Goal: Information Seeking & Learning: Check status

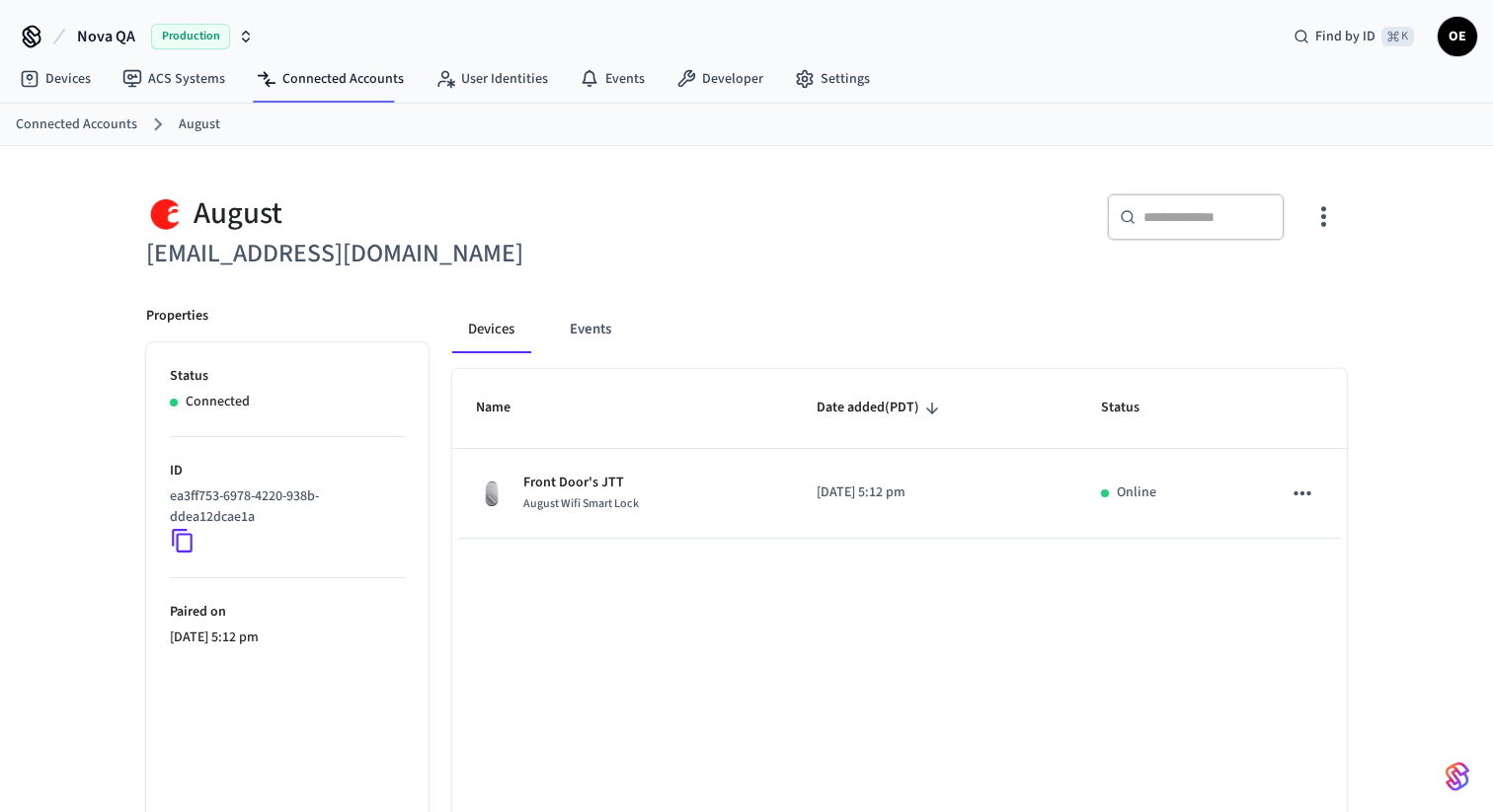
click at [820, 331] on div "Devices Events" at bounding box center [899, 329] width 894 height 47
click at [1459, 45] on span "OE" at bounding box center [1457, 37] width 36 height 36
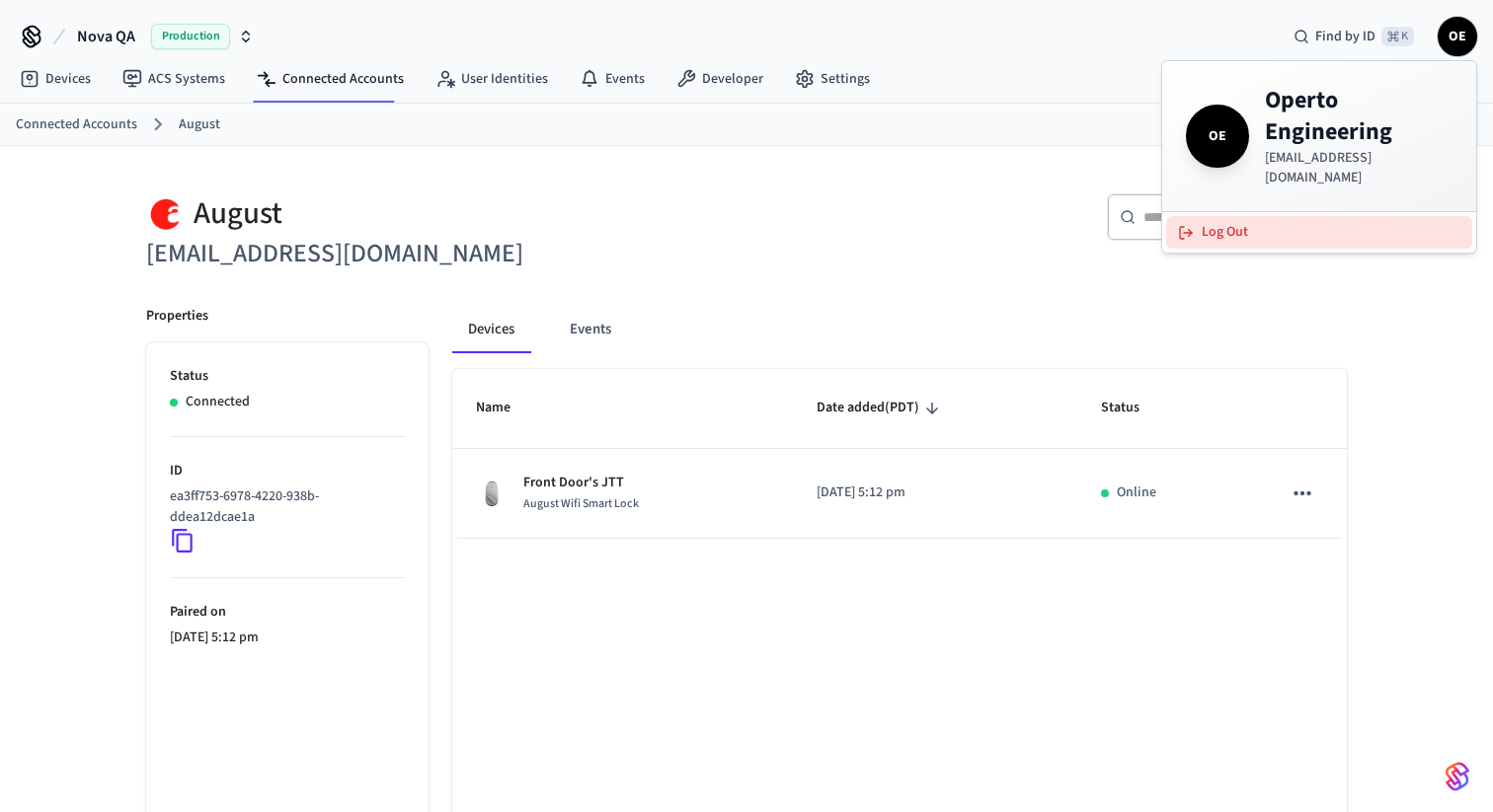
click at [1312, 217] on button "Log Out" at bounding box center [1319, 232] width 306 height 33
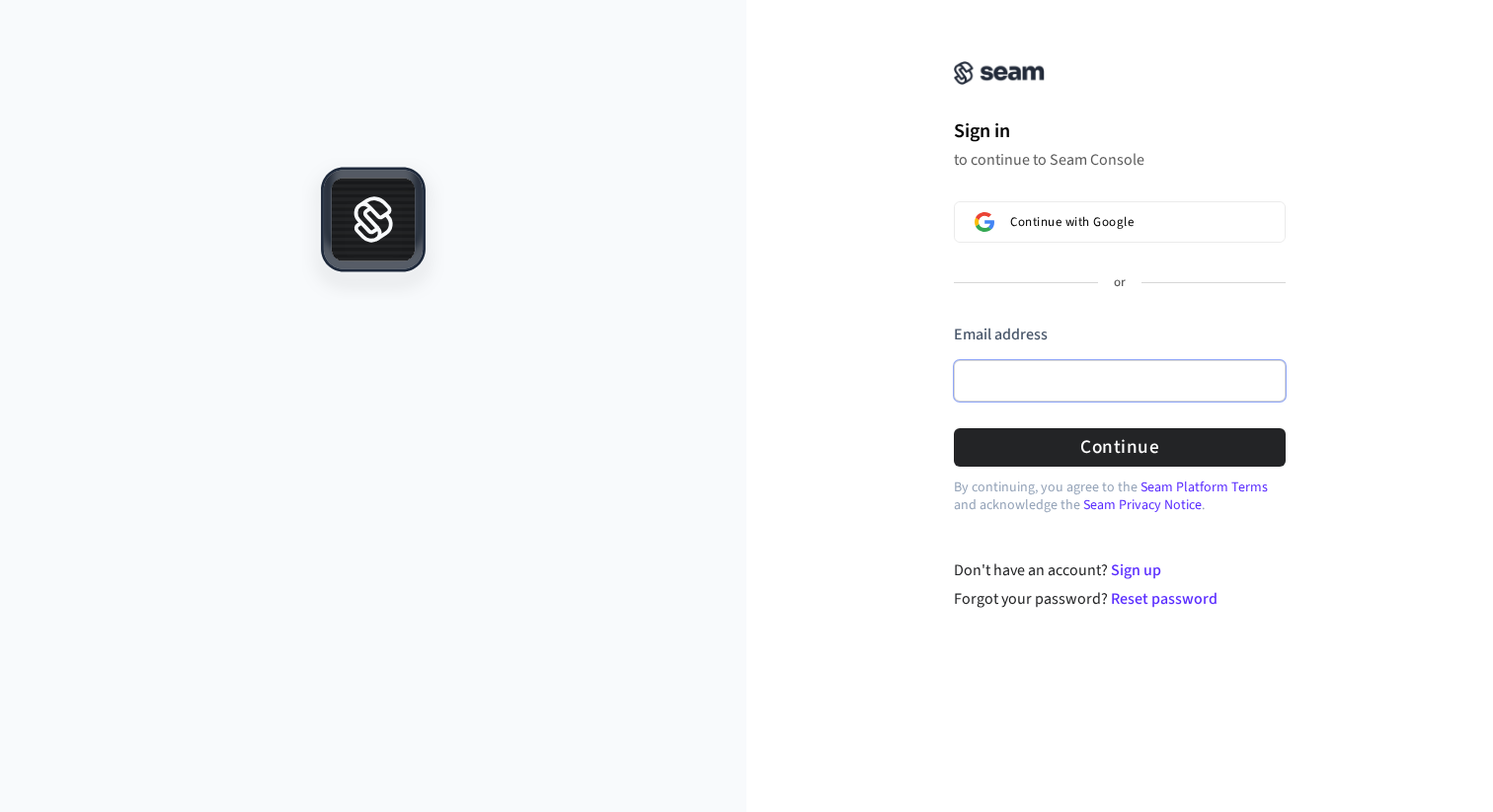
click at [1105, 390] on input "Email address" at bounding box center [1119, 381] width 331 height 42
click at [0, 811] on com-1password-button at bounding box center [0, 812] width 0 height 0
type input "**********"
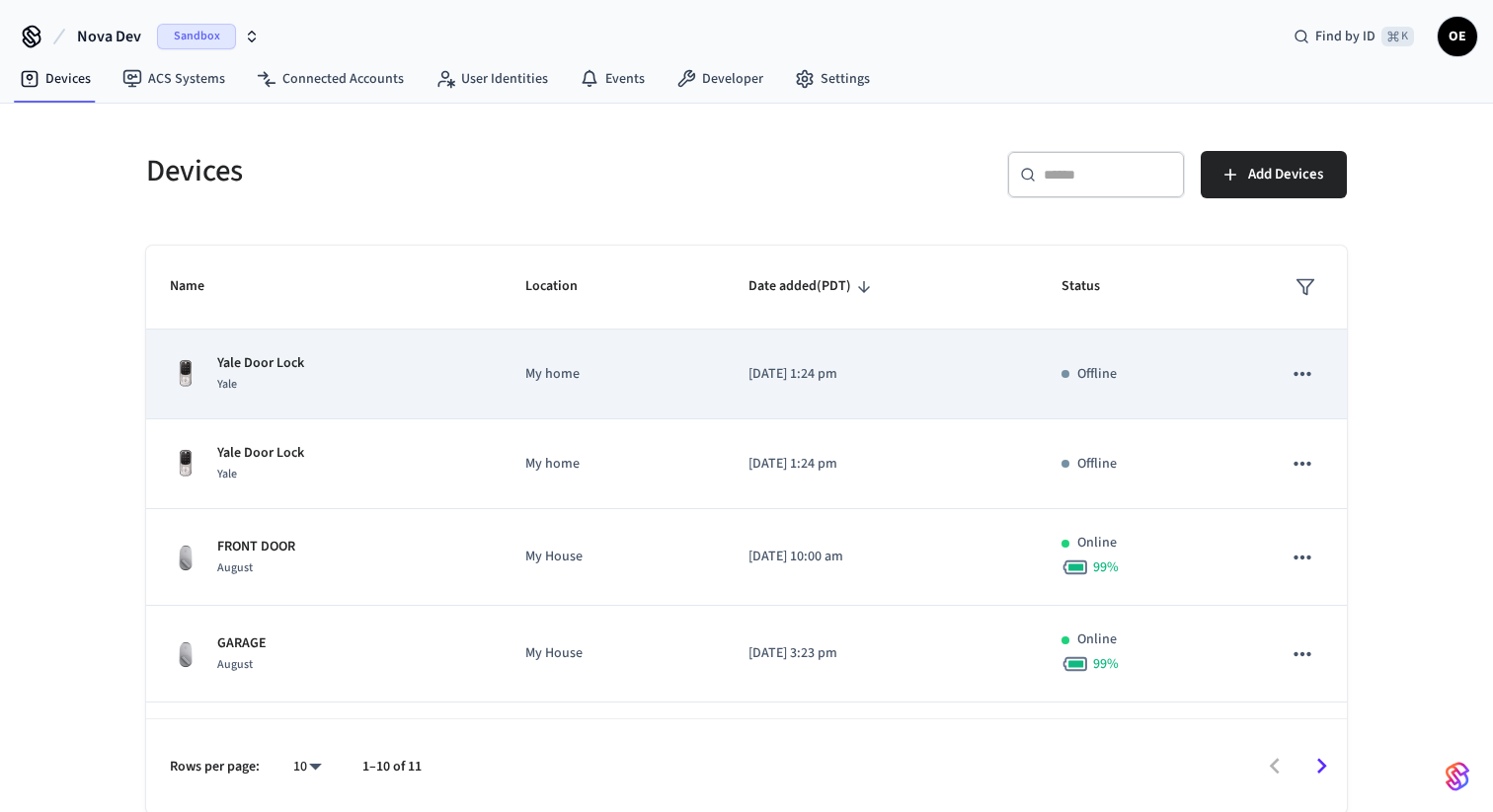
click at [1299, 370] on icon "sticky table" at bounding box center [1302, 374] width 26 height 26
click at [1299, 370] on div at bounding box center [746, 406] width 1493 height 812
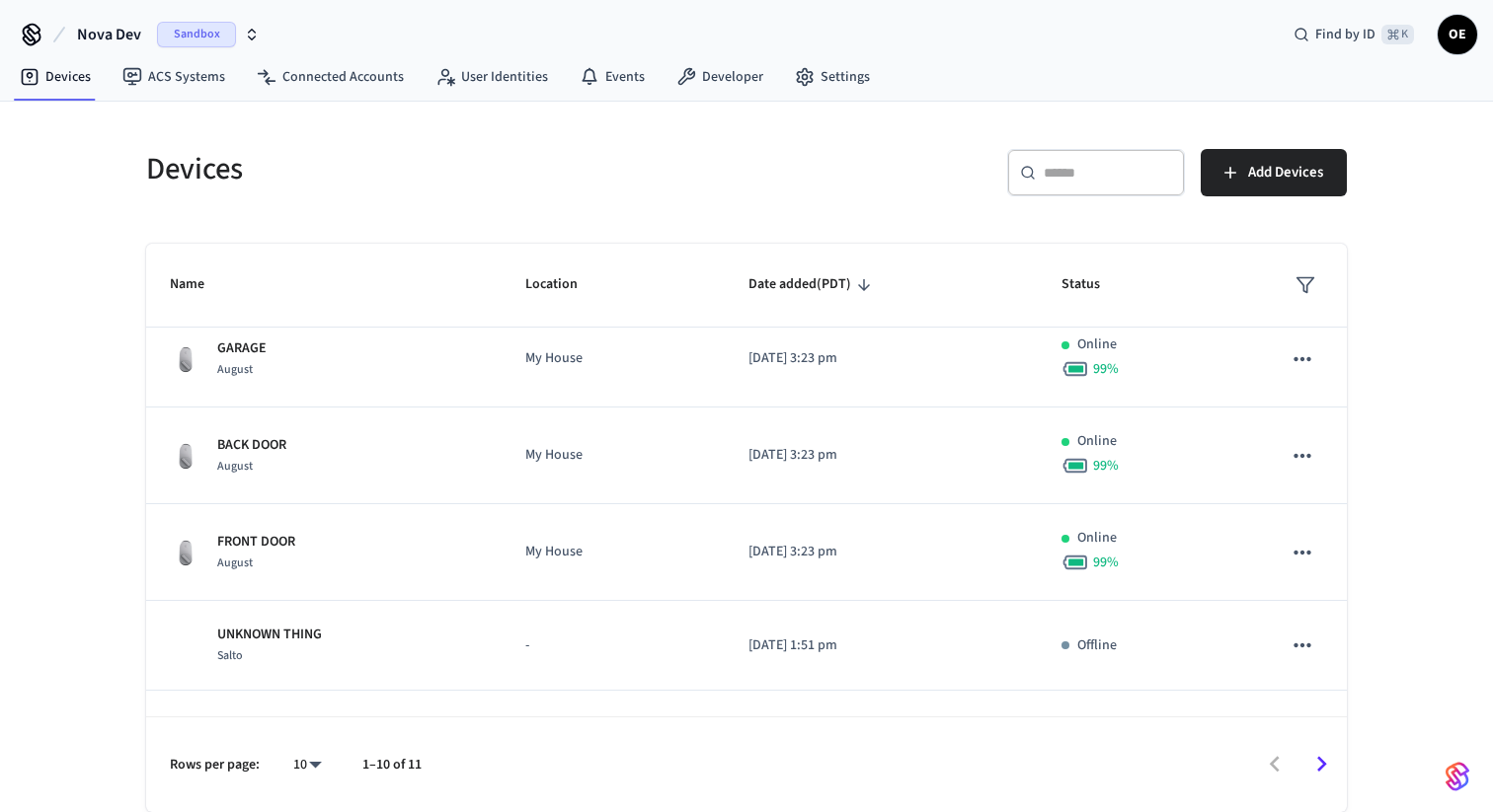
scroll to position [291, 0]
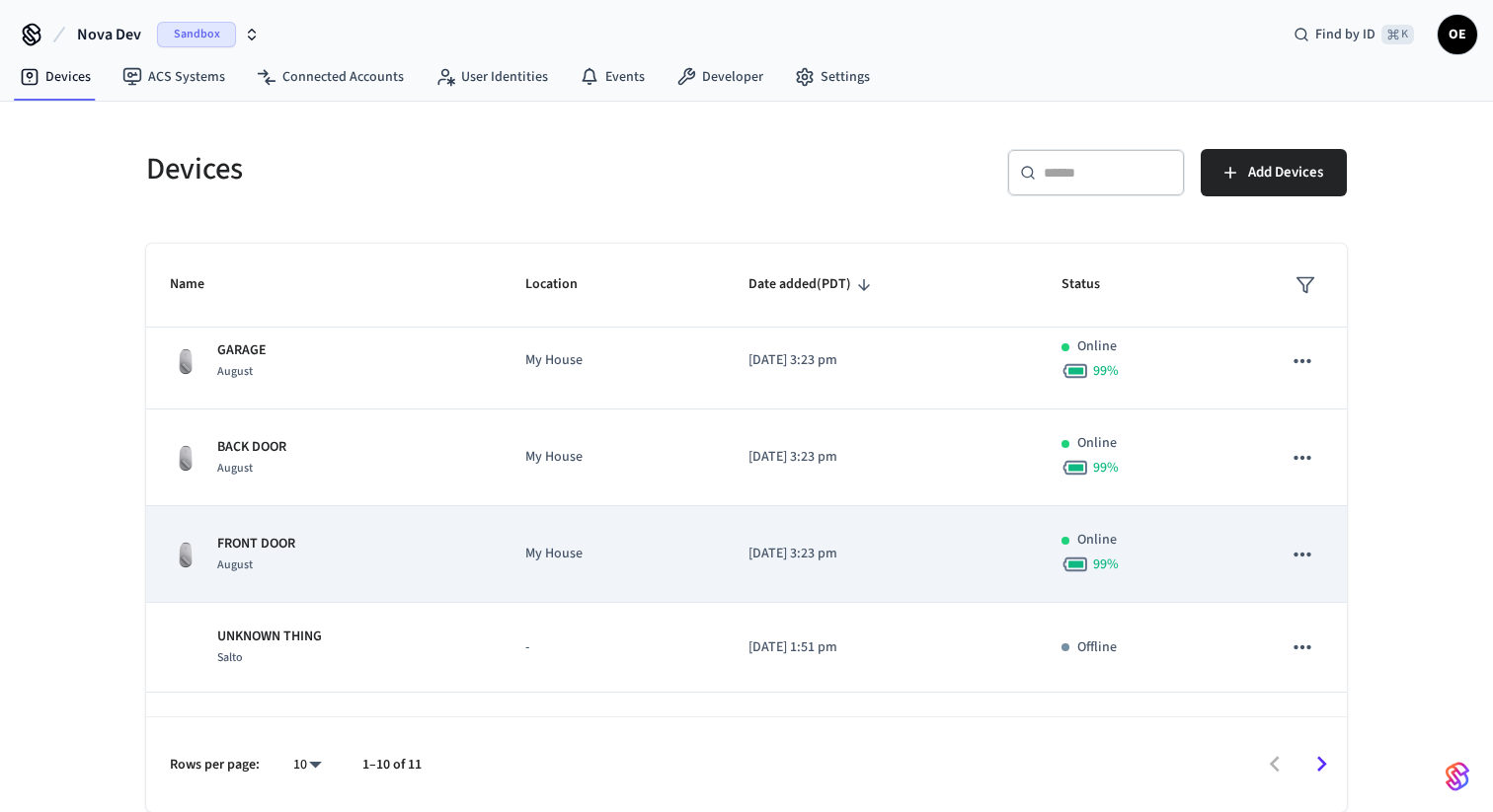
click at [439, 570] on div "FRONT DOOR August" at bounding box center [324, 555] width 308 height 42
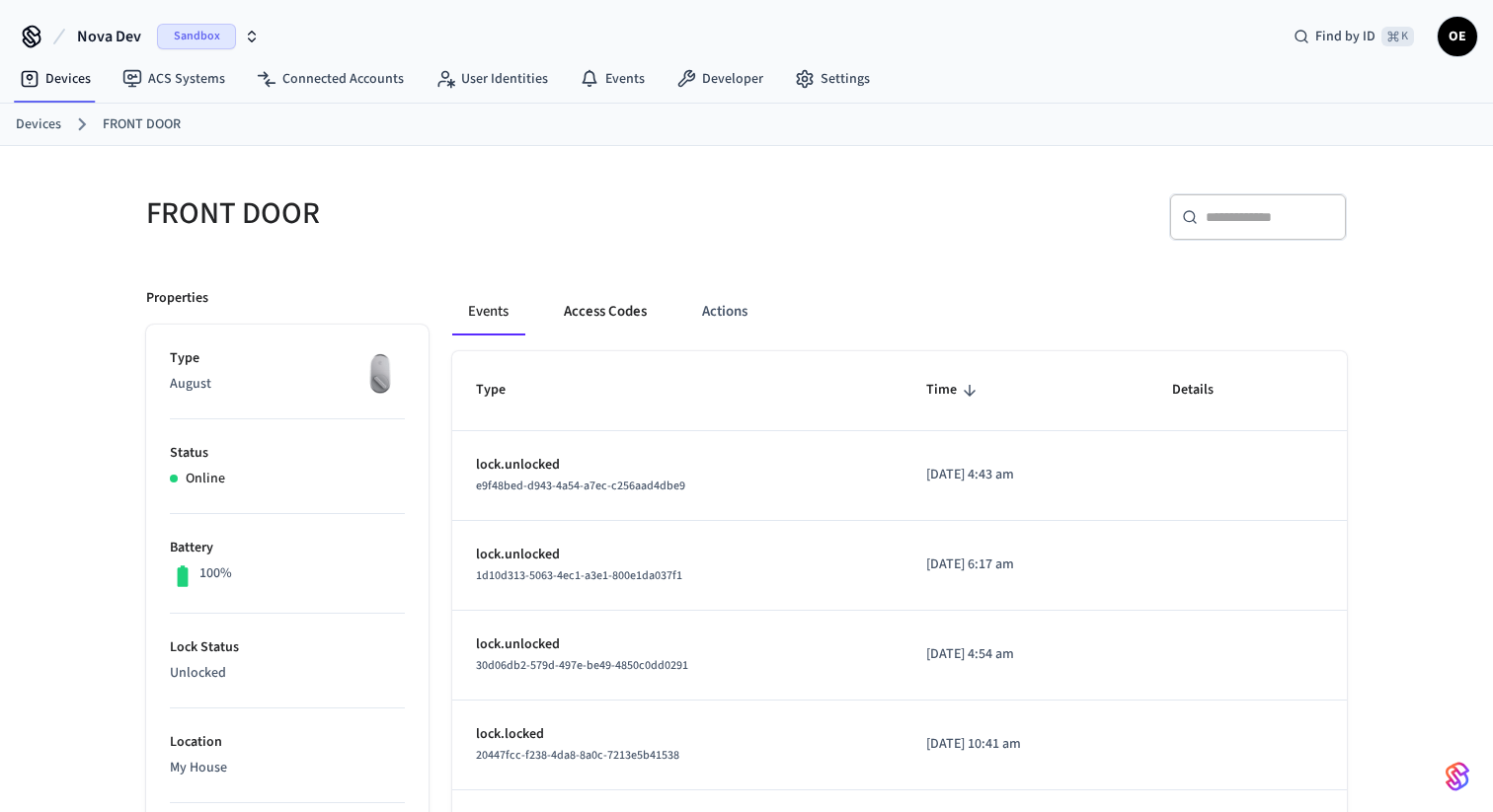
click at [589, 314] on button "Access Codes" at bounding box center [606, 312] width 115 height 47
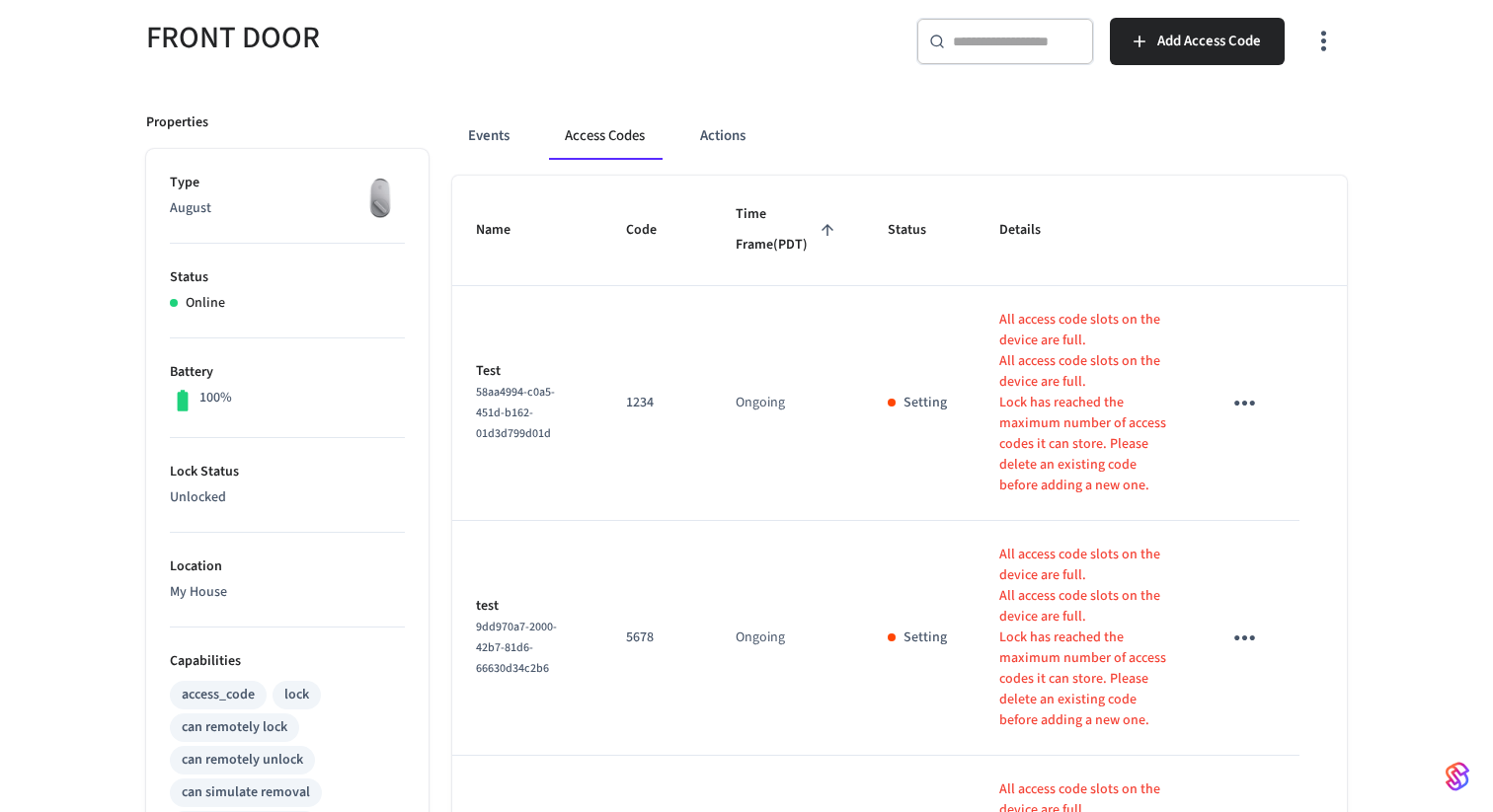
scroll to position [171, 0]
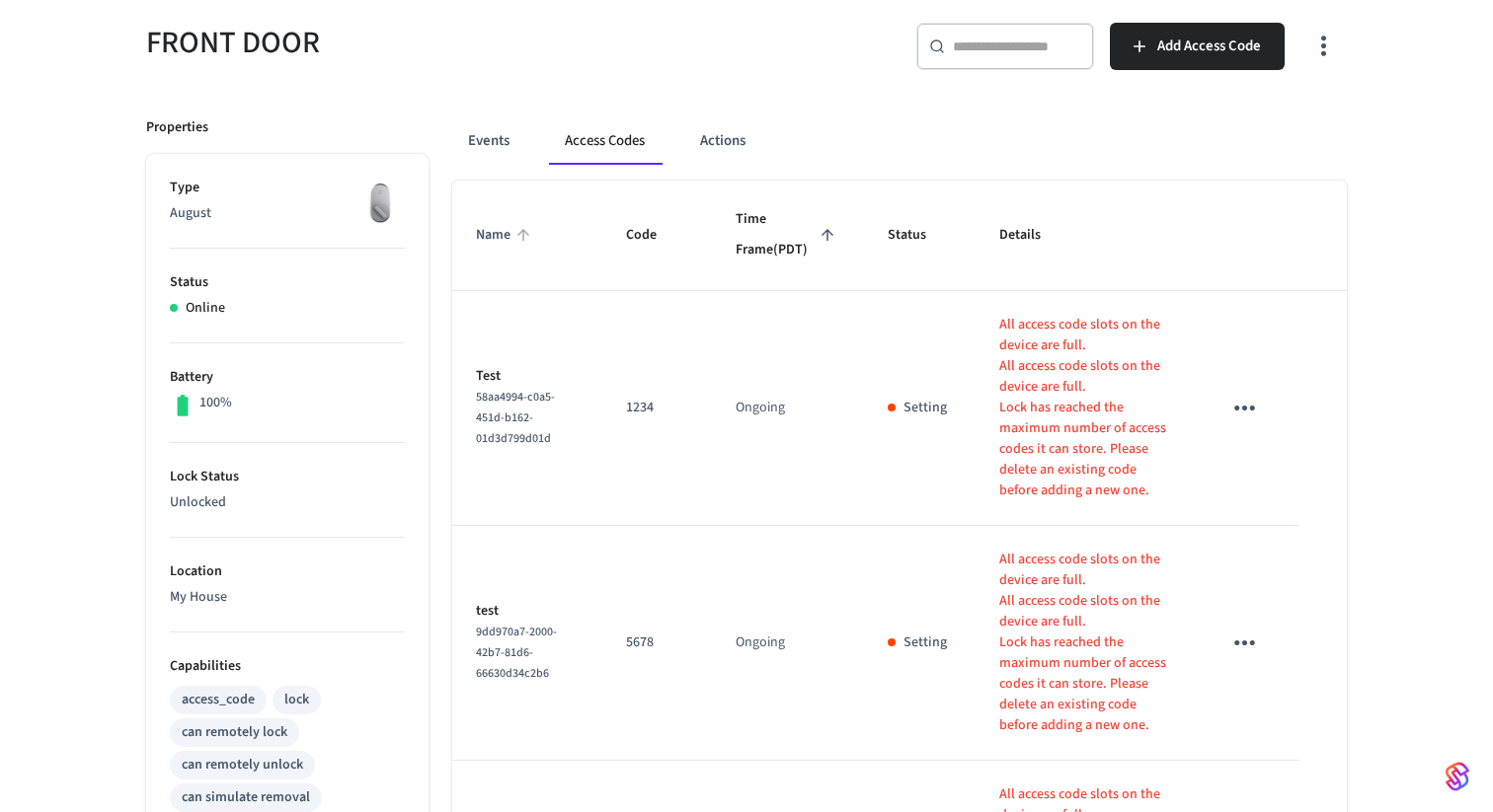
click at [523, 250] on span "Name" at bounding box center [506, 235] width 60 height 31
click at [497, 135] on button "Events" at bounding box center [489, 141] width 73 height 47
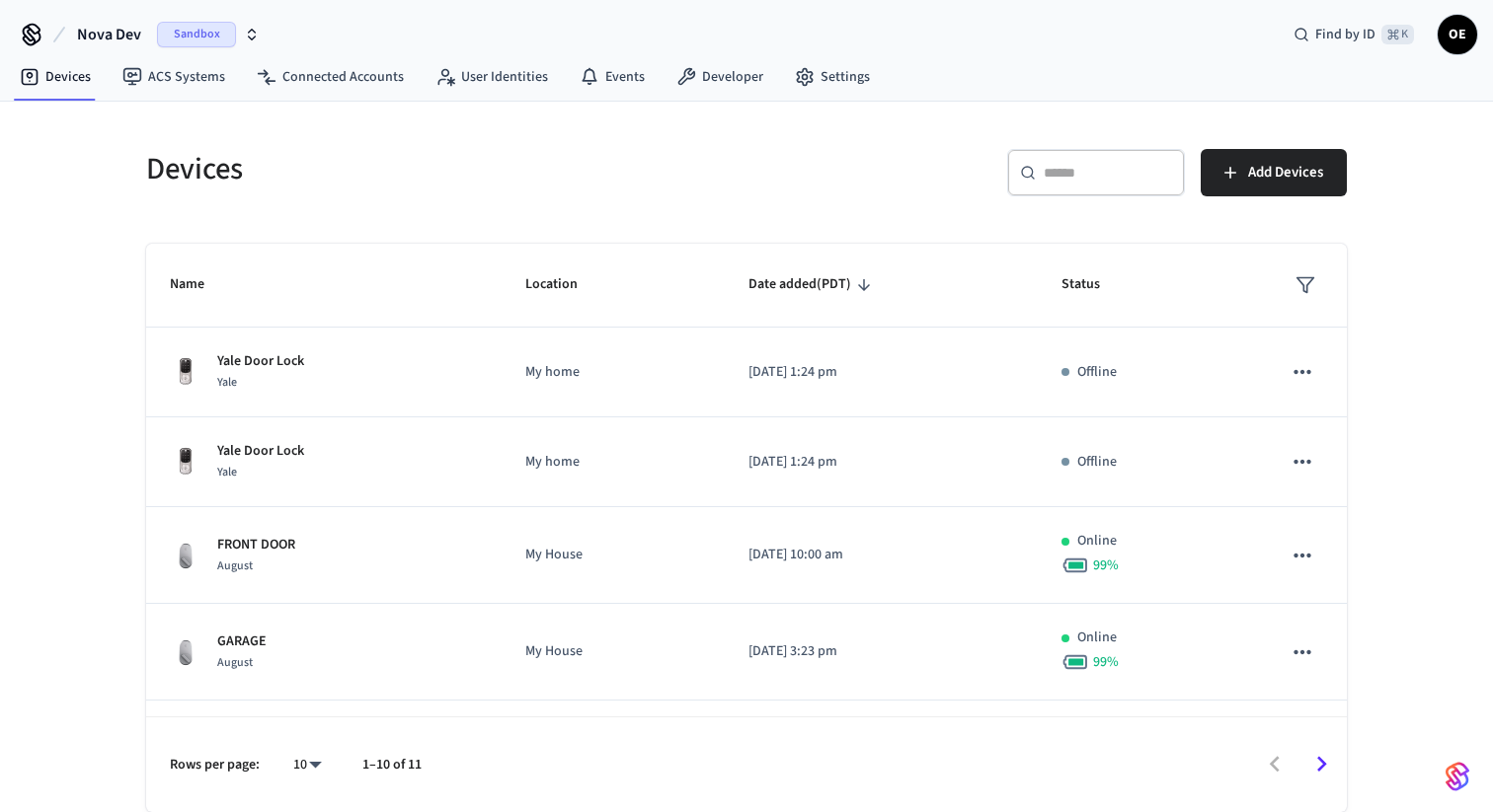
scroll to position [2, 0]
click at [109, 26] on span "Nova Dev" at bounding box center [109, 35] width 64 height 24
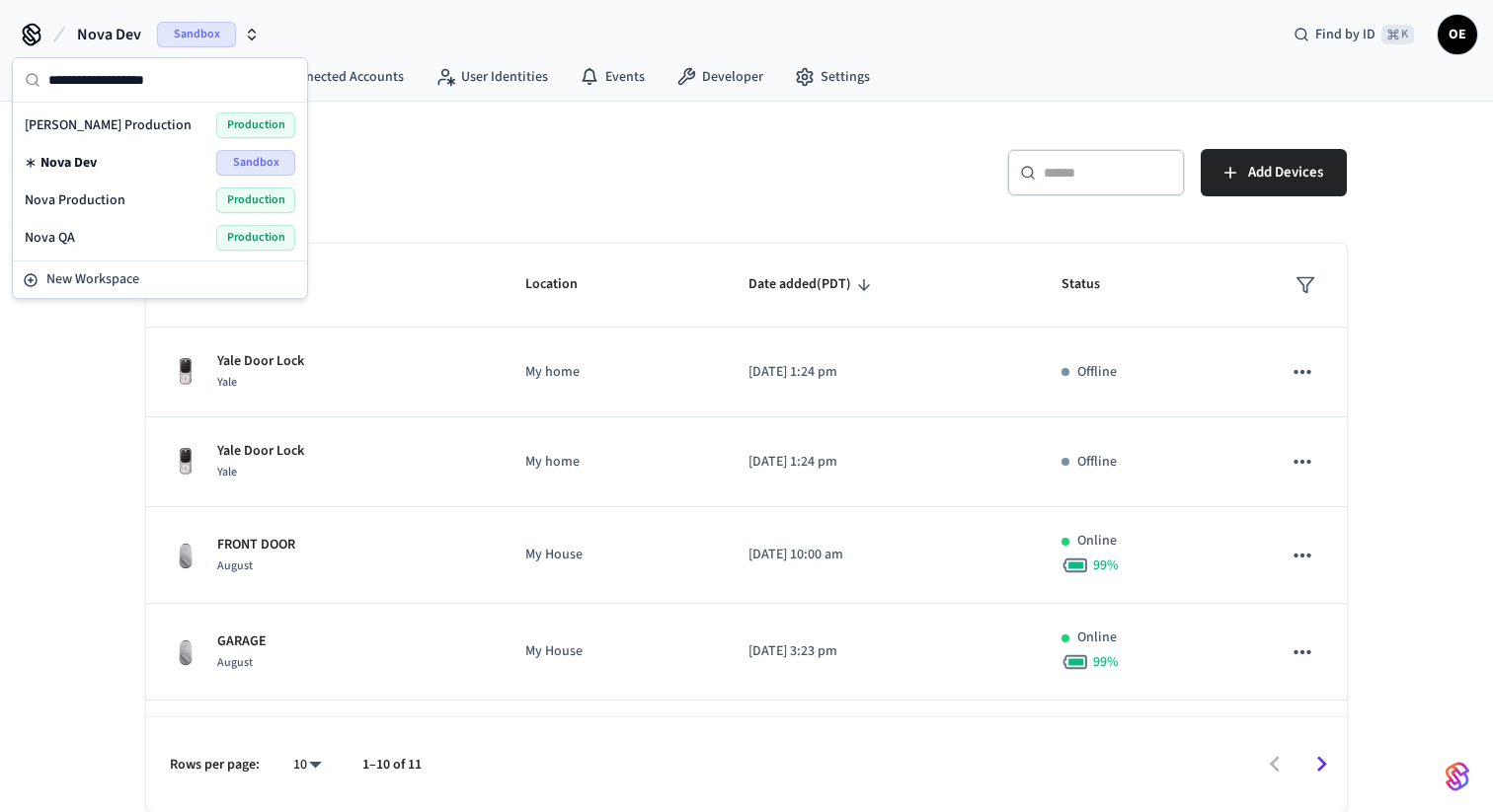
click at [84, 236] on div "Nova QA Production" at bounding box center [159, 238] width 270 height 26
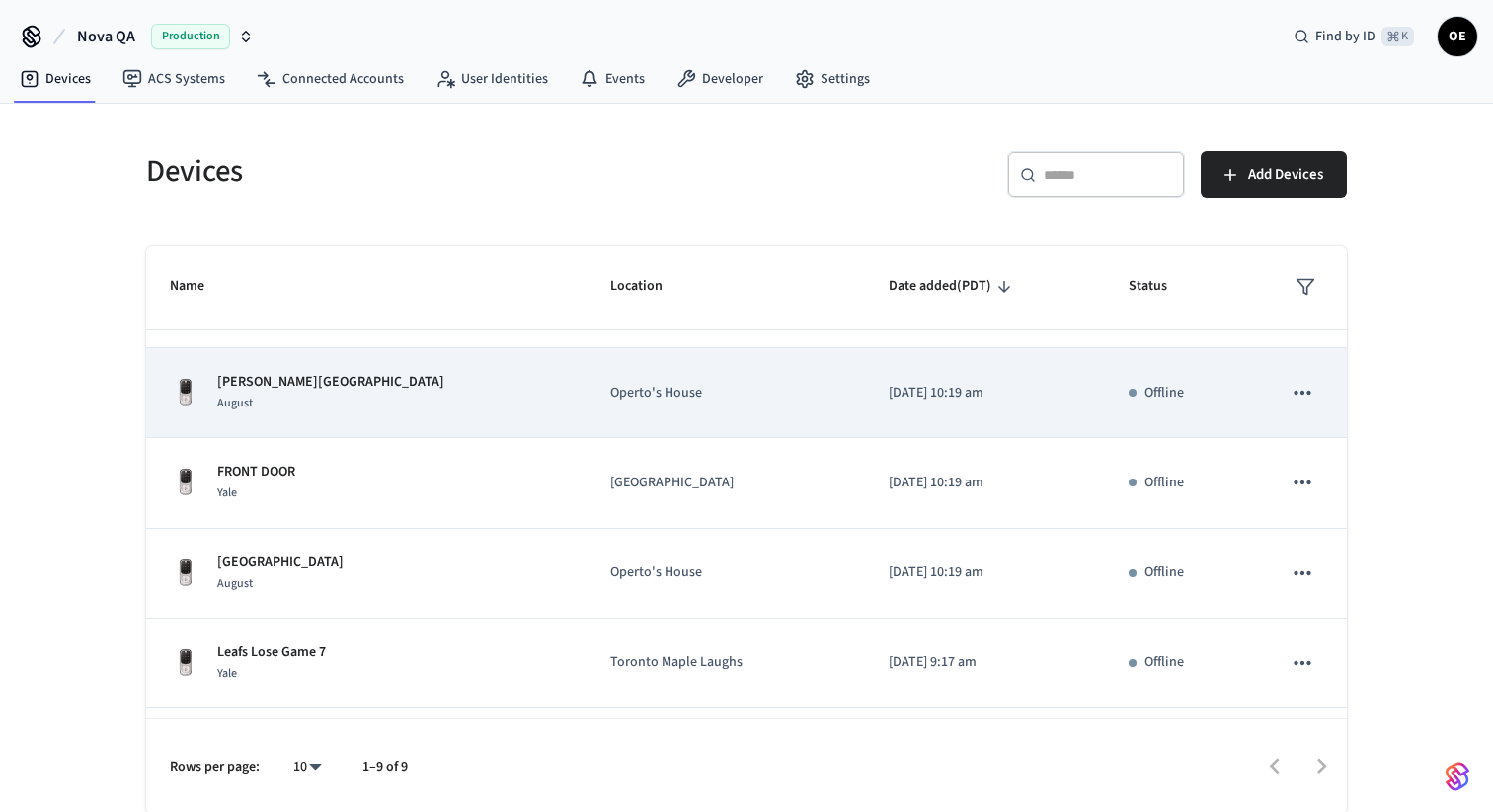
scroll to position [345, 0]
click at [376, 402] on div "Rogers Arena August" at bounding box center [366, 395] width 393 height 42
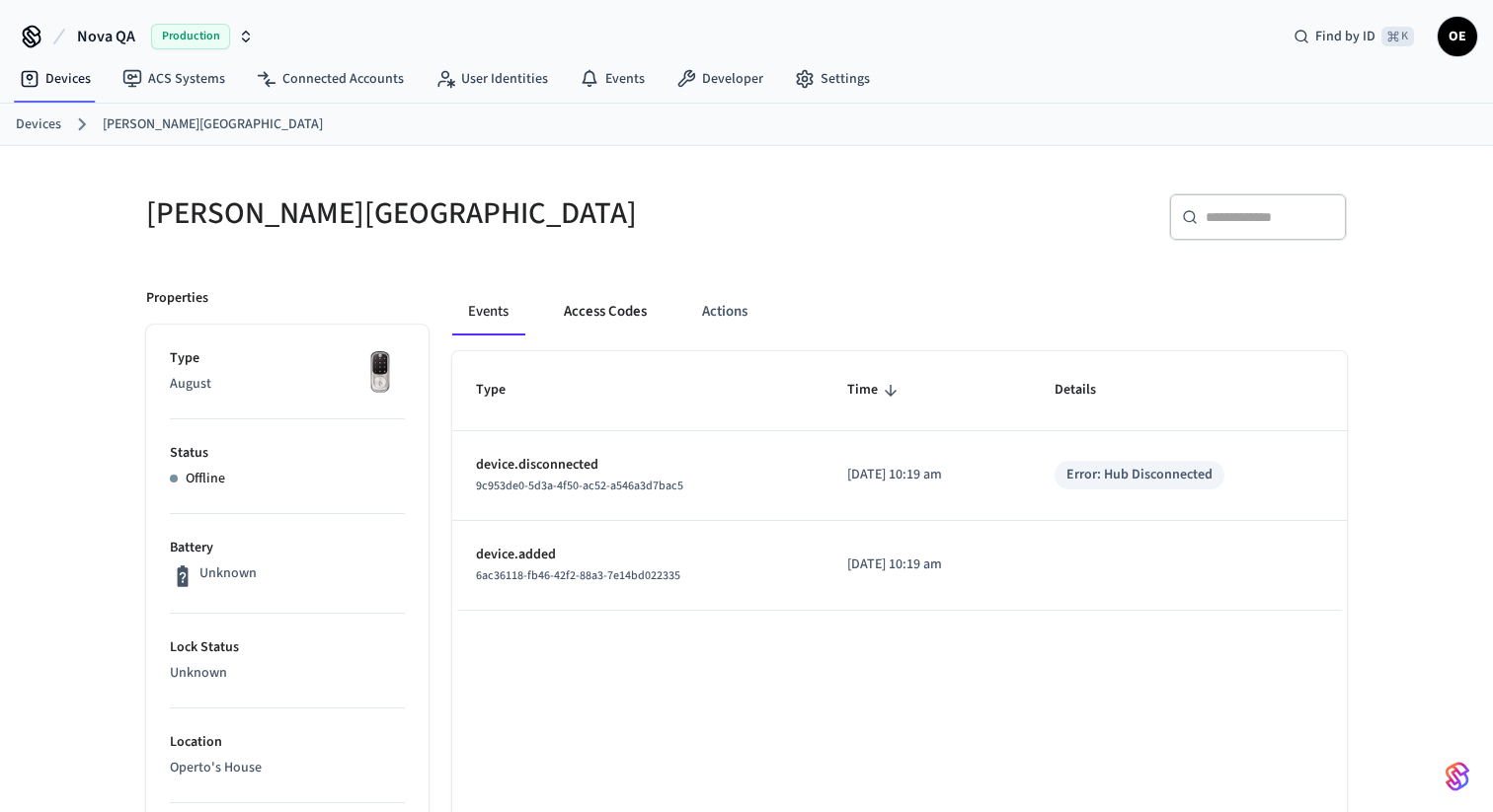
click at [603, 325] on button "Access Codes" at bounding box center [606, 312] width 115 height 47
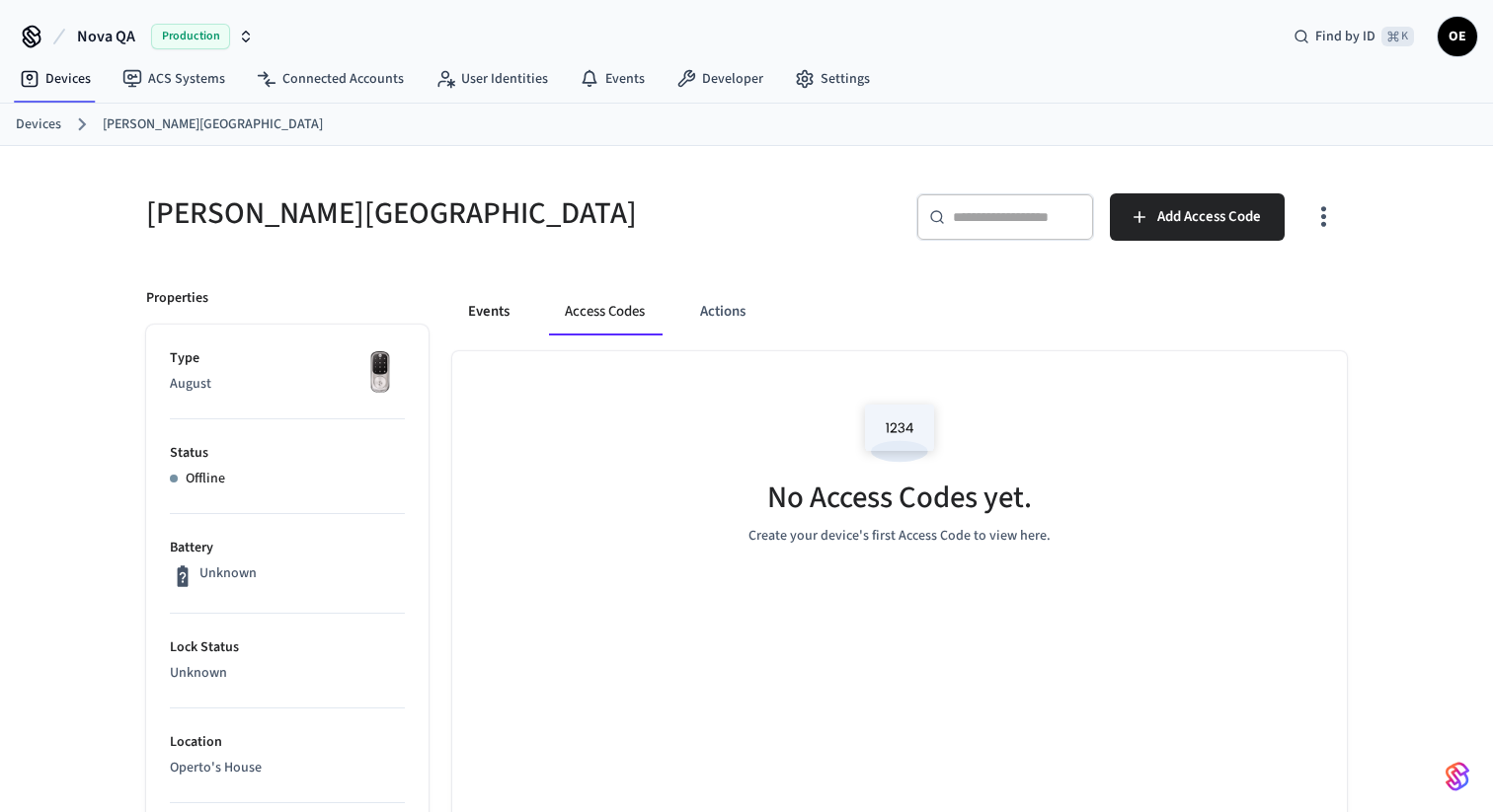
click at [500, 311] on button "Events" at bounding box center [489, 312] width 73 height 47
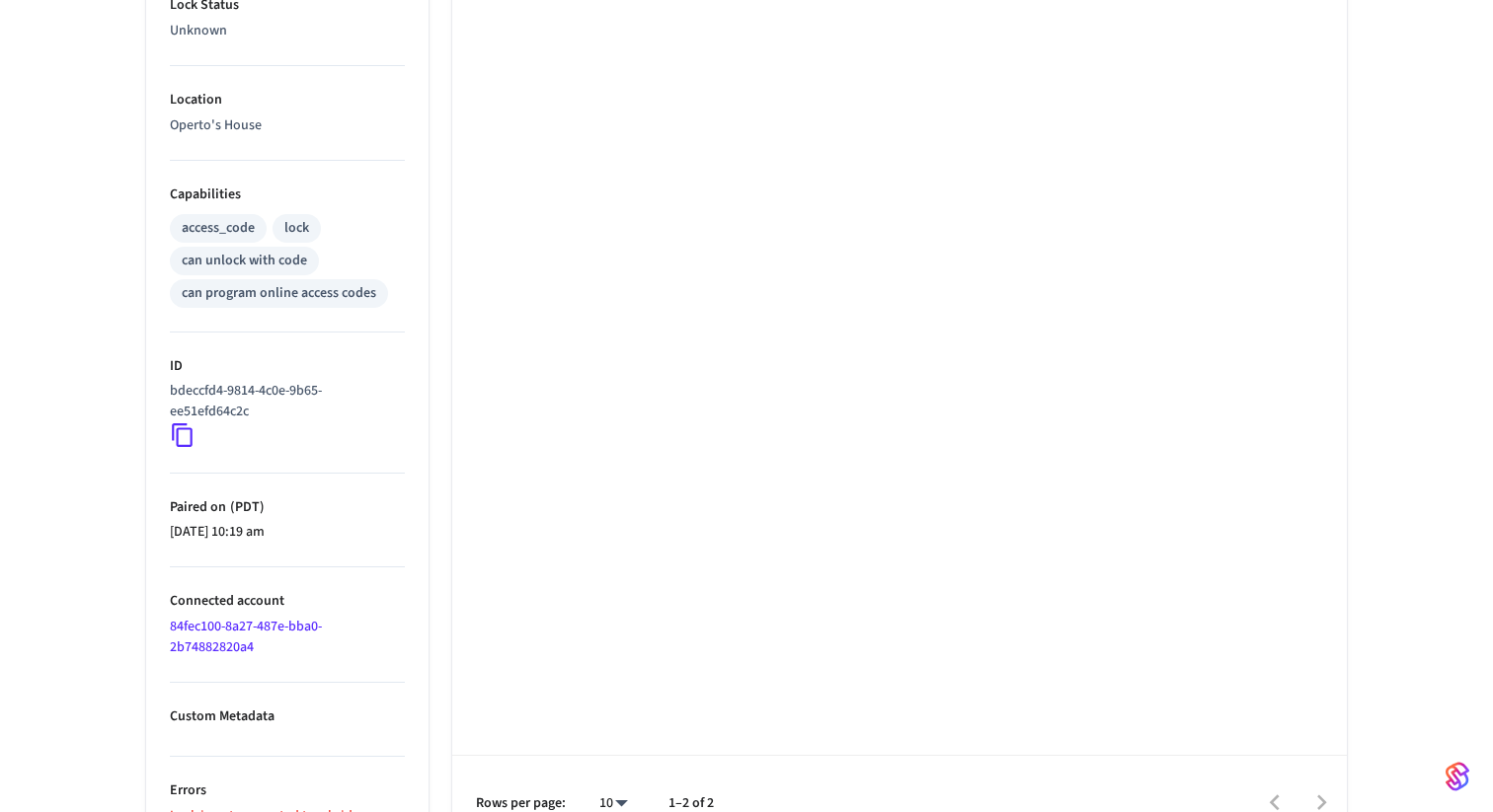
scroll to position [564, 0]
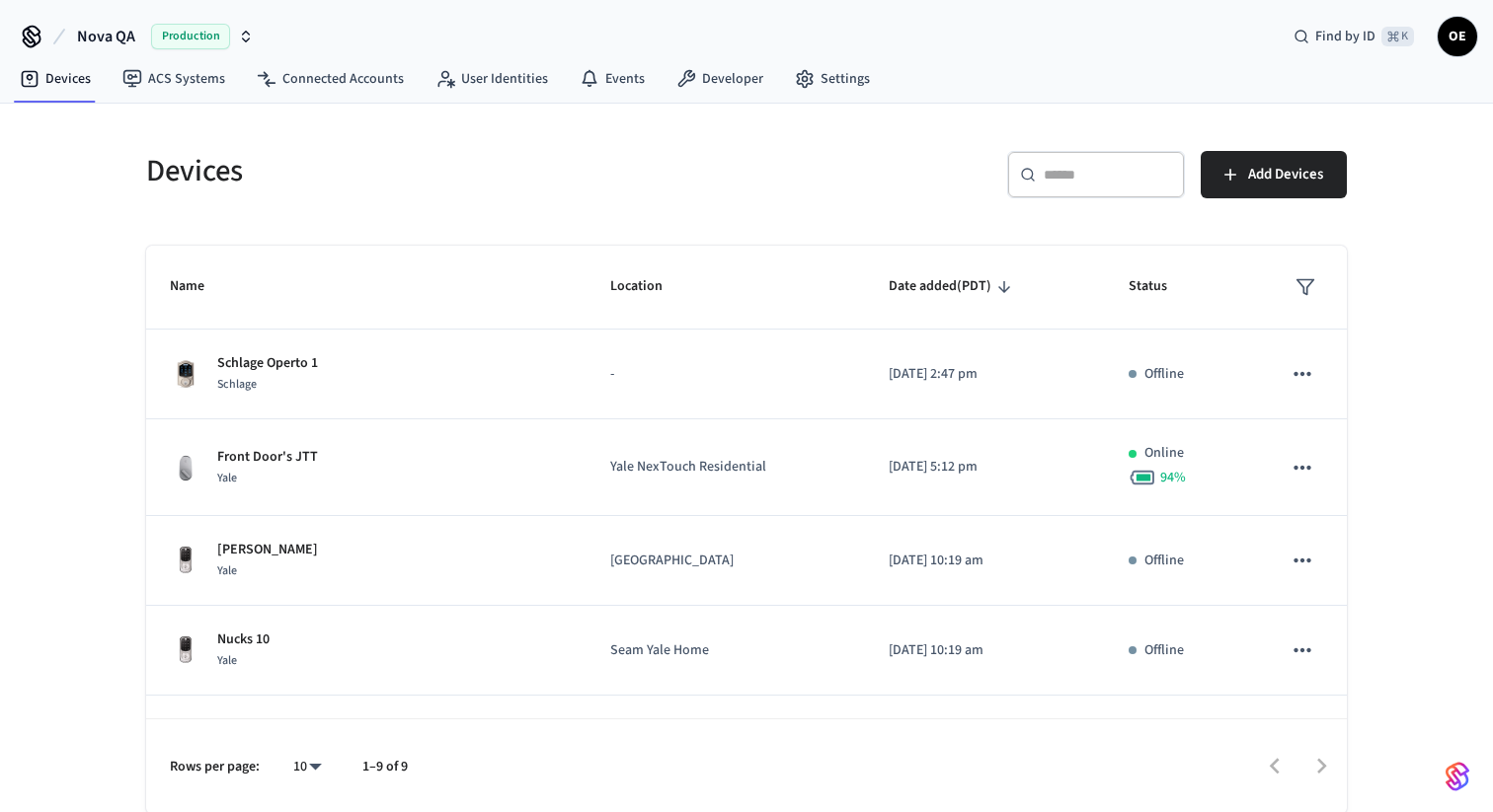
click at [686, 196] on div "Devices" at bounding box center [428, 171] width 612 height 87
click at [1281, 179] on span "Add Devices" at bounding box center [1285, 175] width 75 height 26
click at [334, 85] on link "Connected Accounts" at bounding box center [329, 79] width 179 height 36
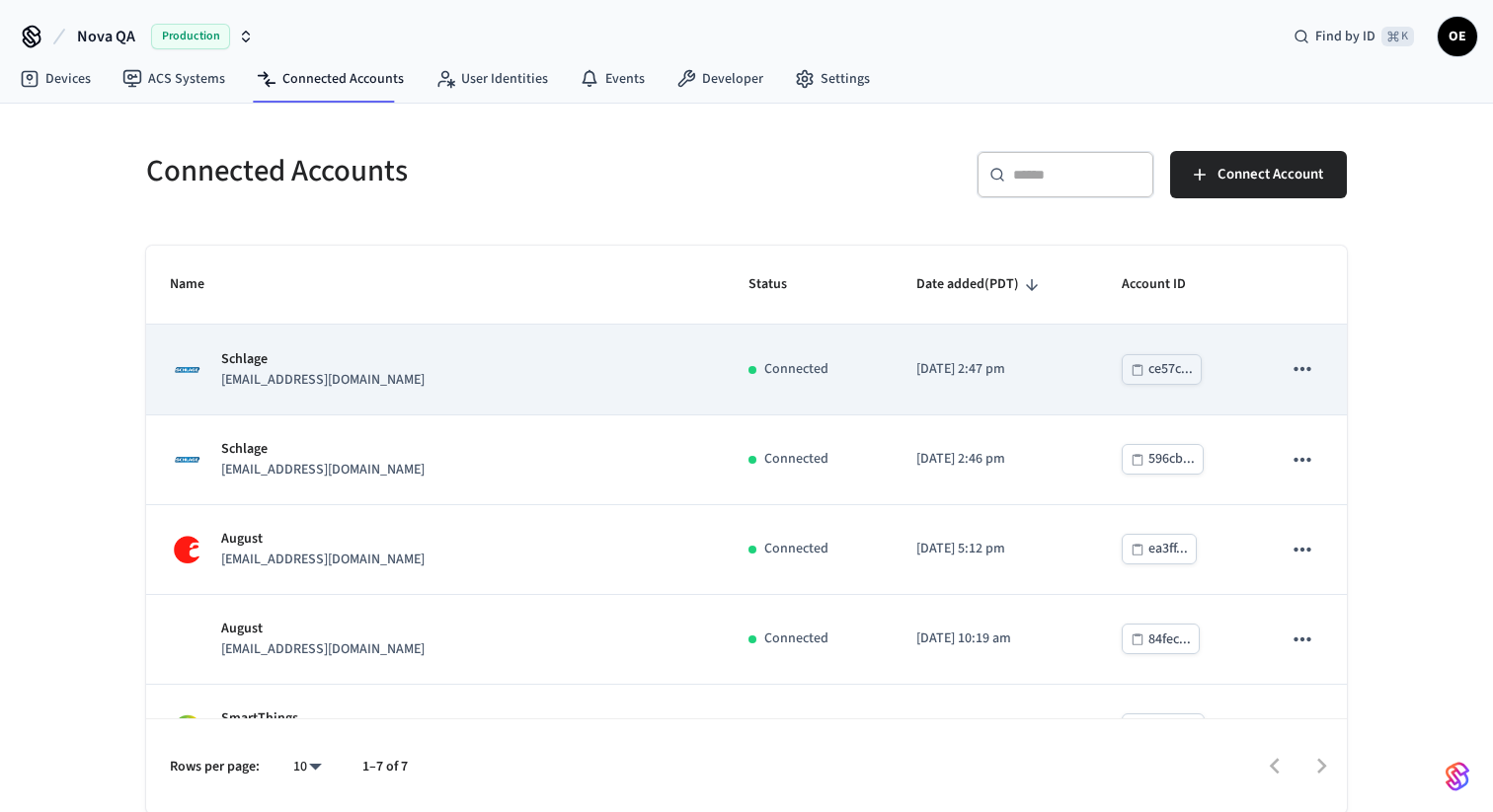
click at [341, 379] on p "testlab+mixed1@operto.com" at bounding box center [324, 380] width 204 height 21
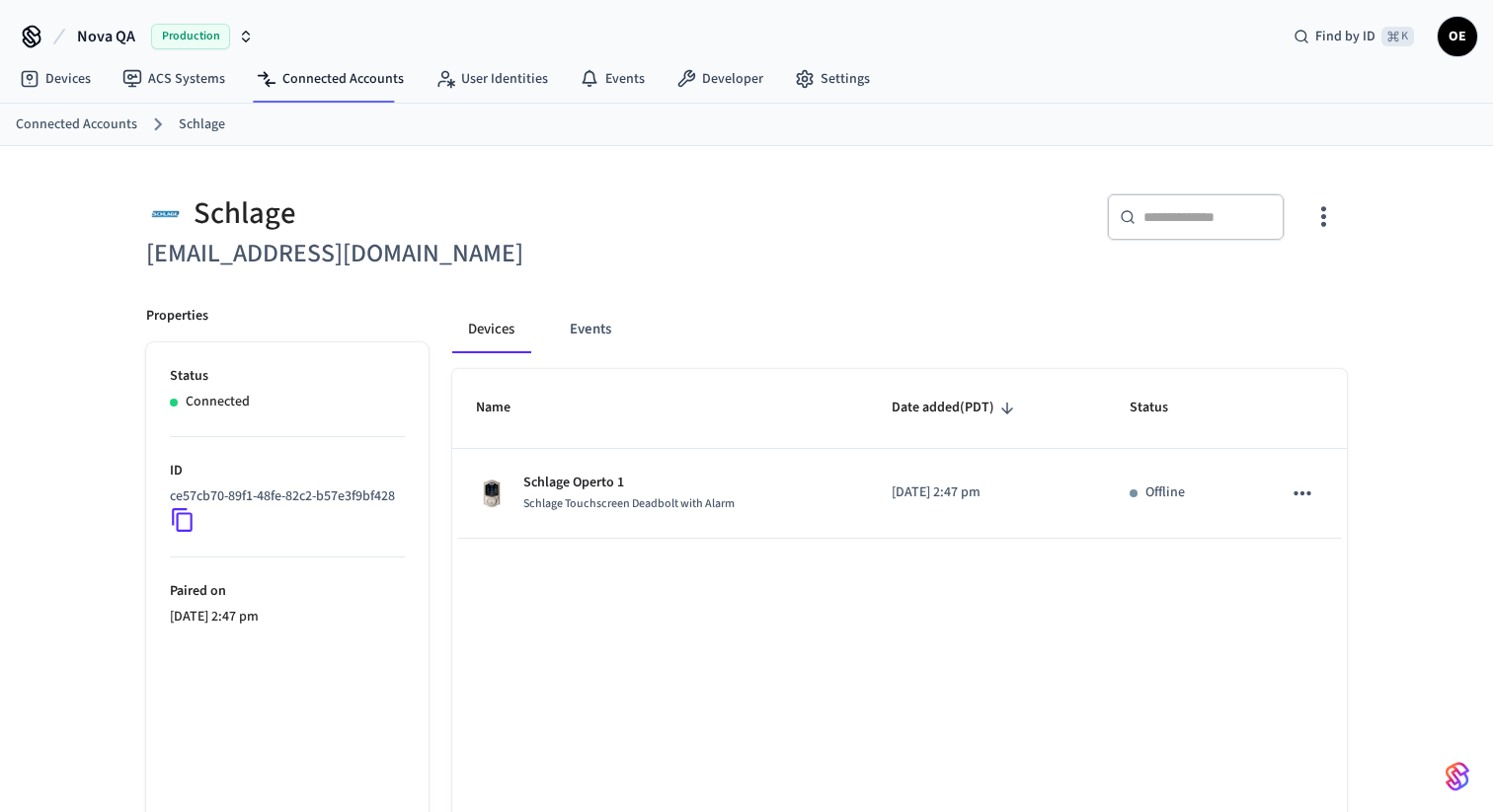
click at [358, 250] on h6 "testlab+mixed1@operto.com" at bounding box center [440, 254] width 589 height 41
click at [587, 331] on button "Events" at bounding box center [591, 329] width 73 height 47
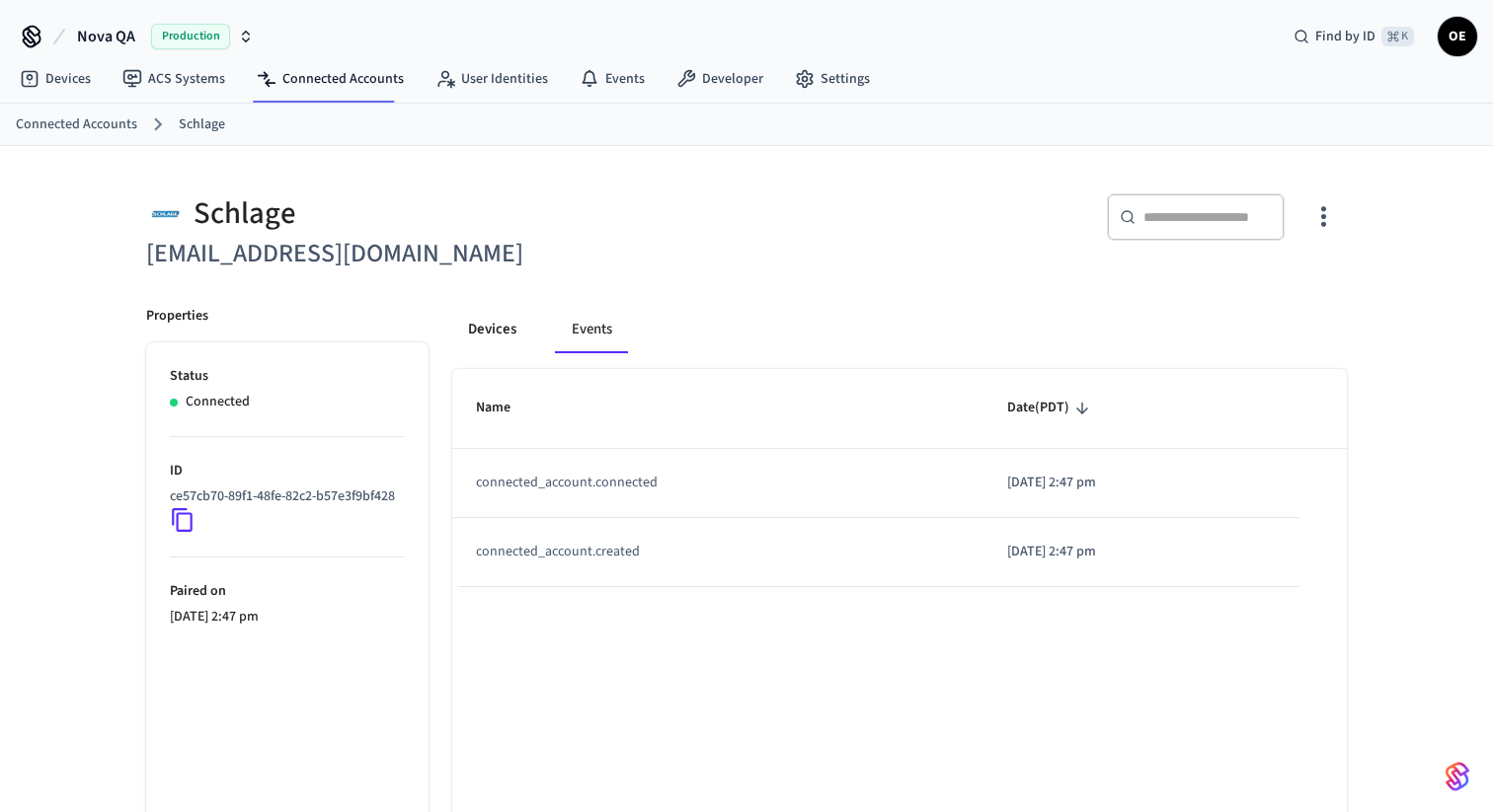
click at [500, 339] on button "Devices" at bounding box center [492, 329] width 80 height 47
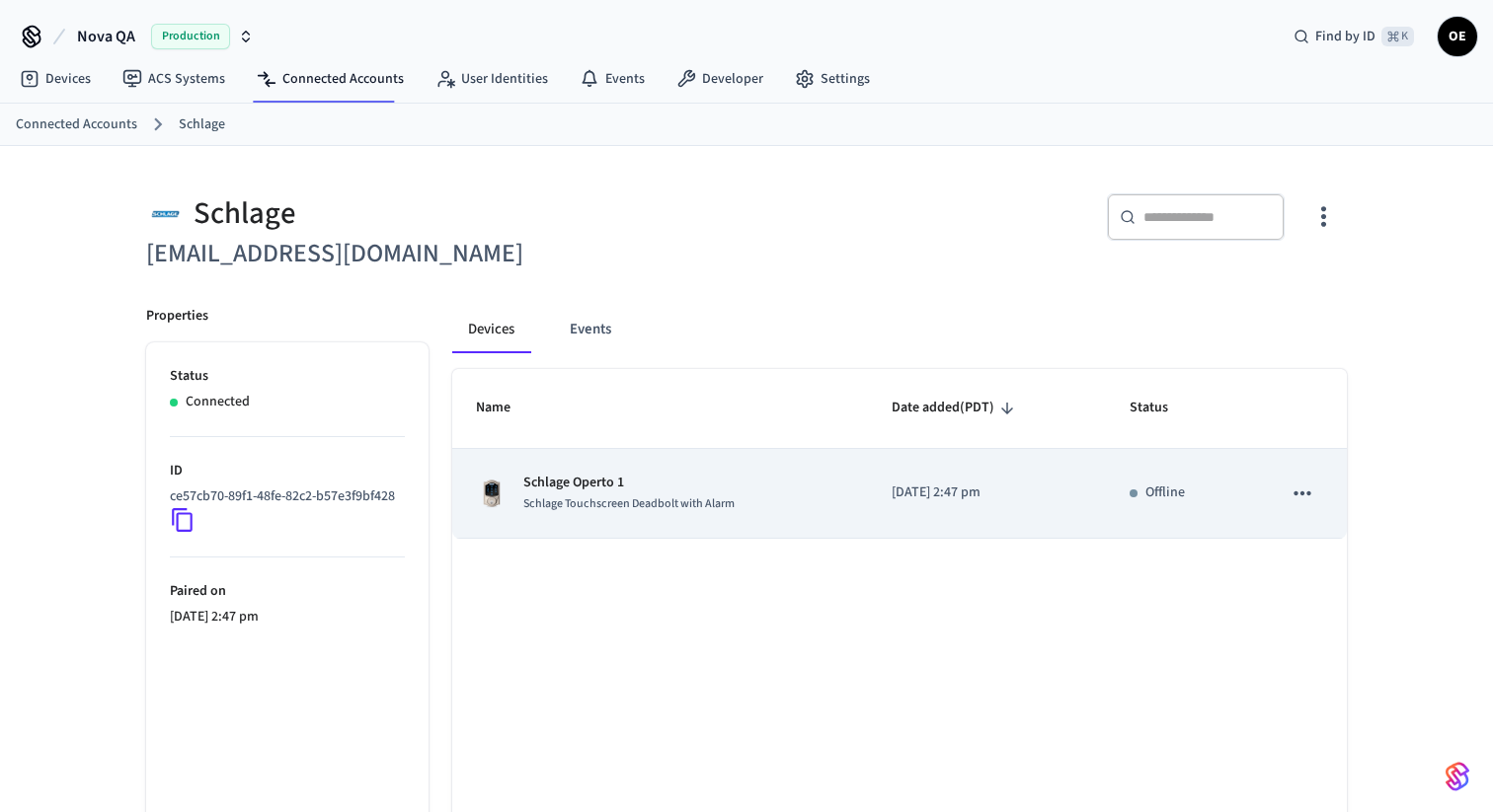
click at [1329, 507] on td "sticky table" at bounding box center [1302, 494] width 89 height 90
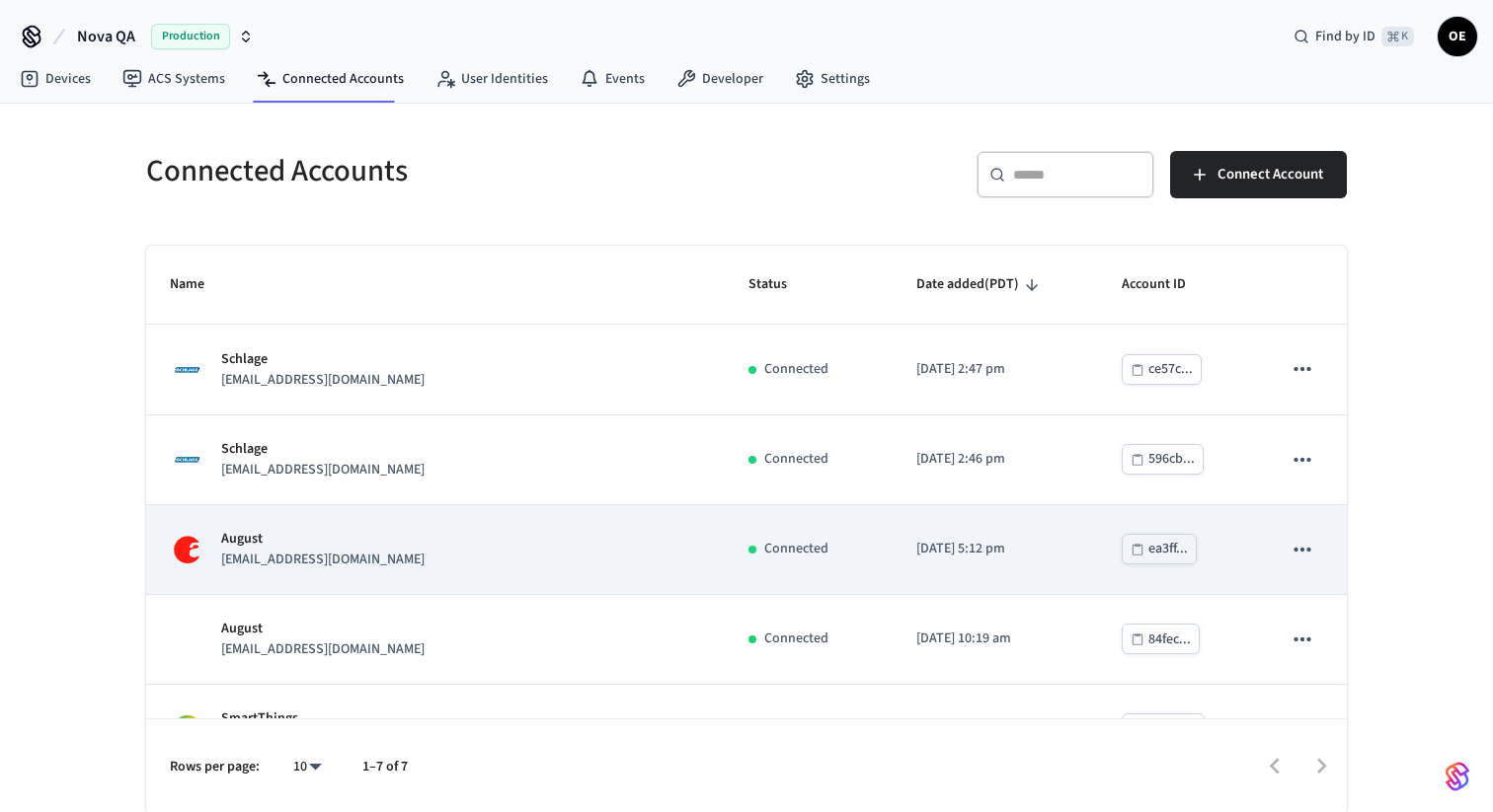
click at [461, 567] on div "August support+yaletest@operto.com" at bounding box center [435, 550] width 531 height 42
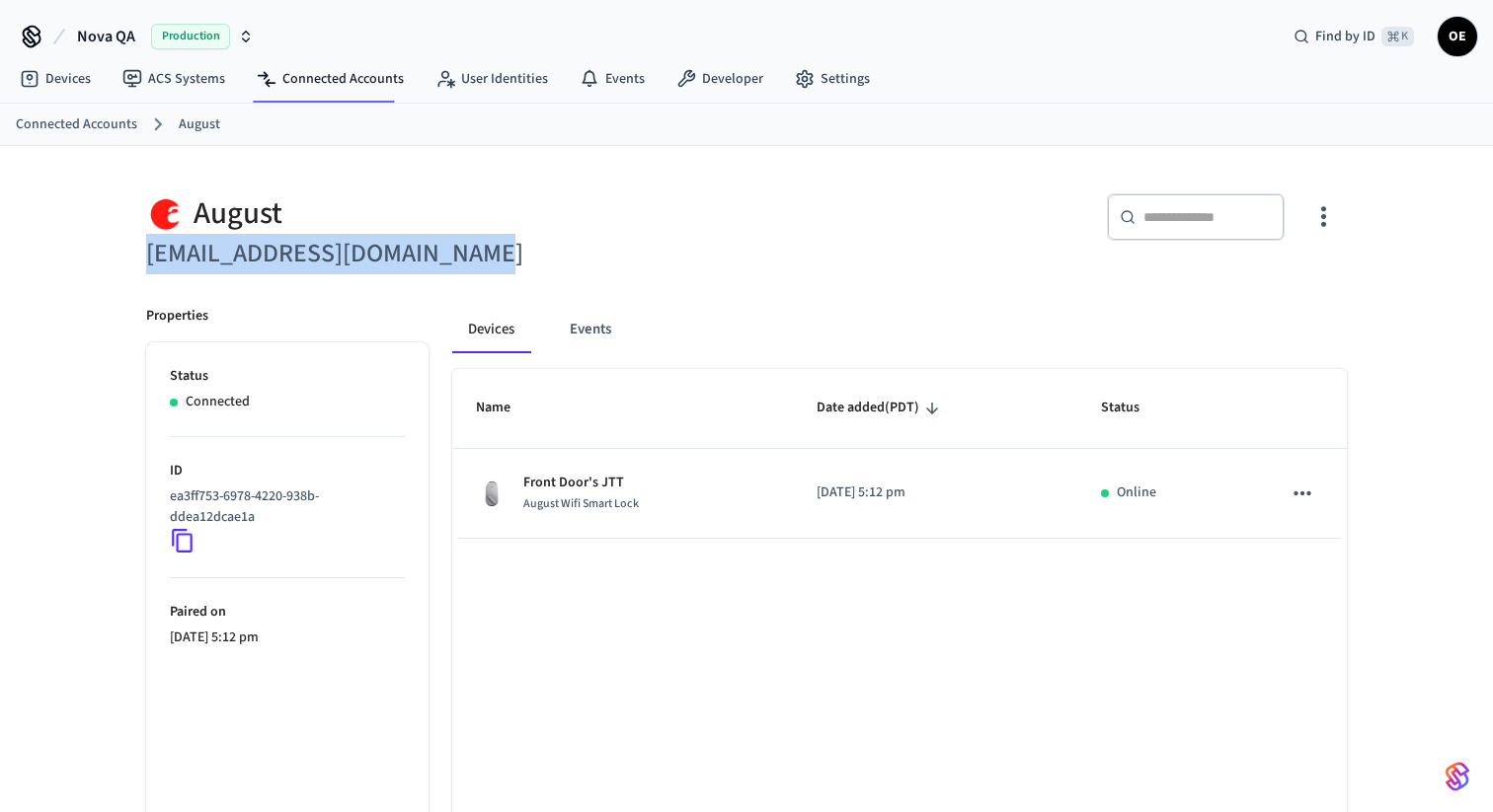
drag, startPoint x: 478, startPoint y: 253, endPoint x: 145, endPoint y: 250, distance: 333.0
click at [145, 250] on div "August support+yaletest@operto.com" at bounding box center [428, 223] width 612 height 105
copy h6 "support+yaletest@operto.com"
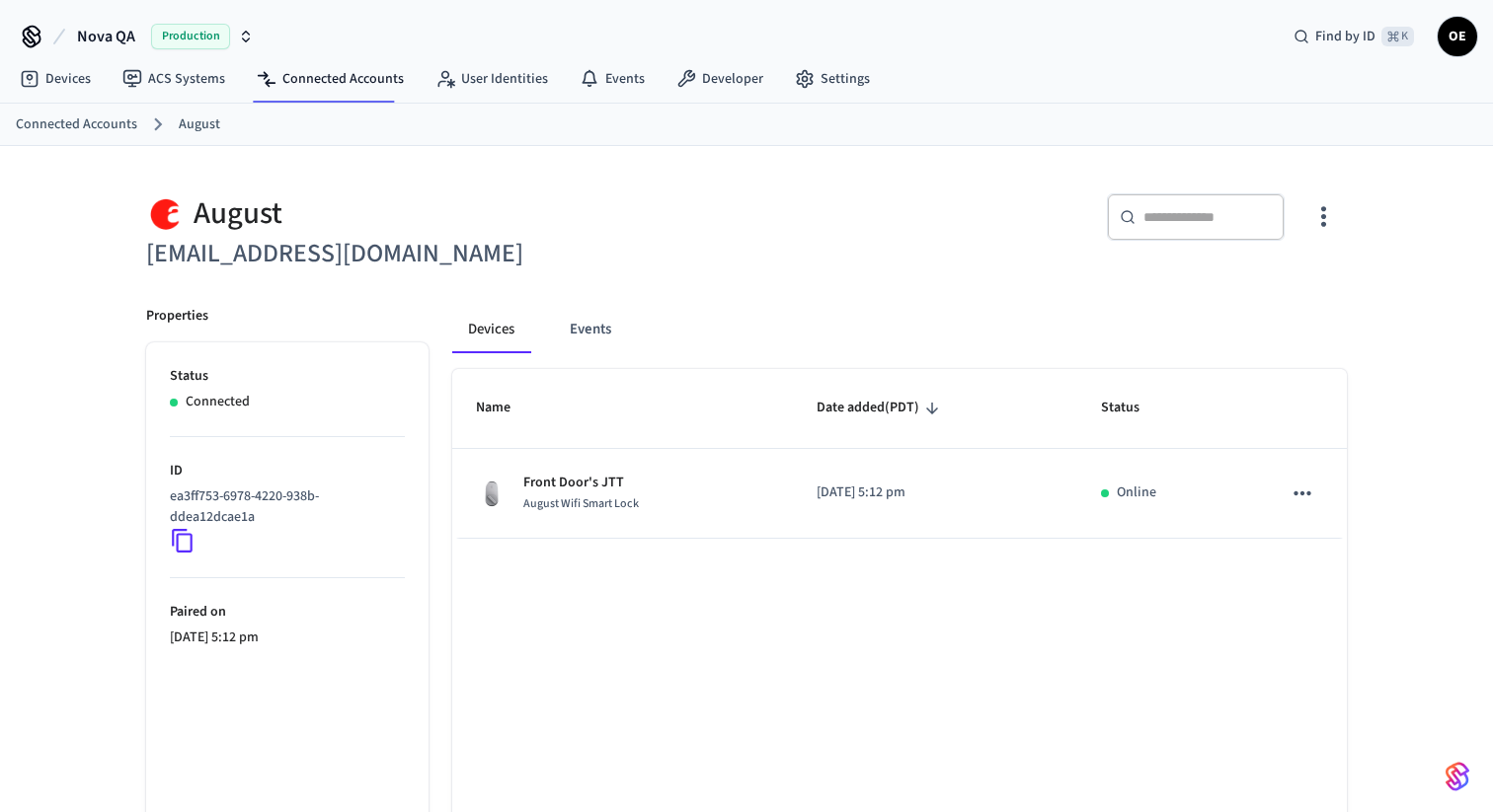
click at [574, 232] on div "August" at bounding box center [440, 214] width 589 height 41
click at [599, 321] on button "Events" at bounding box center [591, 329] width 73 height 47
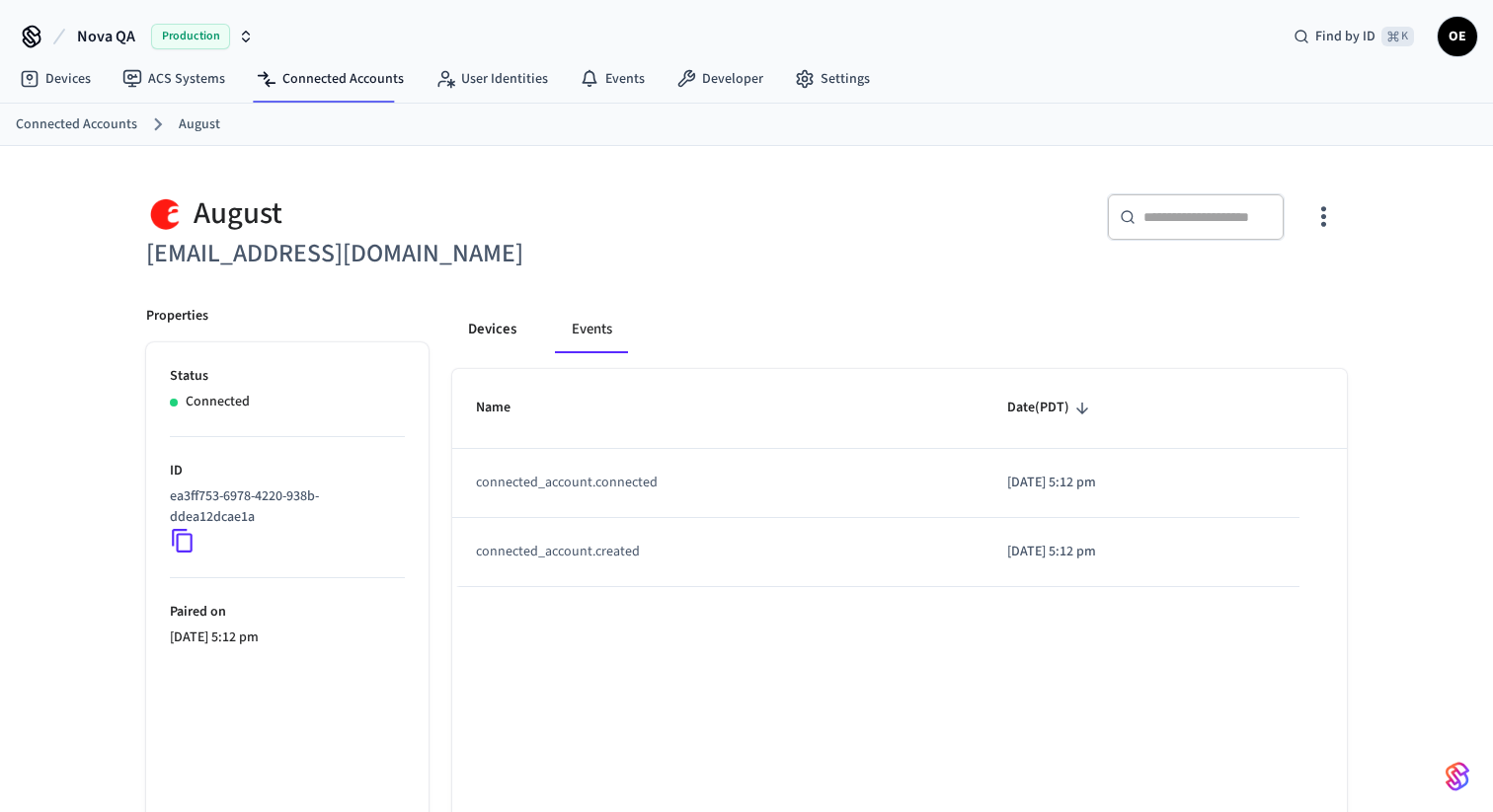
click at [518, 340] on button "Devices" at bounding box center [492, 329] width 80 height 47
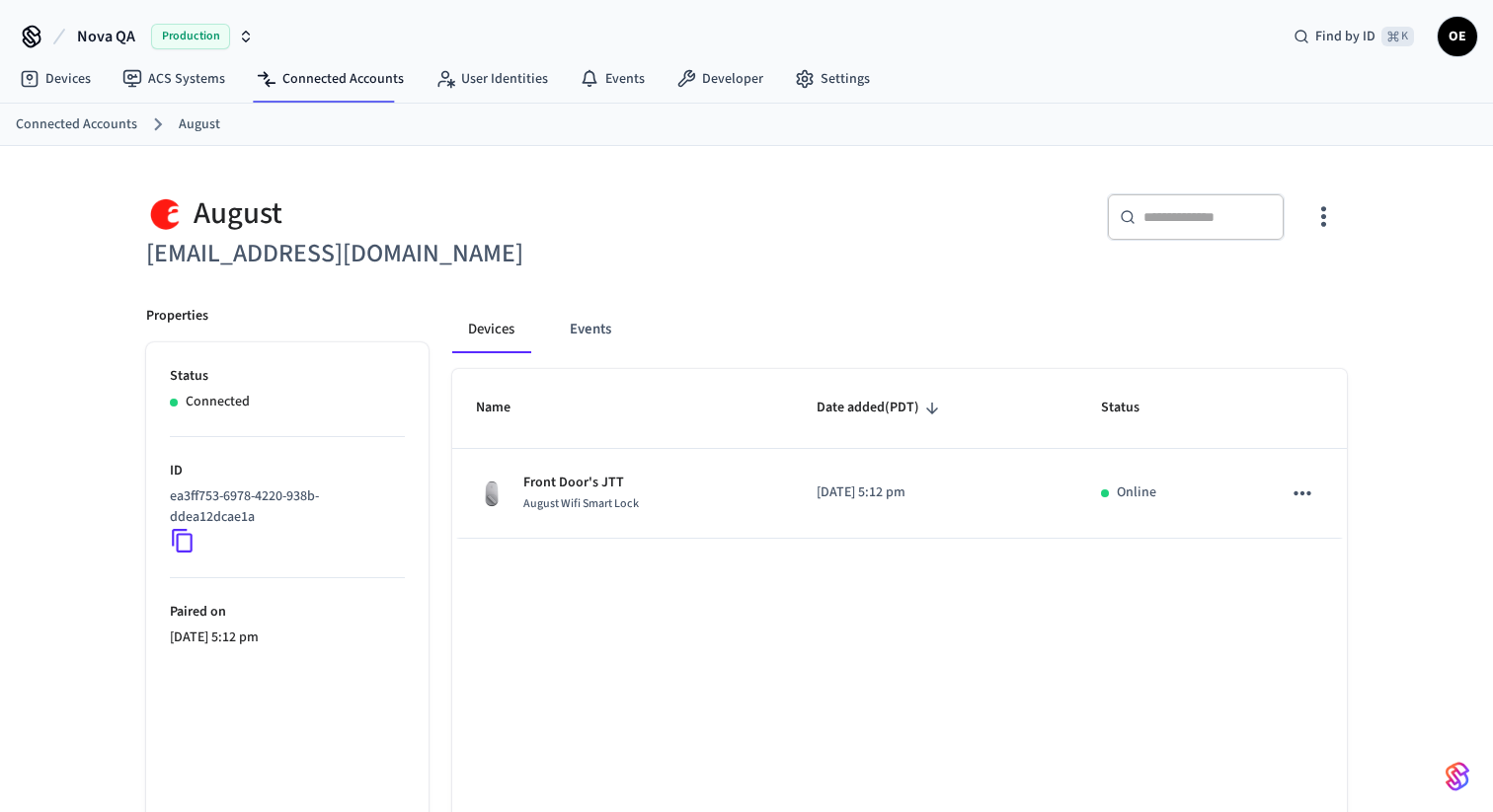
click at [488, 249] on h6 "support+yaletest@operto.com" at bounding box center [440, 254] width 589 height 41
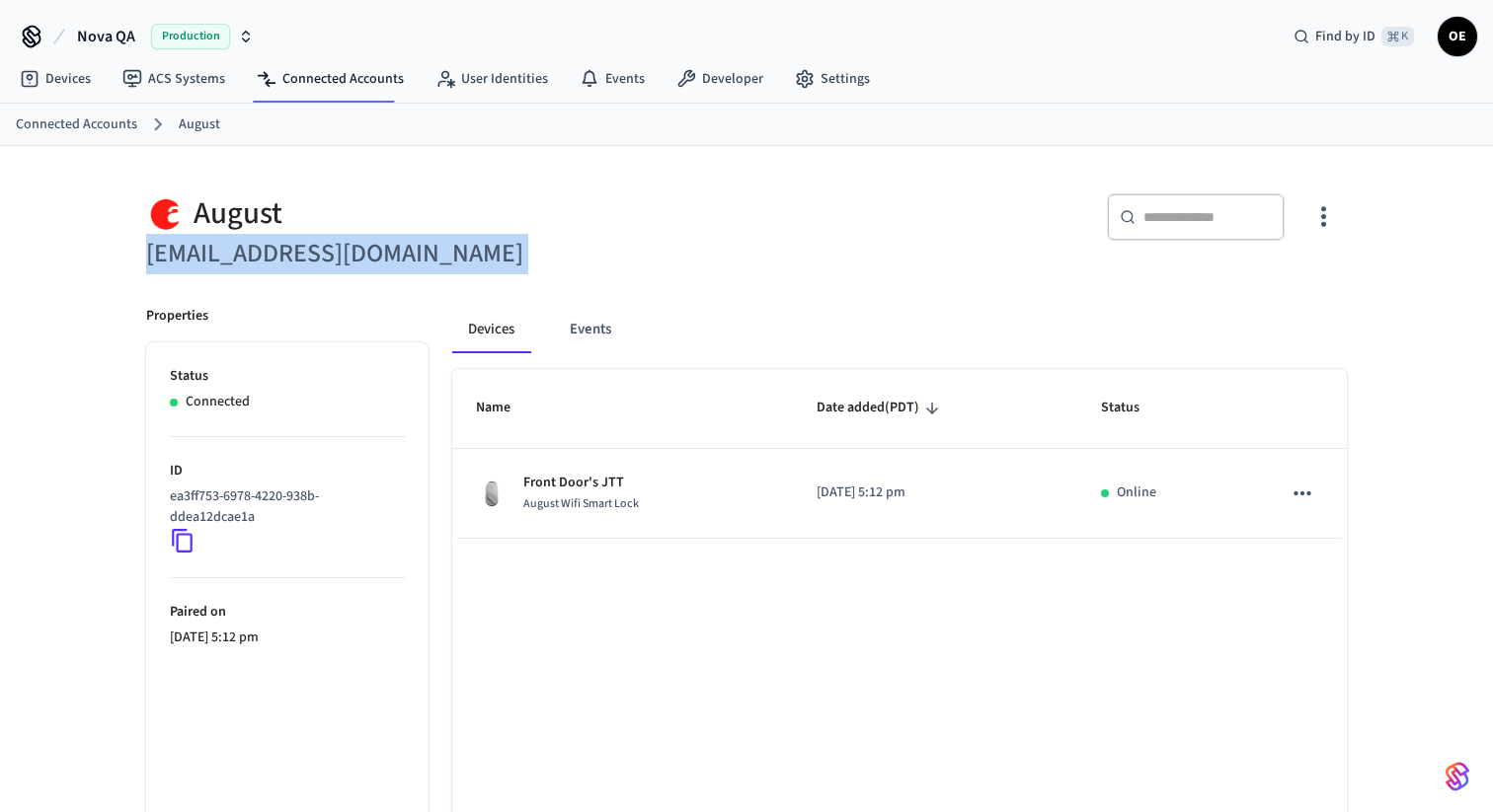
click at [488, 249] on h6 "support+yaletest@operto.com" at bounding box center [440, 254] width 589 height 41
click at [532, 252] on h6 "support+yaletest@operto.com" at bounding box center [440, 254] width 589 height 41
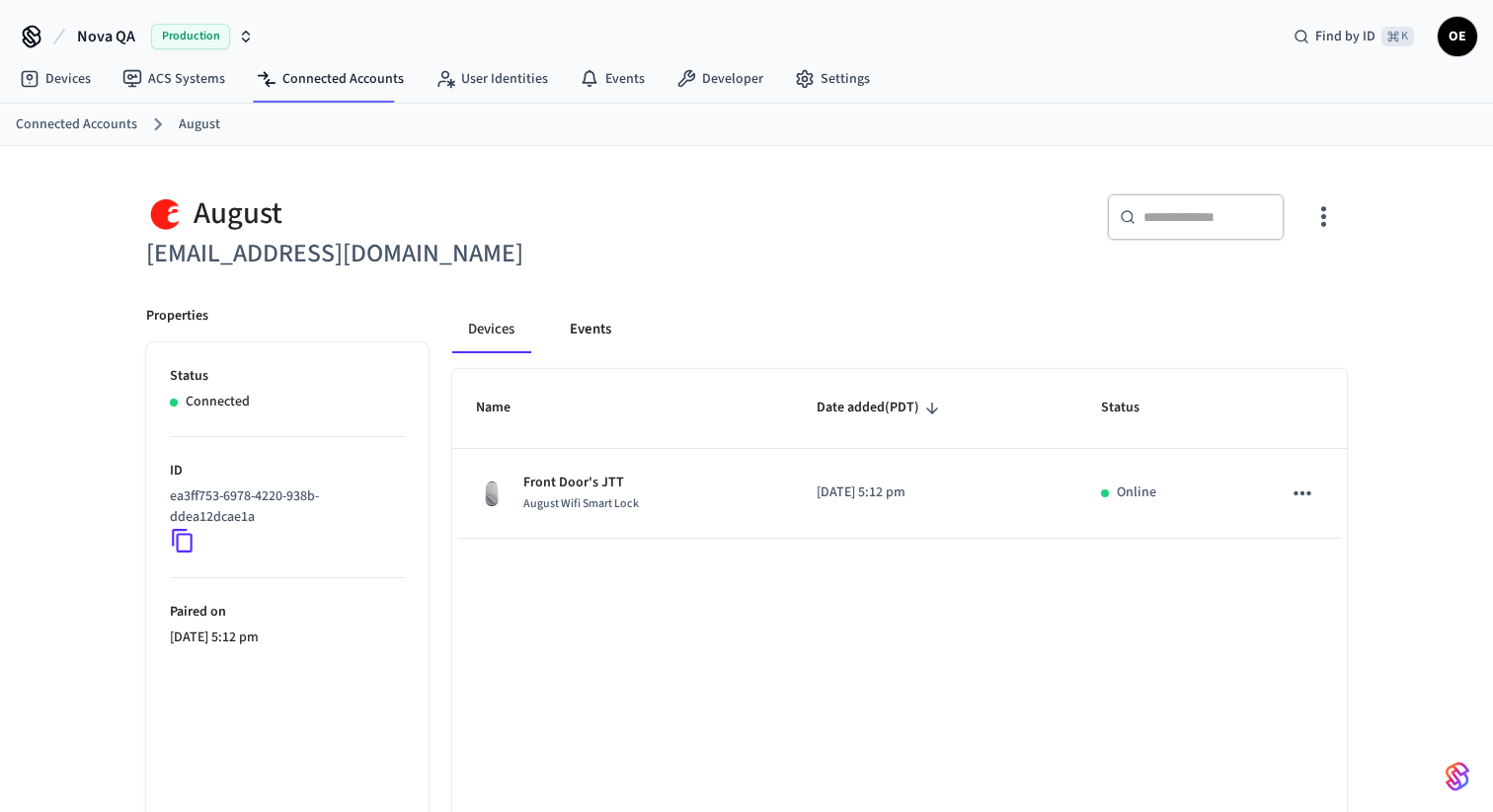
click at [591, 335] on button "Events" at bounding box center [591, 329] width 73 height 47
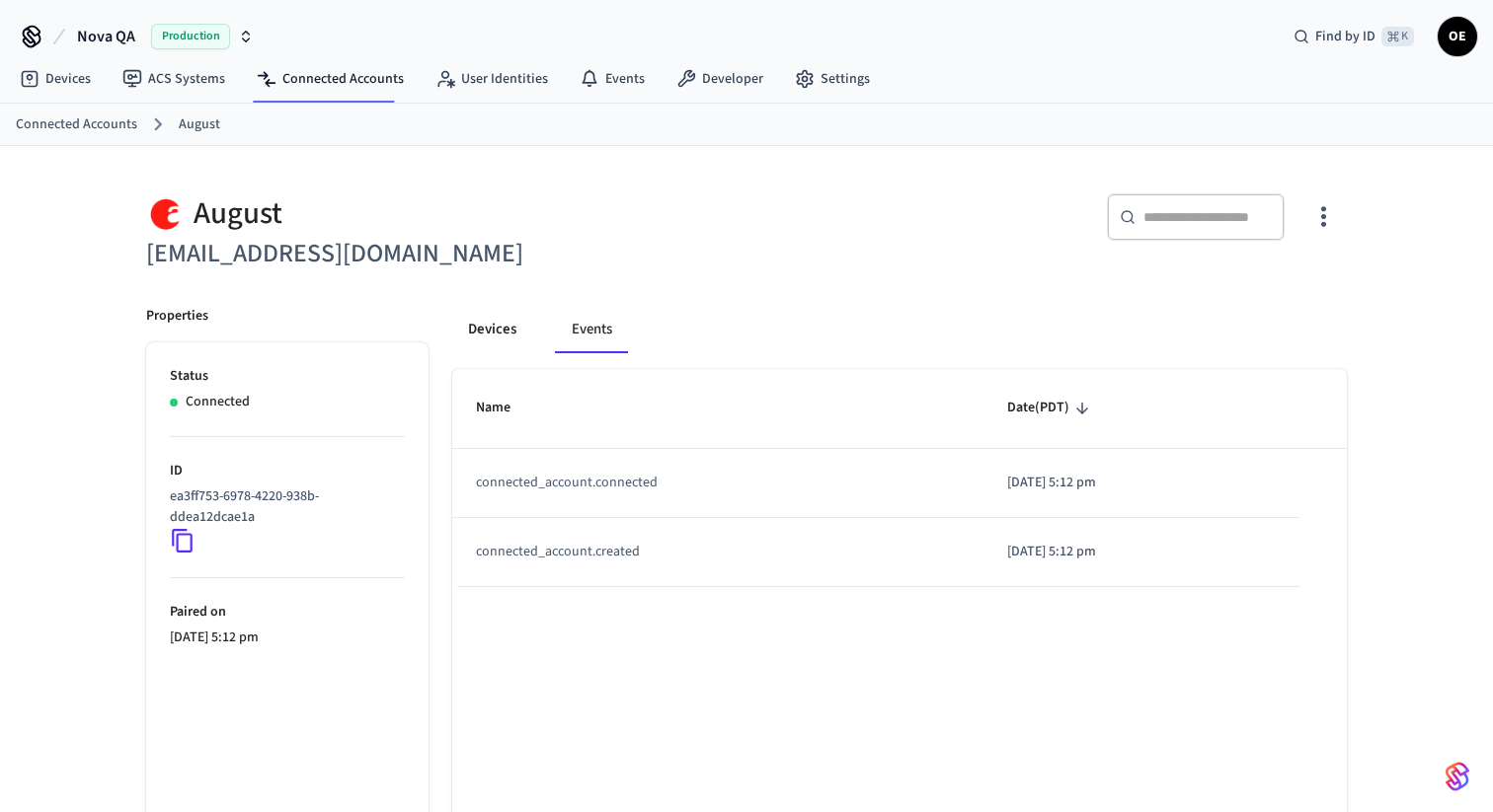
click at [513, 336] on button "Devices" at bounding box center [492, 329] width 80 height 47
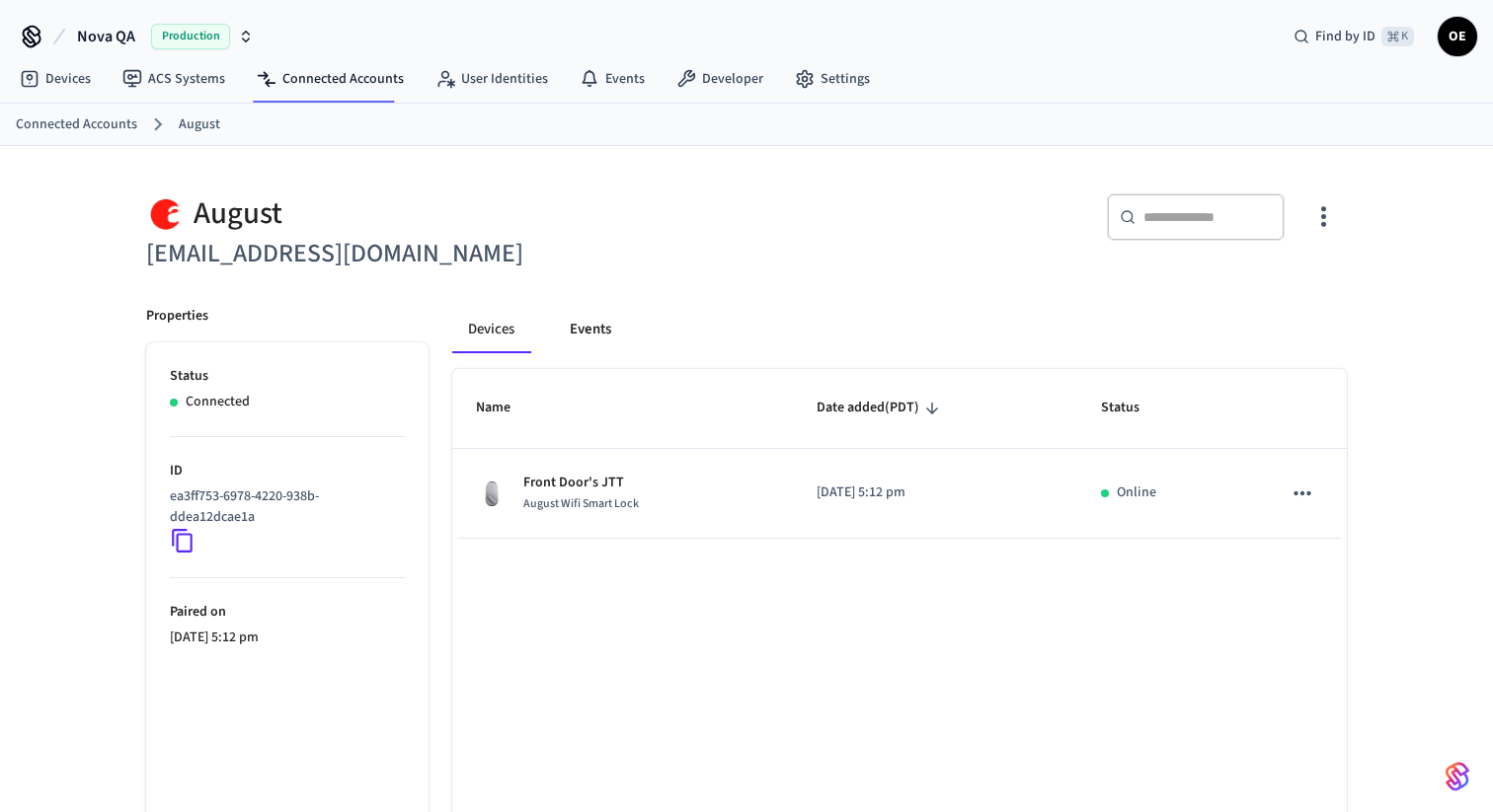
click at [605, 327] on button "Events" at bounding box center [591, 329] width 73 height 47
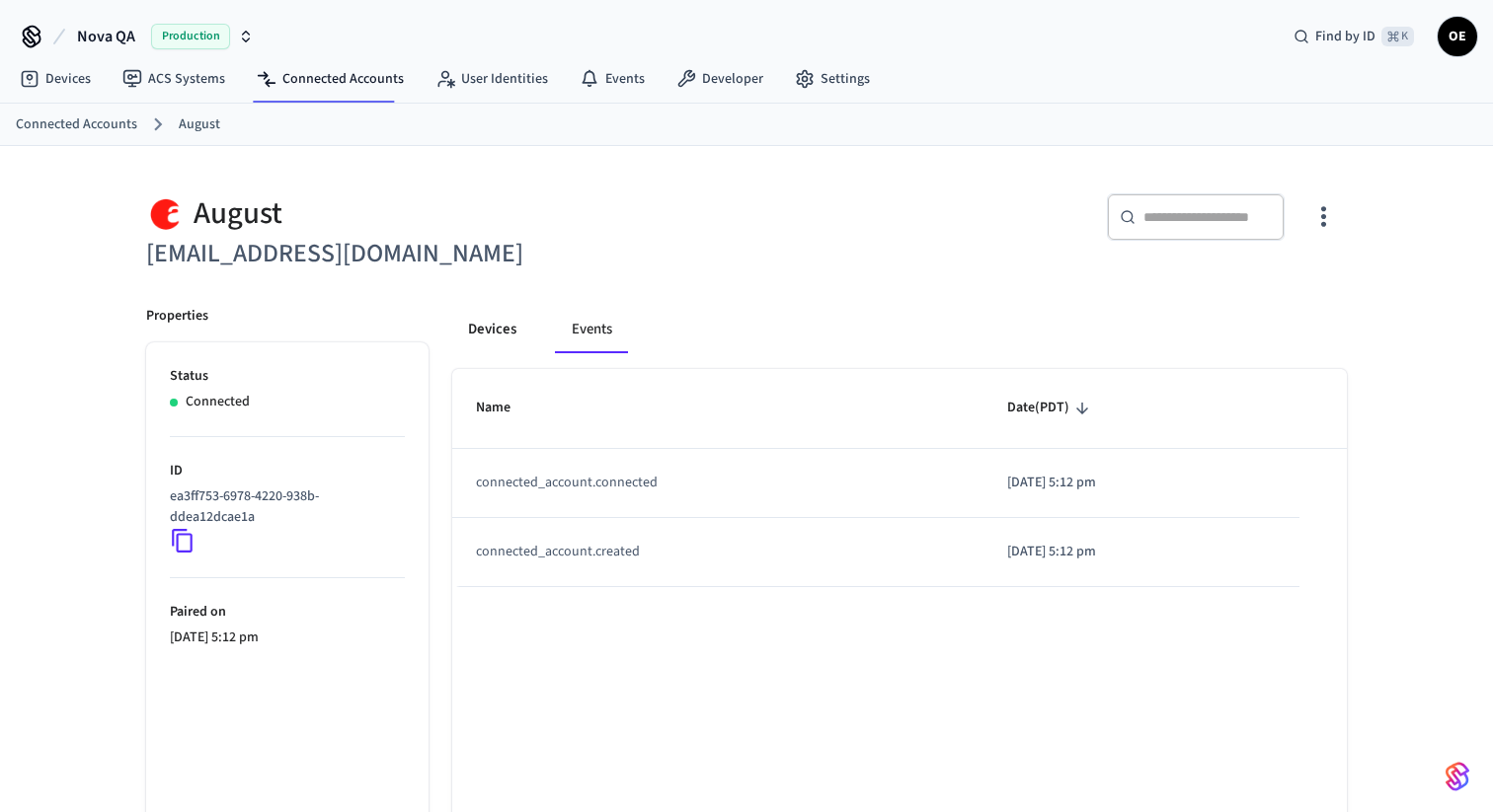
click at [513, 339] on button "Devices" at bounding box center [492, 329] width 80 height 47
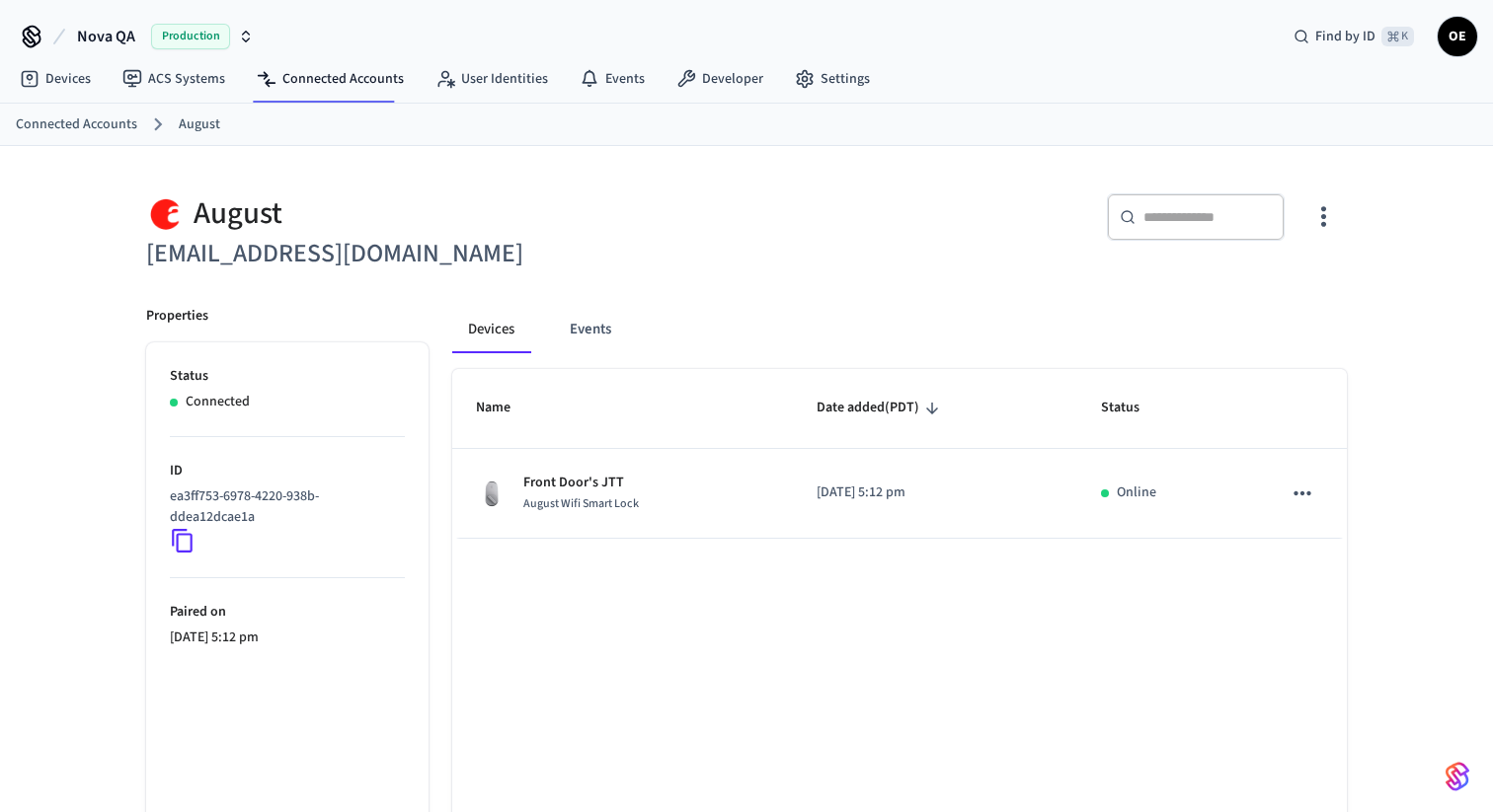
click at [104, 38] on span "Nova QA" at bounding box center [106, 37] width 58 height 24
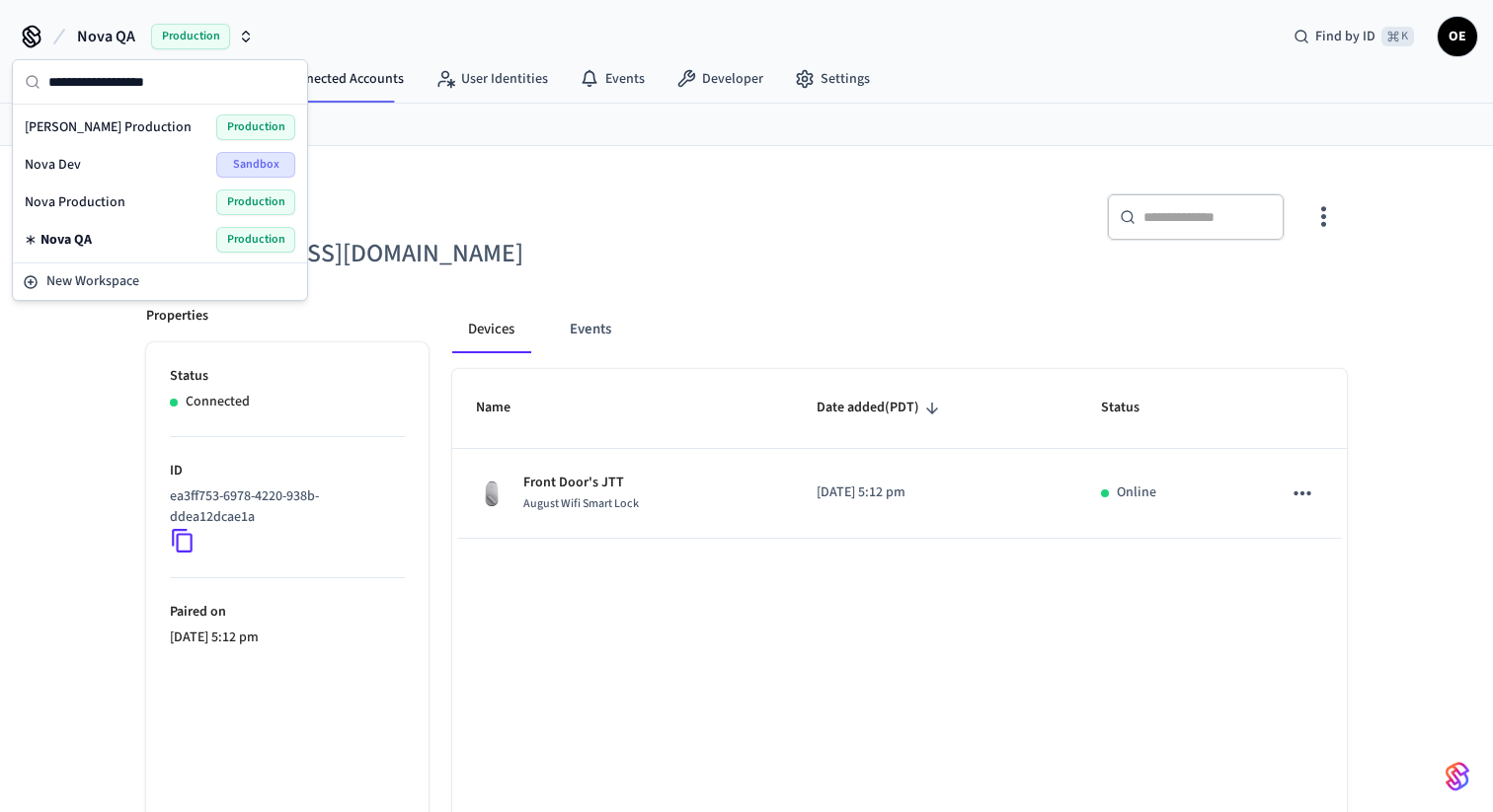
click at [664, 169] on div "August support+yaletest@operto.com ​ ​ Properties Status Connected ID ea3ff753-…" at bounding box center [746, 542] width 1263 height 791
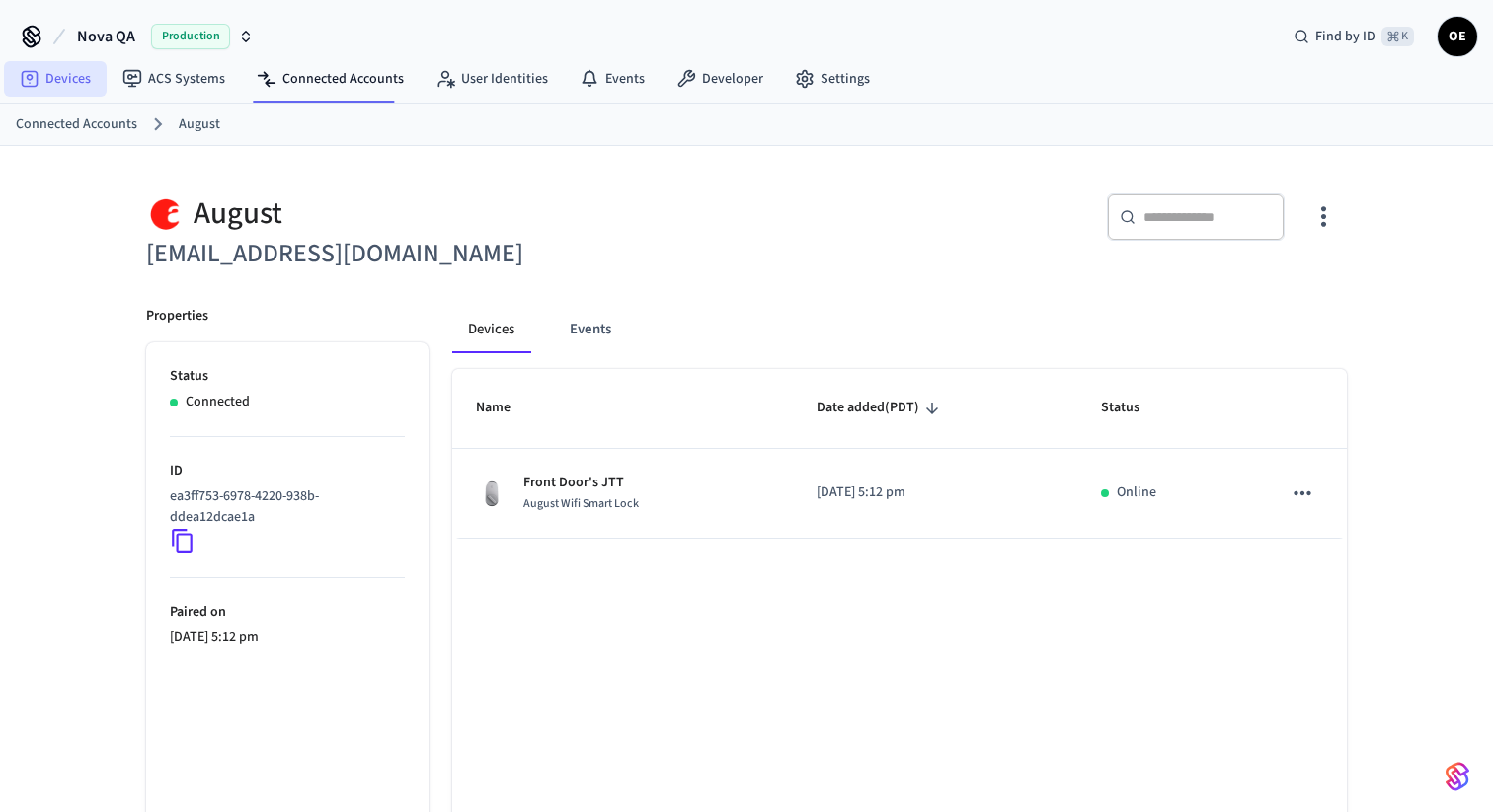
click at [65, 86] on link "Devices" at bounding box center [55, 79] width 103 height 36
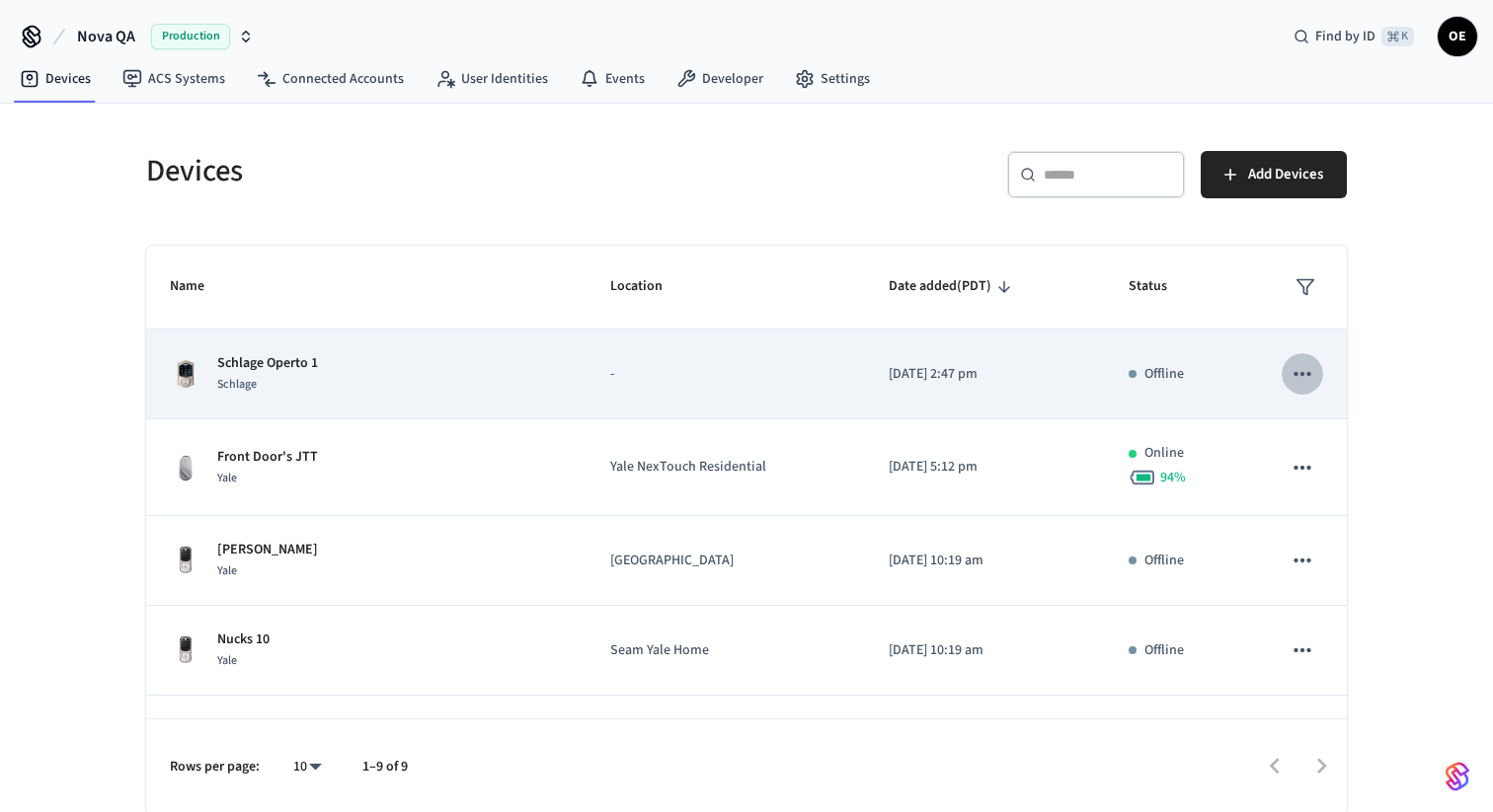
click at [1299, 373] on icon "sticky table" at bounding box center [1302, 374] width 26 height 26
click at [1299, 373] on div at bounding box center [746, 406] width 1493 height 812
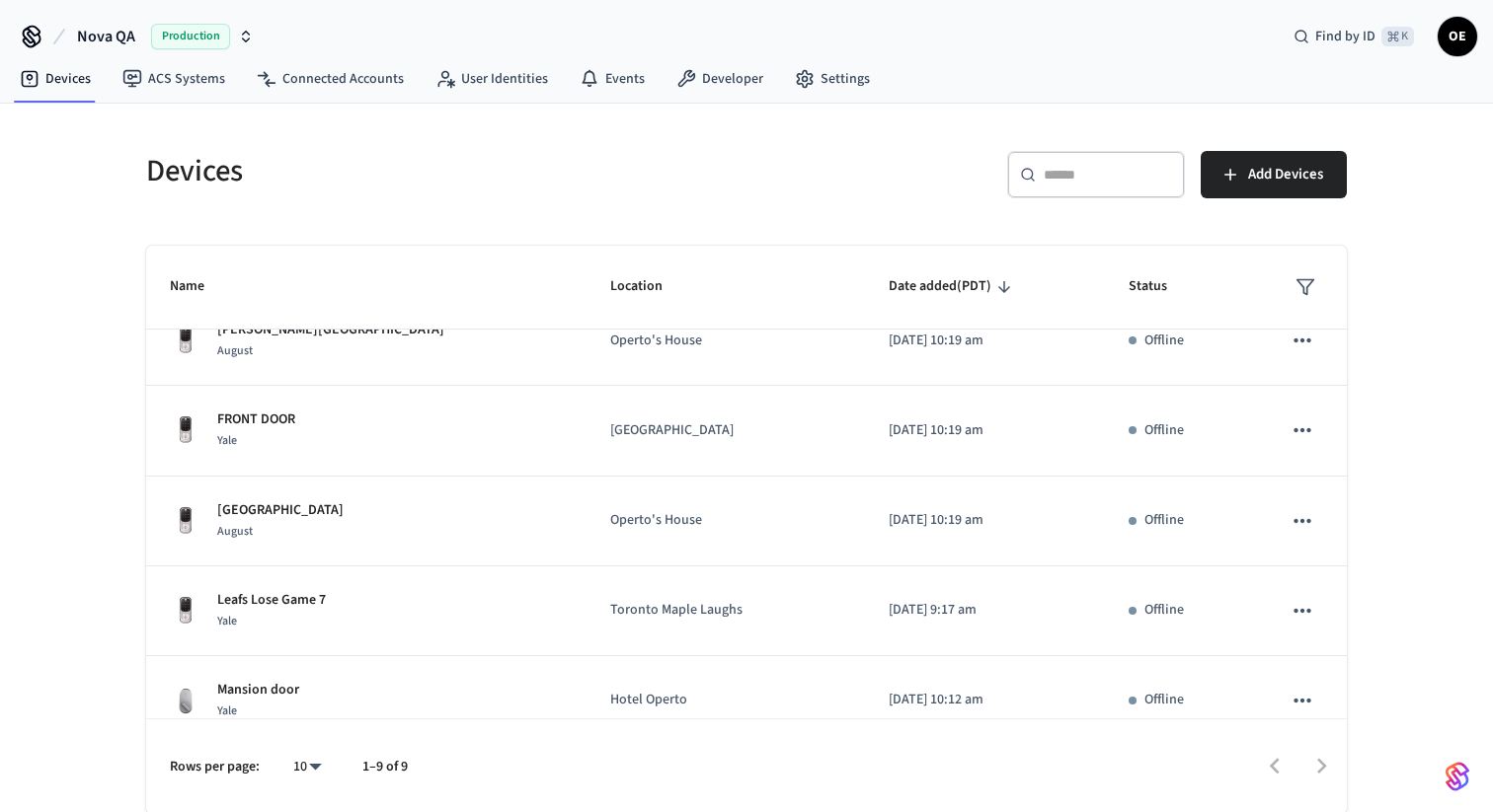
scroll to position [427, 0]
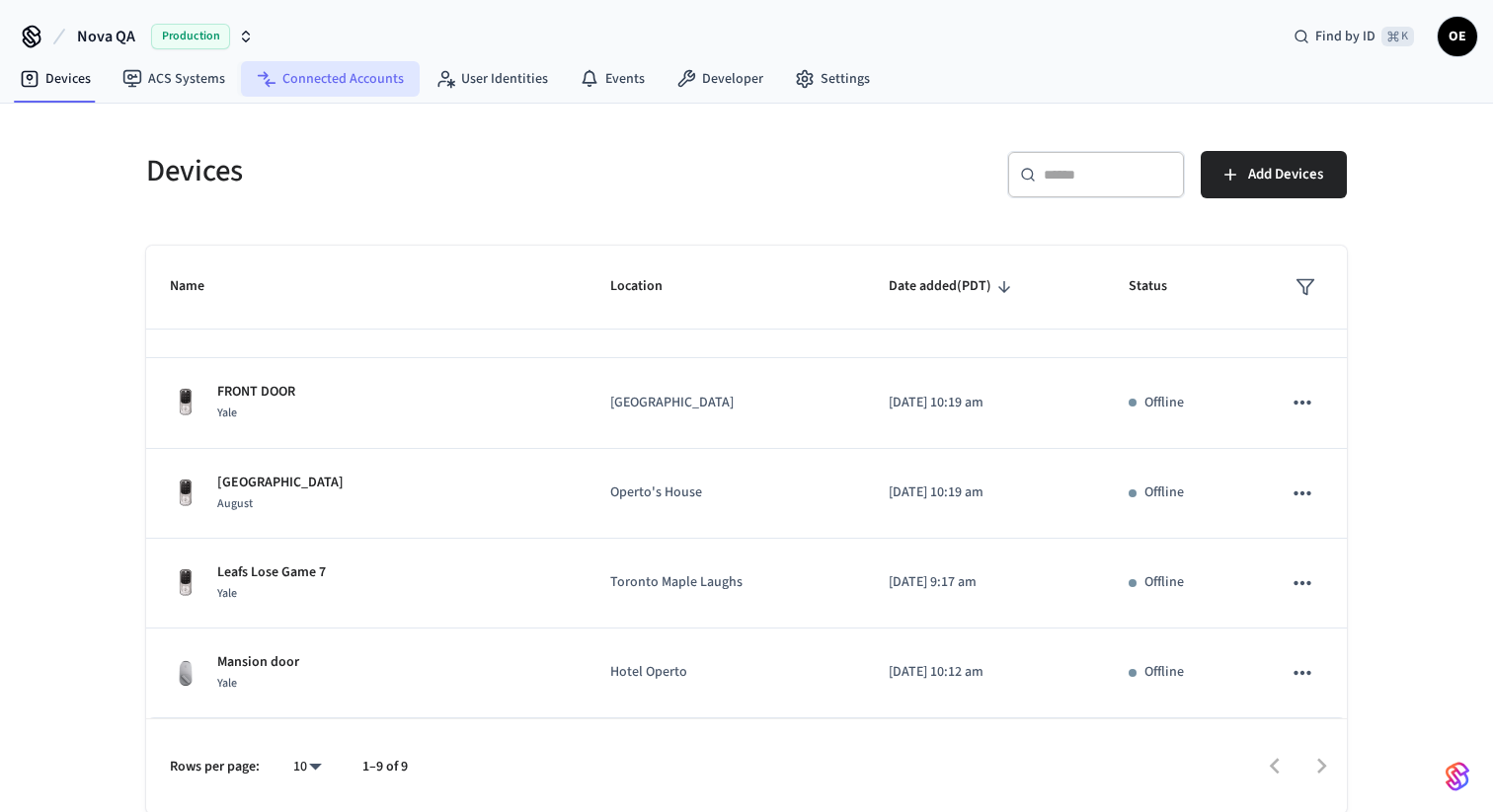
click at [314, 81] on link "Connected Accounts" at bounding box center [329, 79] width 179 height 36
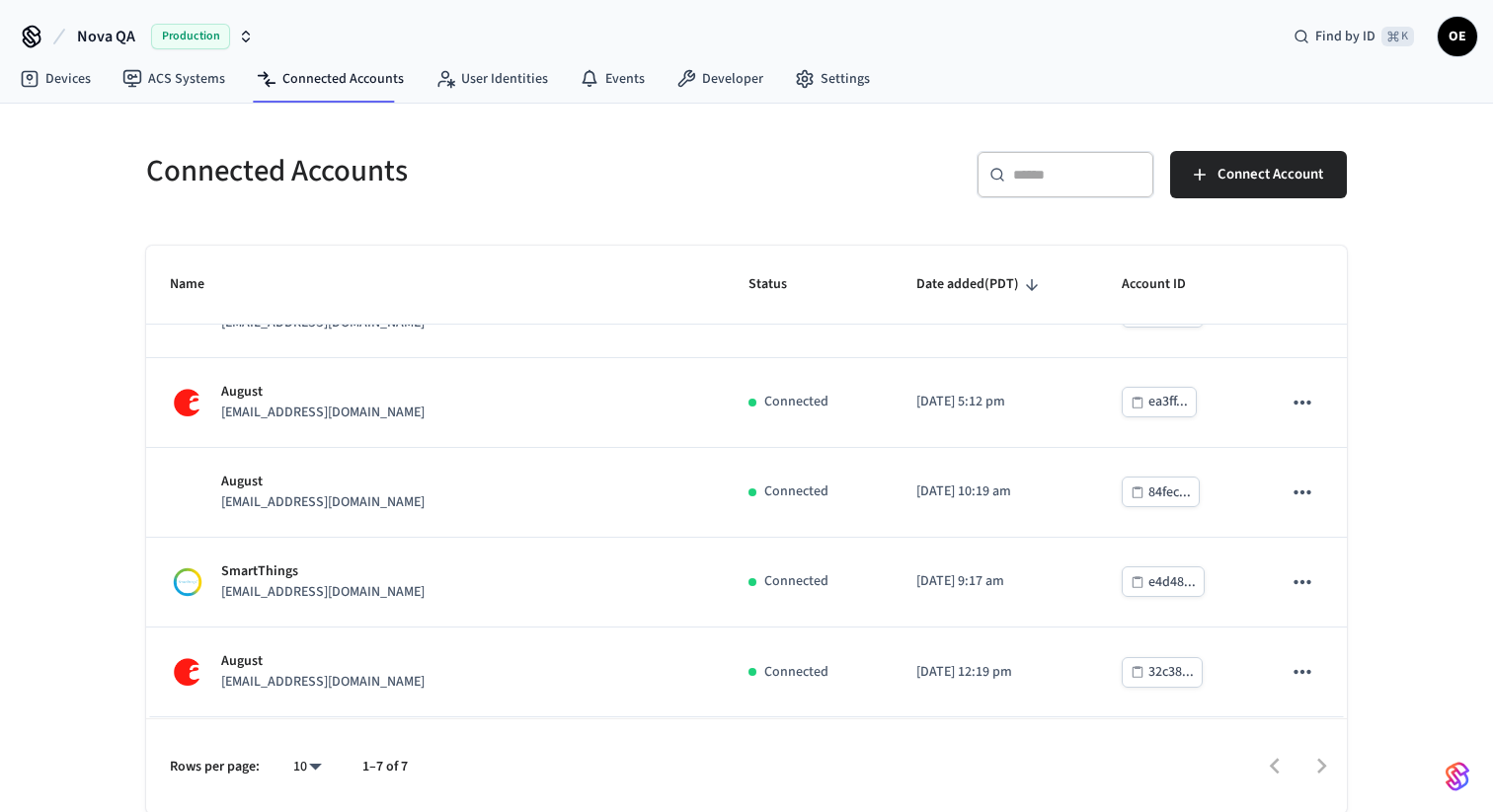
scroll to position [237, 0]
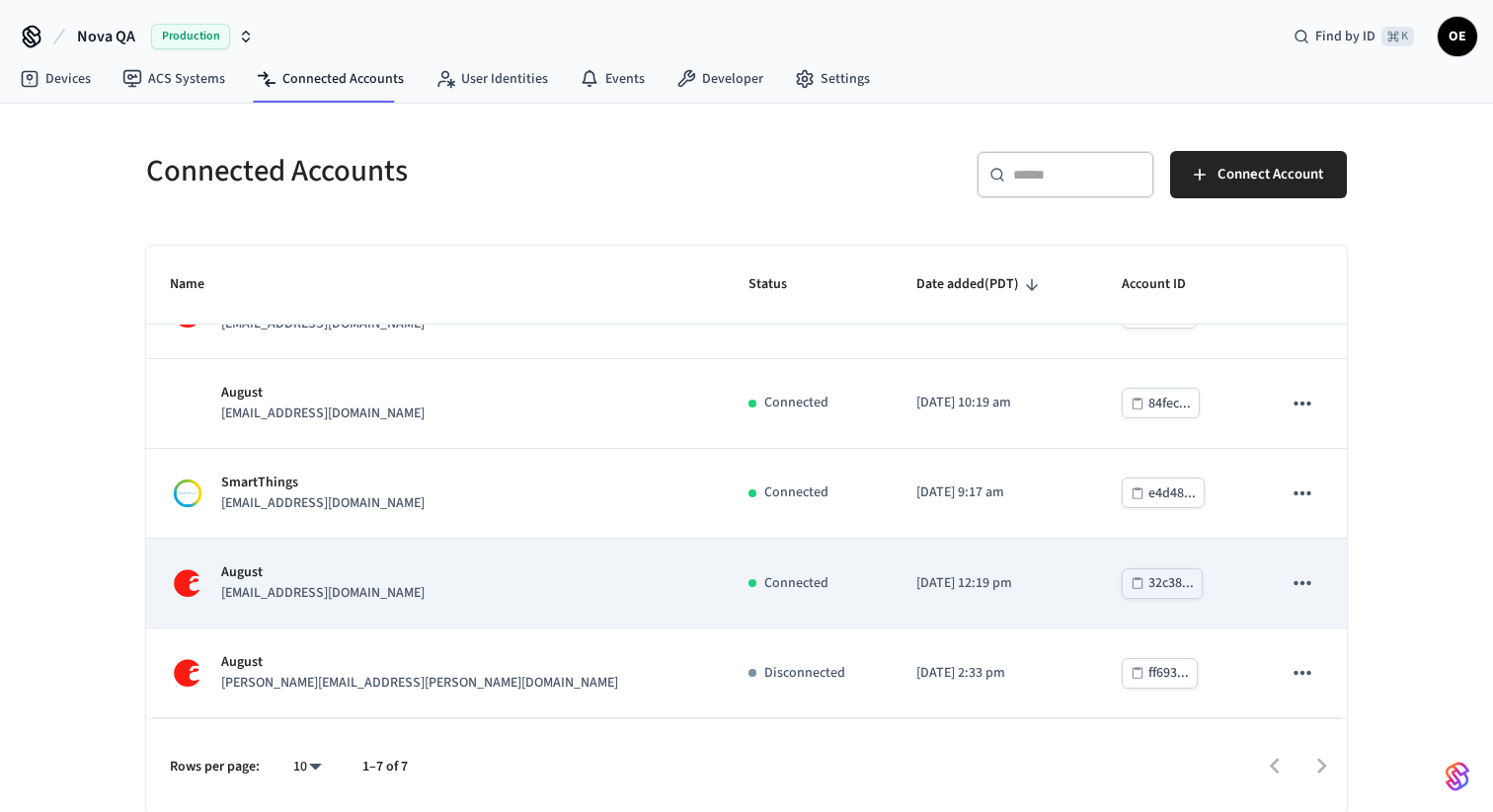
click at [1302, 583] on icon "sticky table" at bounding box center [1301, 584] width 17 height 4
click at [1302, 583] on div at bounding box center [746, 406] width 1493 height 812
click at [300, 605] on td "August crystal+testing8@operto.com" at bounding box center [435, 584] width 579 height 90
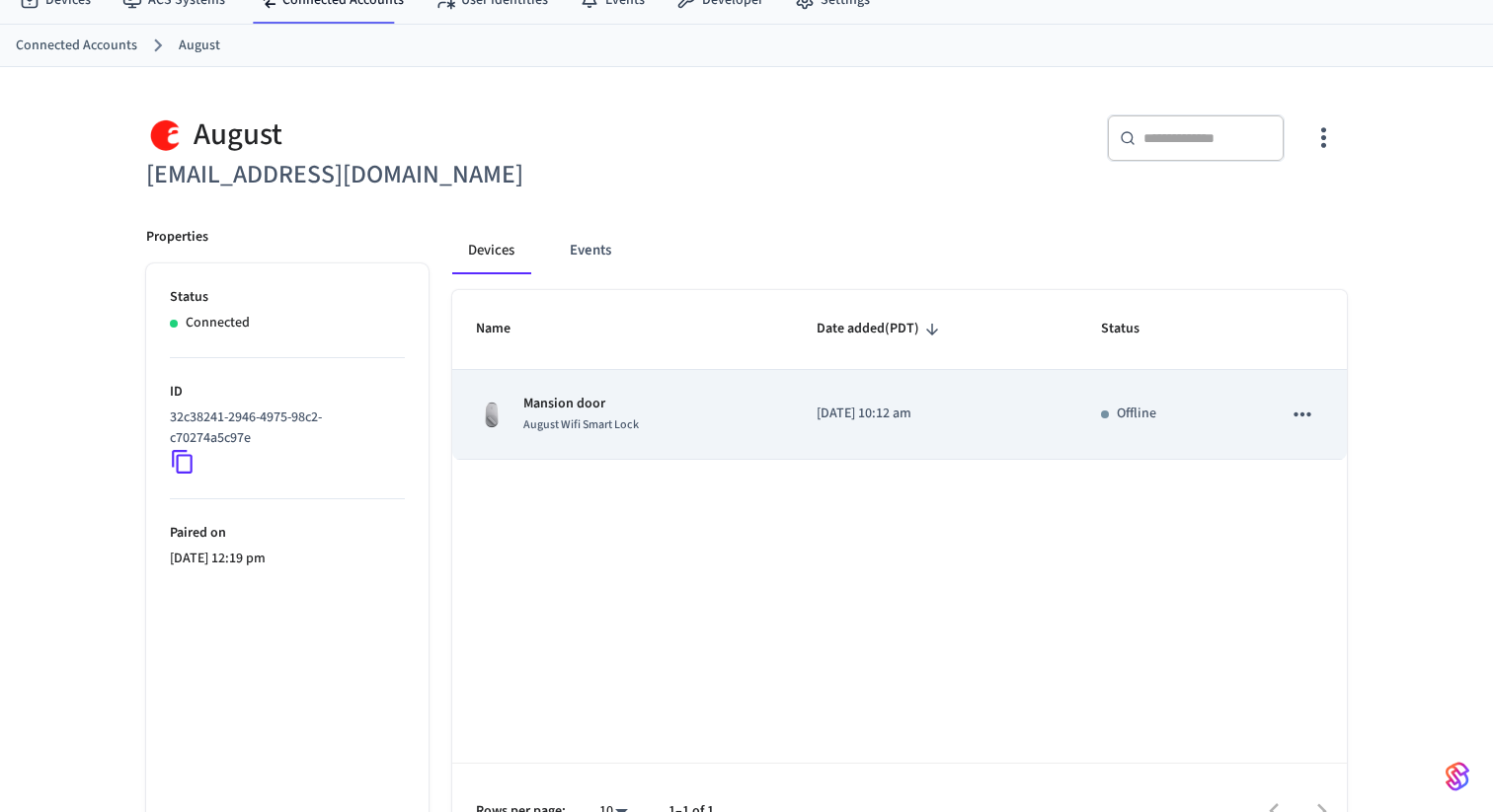
scroll to position [81, 0]
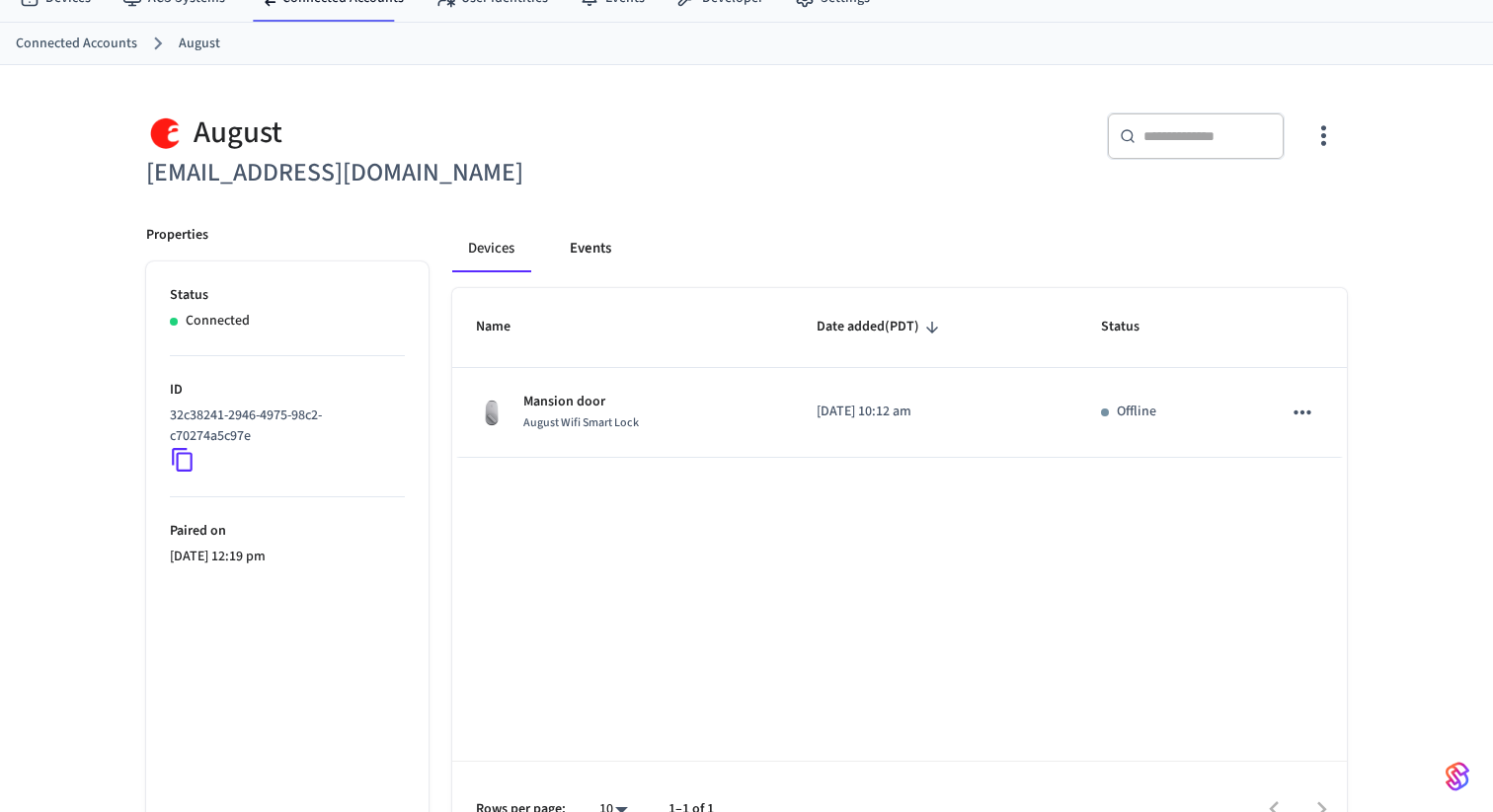
click at [580, 251] on button "Events" at bounding box center [591, 249] width 73 height 47
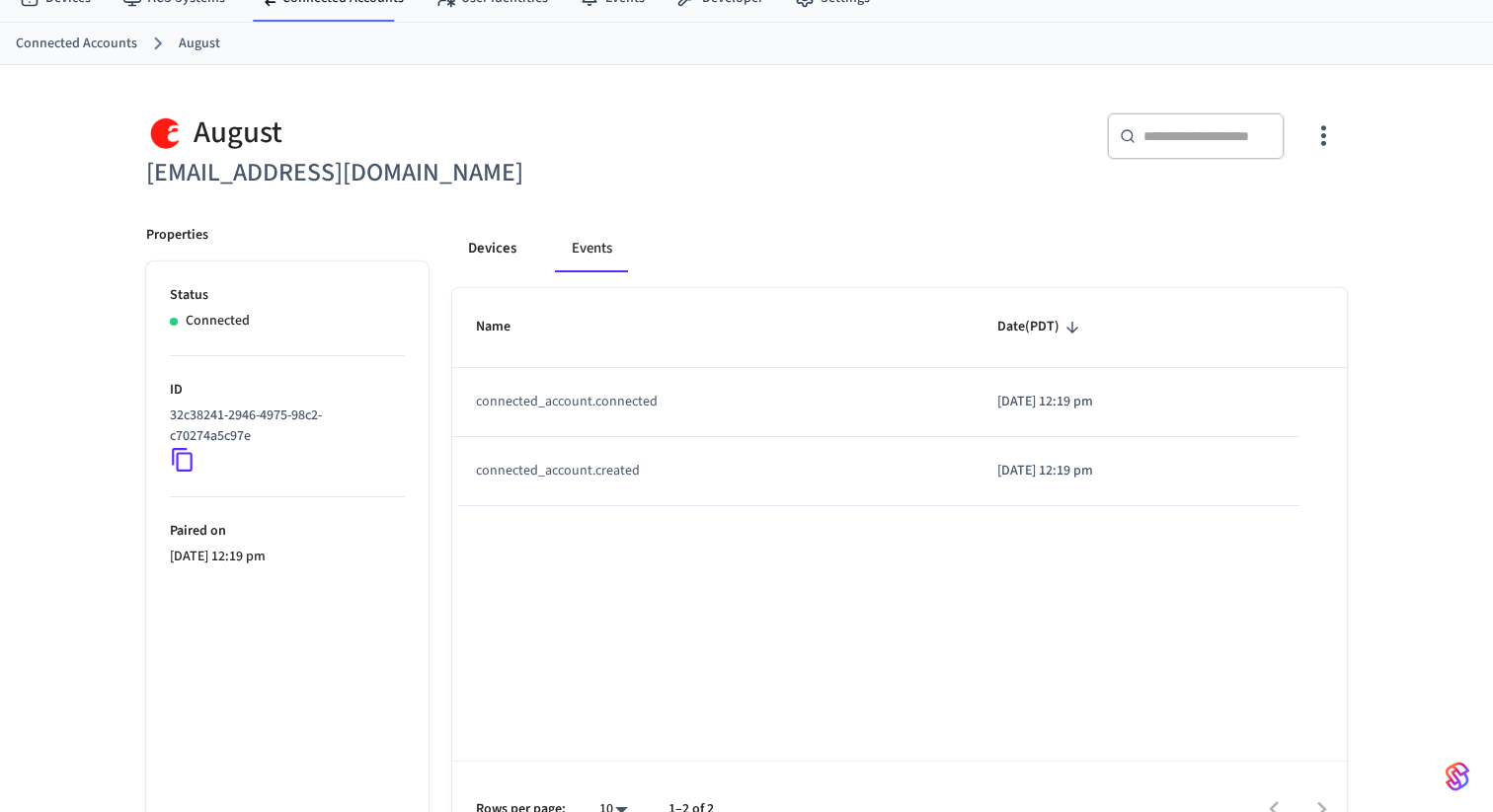
click at [499, 260] on button "Devices" at bounding box center [492, 249] width 80 height 47
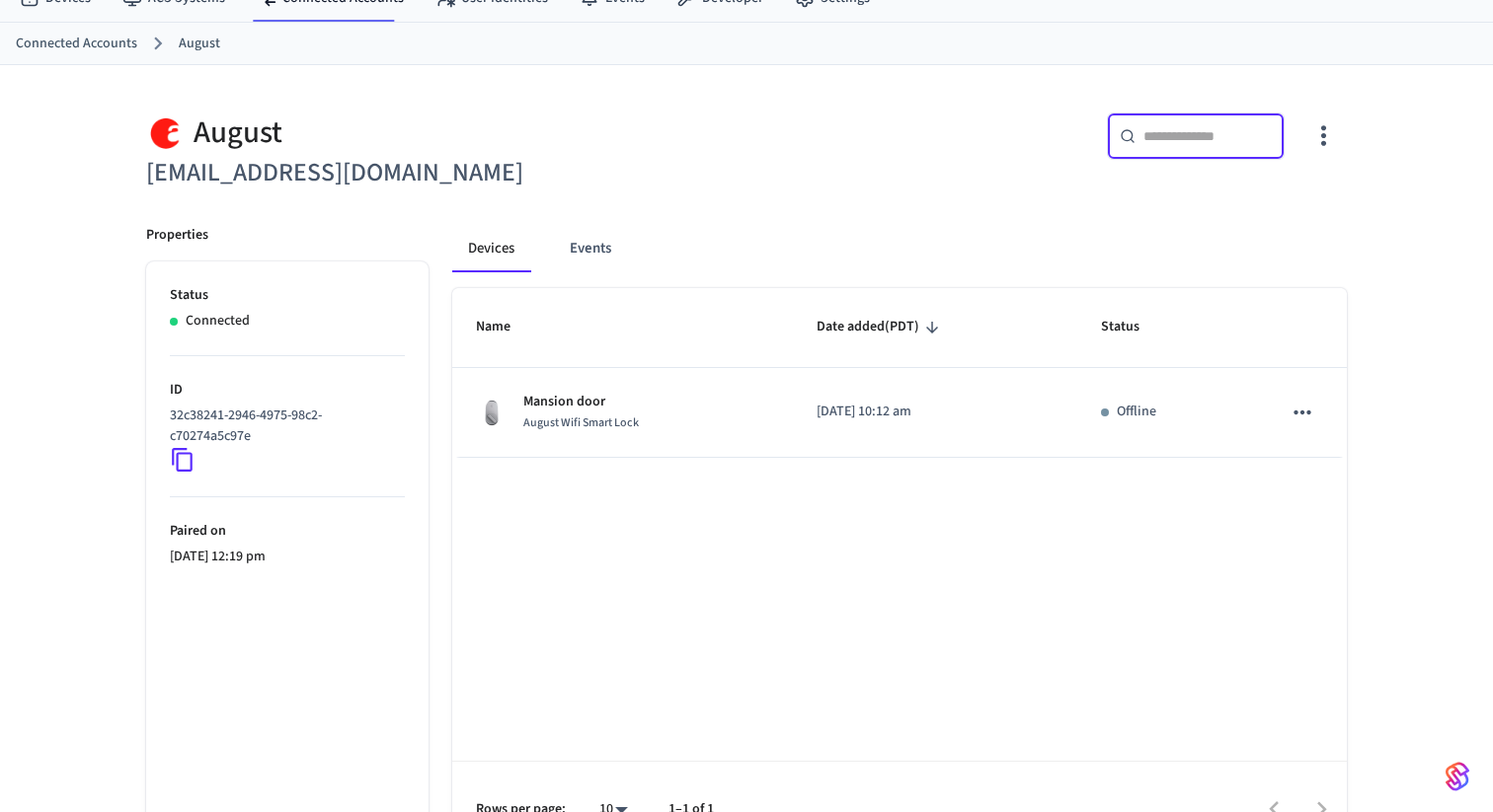
click at [1224, 144] on input "text" at bounding box center [1208, 136] width 129 height 20
click at [1192, 204] on div "Devices Events Name Date added (PDT) Status Mansion door August Wifi Smart Lock…" at bounding box center [887, 529] width 918 height 656
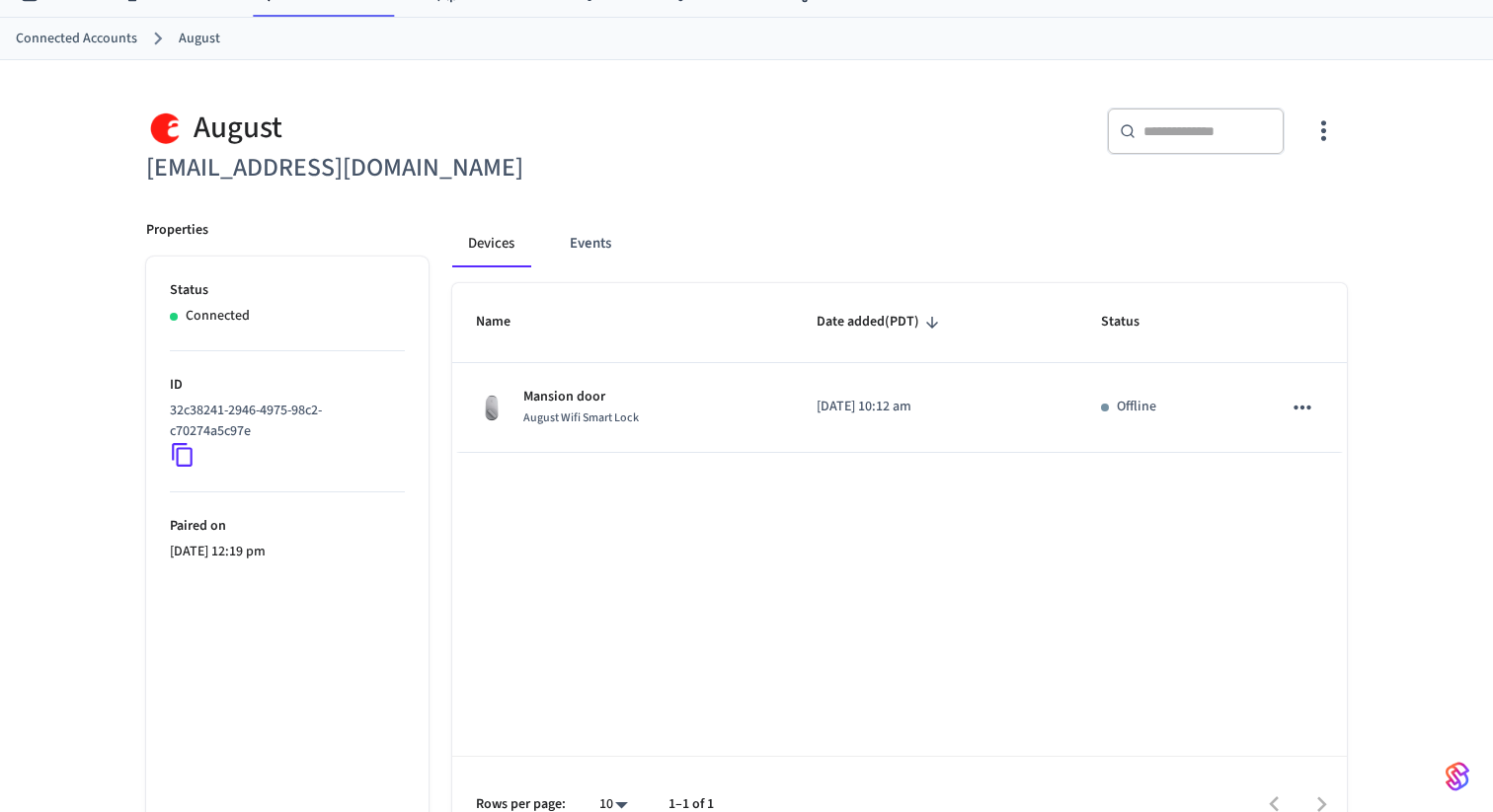
scroll to position [0, 0]
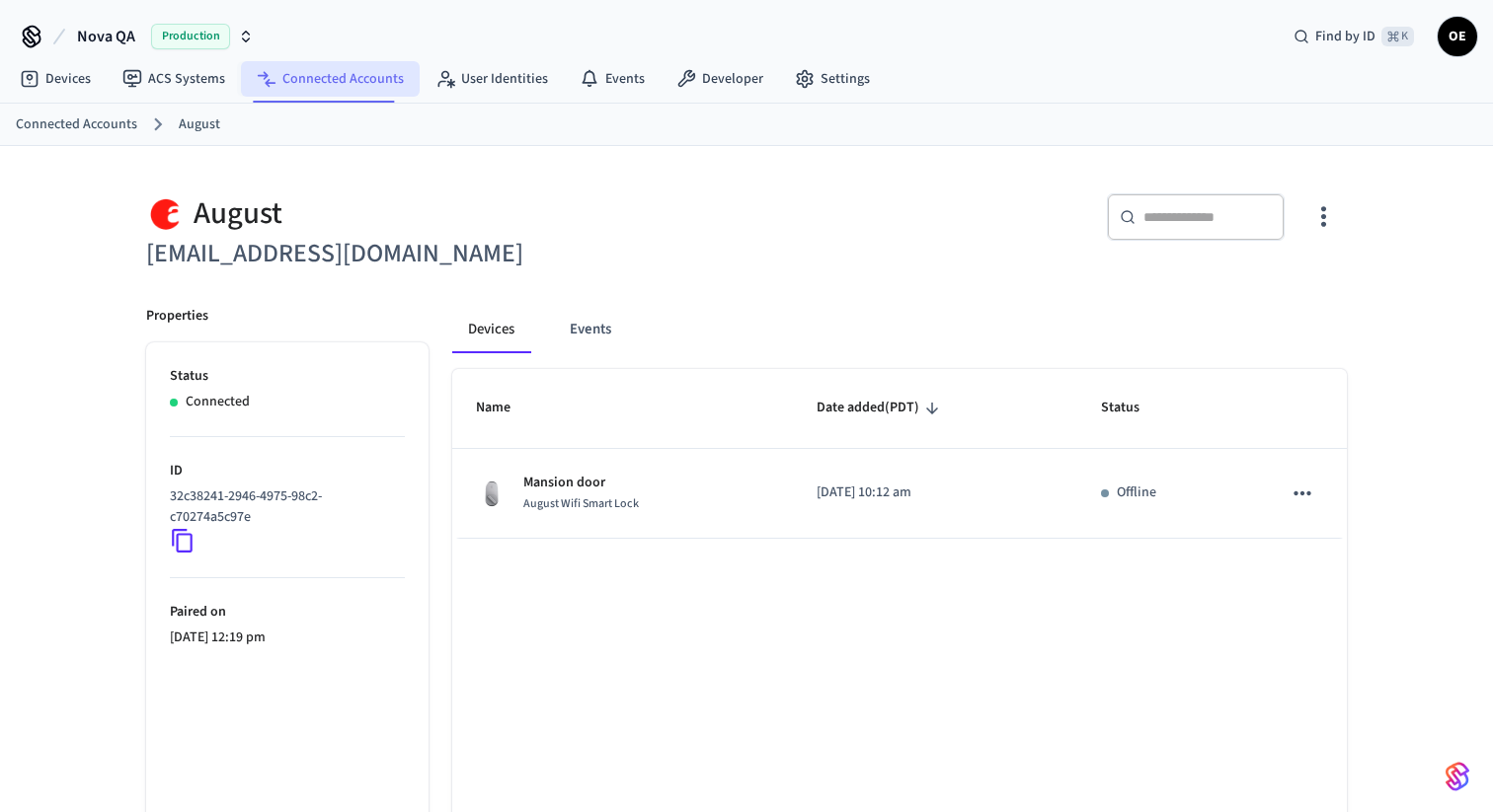
click at [319, 86] on link "Connected Accounts" at bounding box center [329, 79] width 179 height 36
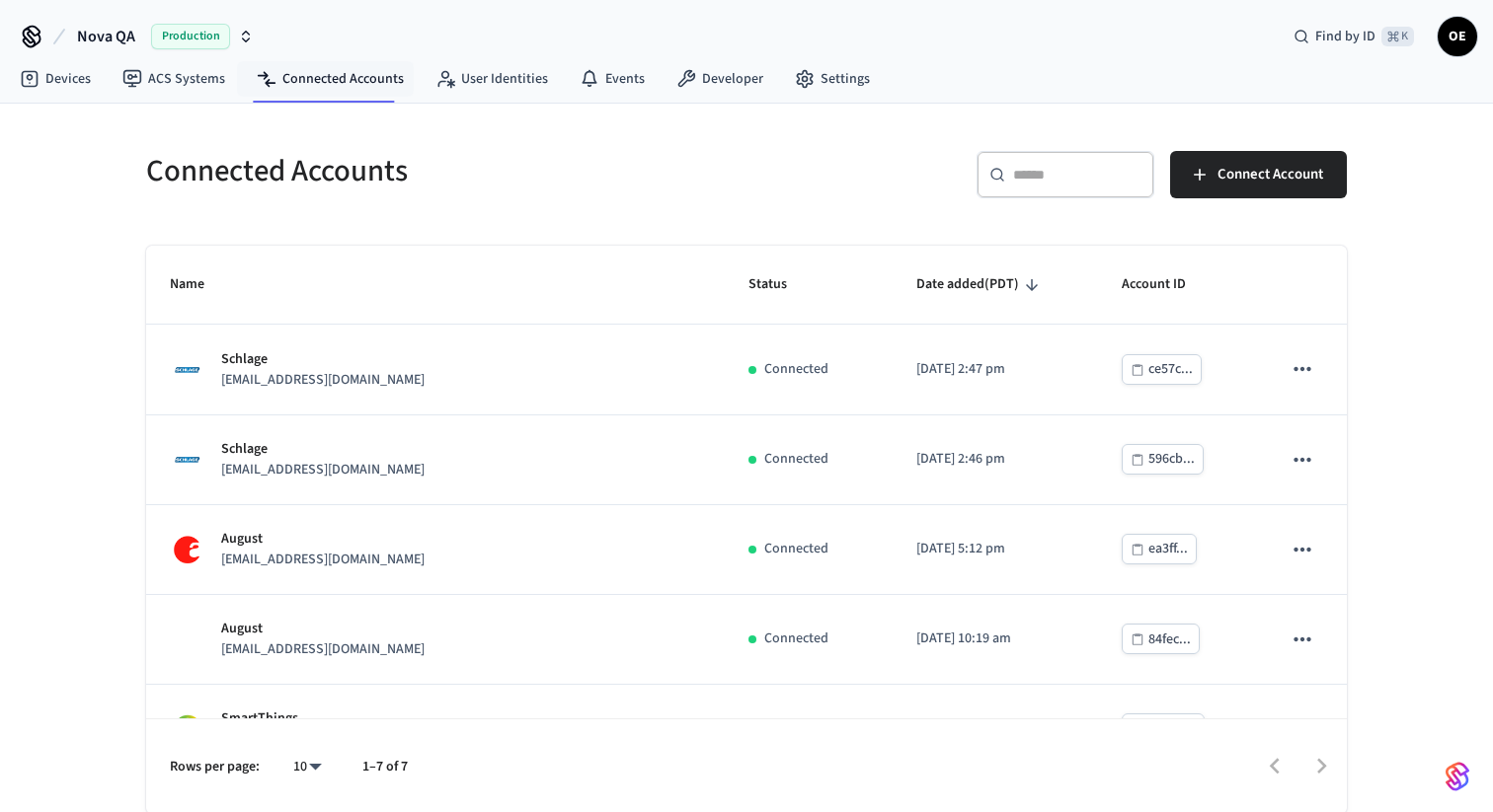
click at [1050, 167] on input "text" at bounding box center [1077, 175] width 129 height 20
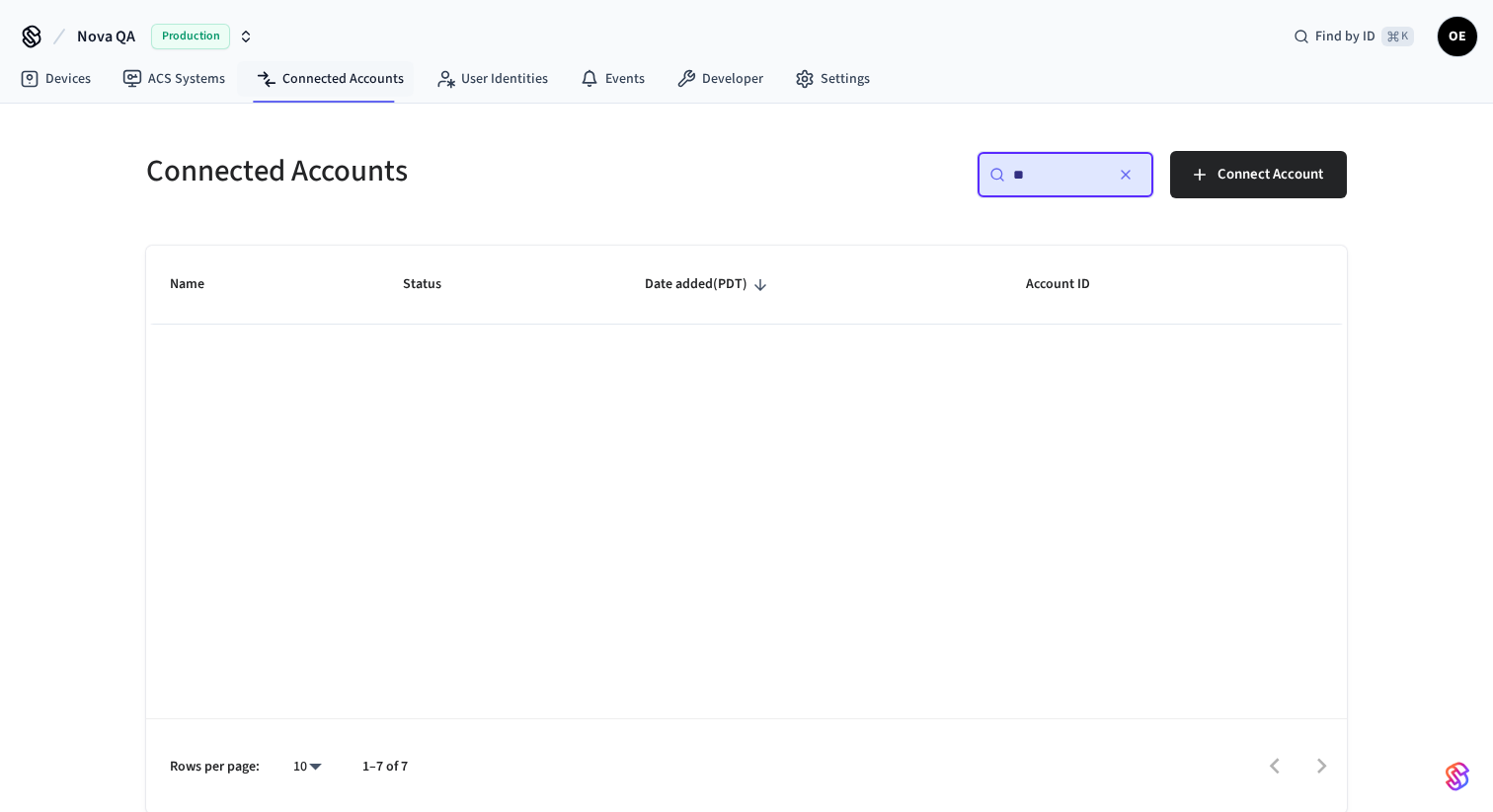
type input "*"
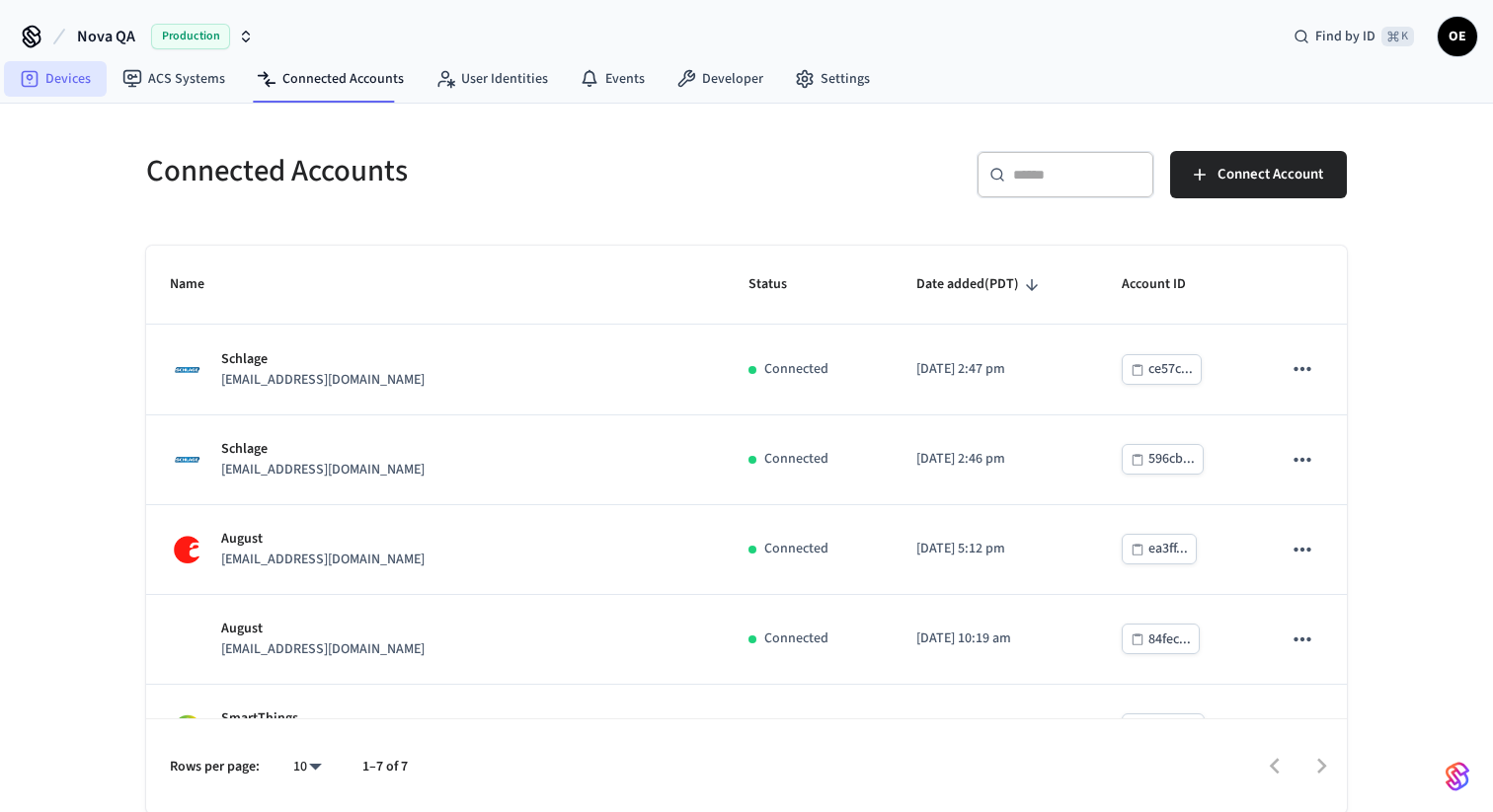
click at [32, 84] on icon at bounding box center [30, 79] width 20 height 20
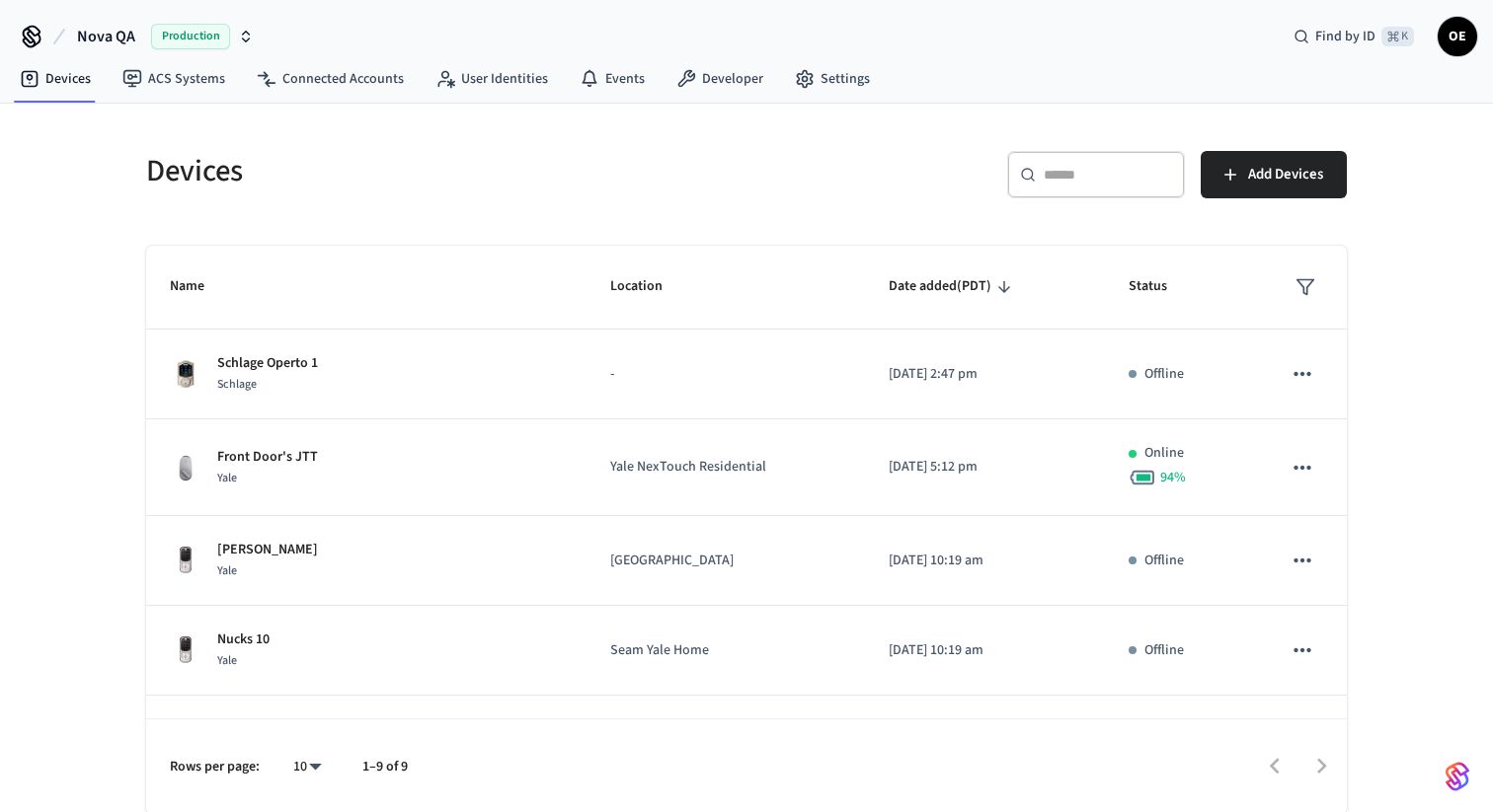
click at [1125, 177] on input "text" at bounding box center [1108, 175] width 129 height 20
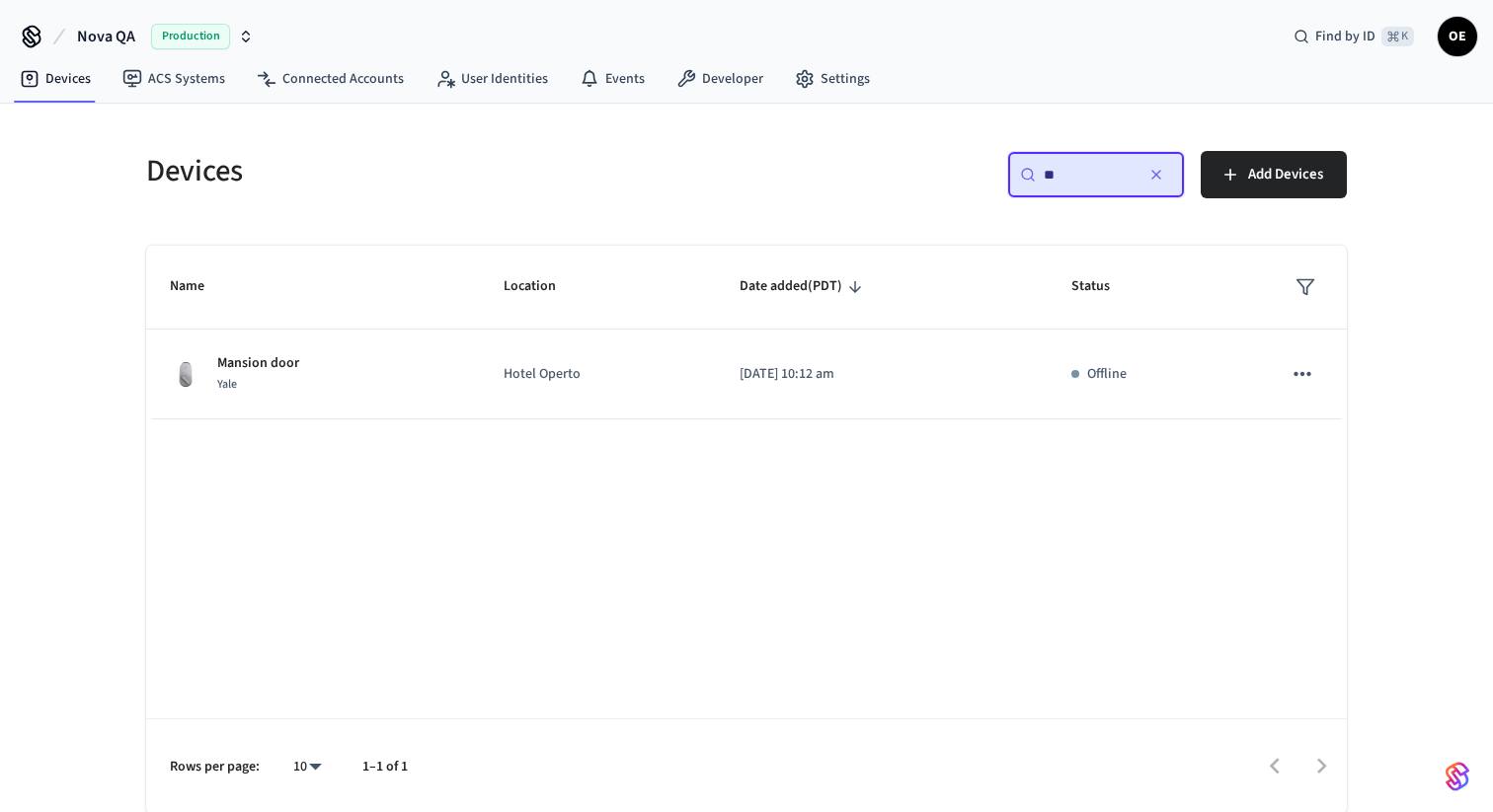
type input "*"
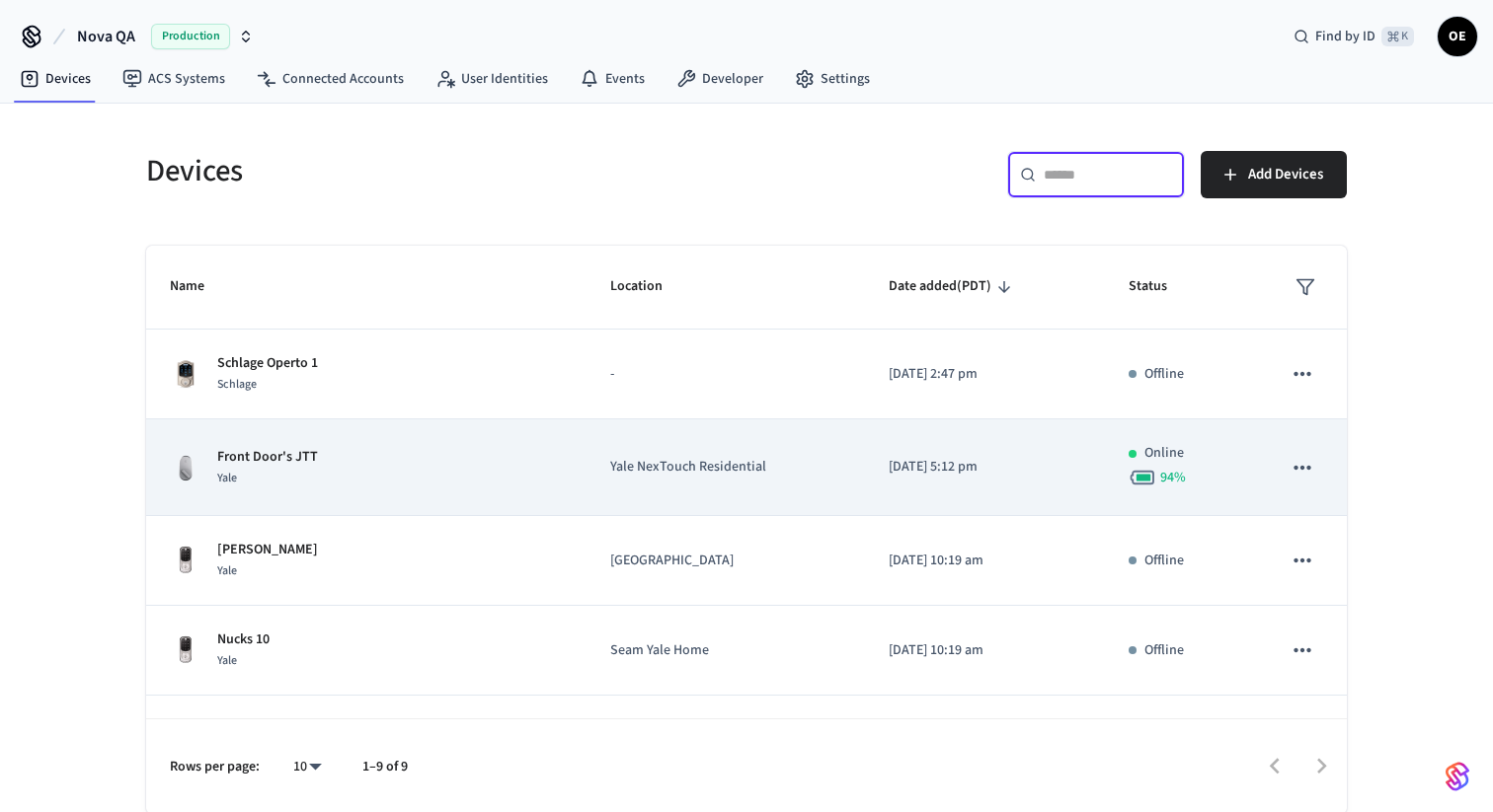
click at [412, 474] on div "Front Door's JTT Yale" at bounding box center [366, 468] width 393 height 42
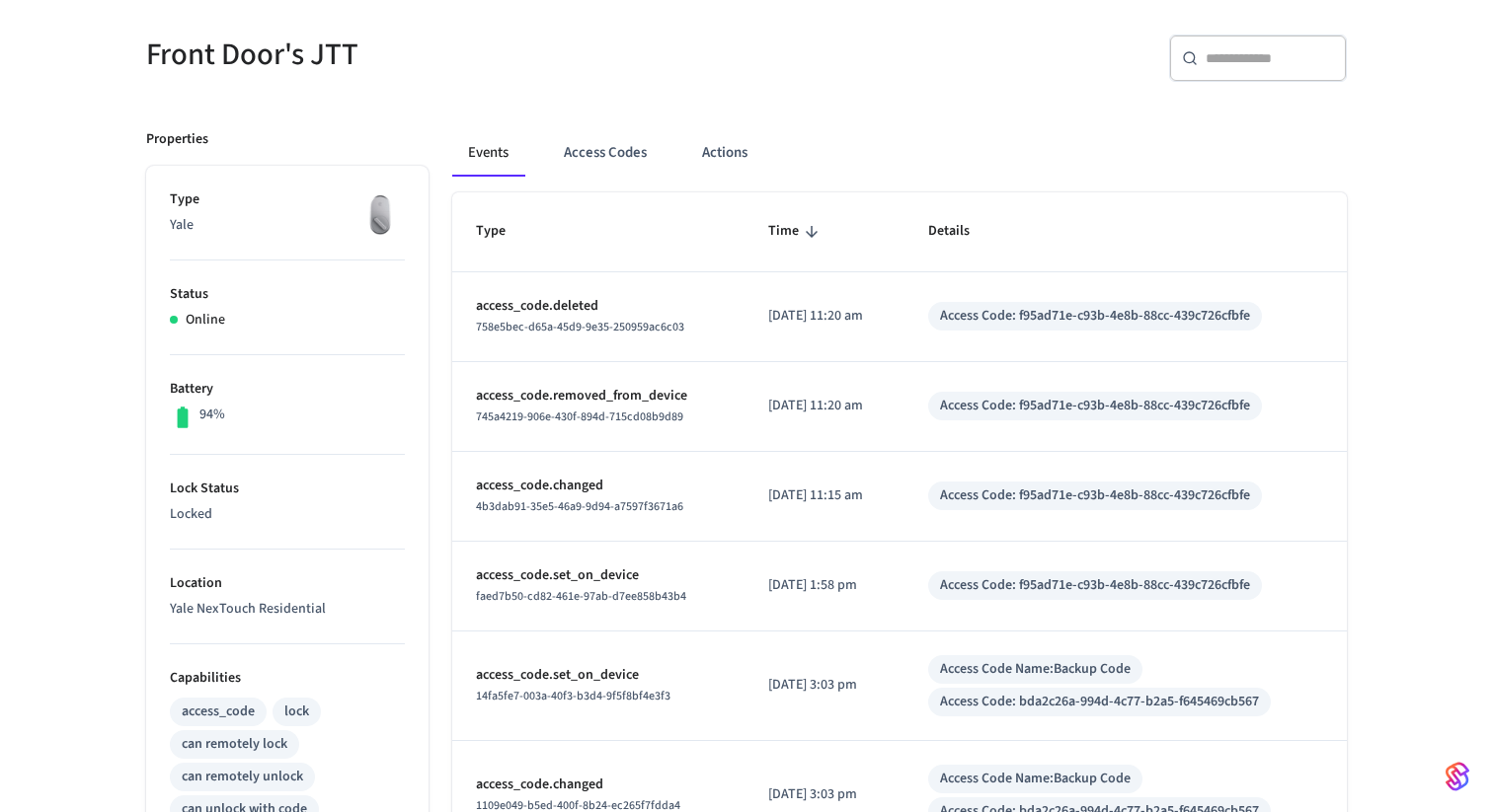
scroll to position [156, 0]
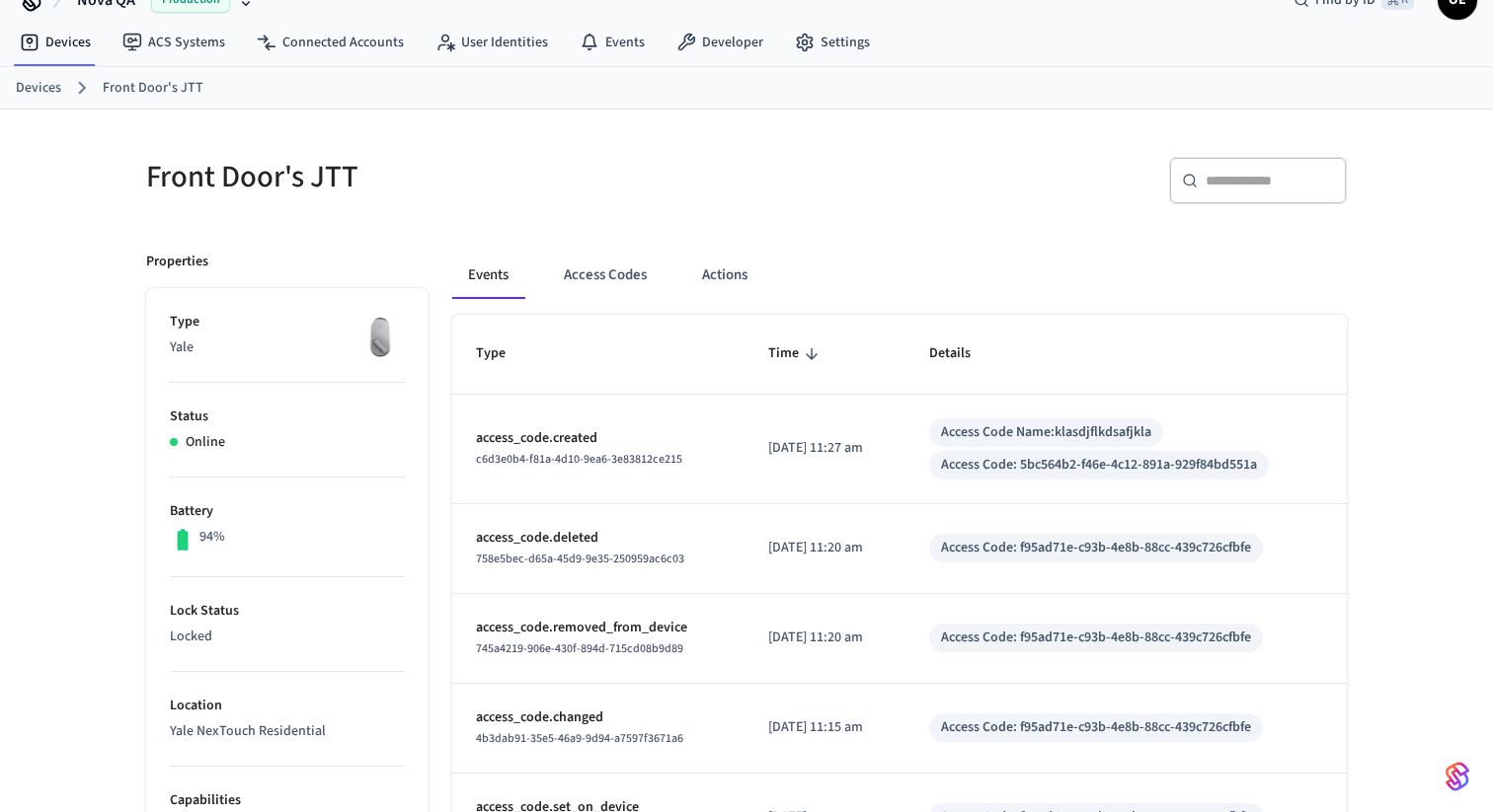
scroll to position [36, 0]
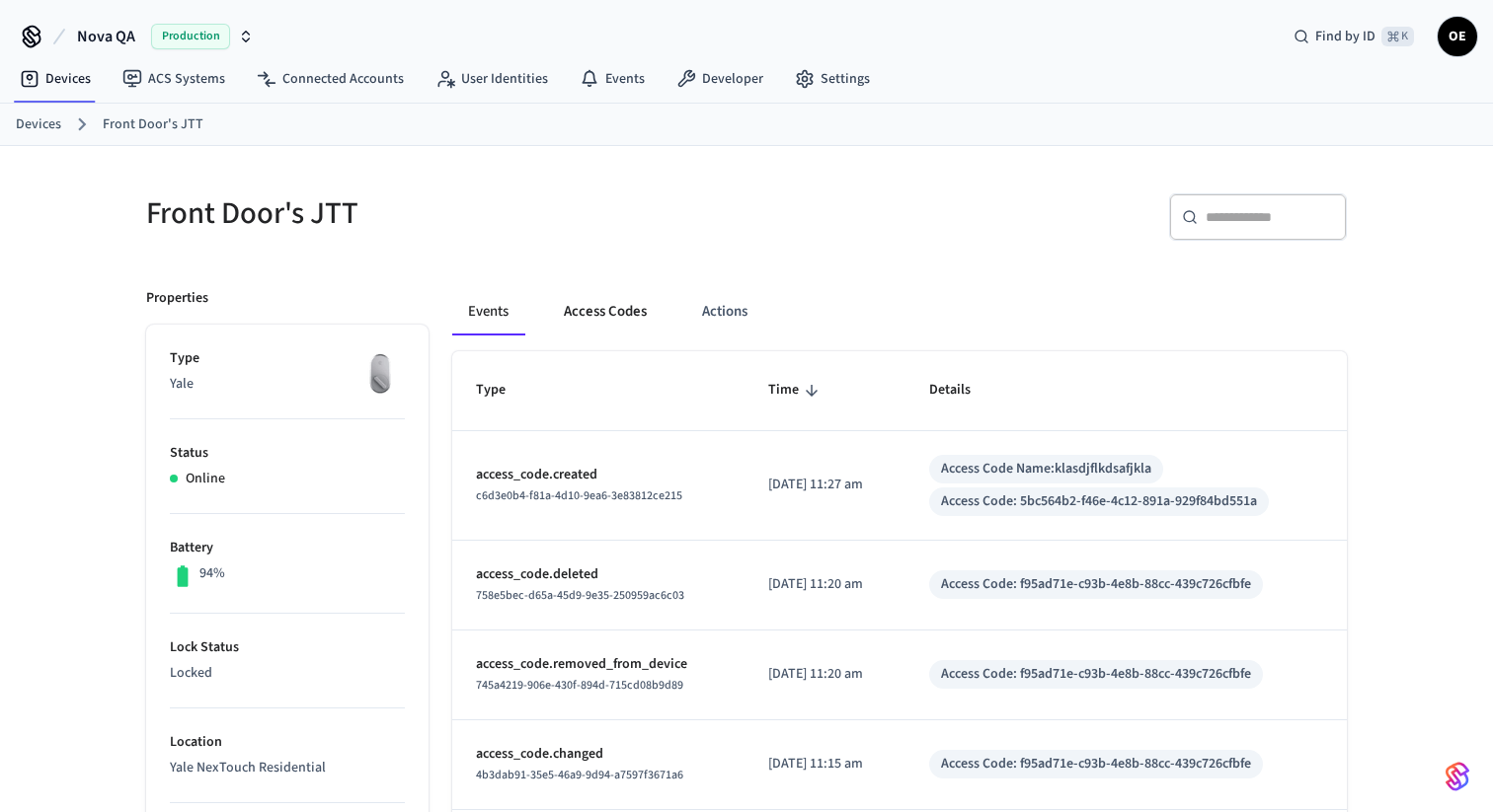
click at [639, 314] on button "Access Codes" at bounding box center [606, 312] width 115 height 47
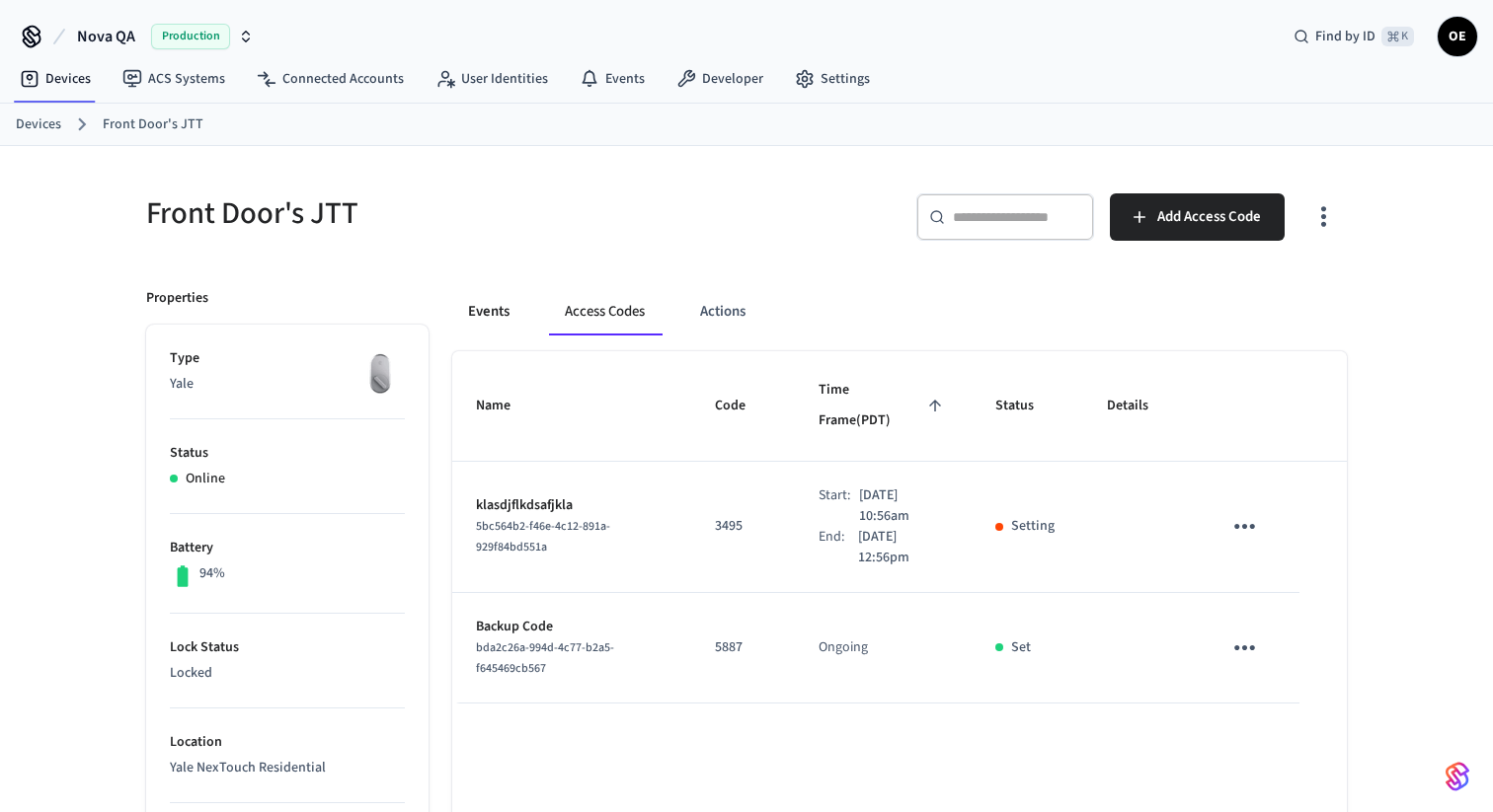
click at [514, 311] on button "Events" at bounding box center [489, 312] width 73 height 47
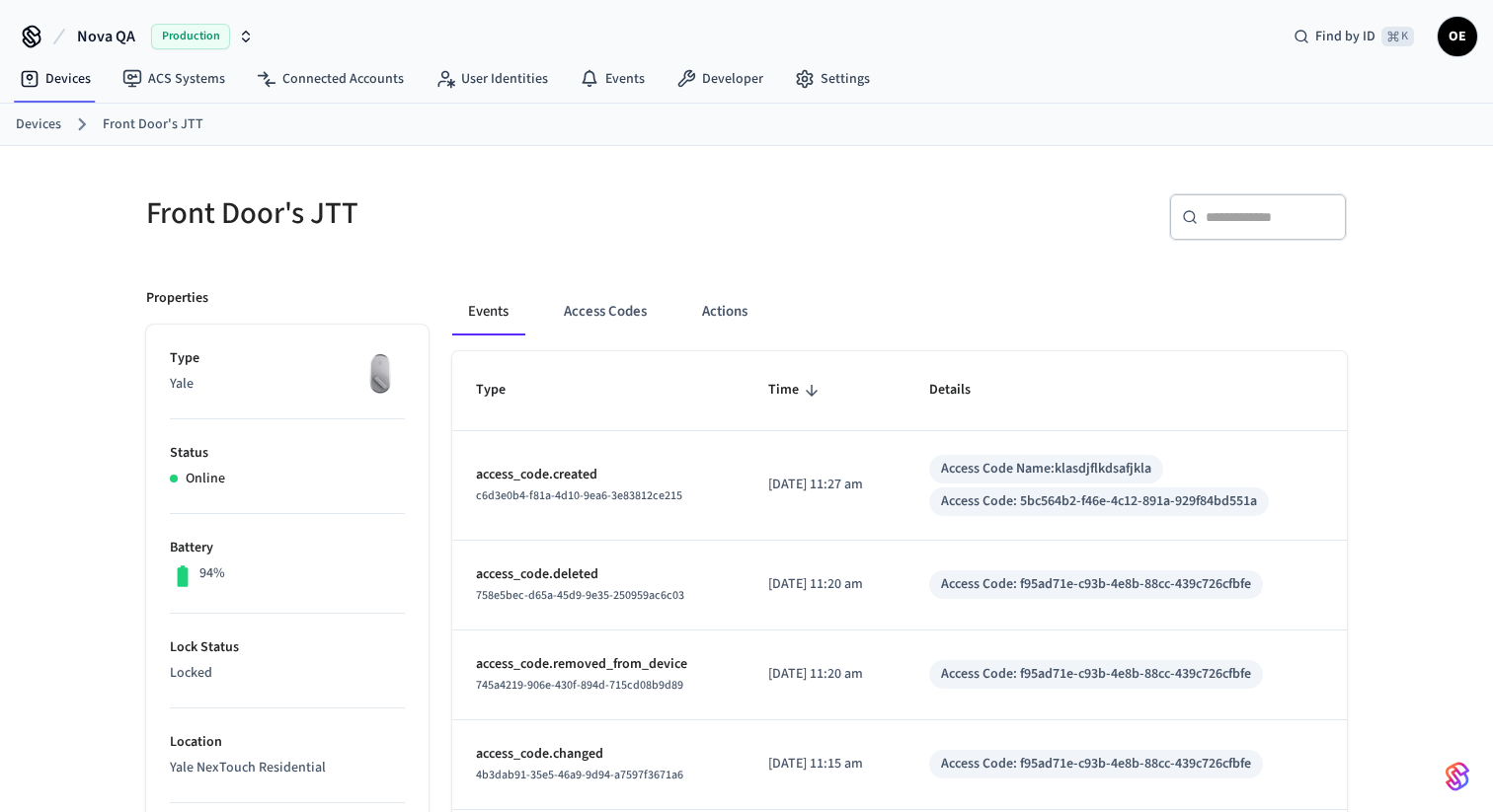
click at [1042, 503] on div "Access Code: 5bc564b2-f46e-4c12-891a-929f84bd551a" at bounding box center [1098, 501] width 316 height 21
click at [587, 314] on button "Access Codes" at bounding box center [606, 312] width 115 height 47
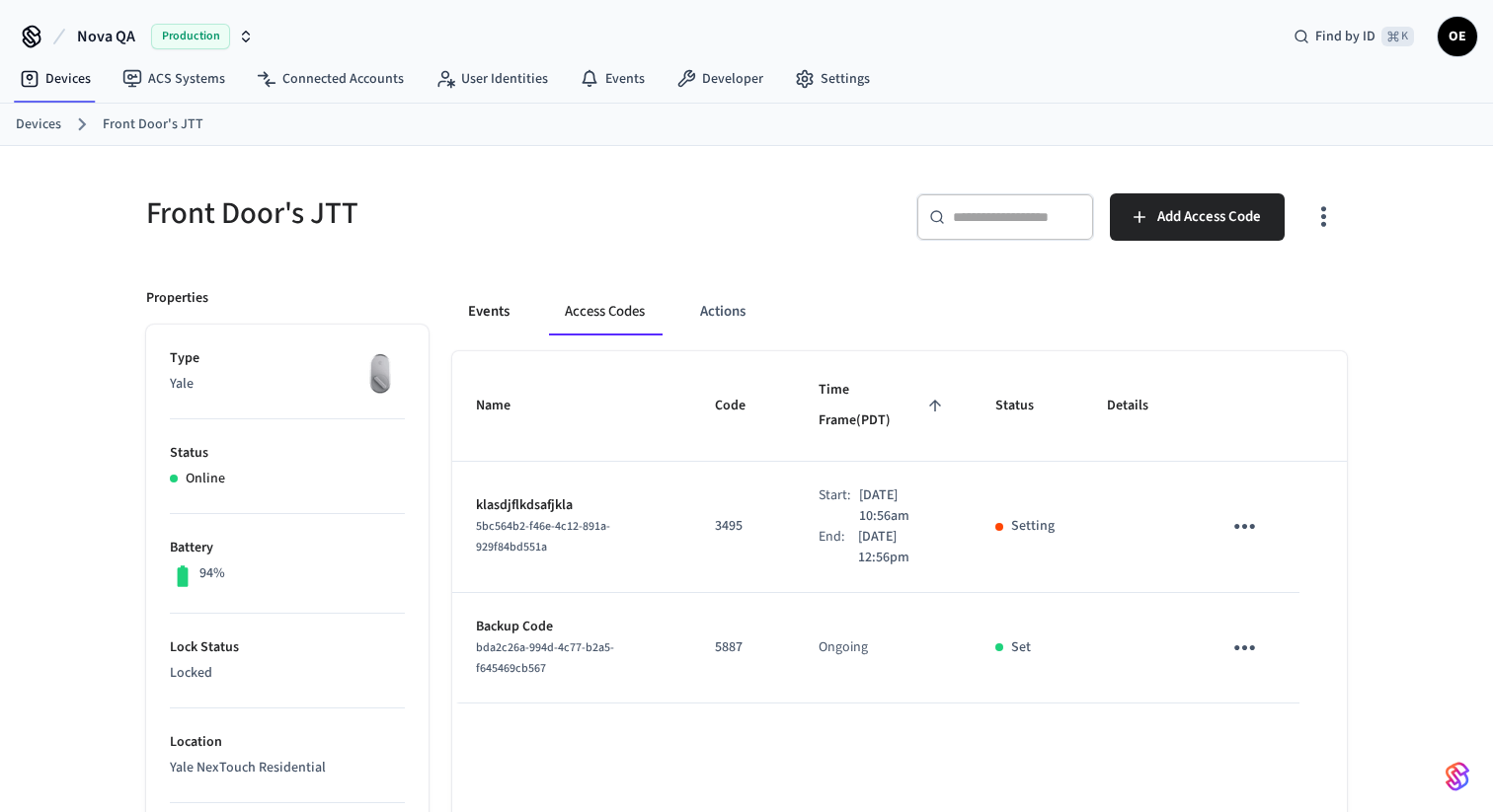
click at [496, 310] on button "Events" at bounding box center [489, 312] width 73 height 47
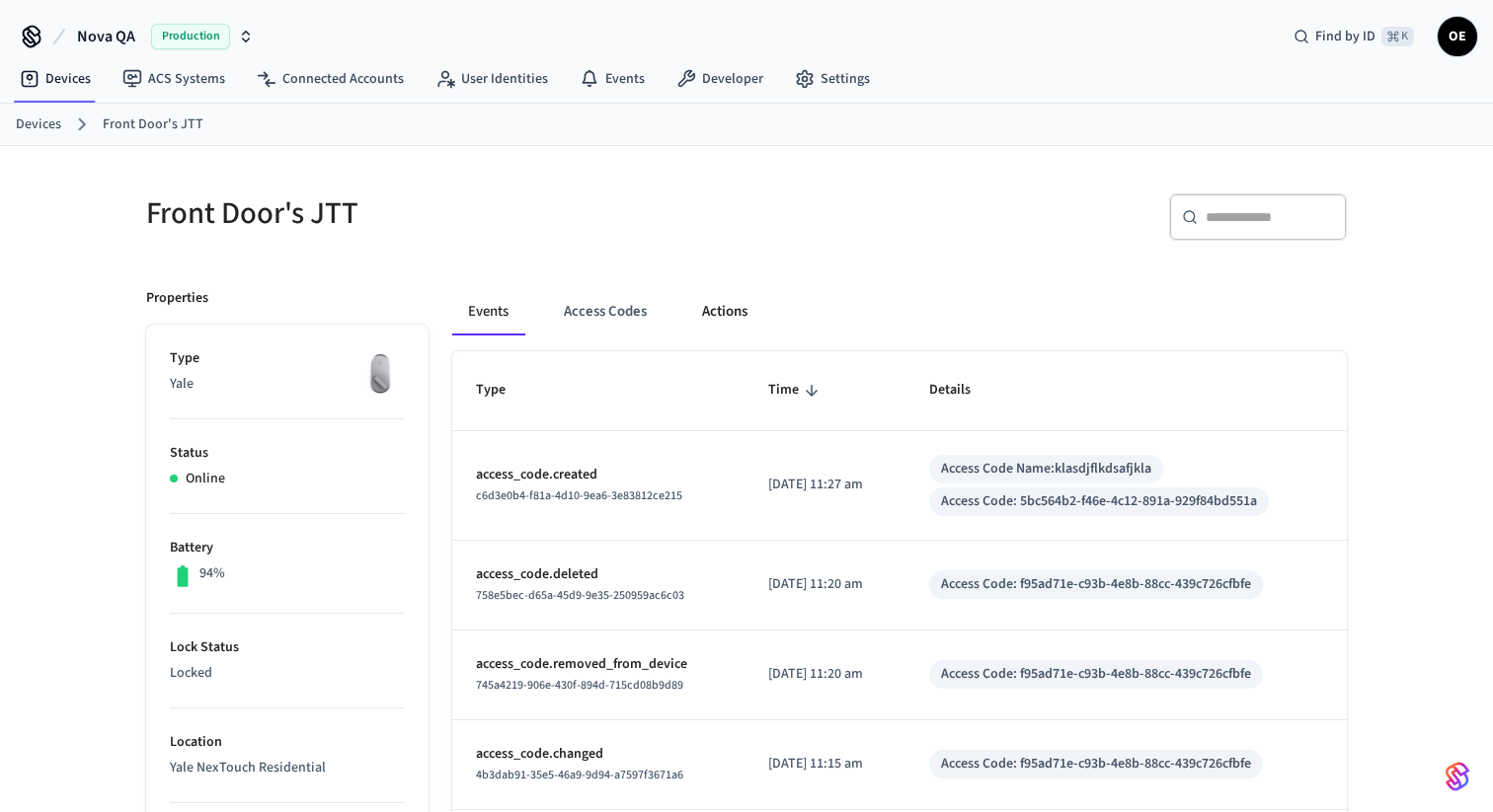
click at [703, 316] on button "Actions" at bounding box center [725, 312] width 77 height 47
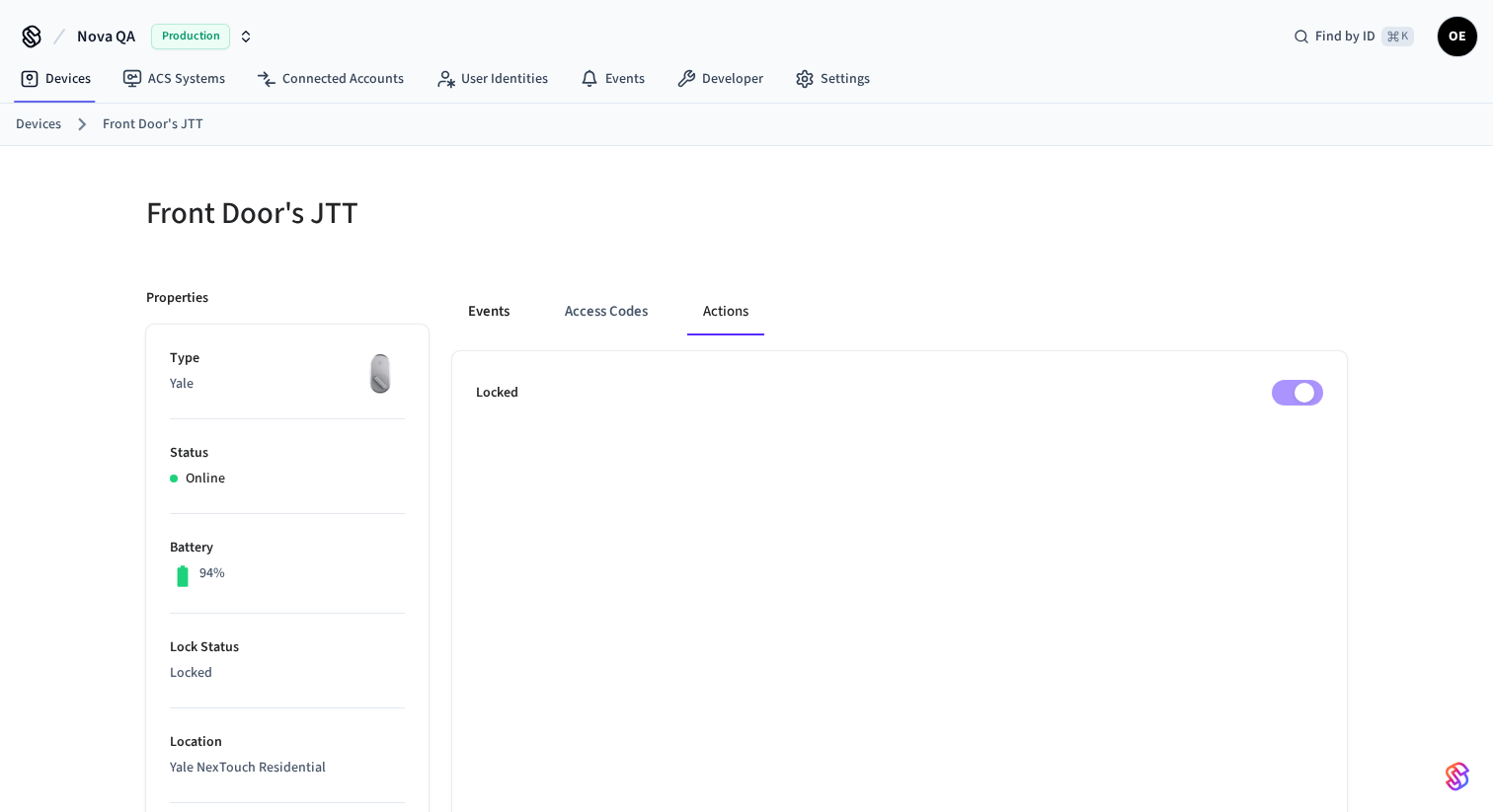
click at [501, 320] on button "Events" at bounding box center [489, 312] width 73 height 47
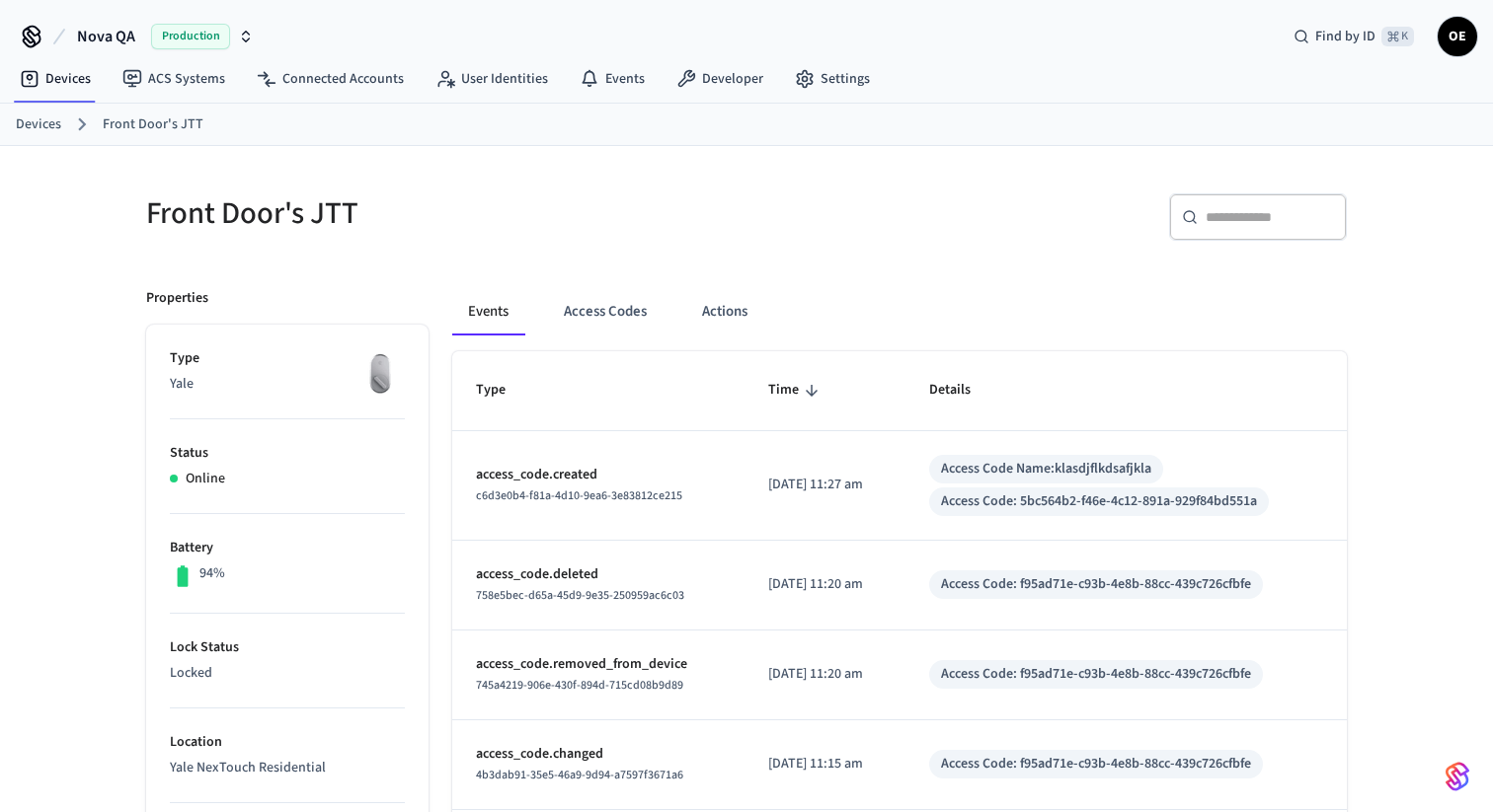
click at [606, 486] on div "c6d3e0b4-f81a-4d10-9ea6-3e83812ce215" at bounding box center [598, 496] width 244 height 21
click at [571, 473] on p "access_code.created" at bounding box center [598, 475] width 244 height 21
click at [1032, 472] on div "Access Code Name: klasdjflkdsafjkla" at bounding box center [1046, 469] width 211 height 21
click at [717, 307] on button "Actions" at bounding box center [725, 312] width 77 height 47
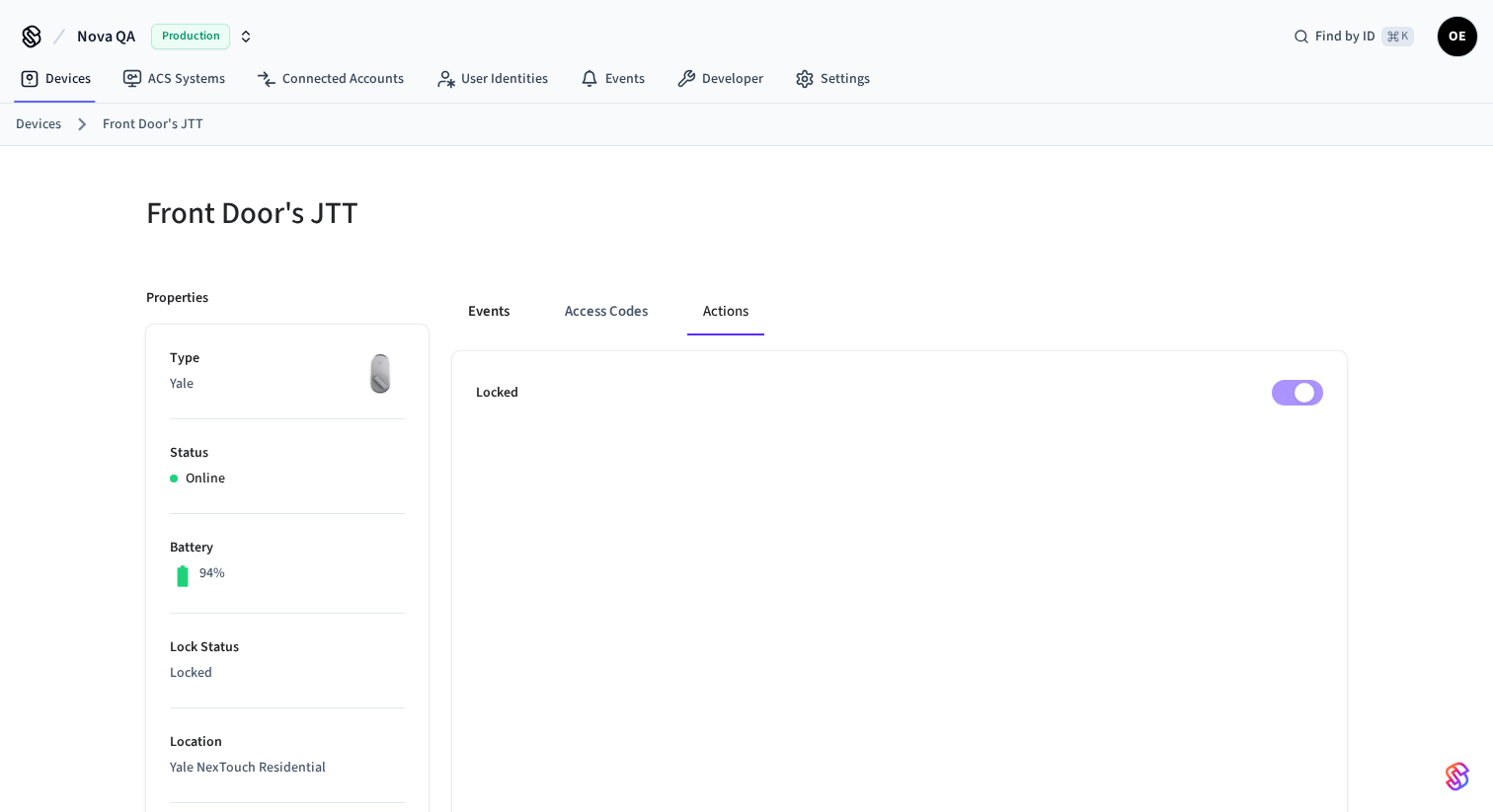
click at [497, 324] on button "Events" at bounding box center [489, 312] width 73 height 47
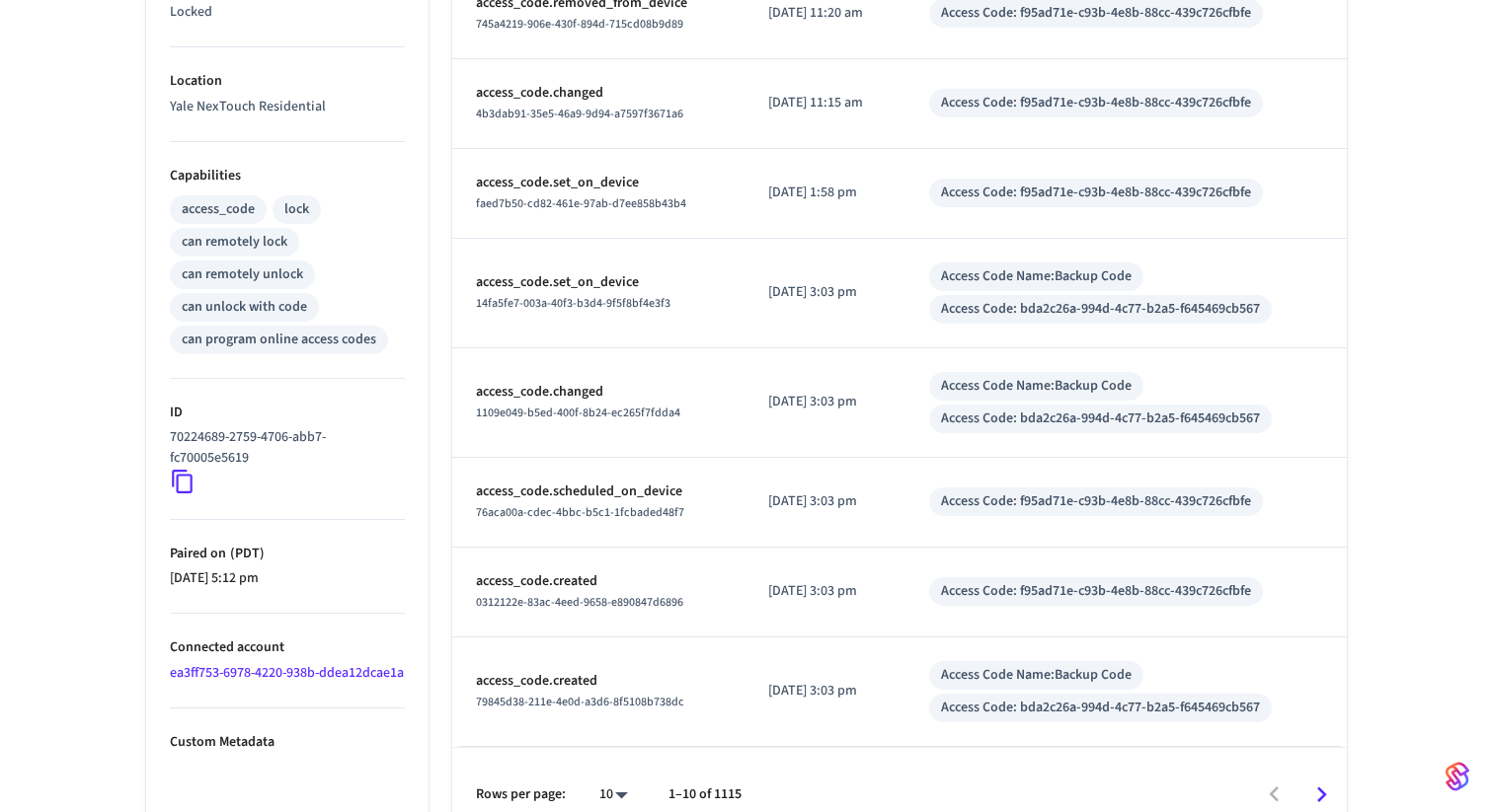
scroll to position [692, 0]
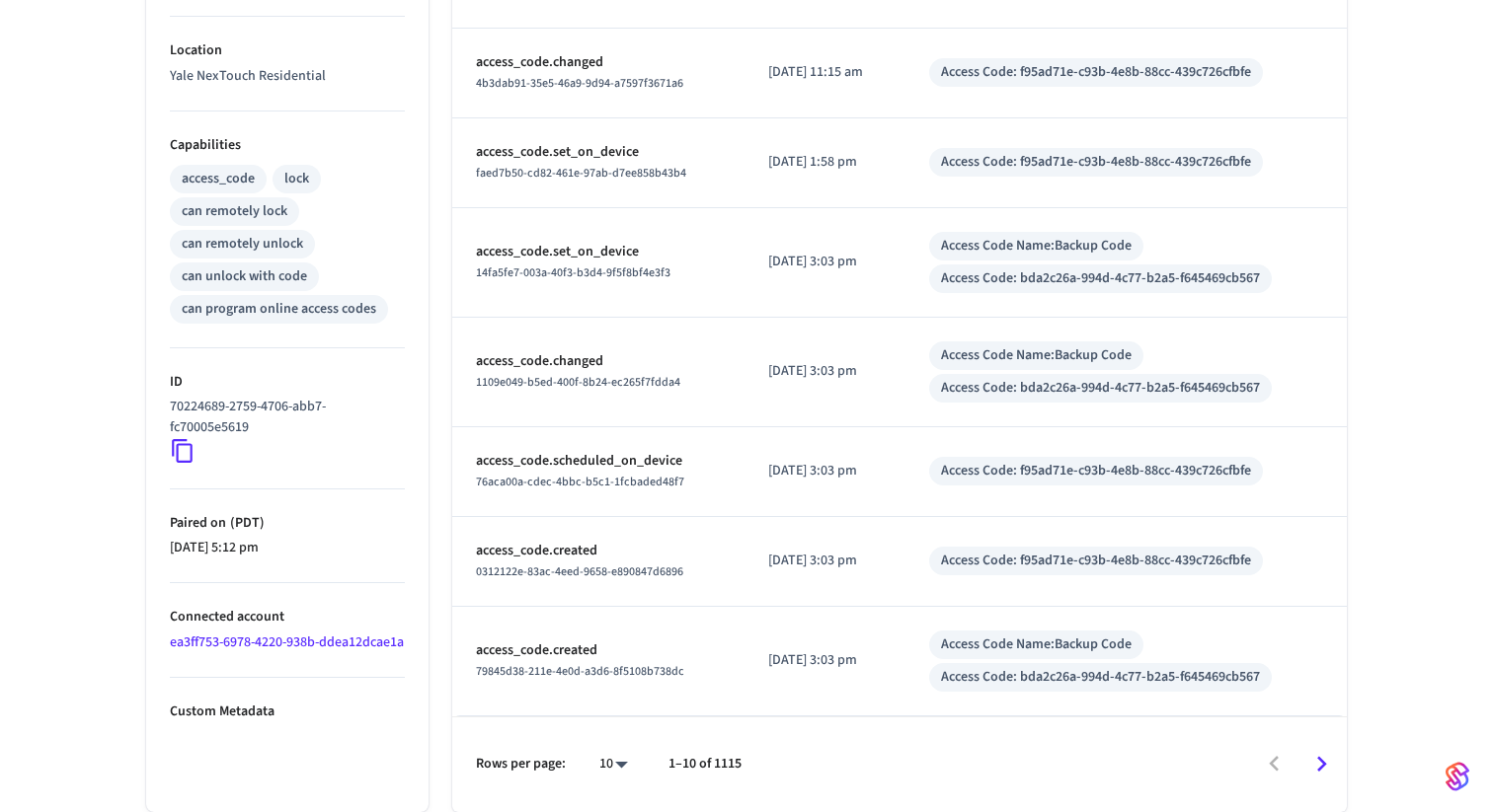
click at [620, 480] on span "76aca00a-cdec-4bbc-b5c1-1fcbaded48f7" at bounding box center [580, 482] width 209 height 17
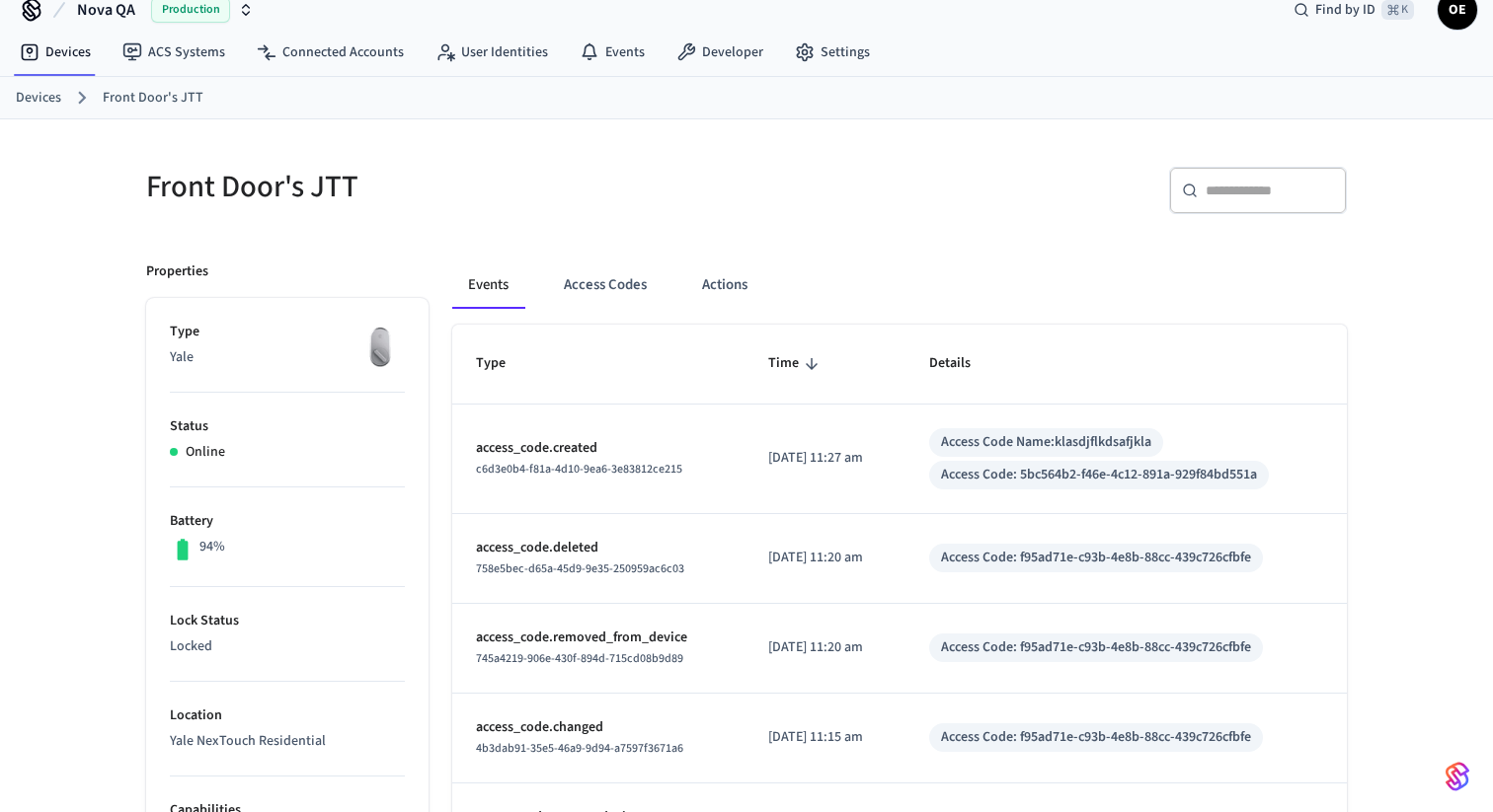
scroll to position [0, 0]
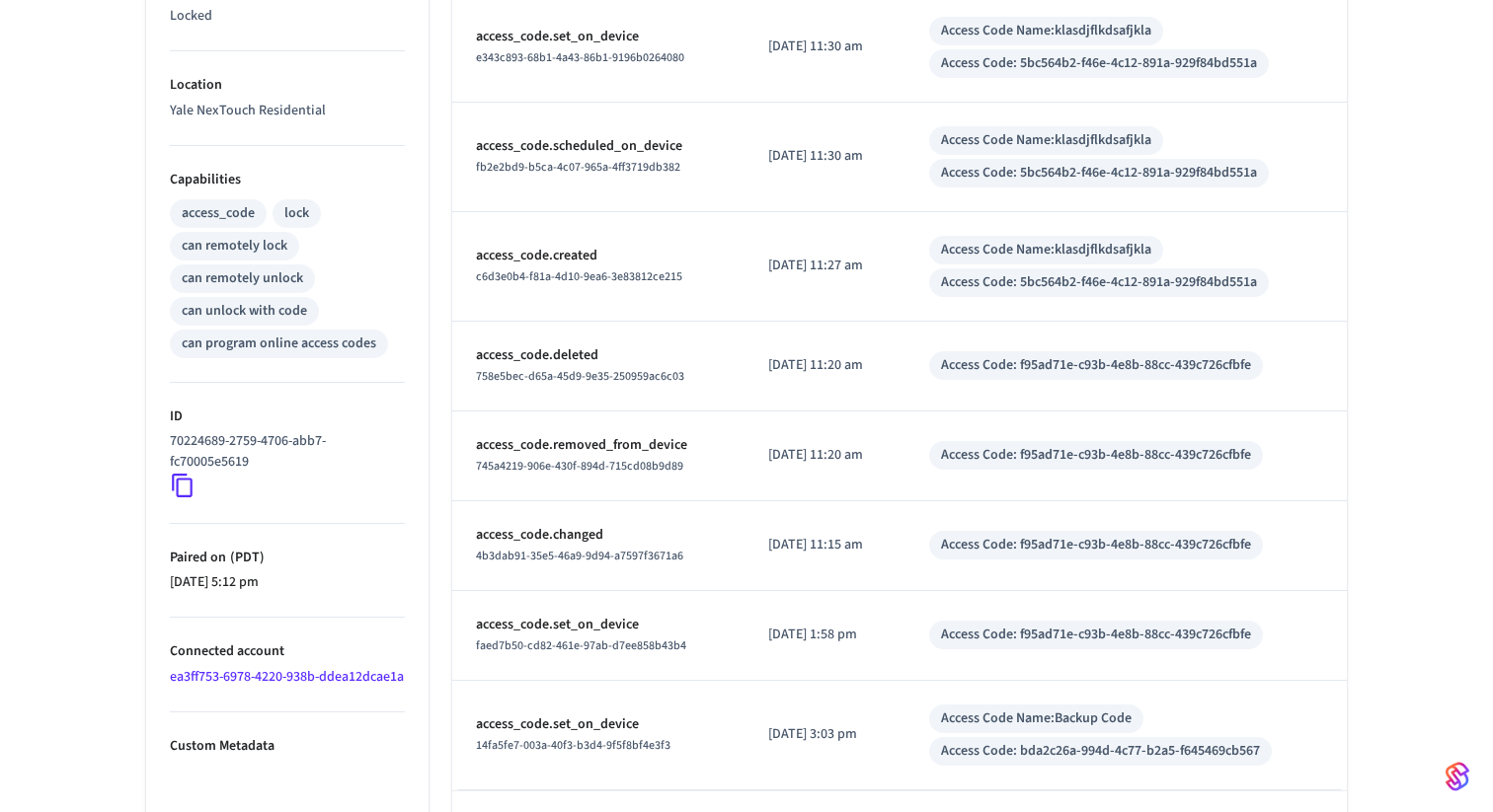
scroll to position [652, 0]
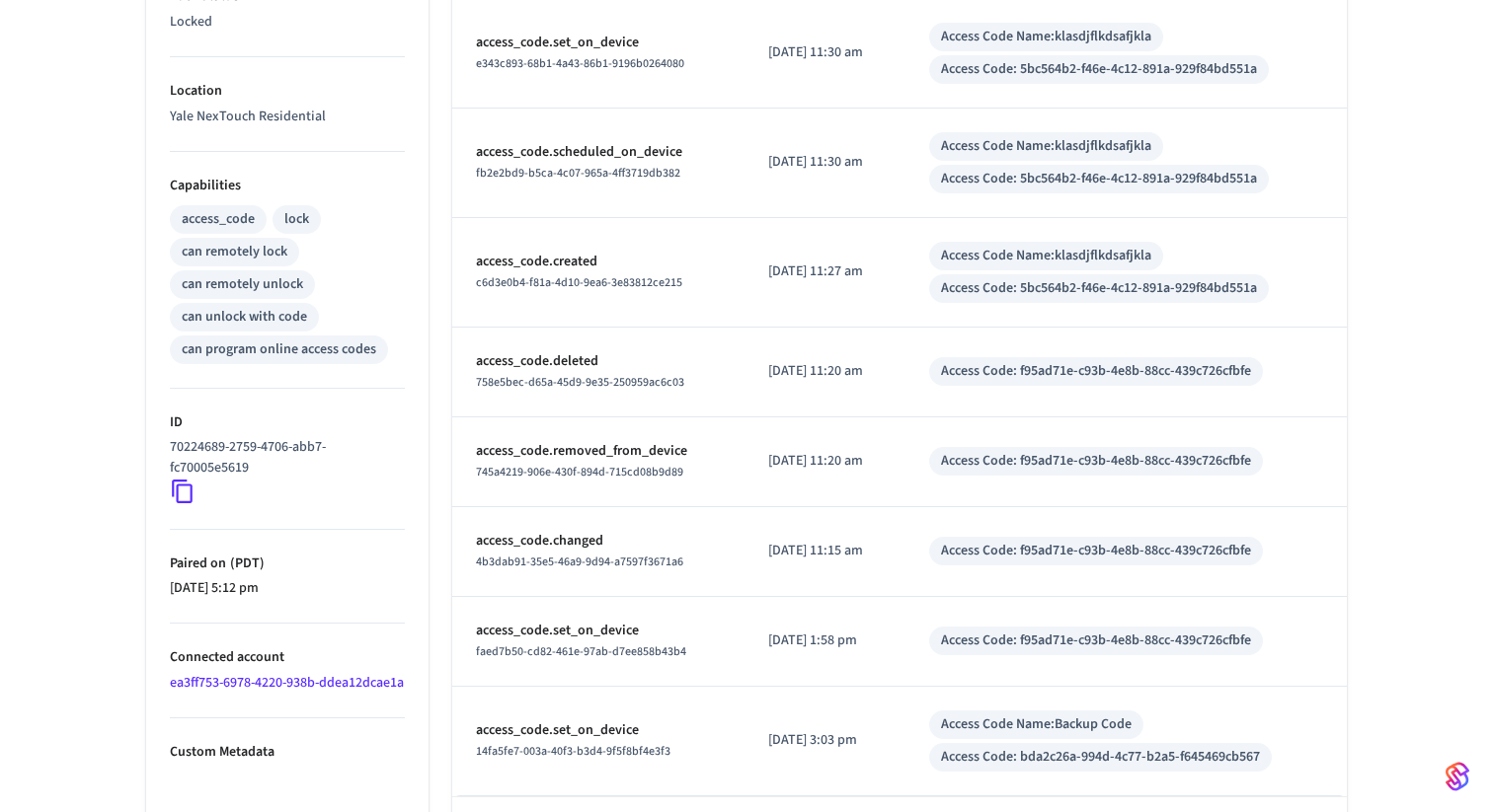
click at [702, 277] on div "c6d3e0b4-f81a-4d10-9ea6-3e83812ce215" at bounding box center [598, 282] width 244 height 21
click at [607, 280] on span "c6d3e0b4-f81a-4d10-9ea6-3e83812ce215" at bounding box center [579, 282] width 207 height 17
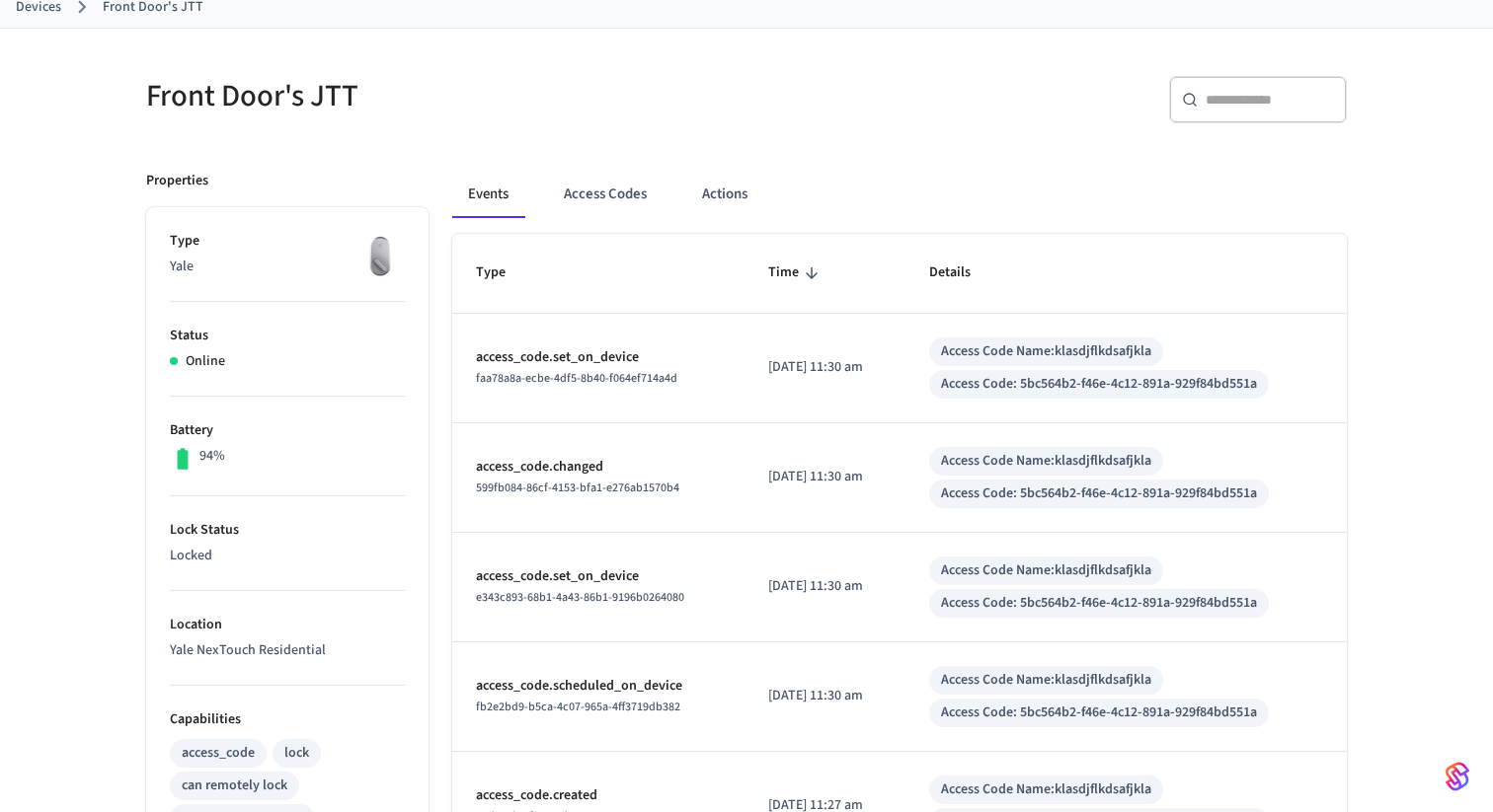
scroll to position [0, 0]
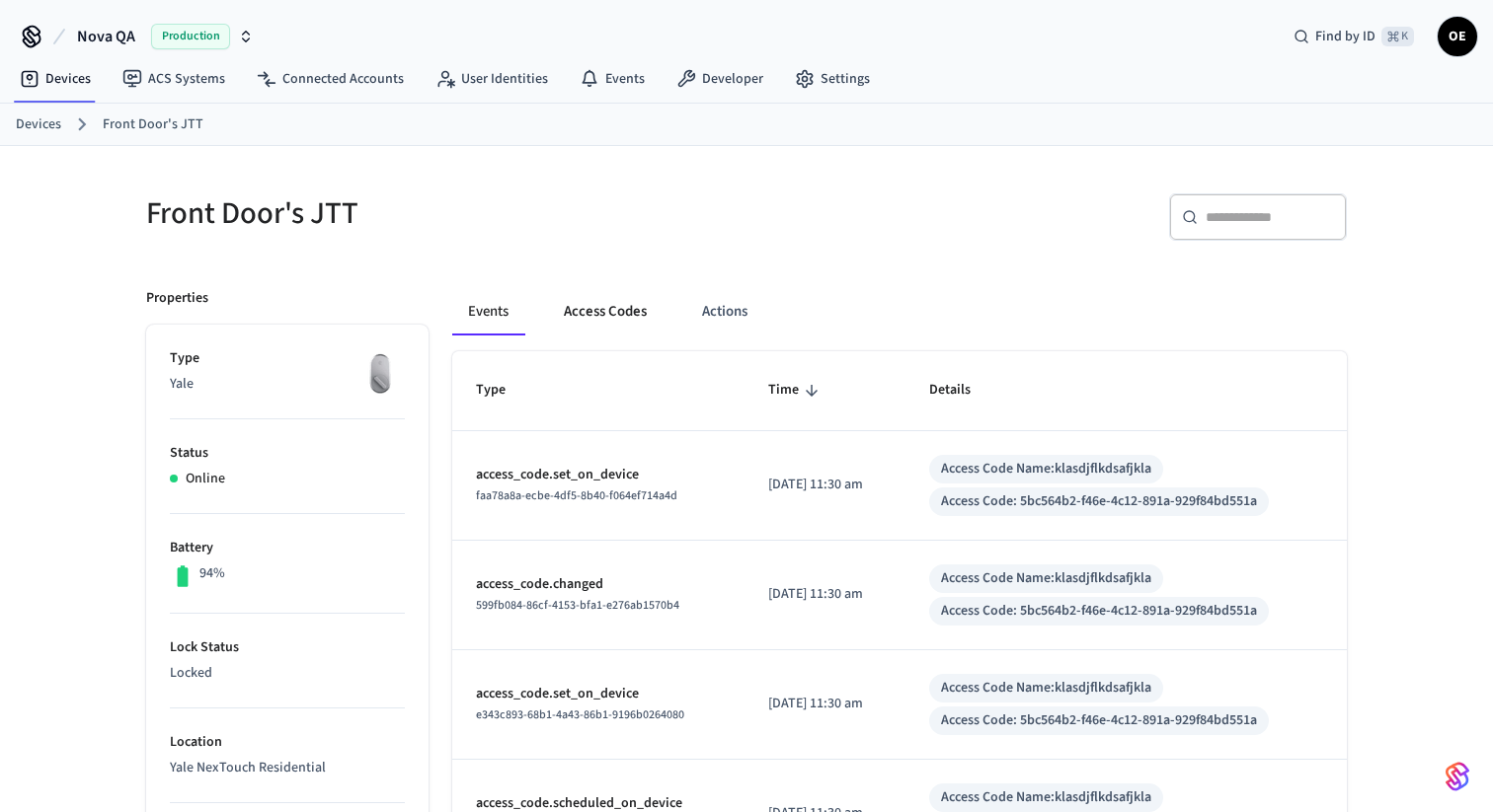
click at [616, 309] on button "Access Codes" at bounding box center [606, 312] width 115 height 47
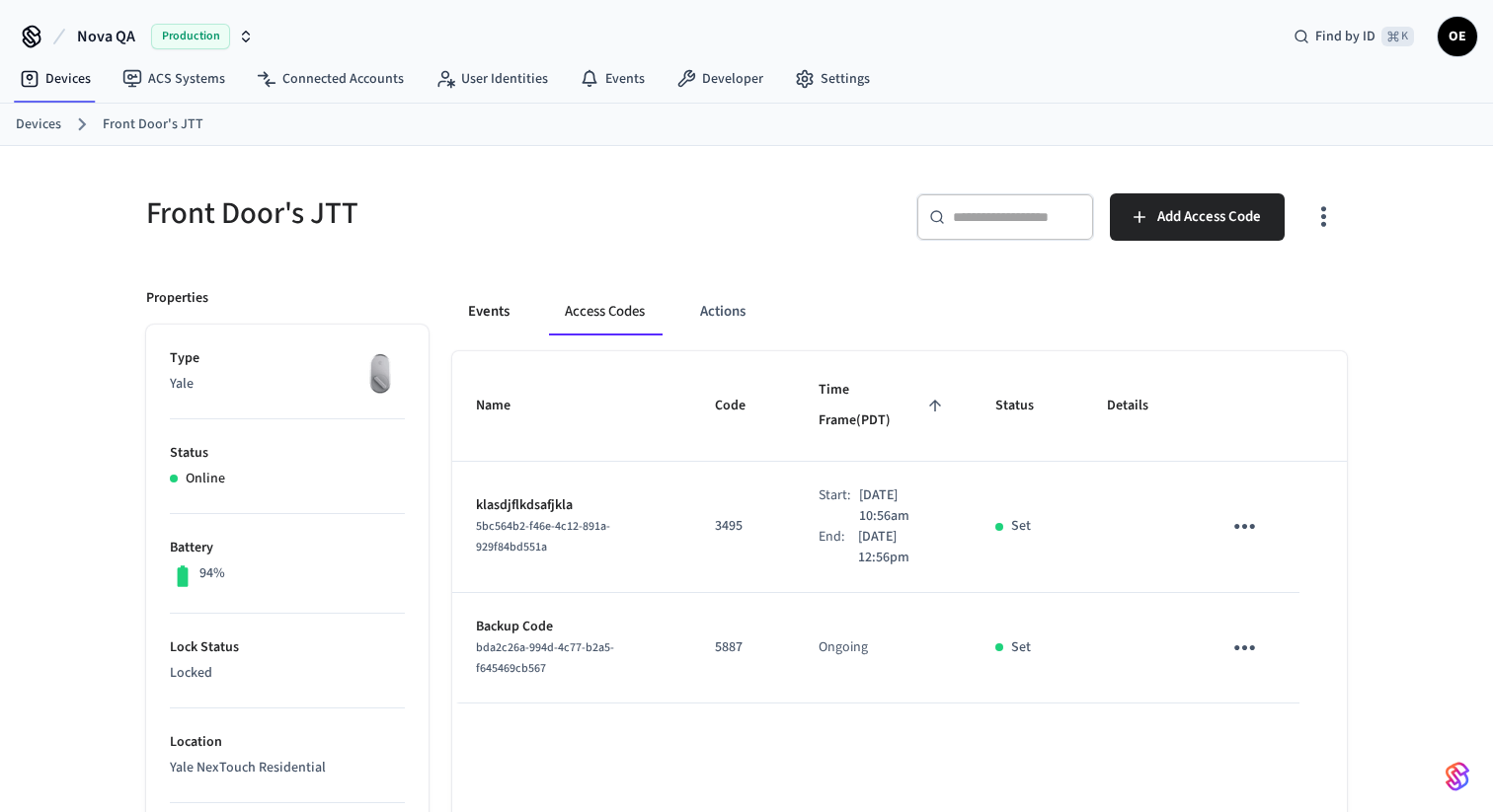
click at [503, 320] on button "Events" at bounding box center [489, 312] width 73 height 47
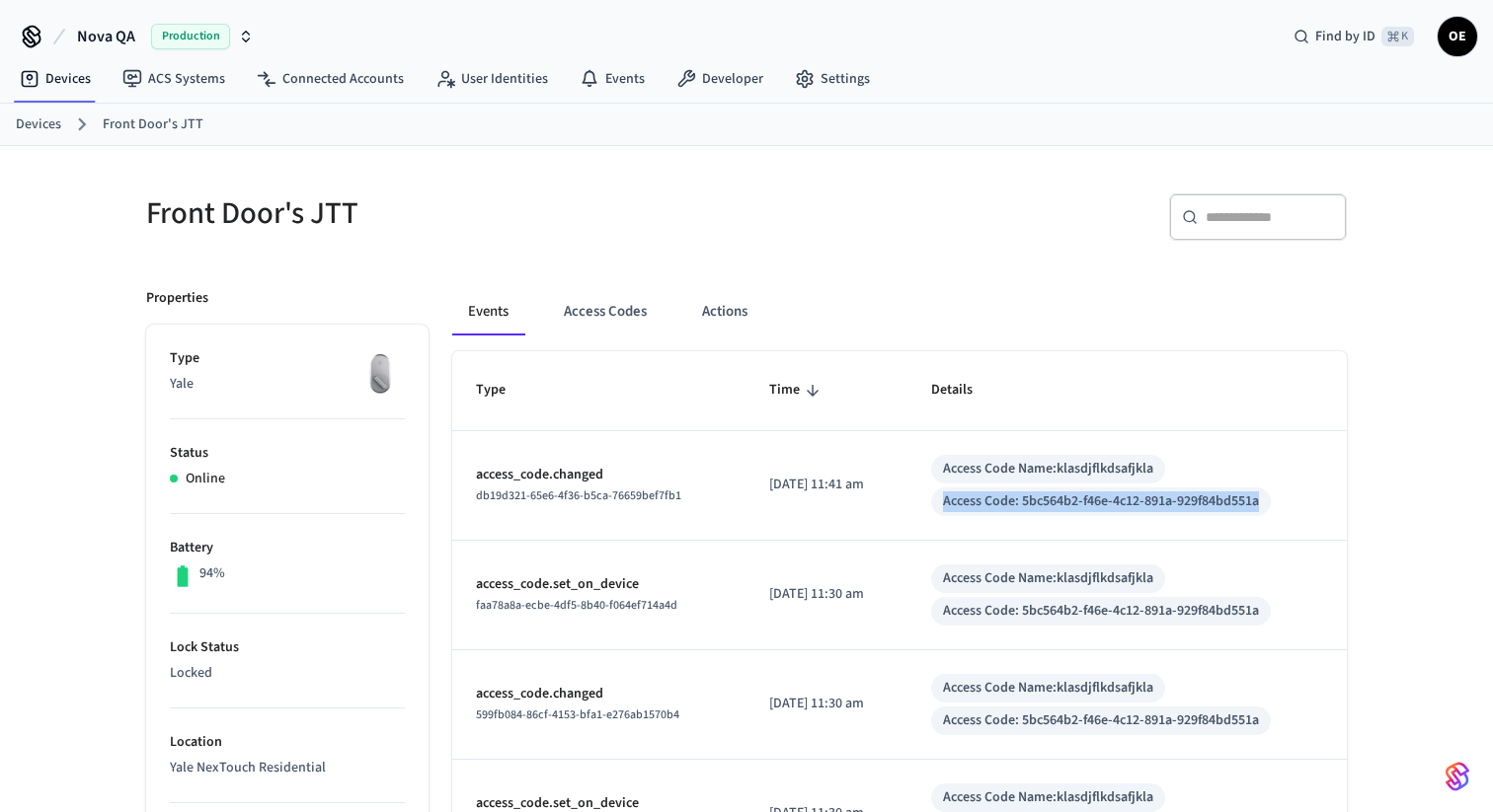
drag, startPoint x: 1282, startPoint y: 503, endPoint x: 959, endPoint y: 502, distance: 323.0
click at [959, 502] on div "Access Code: 5bc564b2-f46e-4c12-891a-929f84bd551a" at bounding box center [1100, 501] width 339 height 29
drag, startPoint x: 964, startPoint y: 502, endPoint x: 1292, endPoint y: 511, distance: 328.1
click at [1292, 511] on div "Access Code Name: klasdjflkdsafjkla Access Code: 5bc564b2-f46e-4c12-891a-929f84…" at bounding box center [1127, 486] width 392 height 61
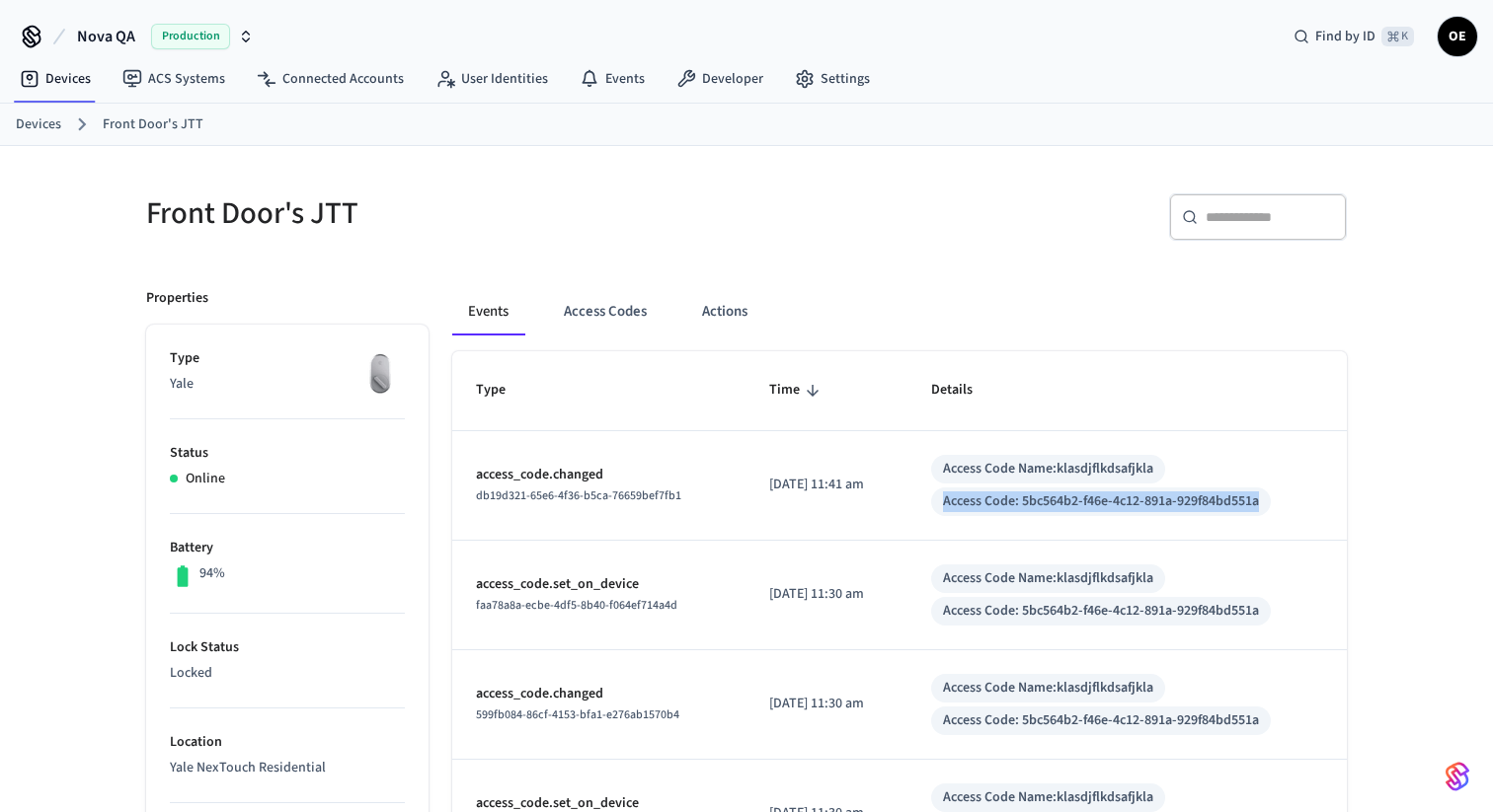
click at [1292, 511] on div "Access Code Name: klasdjflkdsafjkla Access Code: 5bc564b2-f46e-4c12-891a-929f84…" at bounding box center [1127, 486] width 392 height 61
drag, startPoint x: 1186, startPoint y: 576, endPoint x: 940, endPoint y: 585, distance: 246.2
click at [940, 585] on td "Access Code Name: klasdjflkdsafjkla Access Code: 5bc564b2-f46e-4c12-891a-929f84…" at bounding box center [1127, 595] width 439 height 110
click at [973, 604] on div "Access Code: 5bc564b2-f46e-4c12-891a-929f84bd551a" at bounding box center [1100, 611] width 316 height 21
click at [970, 612] on div "Access Code: 5bc564b2-f46e-4c12-891a-929f84bd551a" at bounding box center [1100, 611] width 316 height 21
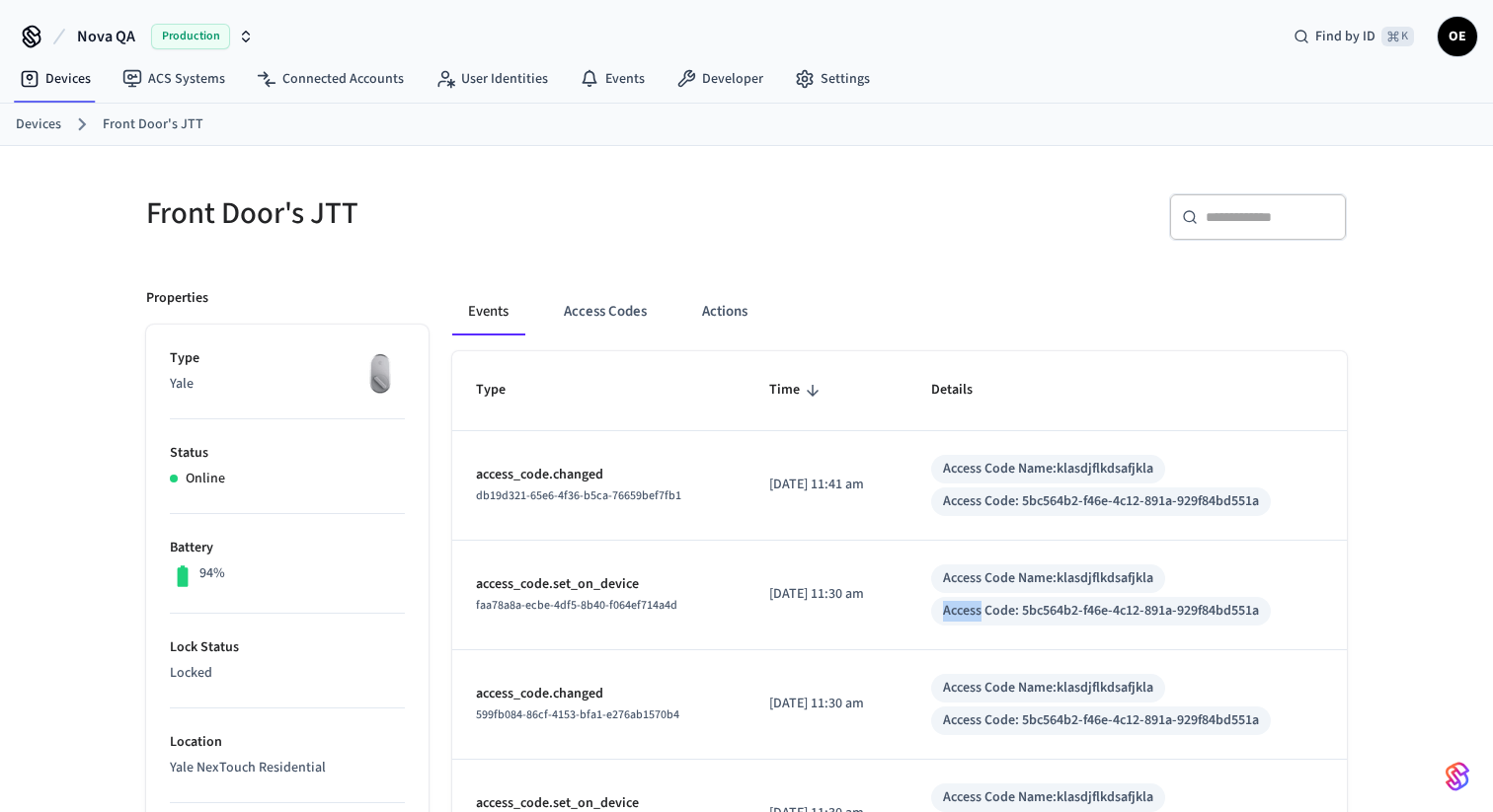
click at [970, 612] on div "Access Code: 5bc564b2-f46e-4c12-891a-929f84bd551a" at bounding box center [1100, 611] width 316 height 21
click at [622, 299] on button "Access Codes" at bounding box center [606, 312] width 115 height 47
click at [598, 313] on button "Access Codes" at bounding box center [606, 312] width 115 height 47
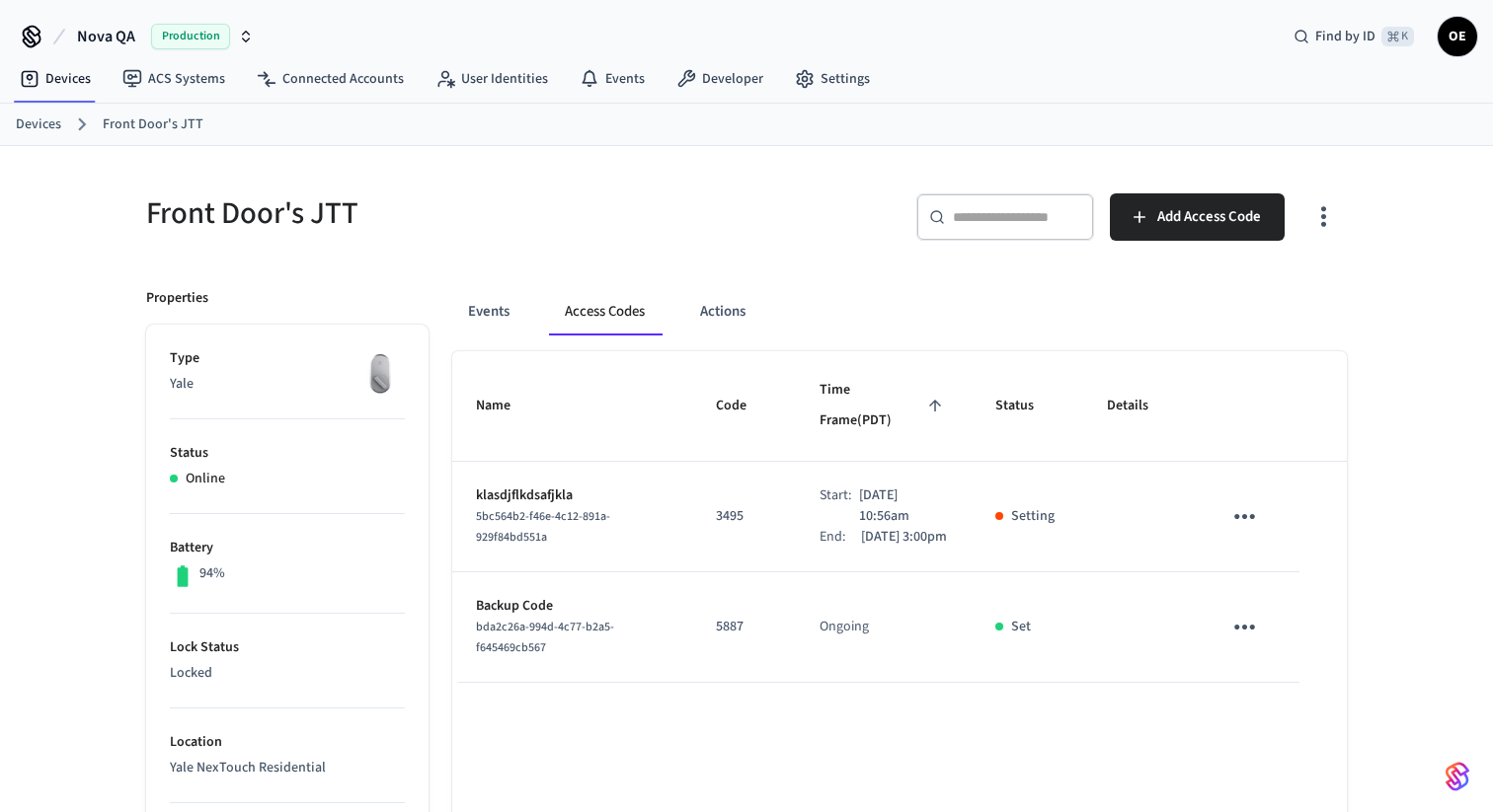
click at [685, 309] on div "Events Access Codes Actions" at bounding box center [899, 312] width 894 height 47
click at [717, 311] on button "Actions" at bounding box center [723, 312] width 77 height 47
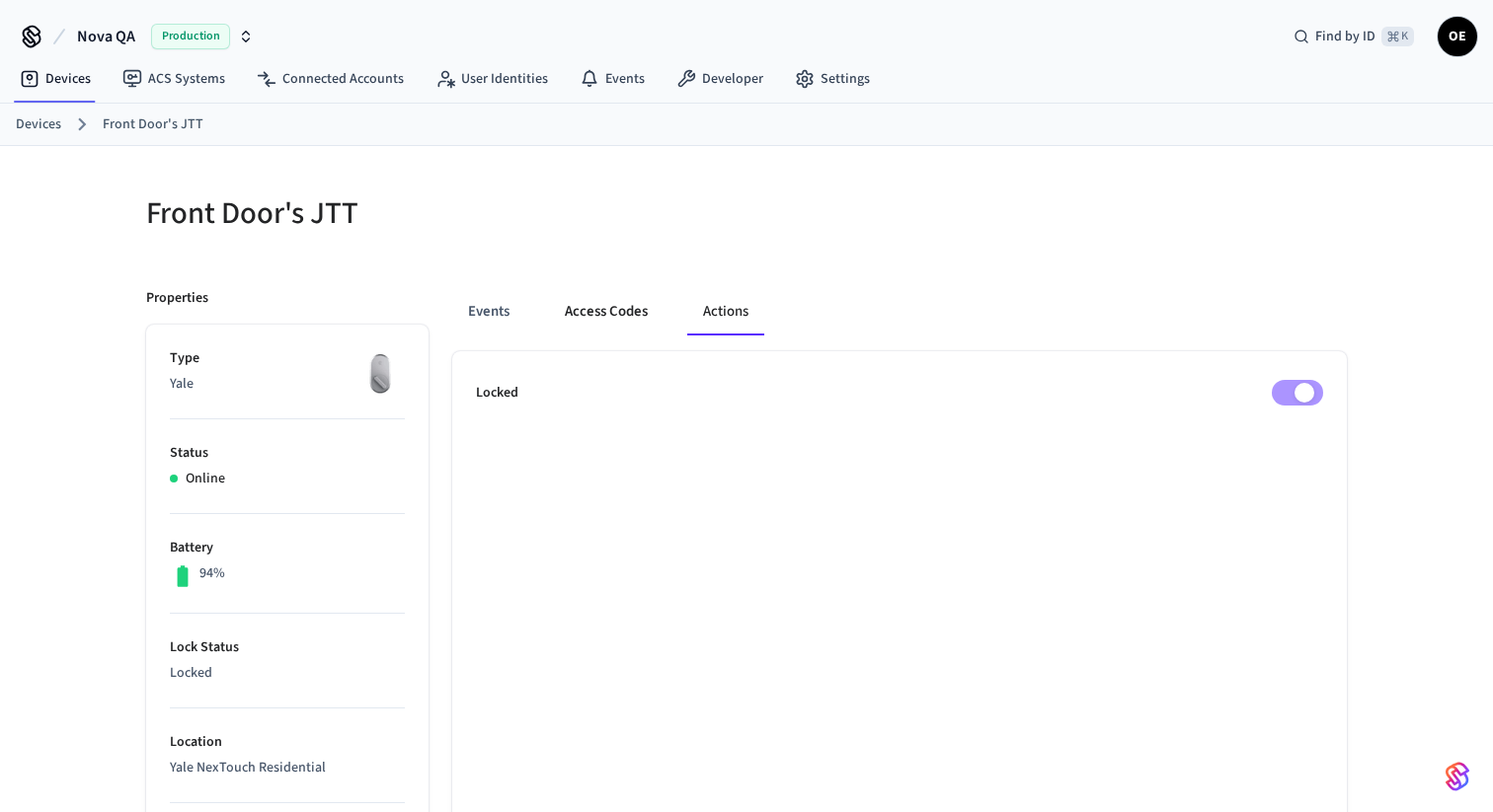
click at [621, 309] on button "Access Codes" at bounding box center [607, 312] width 115 height 47
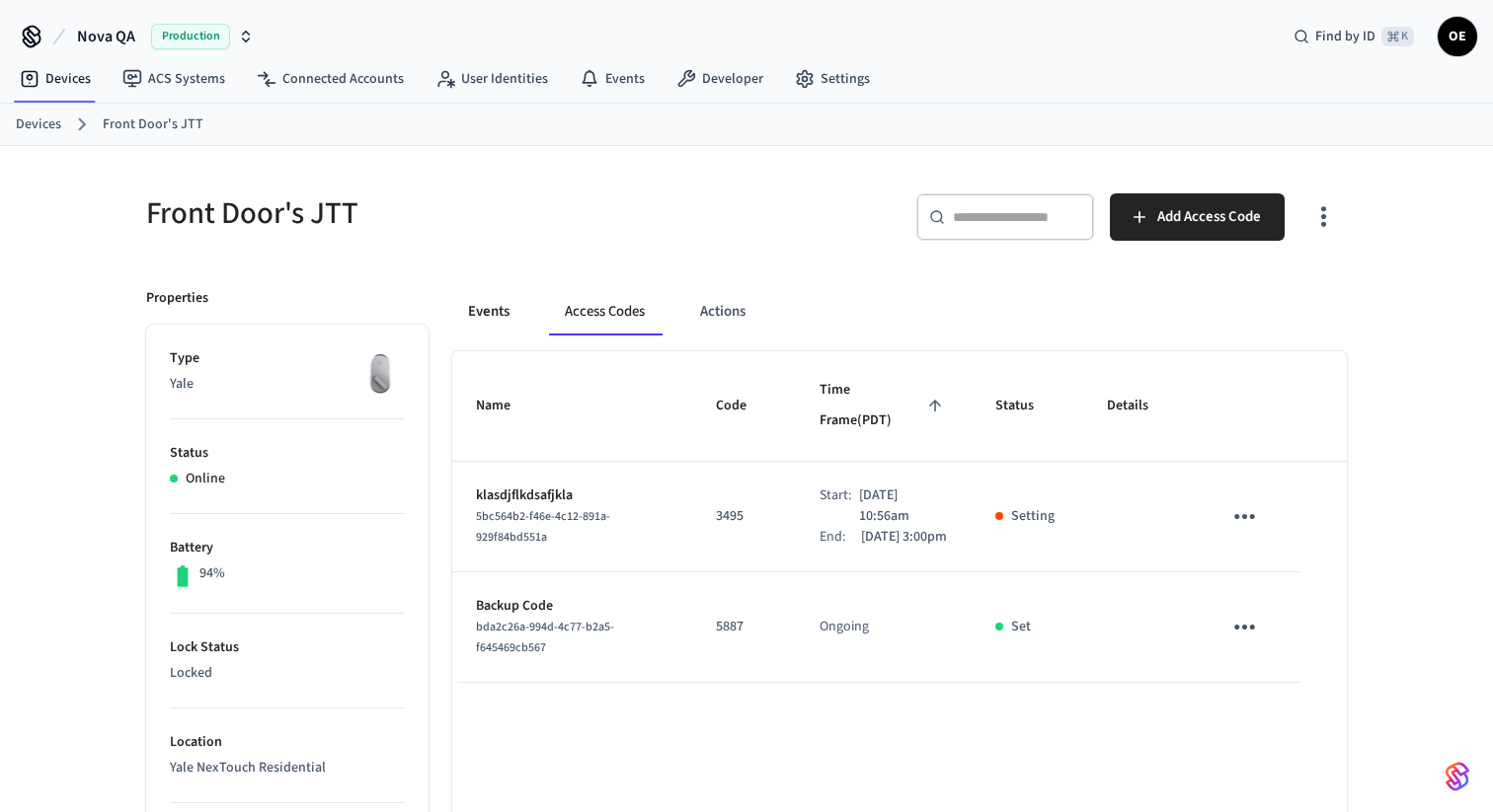
click at [499, 302] on button "Events" at bounding box center [489, 312] width 73 height 47
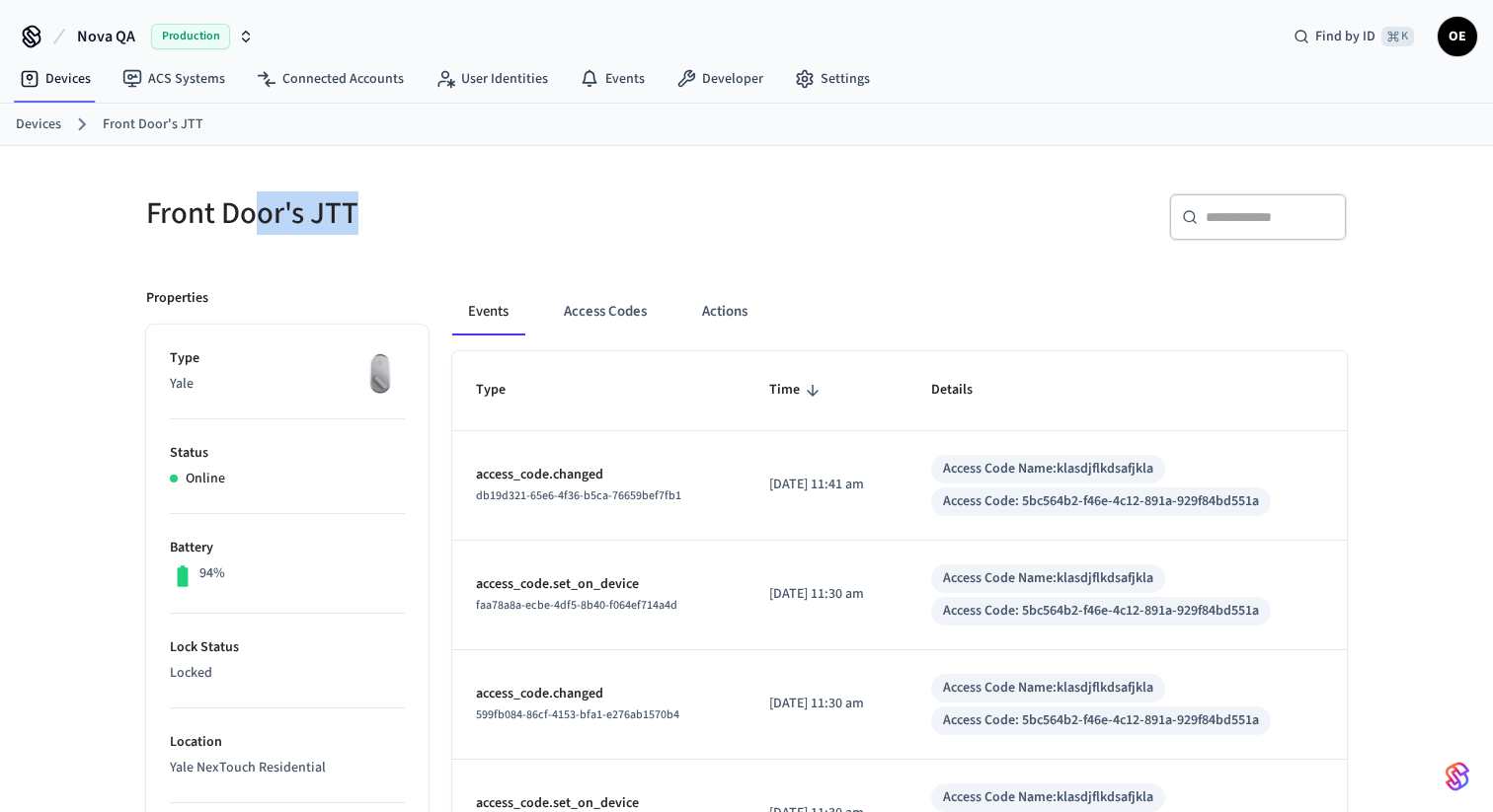
drag, startPoint x: 259, startPoint y: 211, endPoint x: 349, endPoint y: 211, distance: 90.0
click at [349, 211] on h5 "Front Door's JTT" at bounding box center [440, 214] width 589 height 41
click at [398, 212] on h5 "Front Door's JTT" at bounding box center [440, 214] width 589 height 41
click at [395, 212] on h5 "Front Door's JTT" at bounding box center [440, 214] width 589 height 41
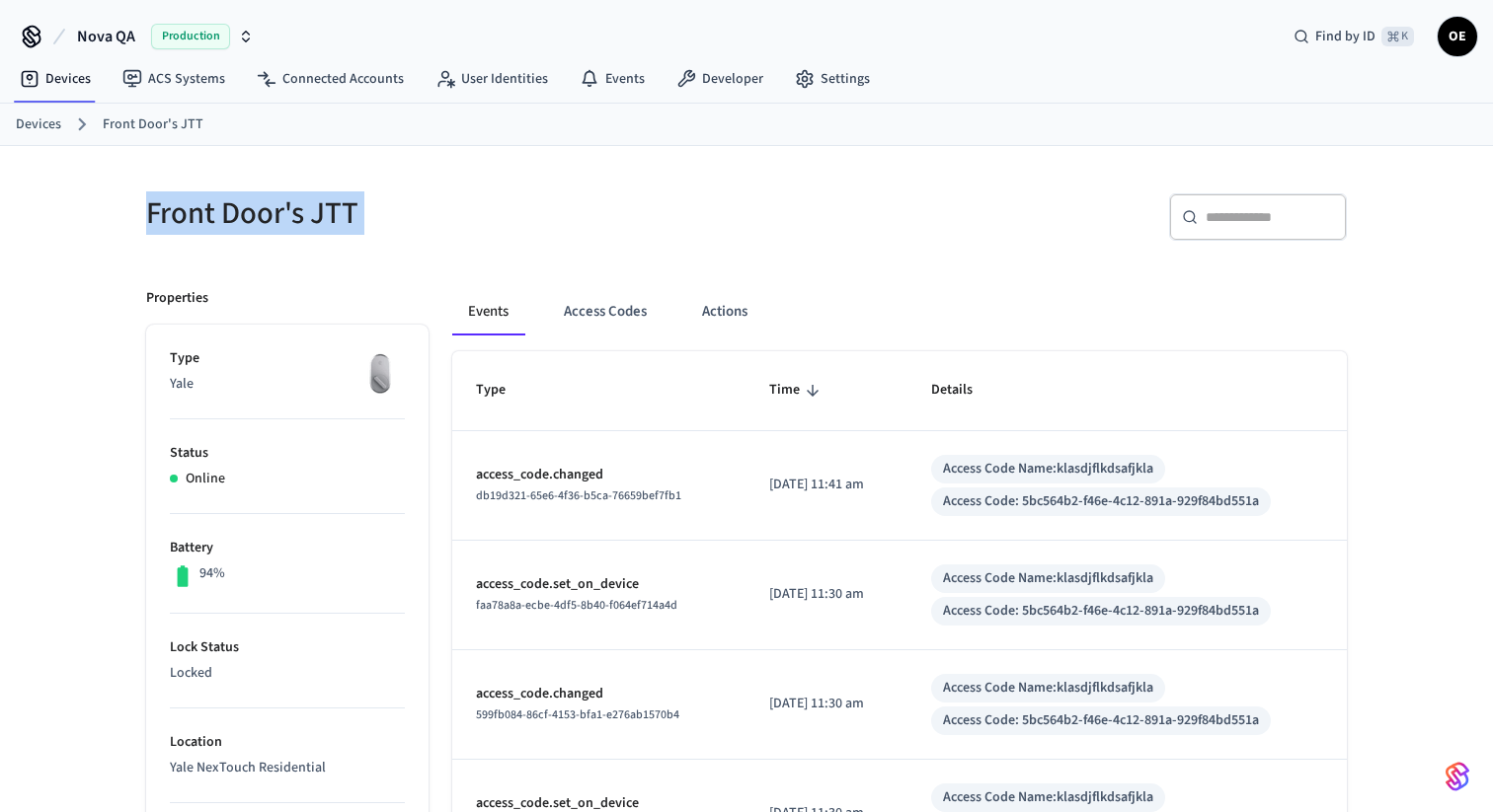
click at [395, 212] on h5 "Front Door's JTT" at bounding box center [440, 214] width 589 height 41
click at [356, 212] on h5 "Front Door's JTT" at bounding box center [440, 214] width 589 height 41
click at [365, 212] on h5 "Front Door's JTT" at bounding box center [440, 214] width 589 height 41
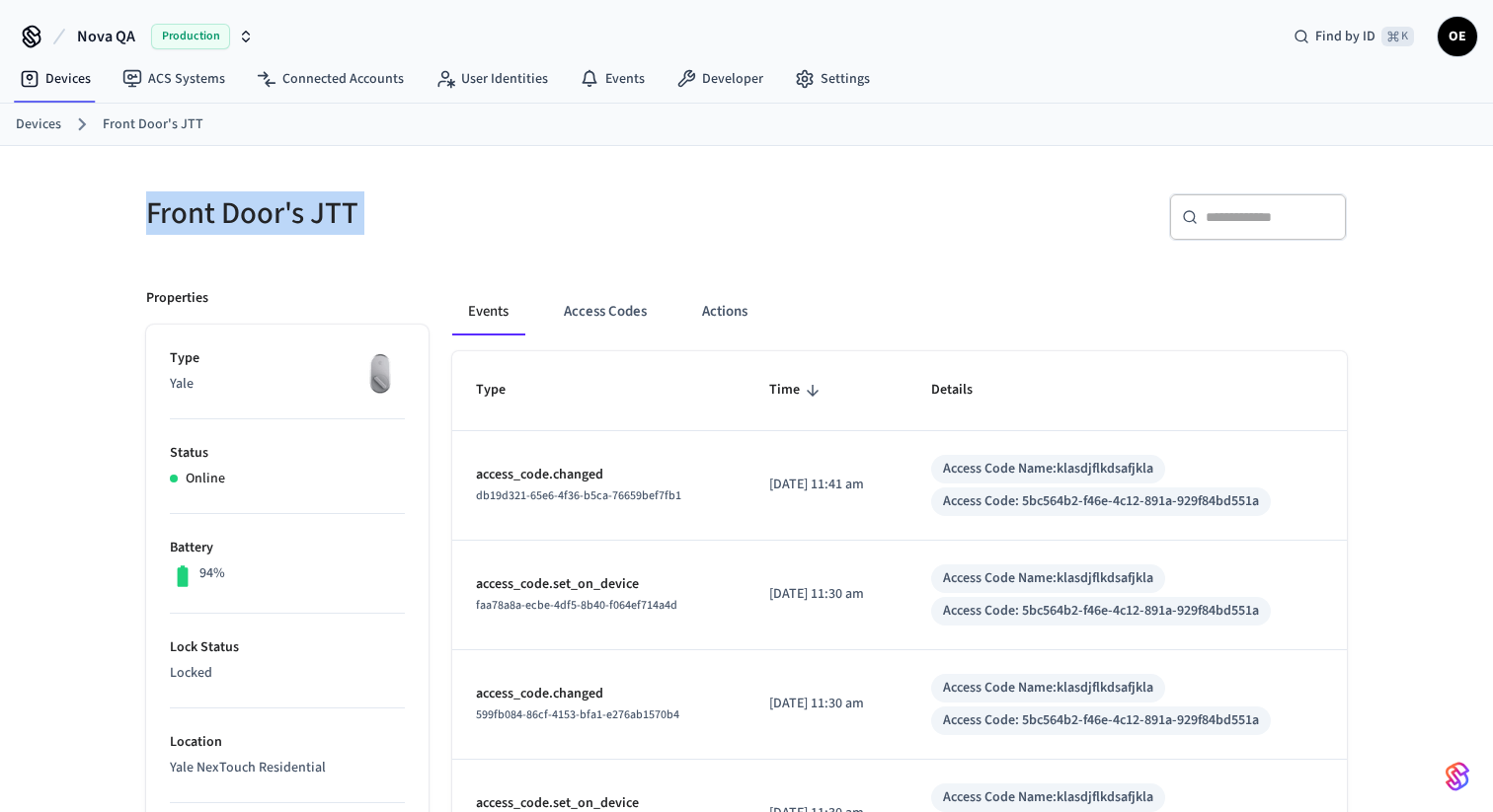
click at [365, 212] on h5 "Front Door's JTT" at bounding box center [440, 214] width 589 height 41
click at [334, 212] on h5 "Front Door's JTT" at bounding box center [440, 214] width 589 height 41
click at [360, 212] on h5 "Front Door's JTT" at bounding box center [440, 214] width 589 height 41
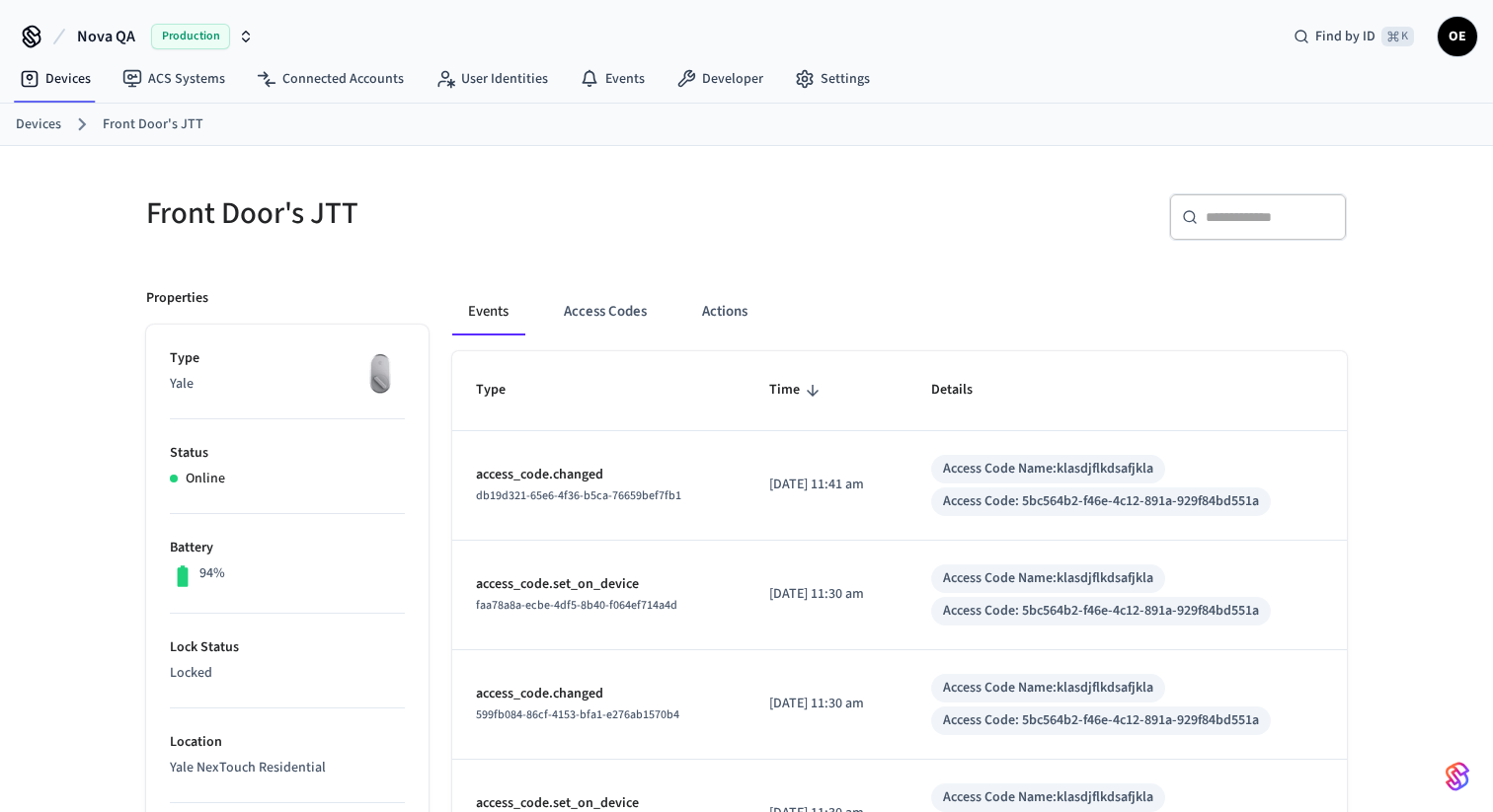
click at [337, 214] on h5 "Front Door's JTT" at bounding box center [440, 214] width 589 height 41
drag, startPoint x: 374, startPoint y: 211, endPoint x: 134, endPoint y: 211, distance: 240.0
click at [134, 211] on div "Front Door's JTT" at bounding box center [428, 214] width 612 height 87
click at [395, 198] on h5 "Front Door's JTT" at bounding box center [440, 214] width 589 height 41
click at [626, 325] on button "Access Codes" at bounding box center [606, 312] width 115 height 47
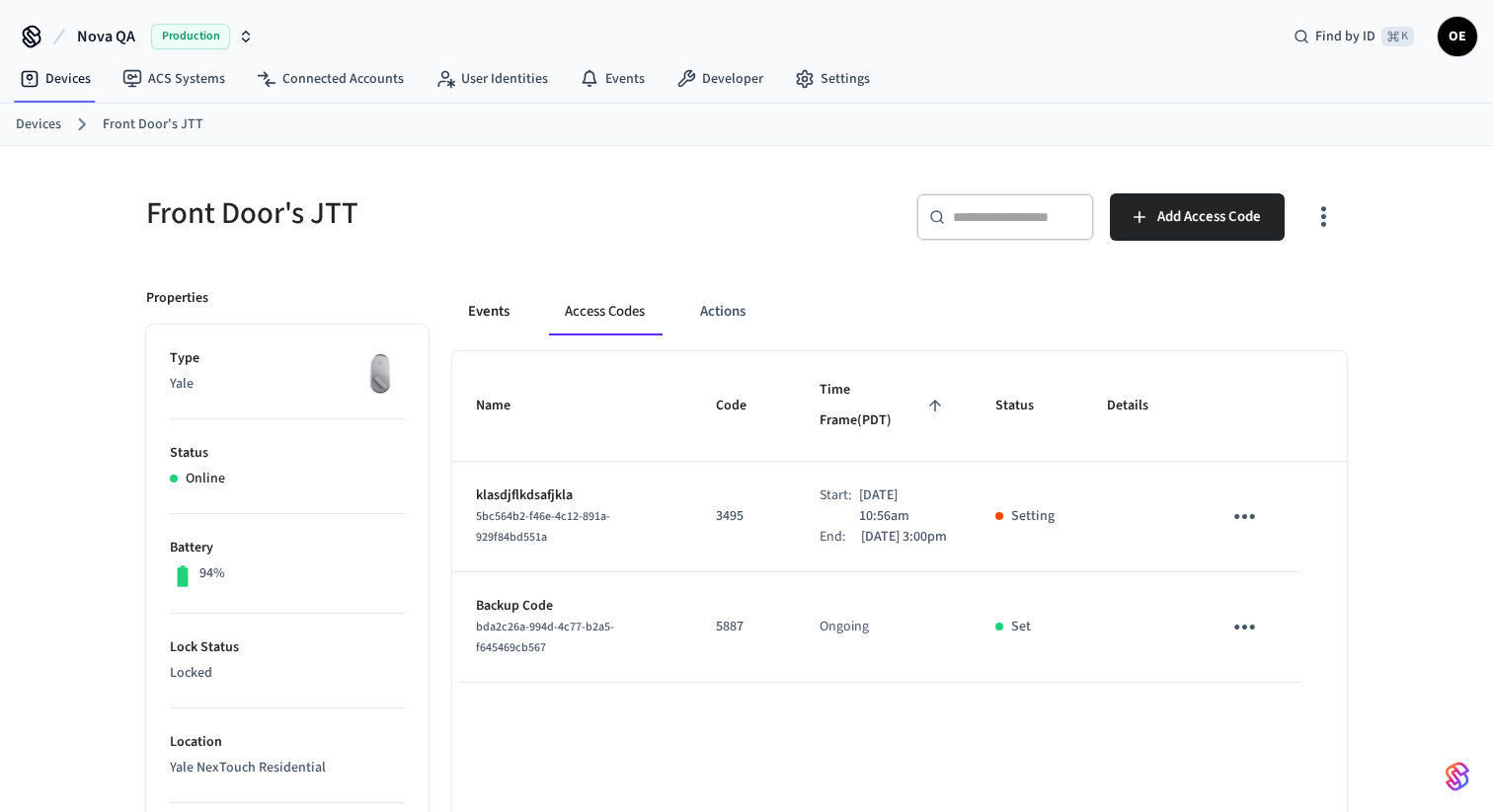
click at [493, 320] on button "Events" at bounding box center [489, 312] width 73 height 47
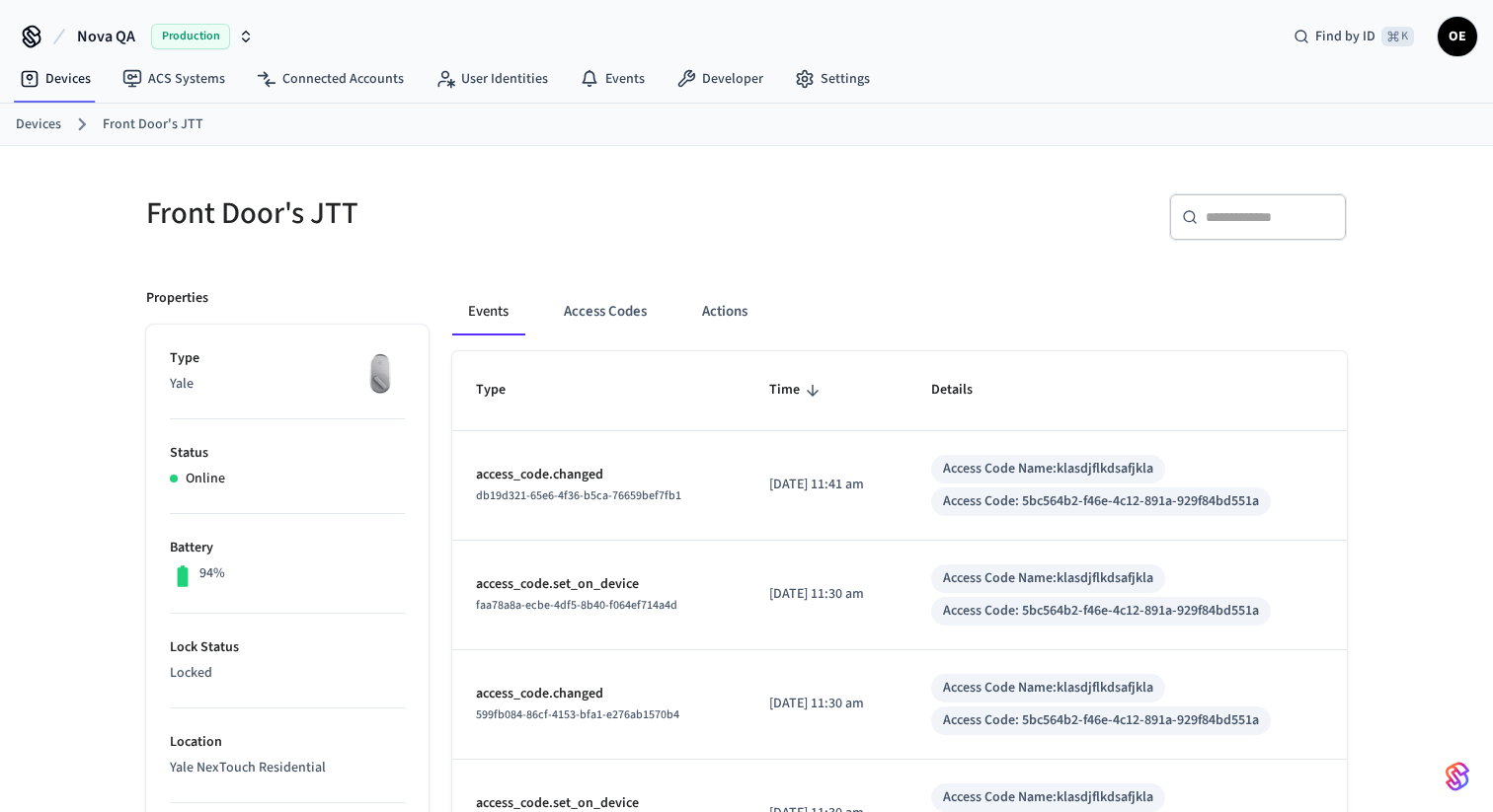
click at [45, 123] on link "Devices" at bounding box center [39, 125] width 46 height 21
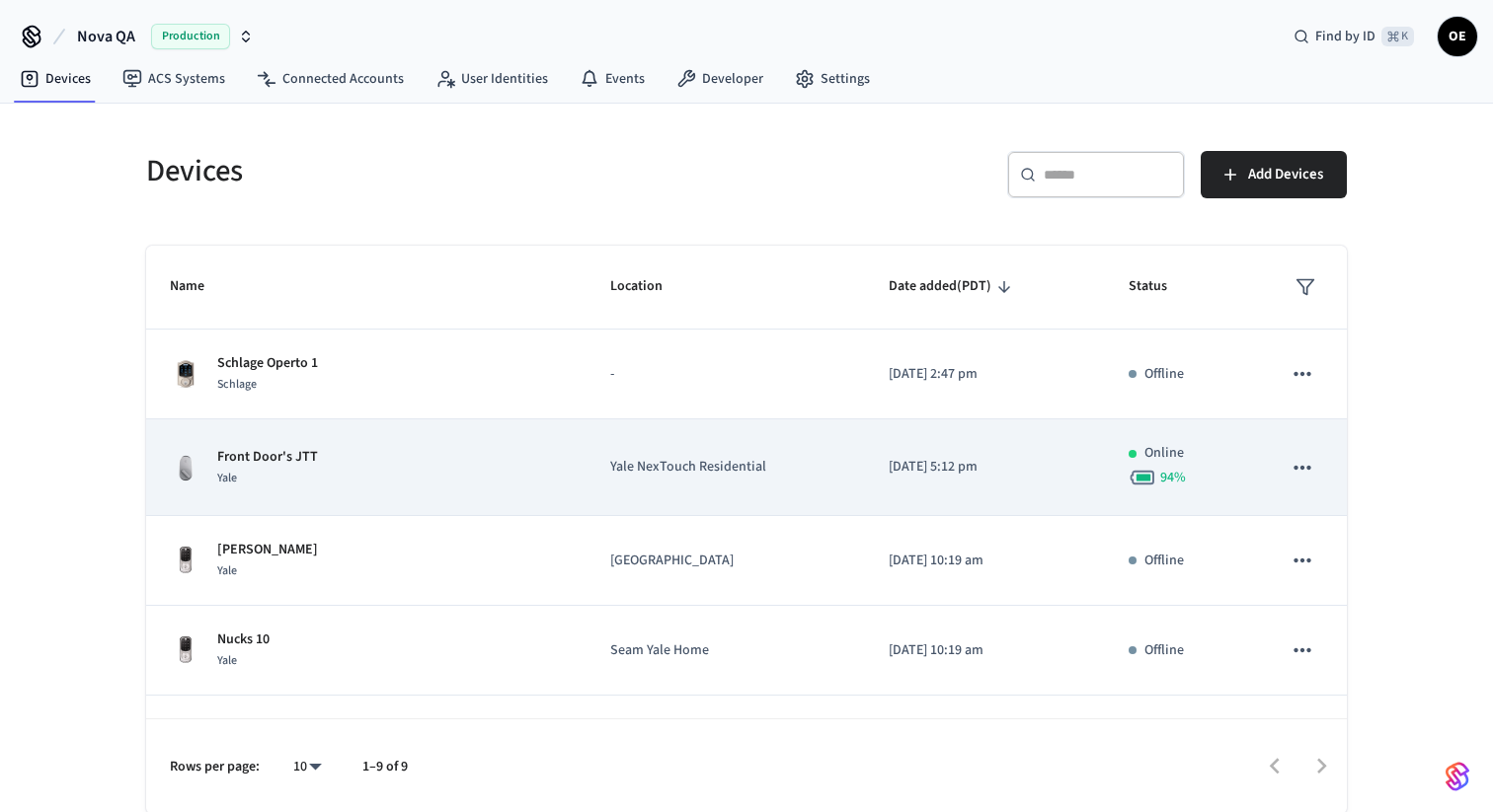
click at [299, 449] on p "Front Door's JTT" at bounding box center [268, 457] width 101 height 21
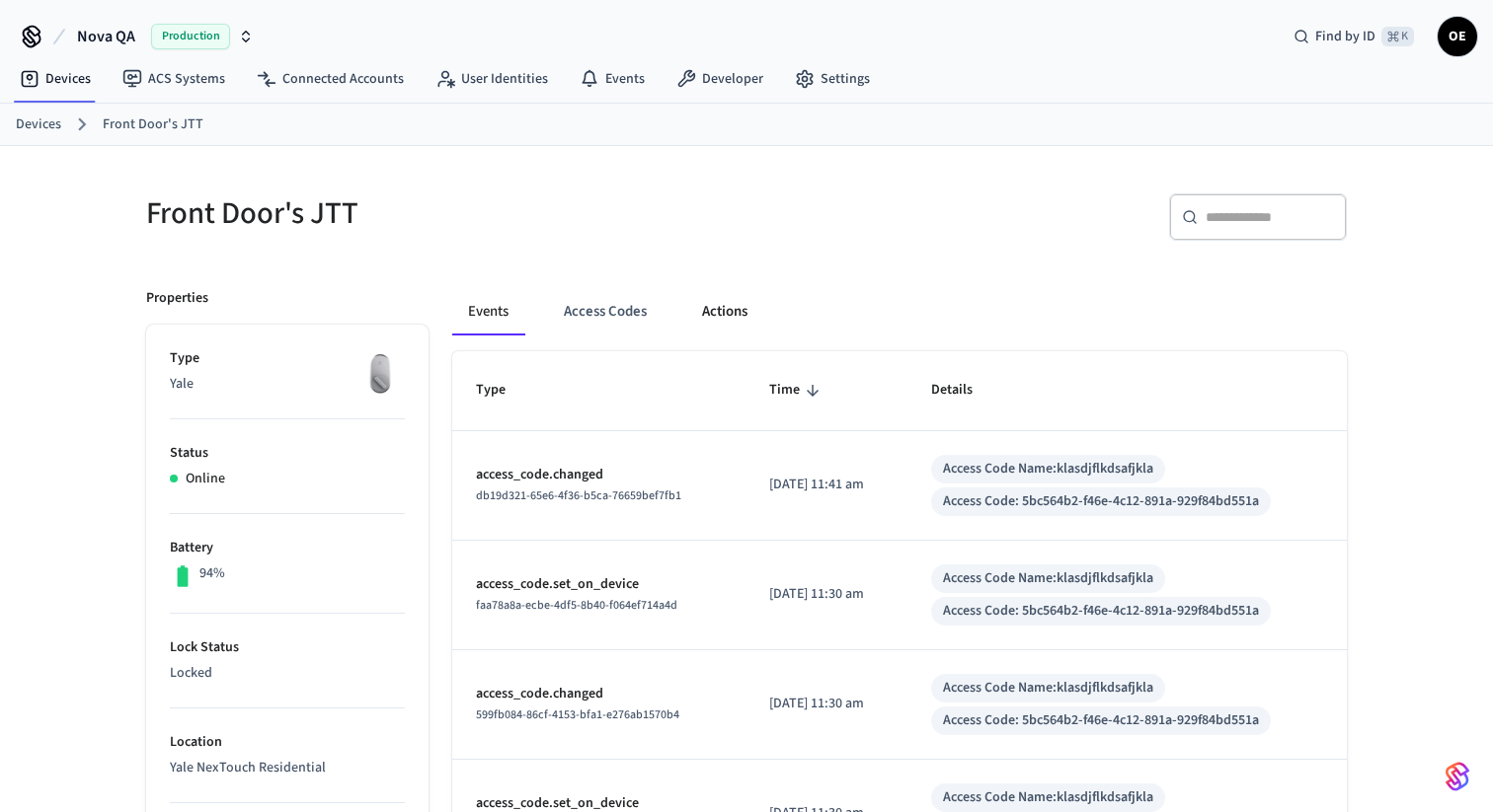
click at [724, 320] on button "Actions" at bounding box center [725, 312] width 77 height 47
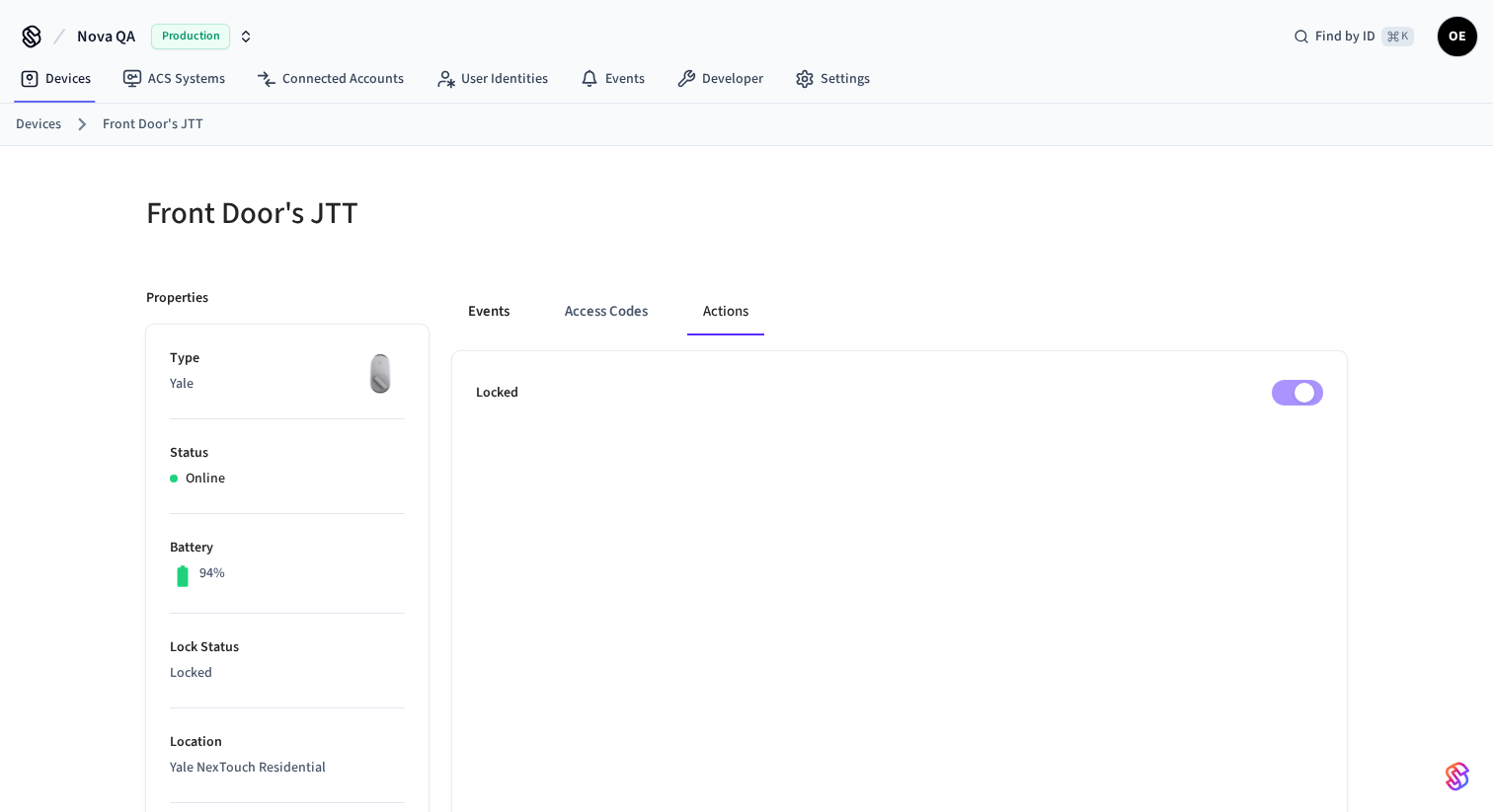
click at [484, 320] on button "Events" at bounding box center [489, 312] width 73 height 47
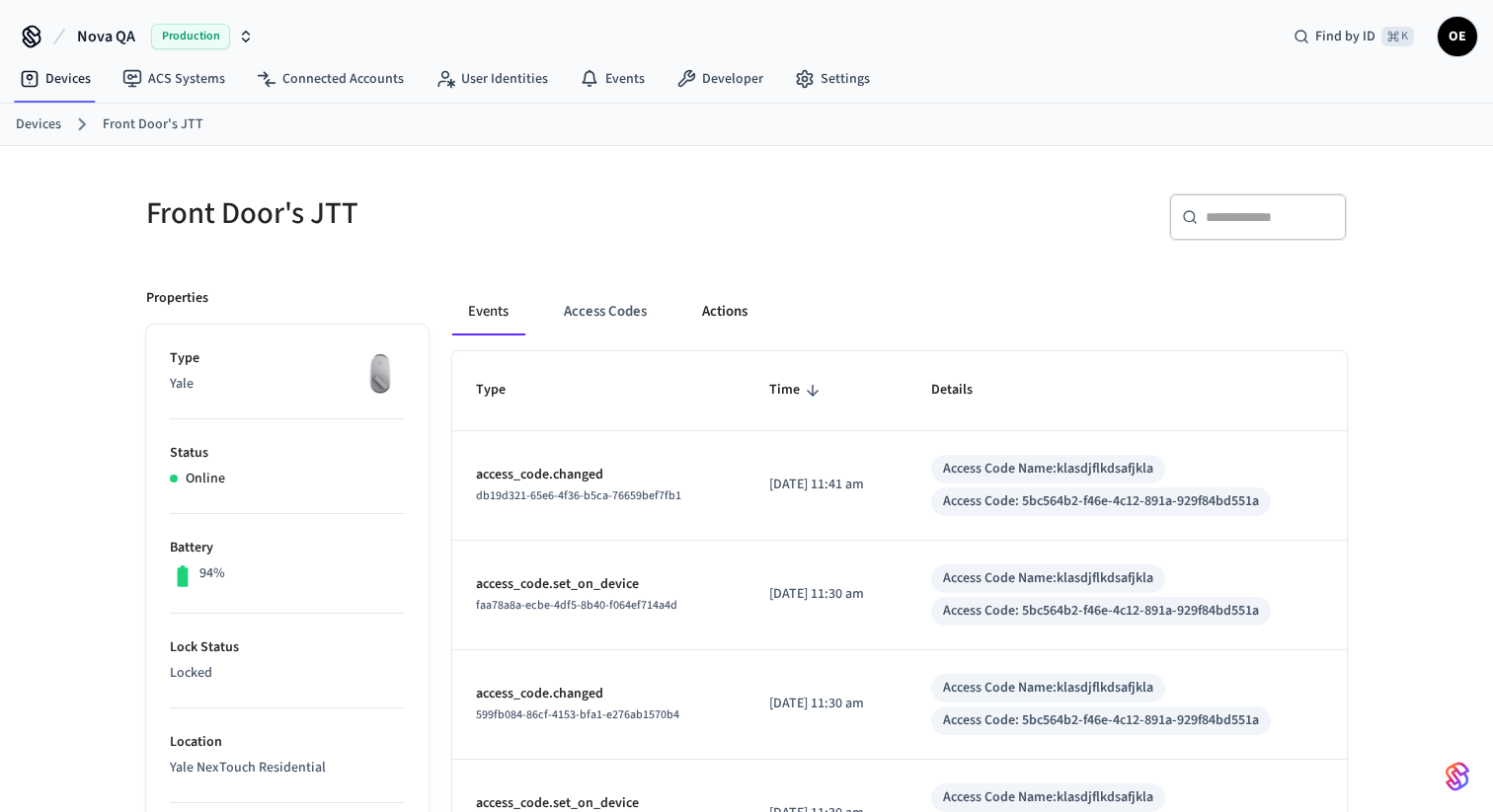
click at [751, 312] on button "Actions" at bounding box center [725, 312] width 77 height 47
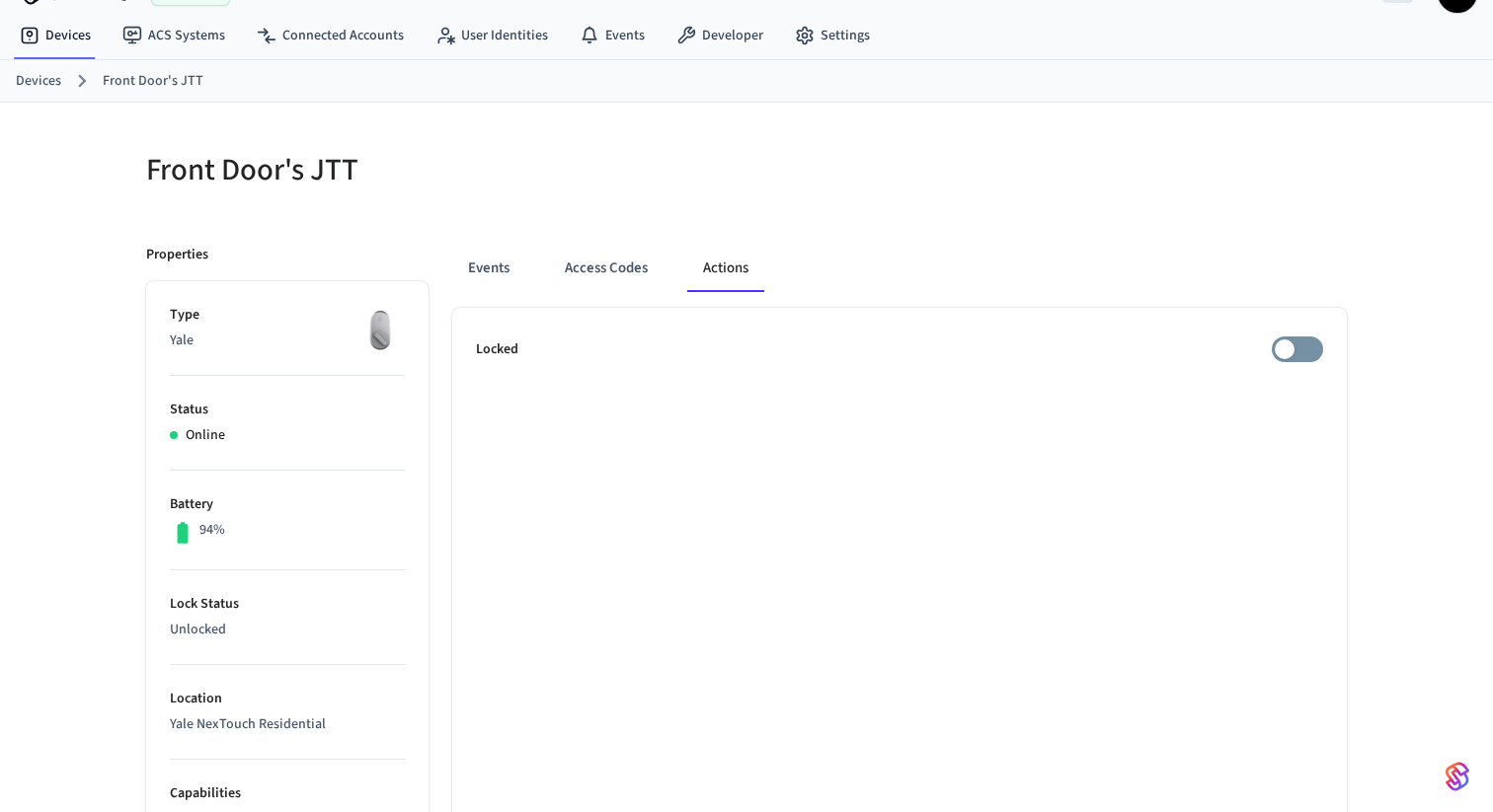
scroll to position [40, 0]
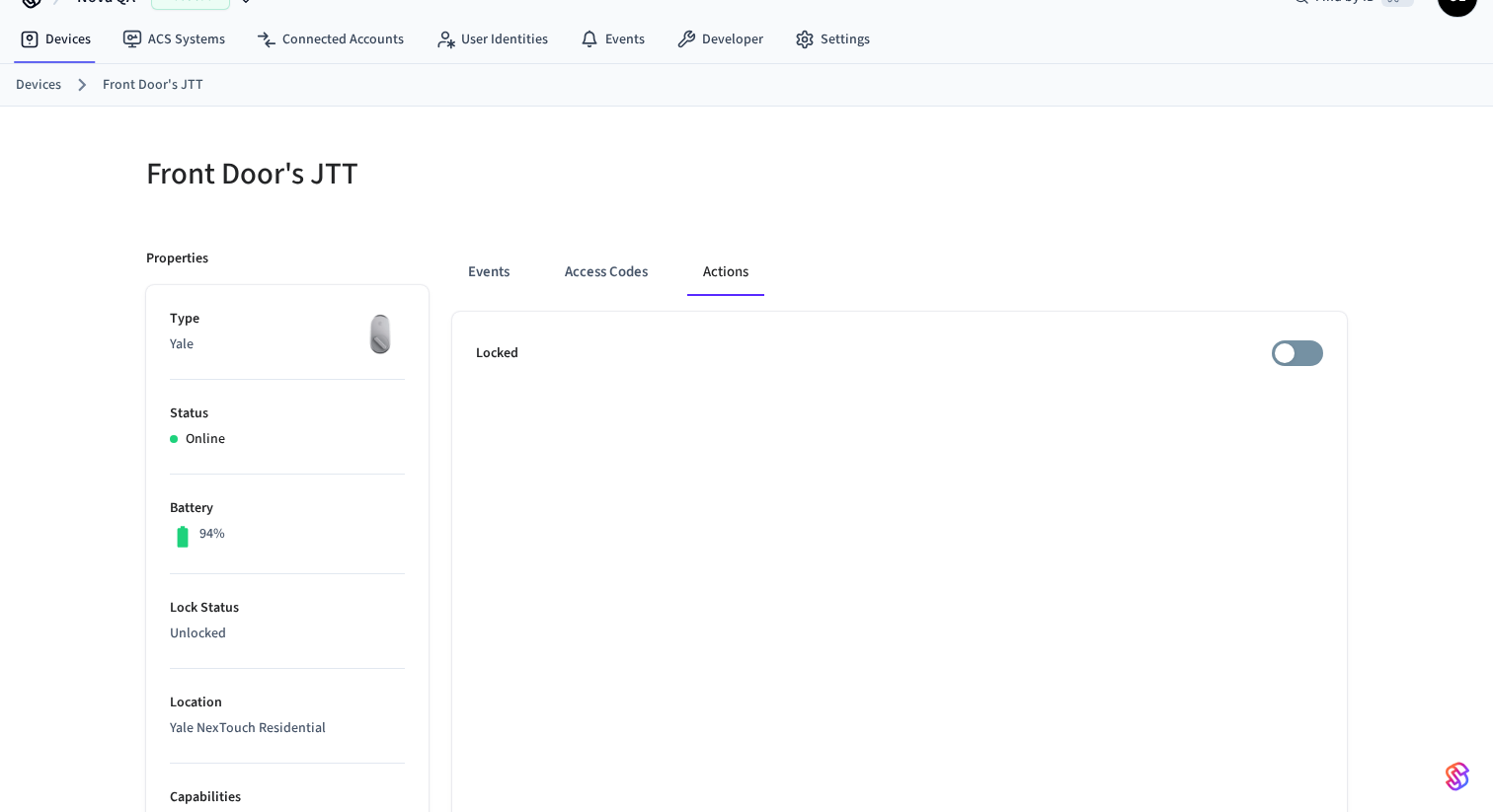
click at [534, 340] on div "Locked" at bounding box center [899, 353] width 847 height 26
click at [593, 259] on button "Access Codes" at bounding box center [607, 272] width 115 height 47
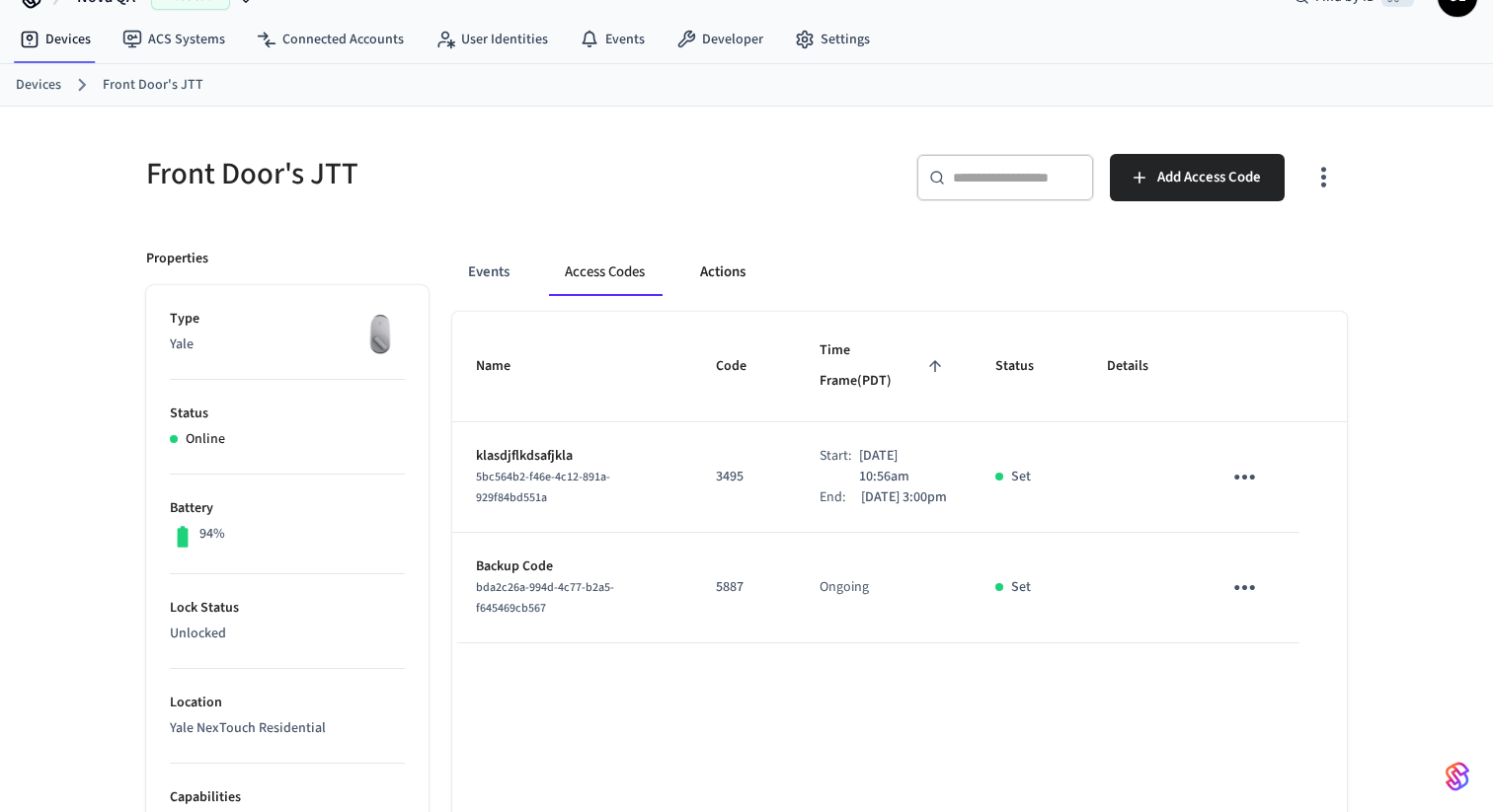
click at [717, 278] on button "Actions" at bounding box center [723, 272] width 77 height 47
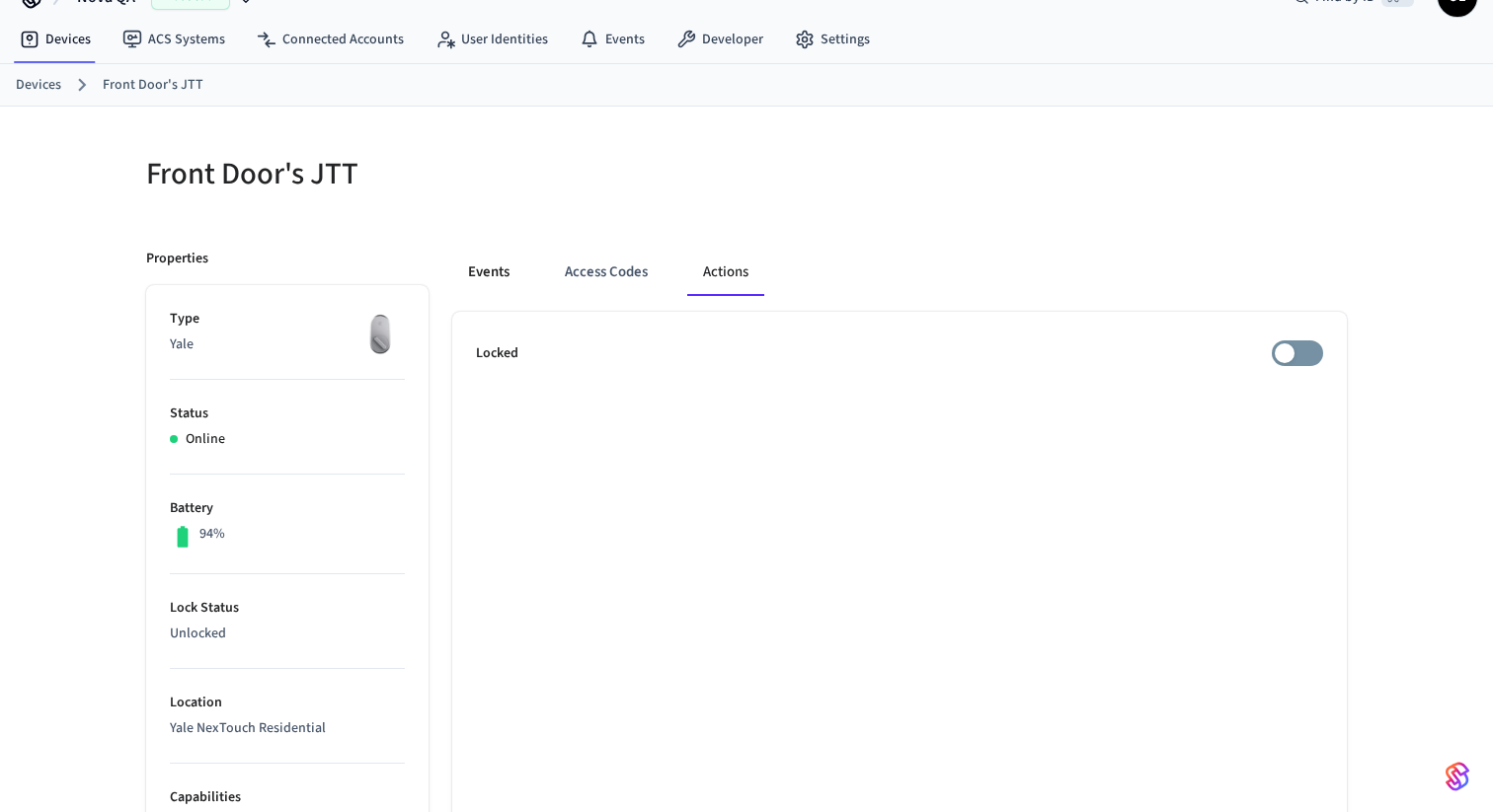
click at [504, 277] on button "Events" at bounding box center [489, 272] width 73 height 47
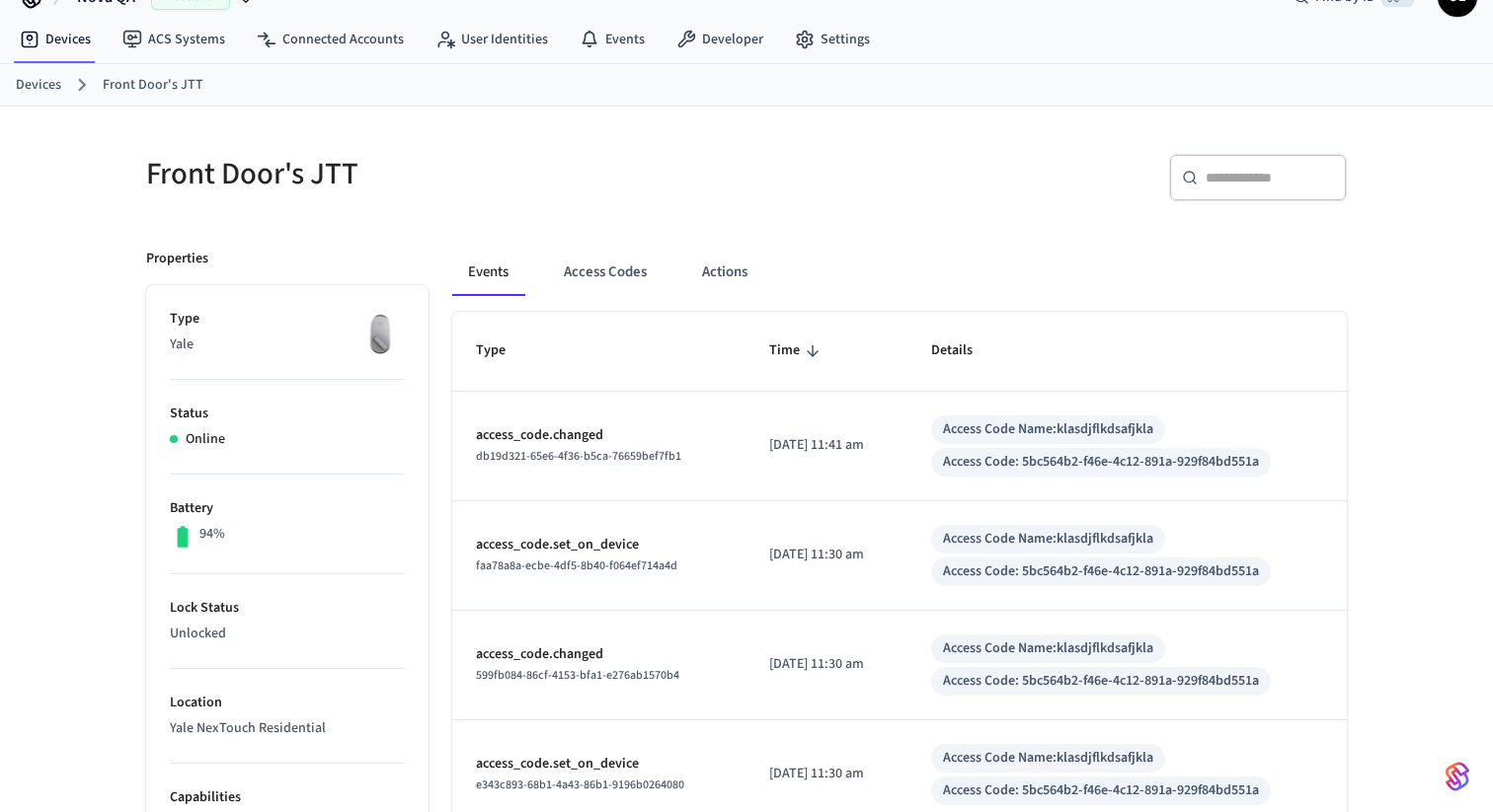
scroll to position [0, 0]
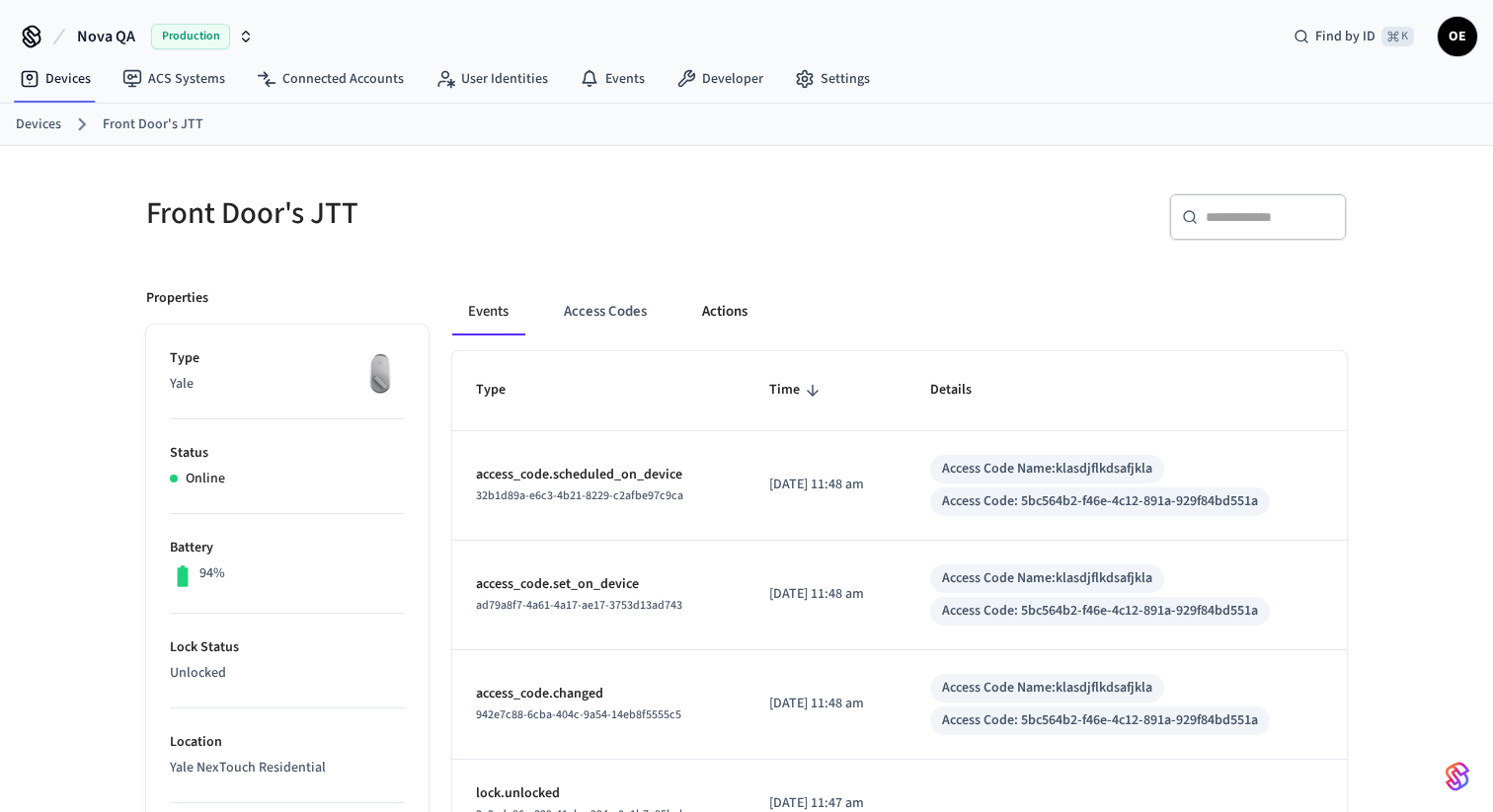
click at [718, 316] on button "Actions" at bounding box center [725, 312] width 77 height 47
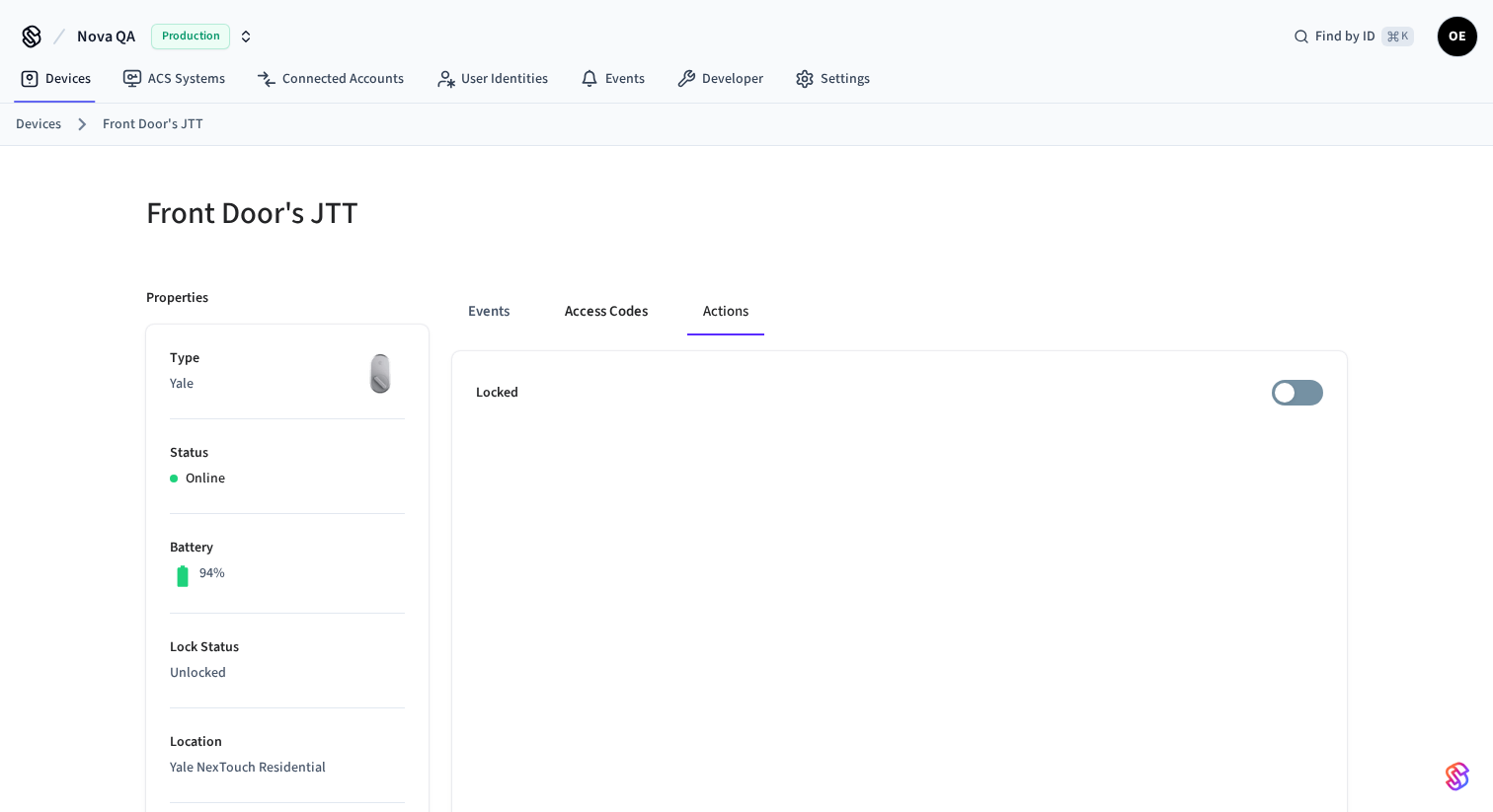
click at [613, 309] on button "Access Codes" at bounding box center [607, 312] width 115 height 47
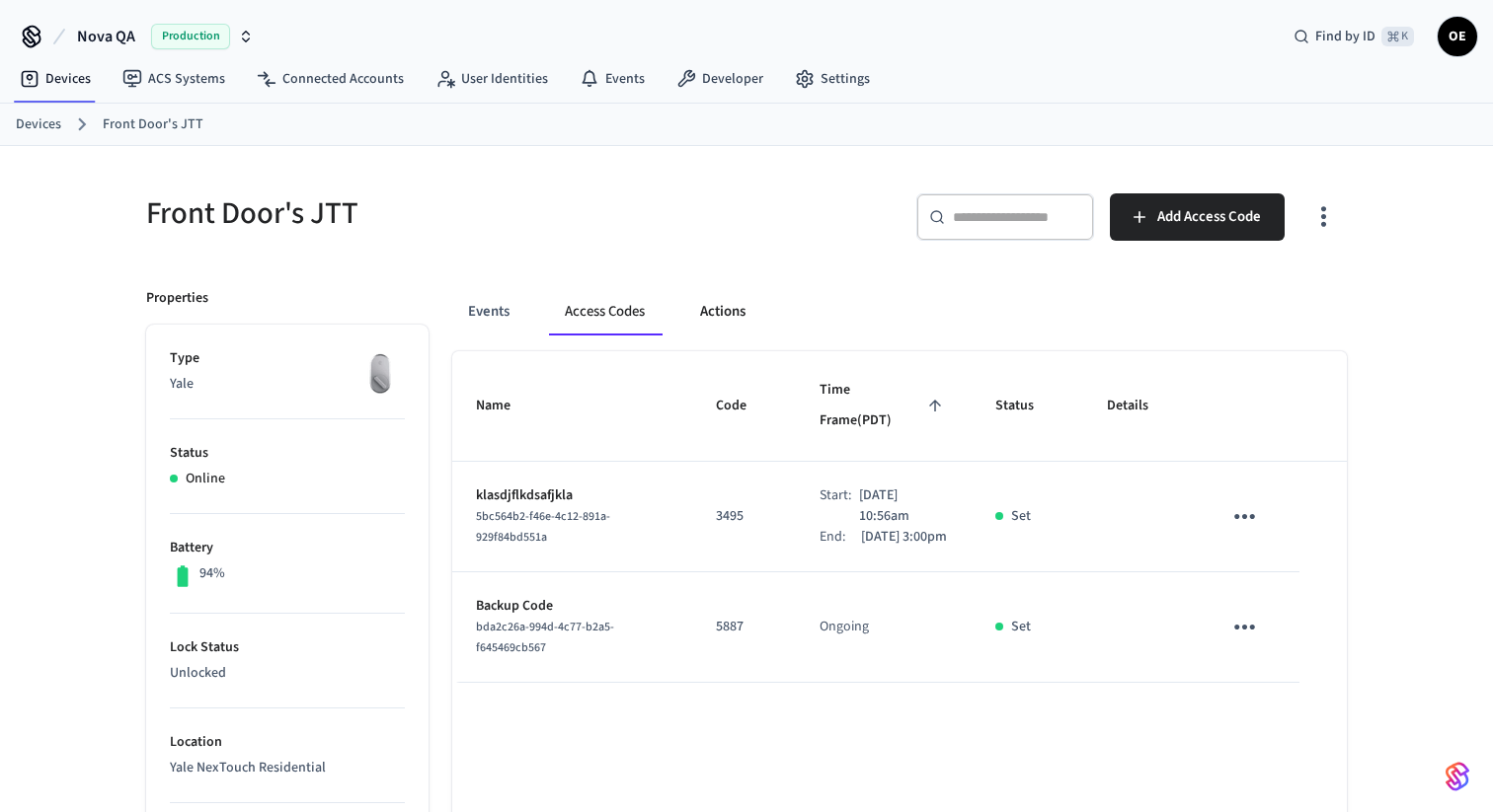
click at [743, 303] on button "Actions" at bounding box center [723, 312] width 77 height 47
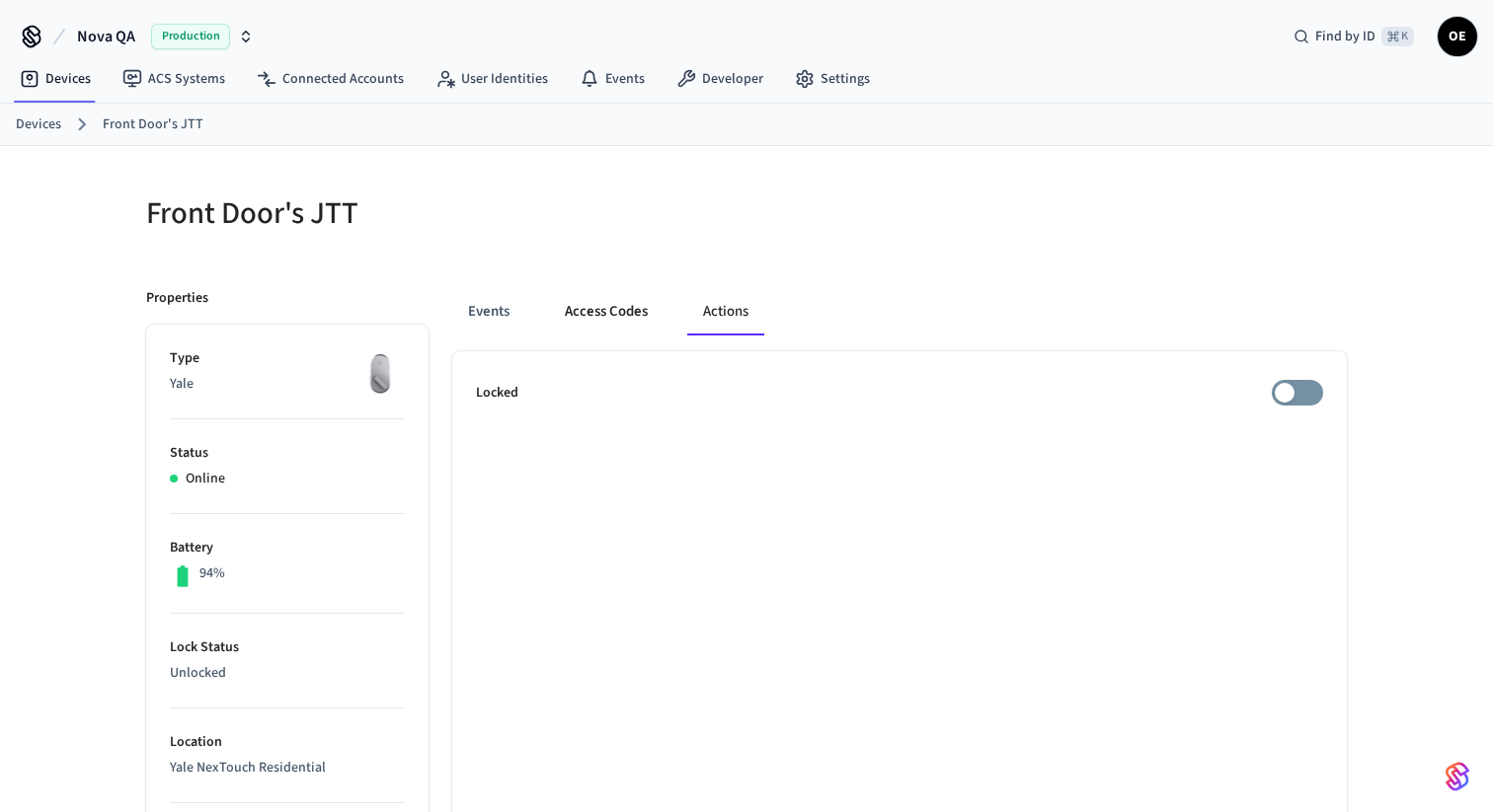
click at [610, 304] on button "Access Codes" at bounding box center [607, 312] width 115 height 47
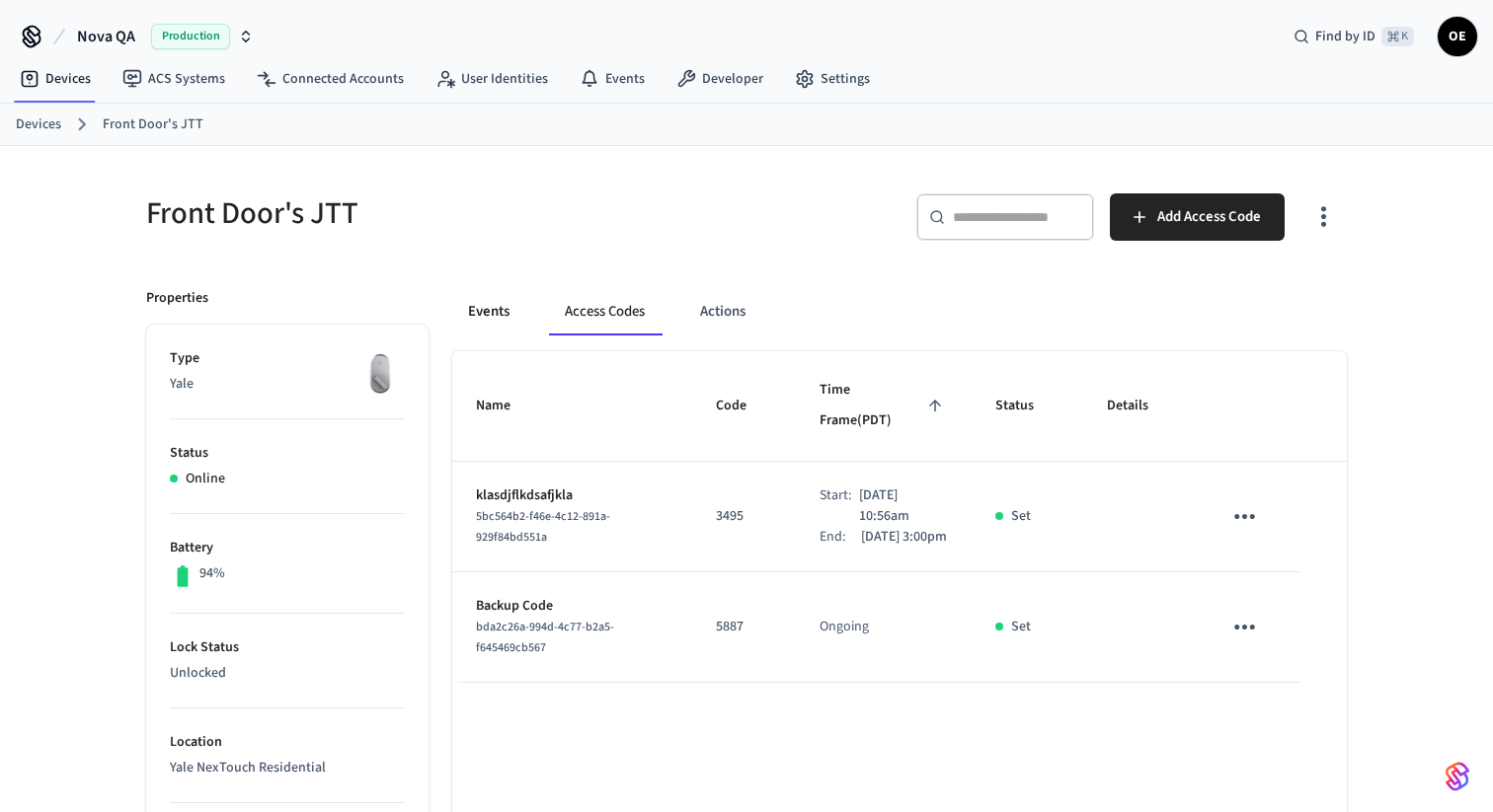
click at [467, 304] on button "Events" at bounding box center [489, 312] width 73 height 47
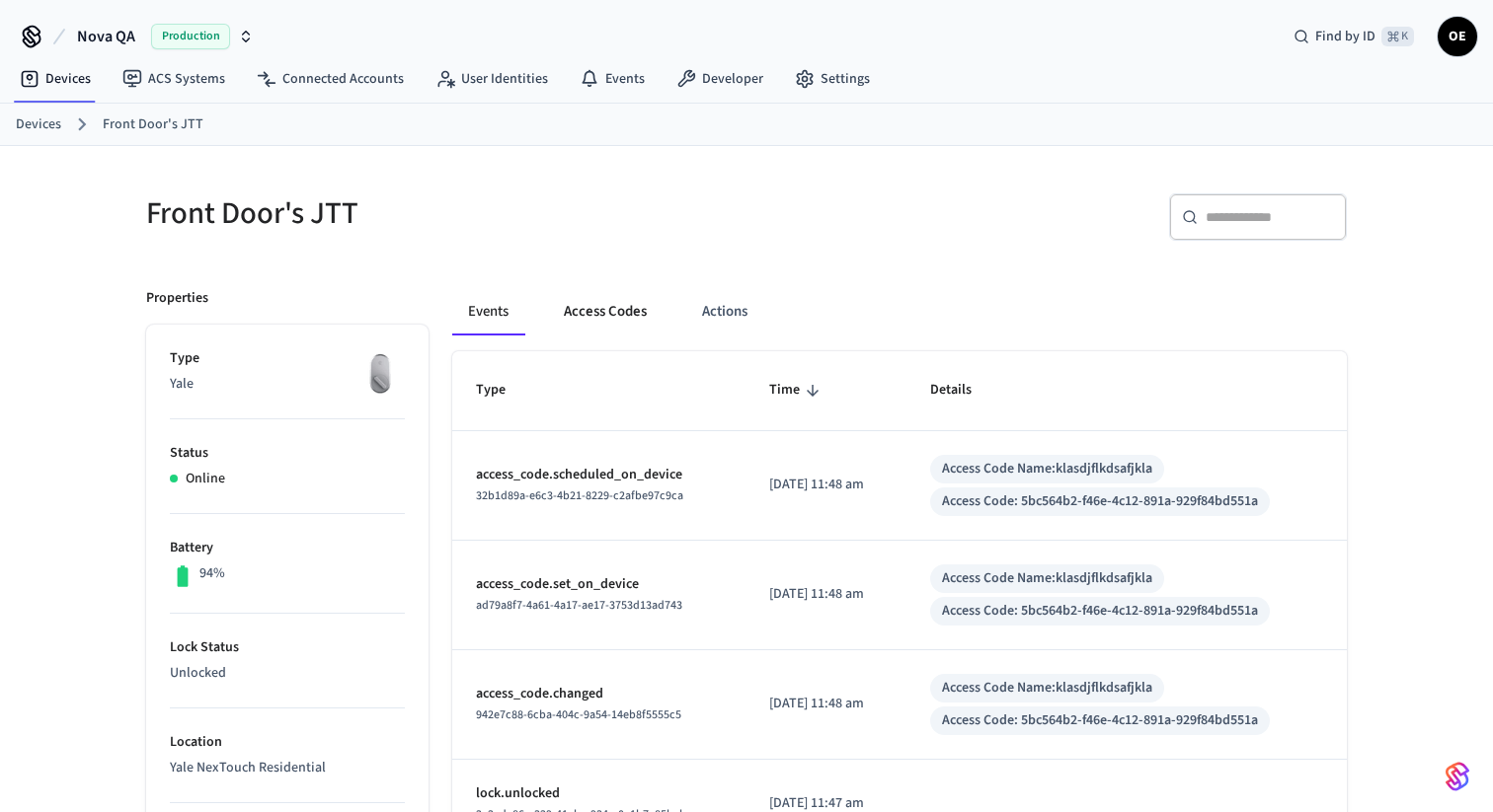
click at [616, 308] on button "Access Codes" at bounding box center [606, 312] width 115 height 47
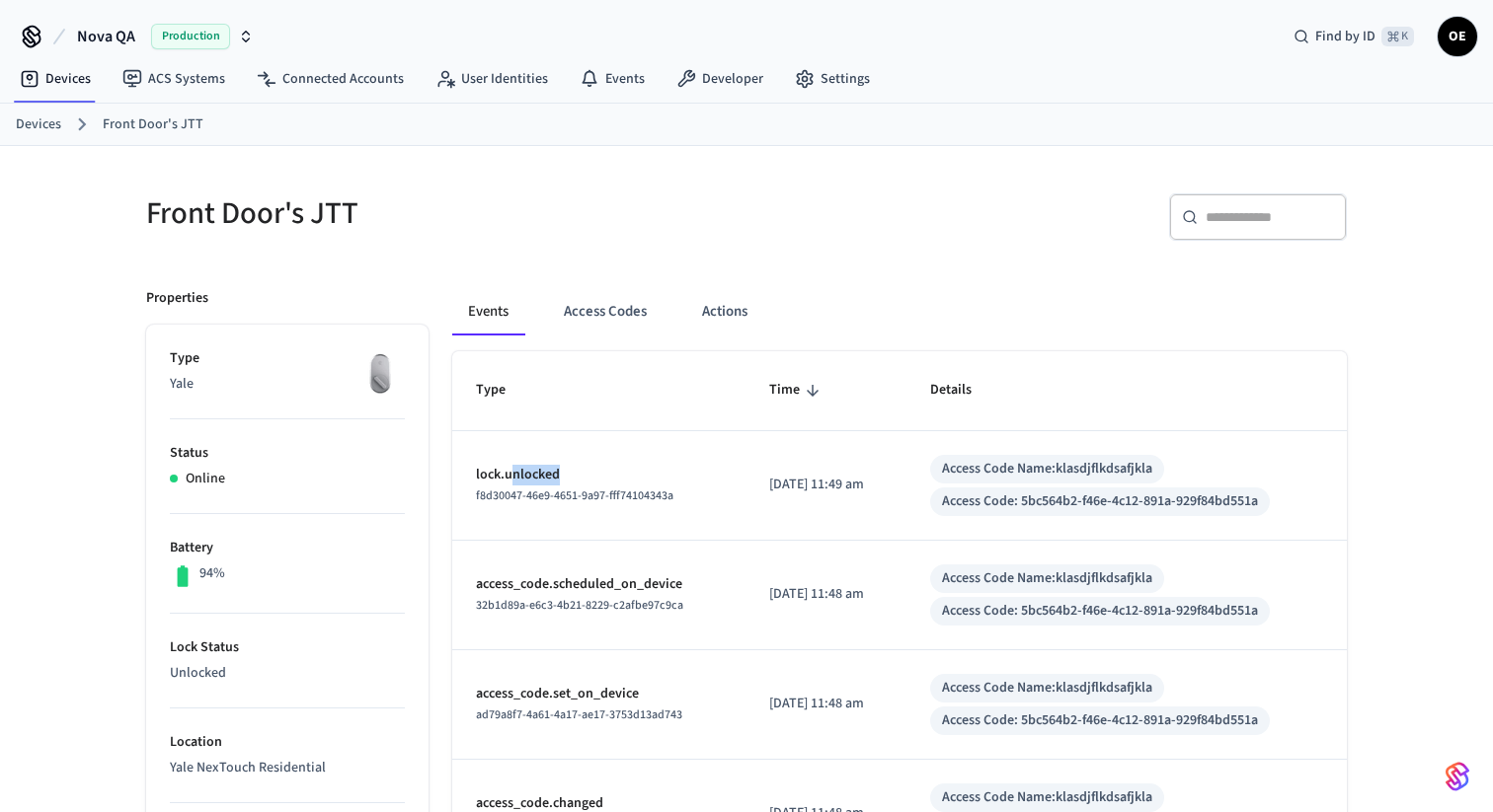
drag, startPoint x: 513, startPoint y: 480, endPoint x: 572, endPoint y: 470, distance: 59.8
click at [572, 470] on p "lock.unlocked" at bounding box center [599, 475] width 245 height 21
click at [952, 254] on div "​ ​" at bounding box center [1052, 226] width 589 height 63
click at [649, 312] on button "Access Codes" at bounding box center [606, 312] width 115 height 47
click at [596, 302] on button "Access Codes" at bounding box center [606, 312] width 115 height 47
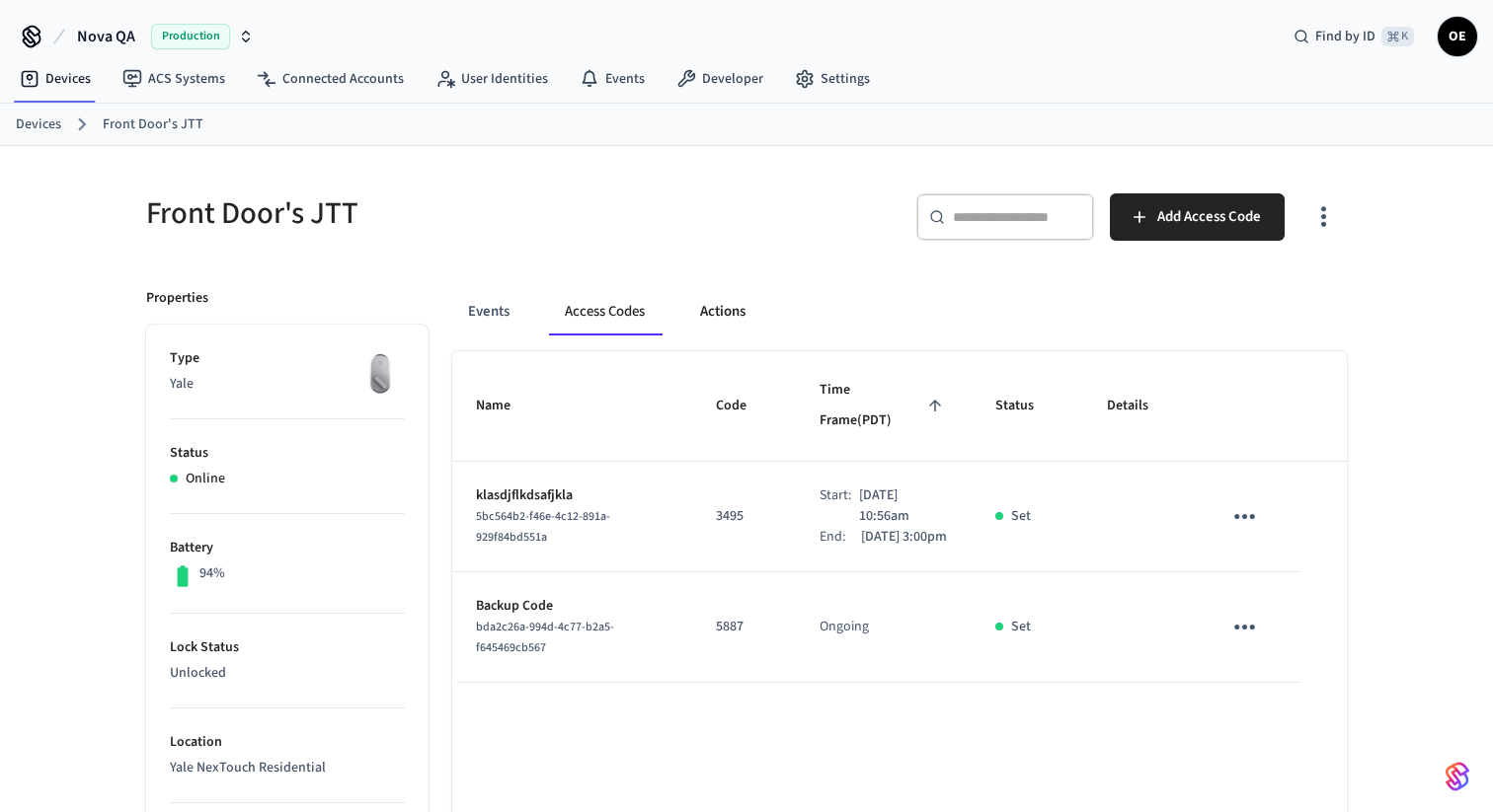
click at [707, 318] on button "Actions" at bounding box center [723, 312] width 77 height 47
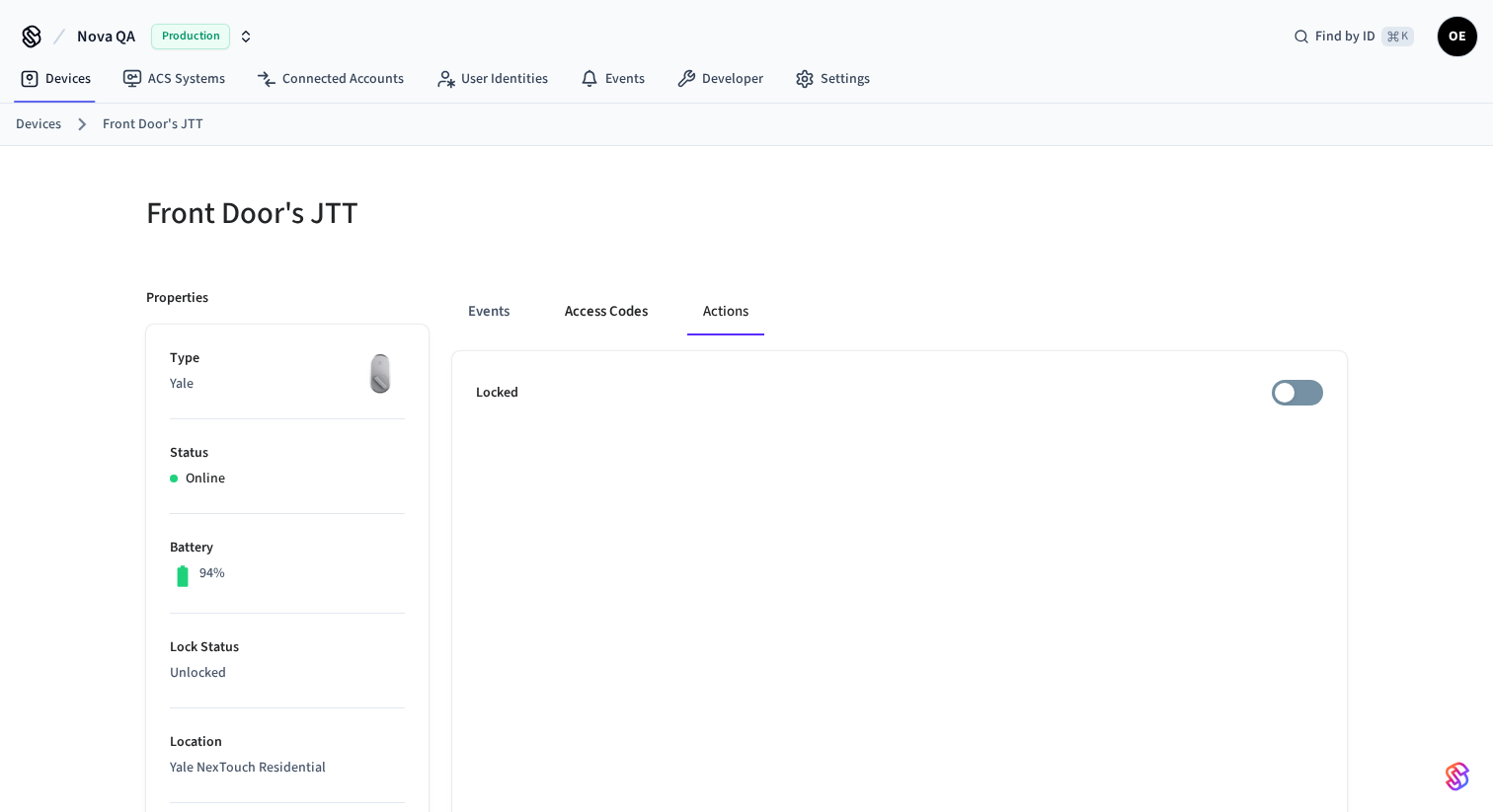
click at [580, 324] on button "Access Codes" at bounding box center [607, 312] width 115 height 47
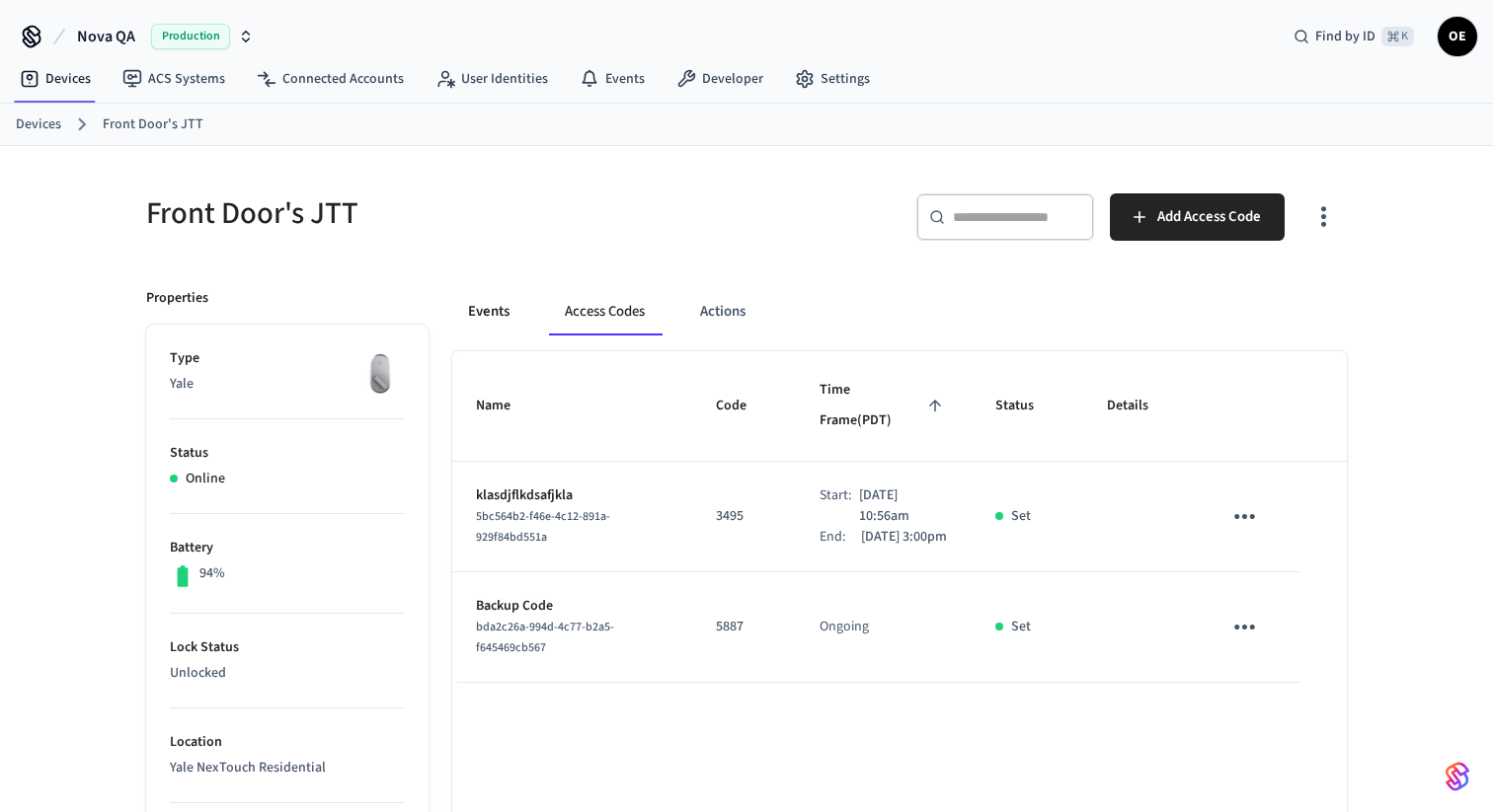
click at [492, 322] on button "Events" at bounding box center [489, 312] width 73 height 47
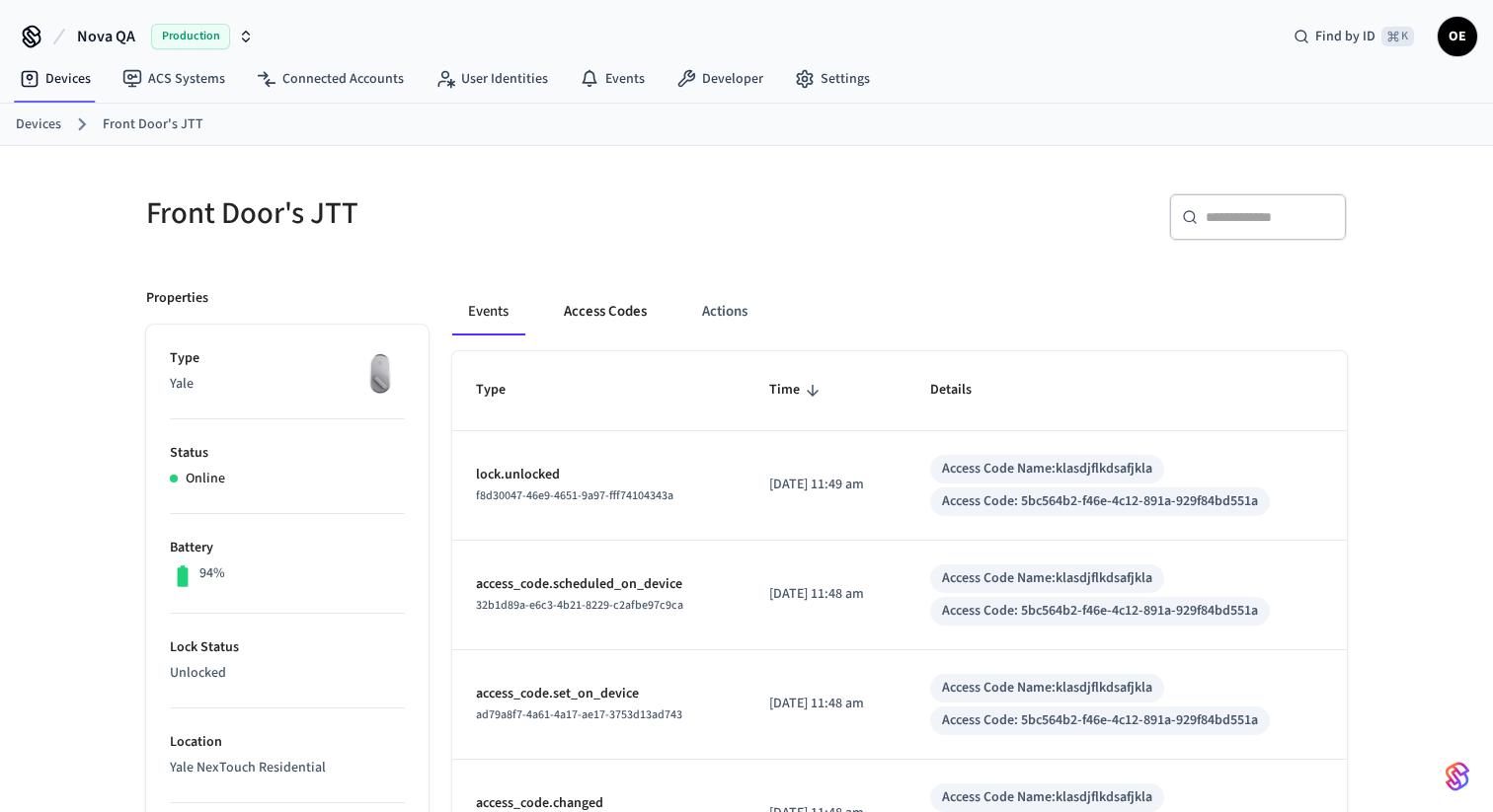
click at [588, 319] on button "Access Codes" at bounding box center [606, 312] width 115 height 47
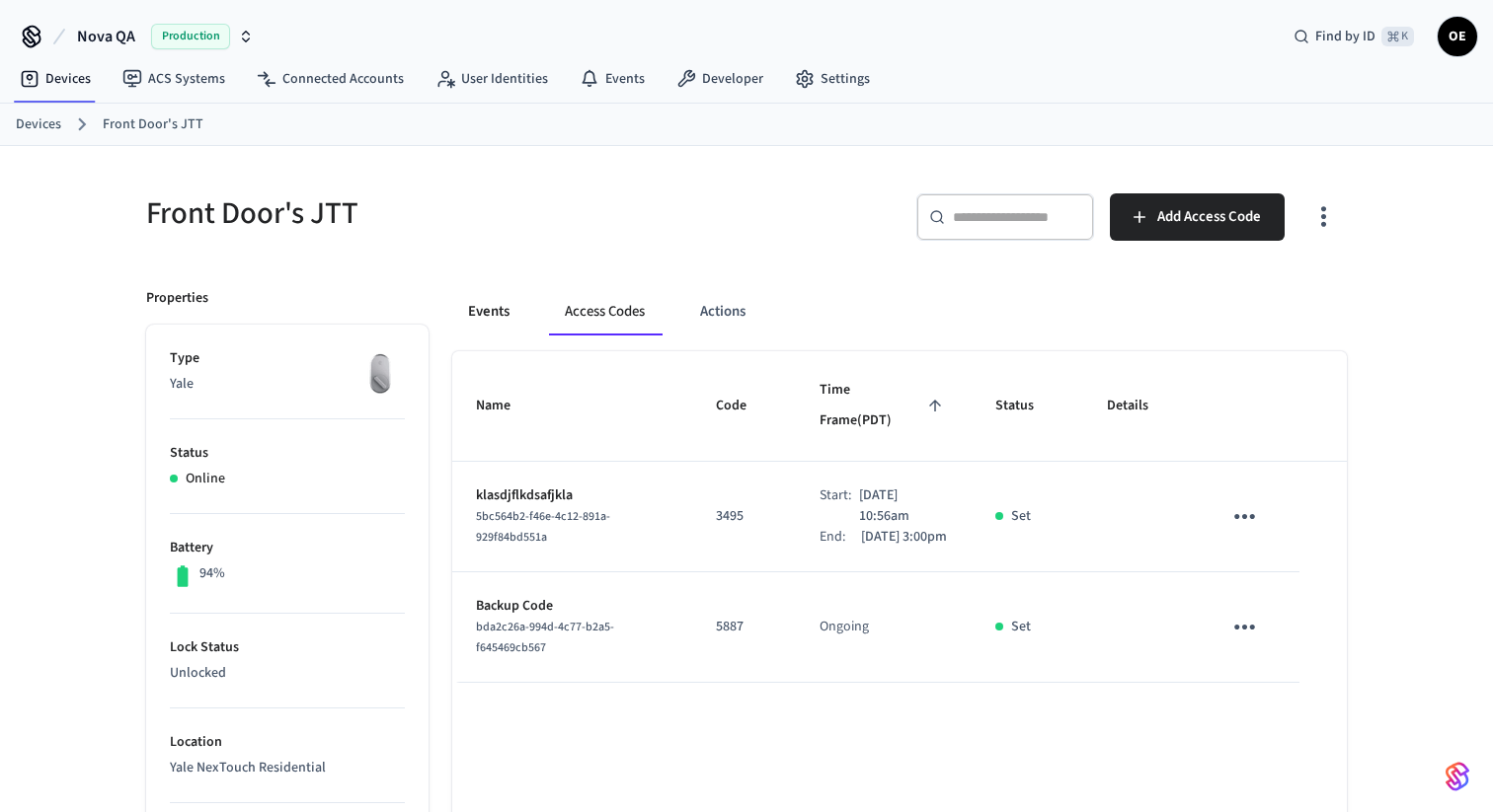
click at [507, 322] on button "Events" at bounding box center [489, 312] width 73 height 47
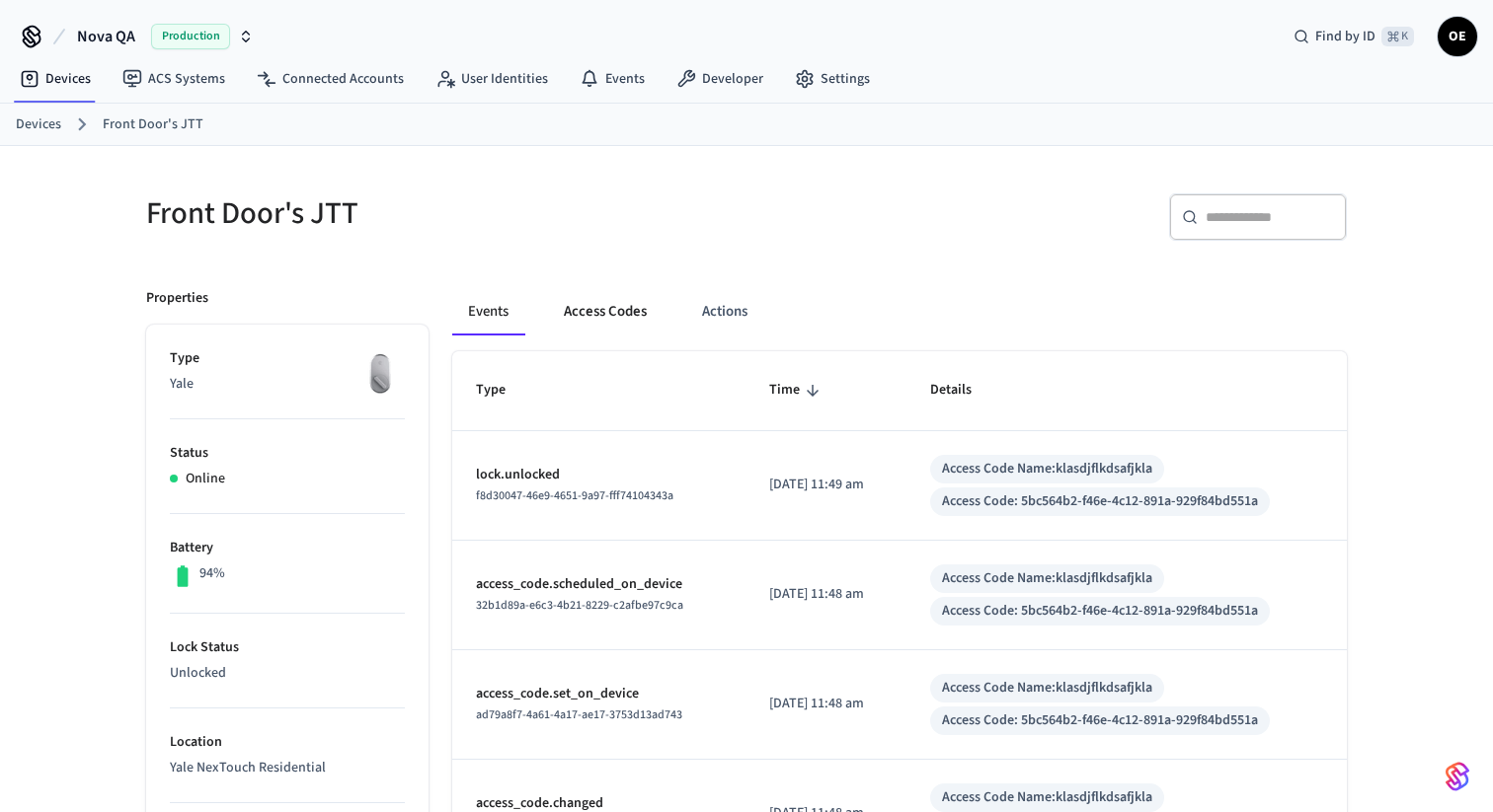
click at [625, 311] on button "Access Codes" at bounding box center [606, 312] width 115 height 47
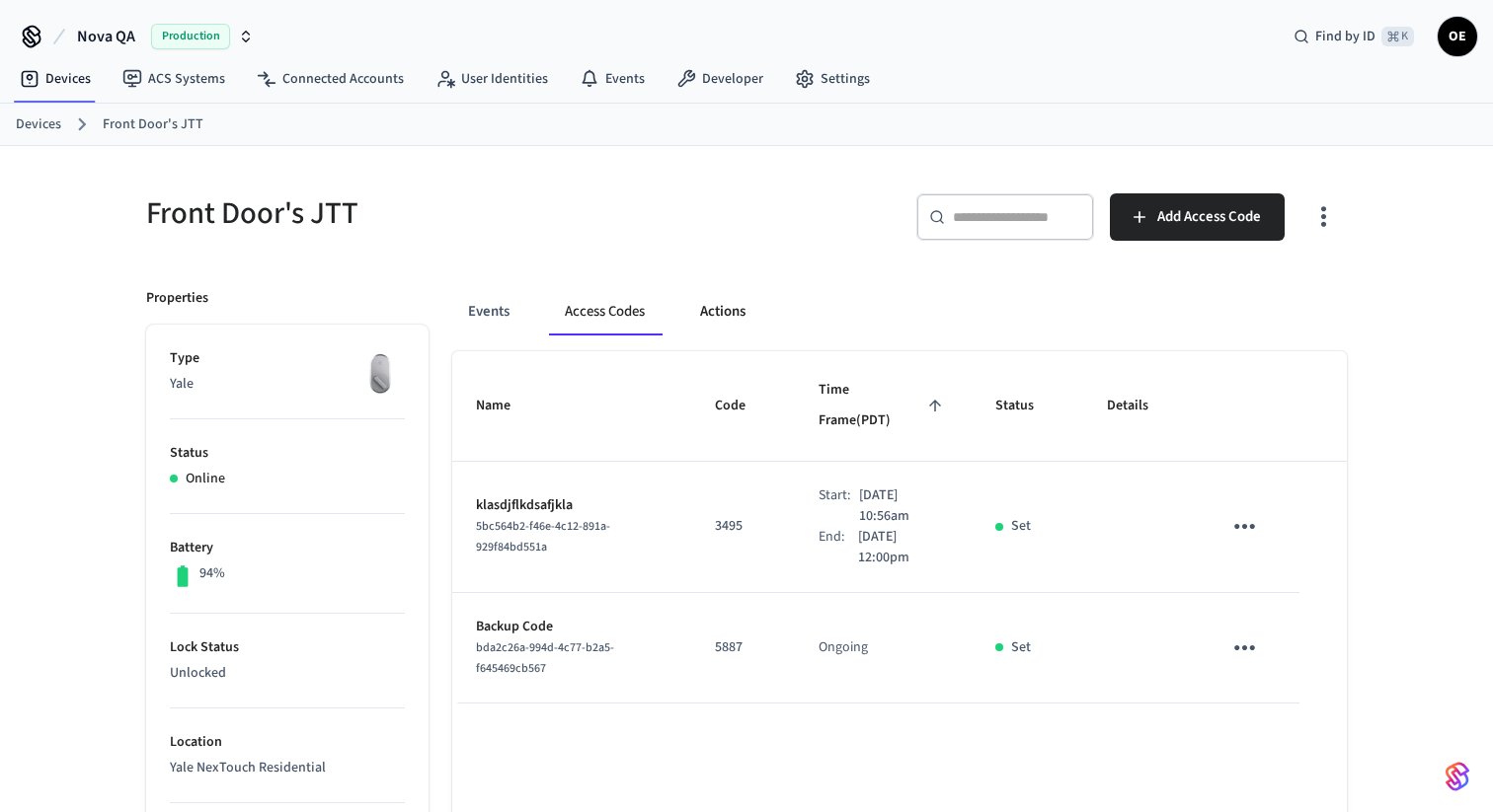
click at [703, 314] on button "Actions" at bounding box center [723, 312] width 77 height 47
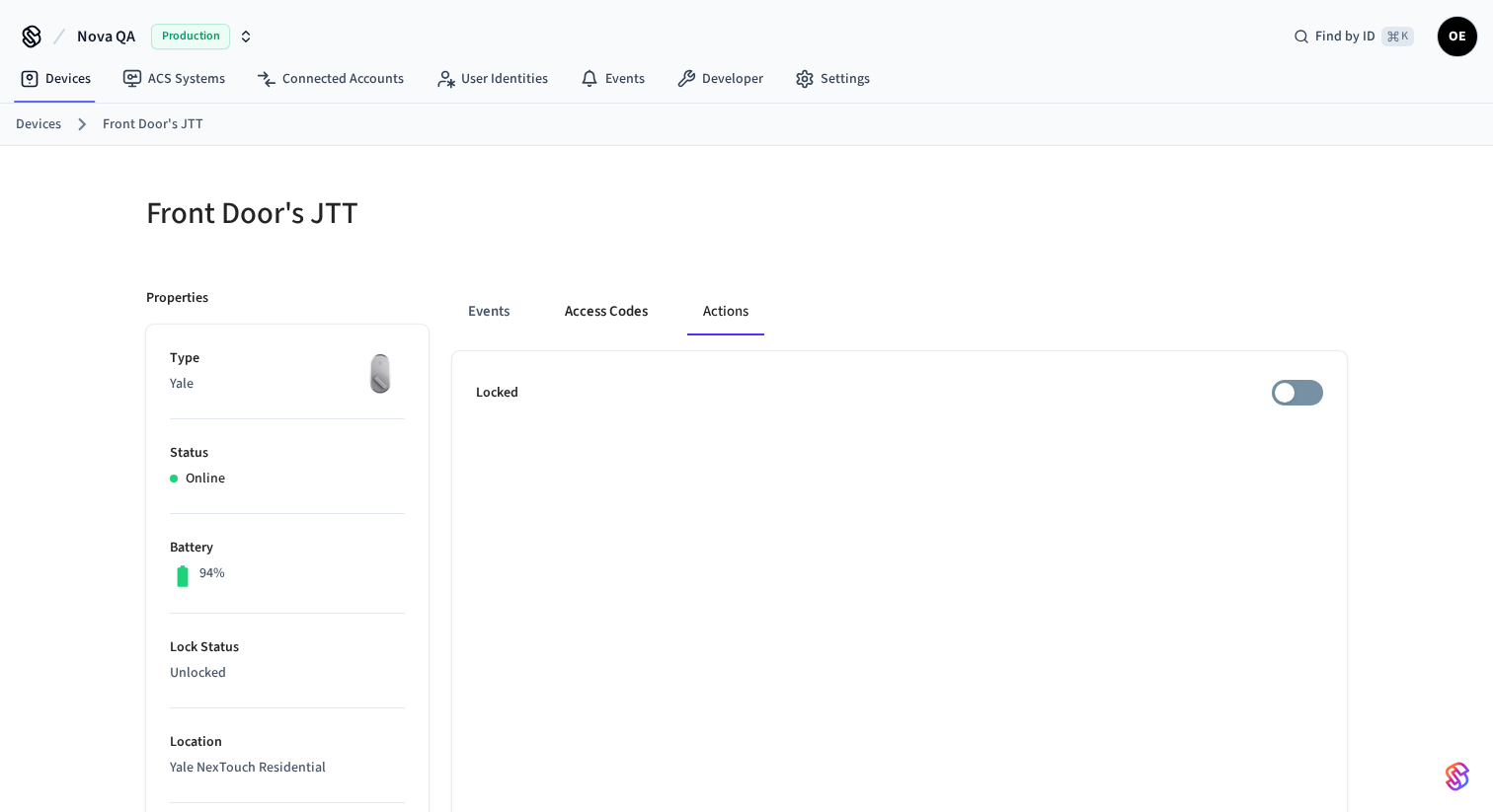
click at [643, 314] on button "Access Codes" at bounding box center [607, 312] width 115 height 47
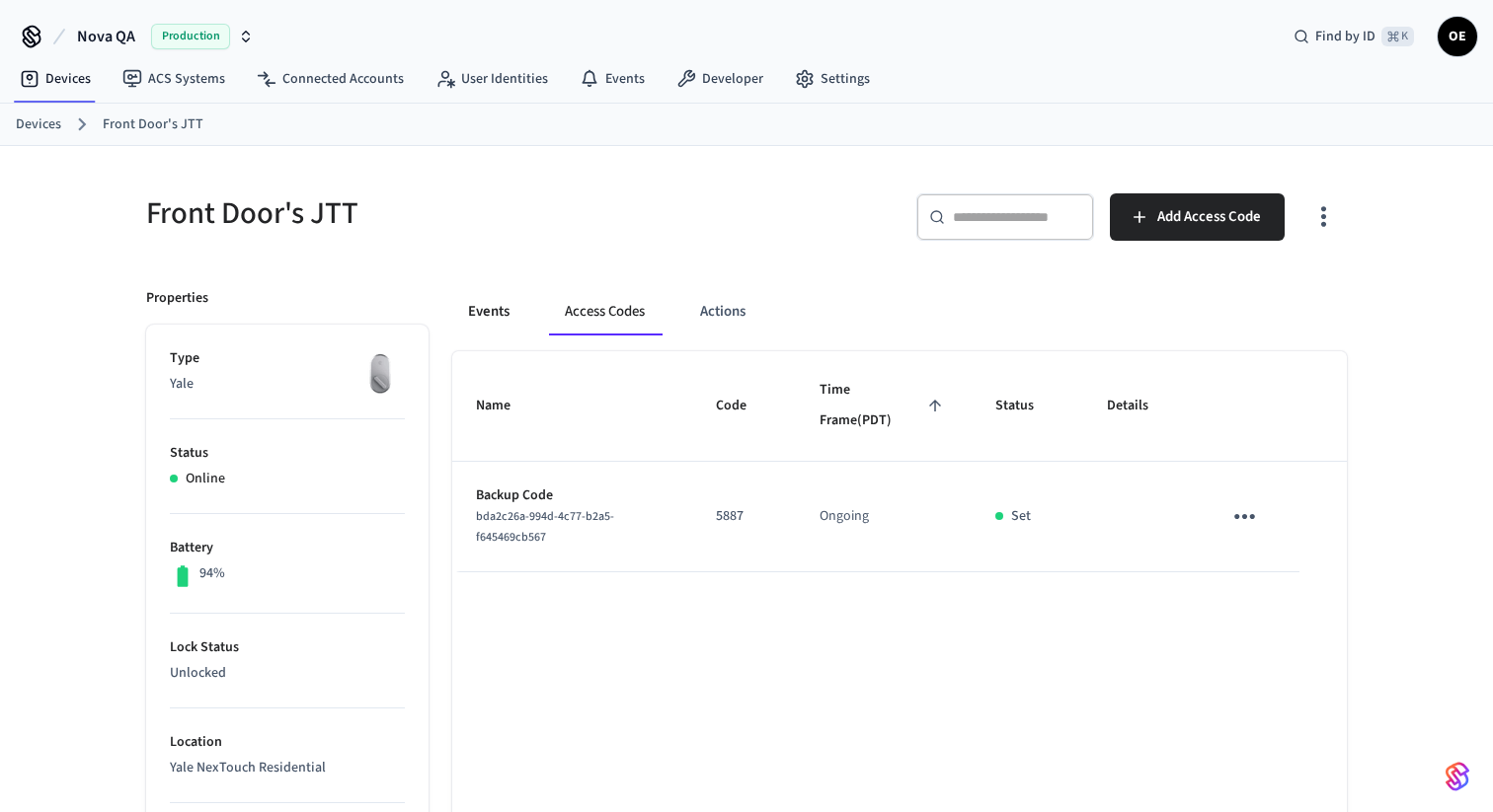
click at [525, 314] on div "Events Access Codes Actions" at bounding box center [899, 312] width 894 height 47
click at [506, 314] on button "Events" at bounding box center [489, 312] width 73 height 47
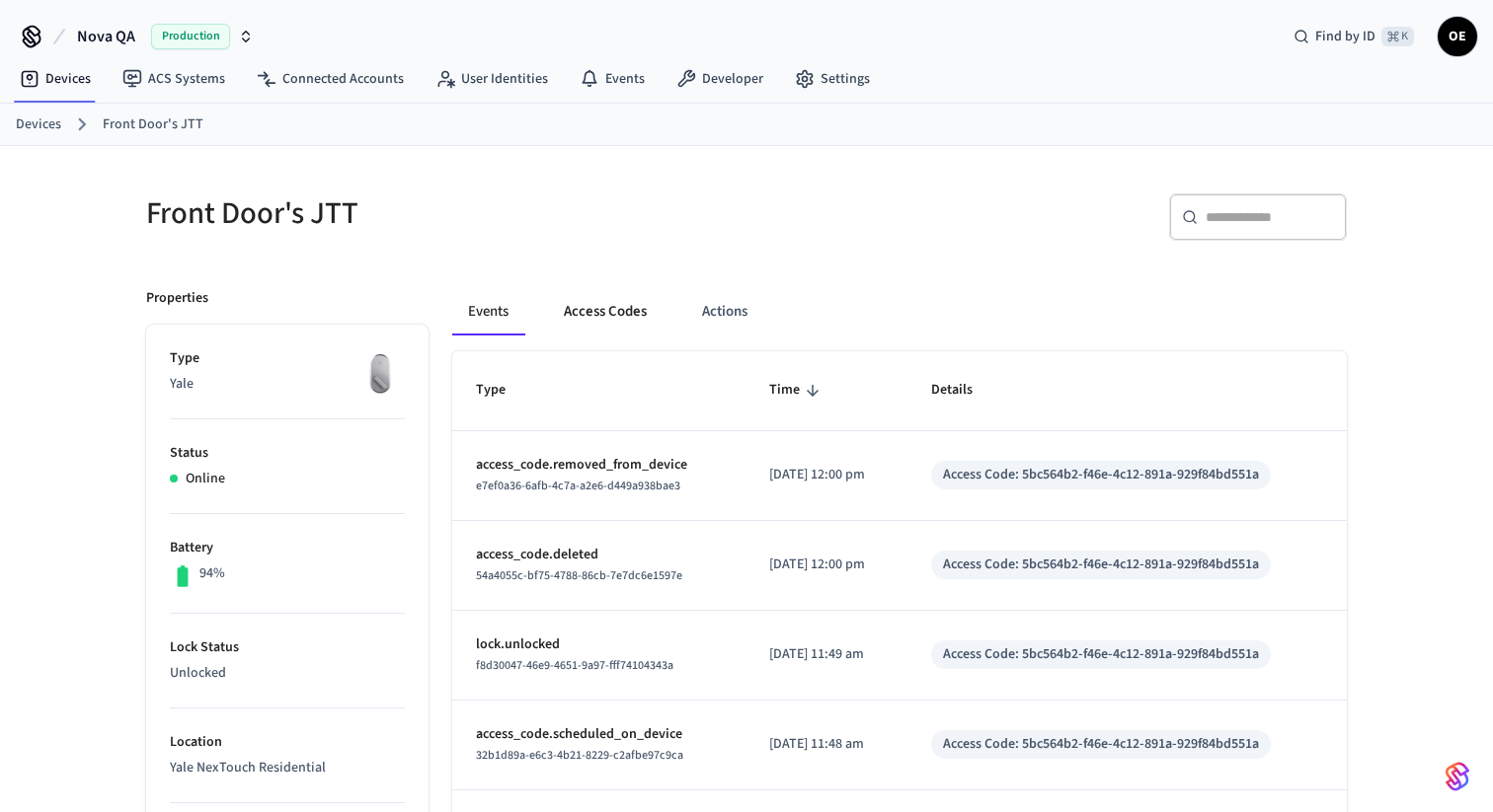
click at [624, 318] on button "Access Codes" at bounding box center [606, 312] width 115 height 47
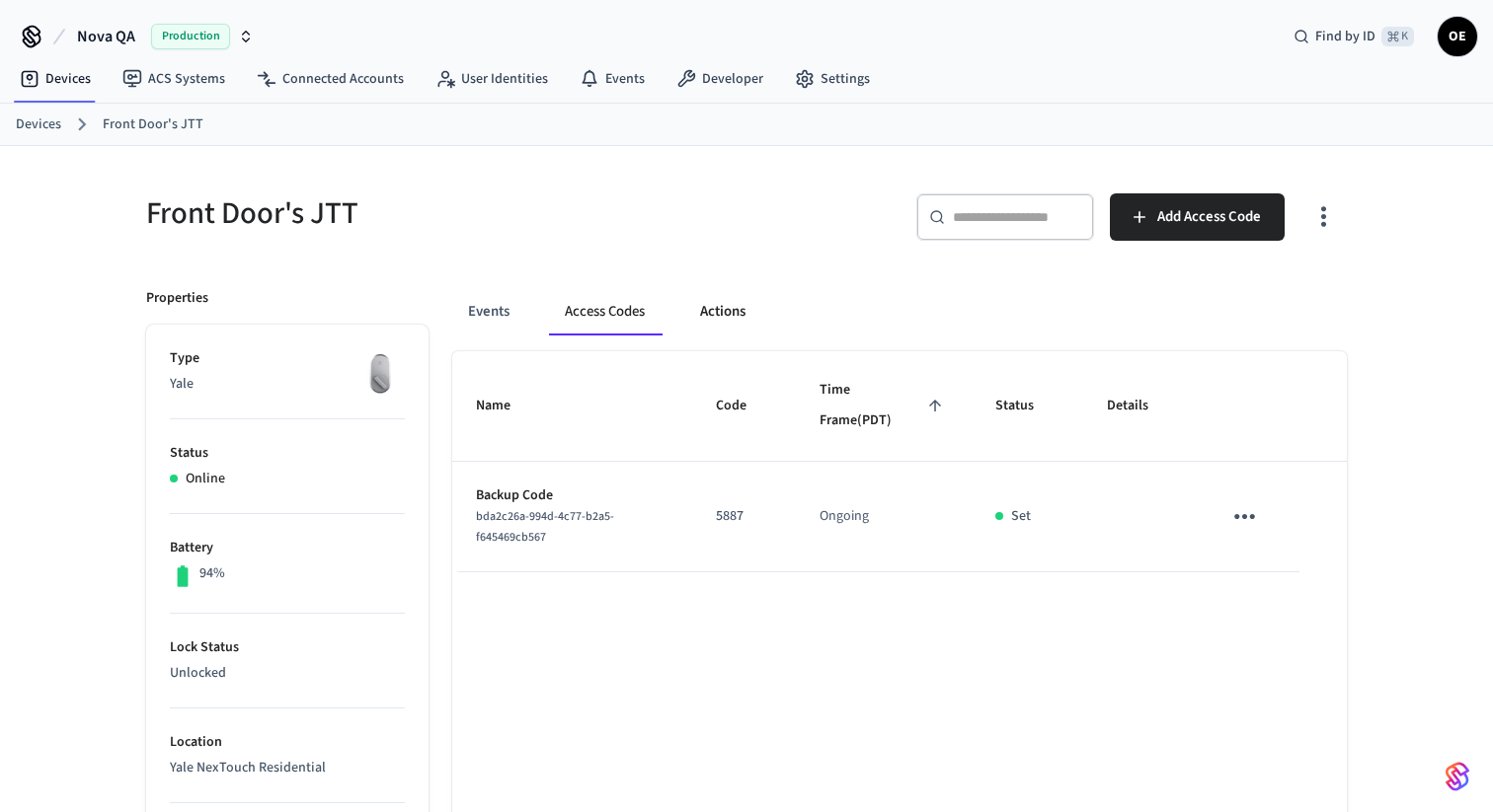
click at [736, 323] on button "Actions" at bounding box center [723, 312] width 77 height 47
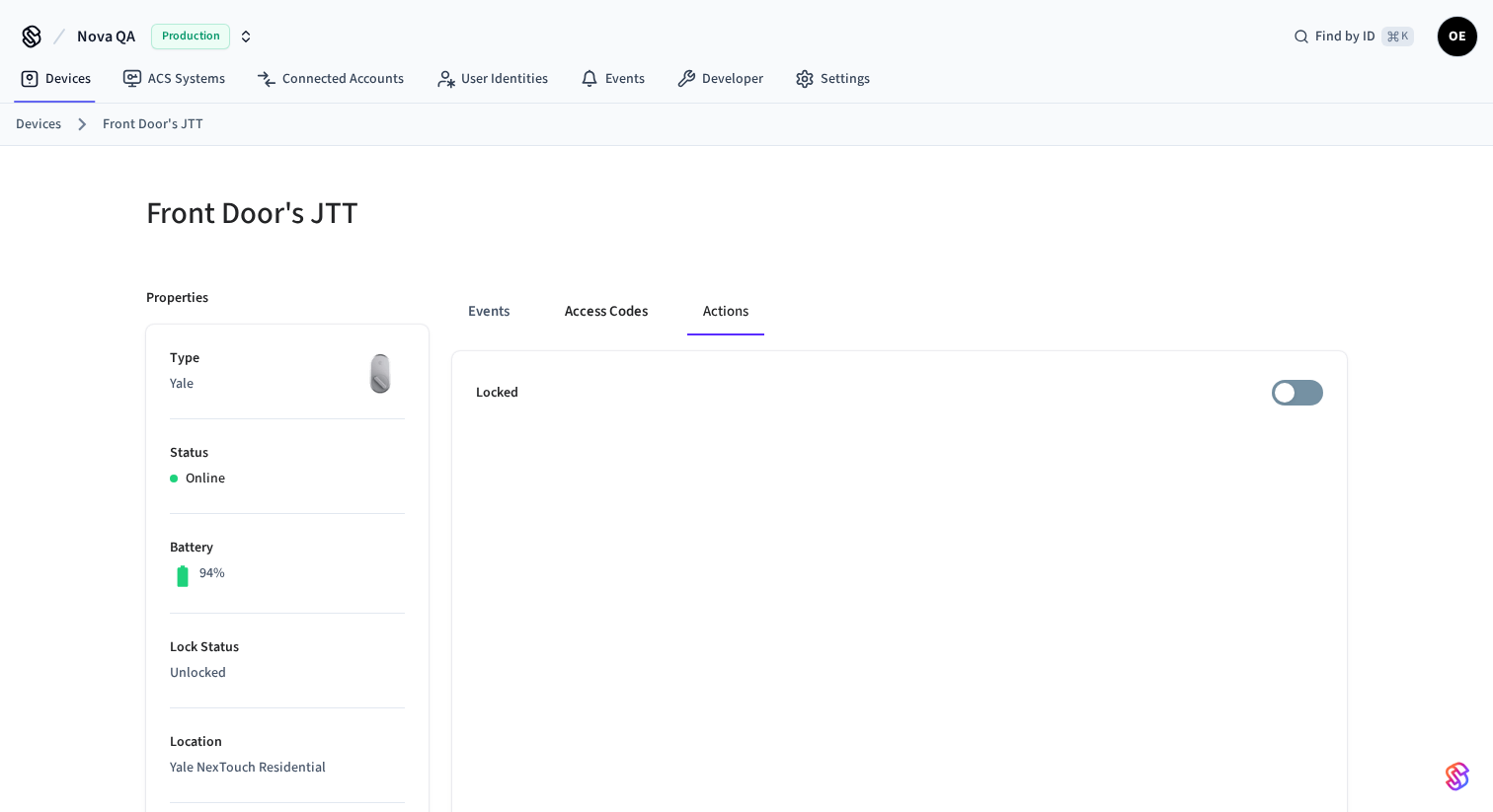
click at [635, 316] on button "Access Codes" at bounding box center [607, 312] width 115 height 47
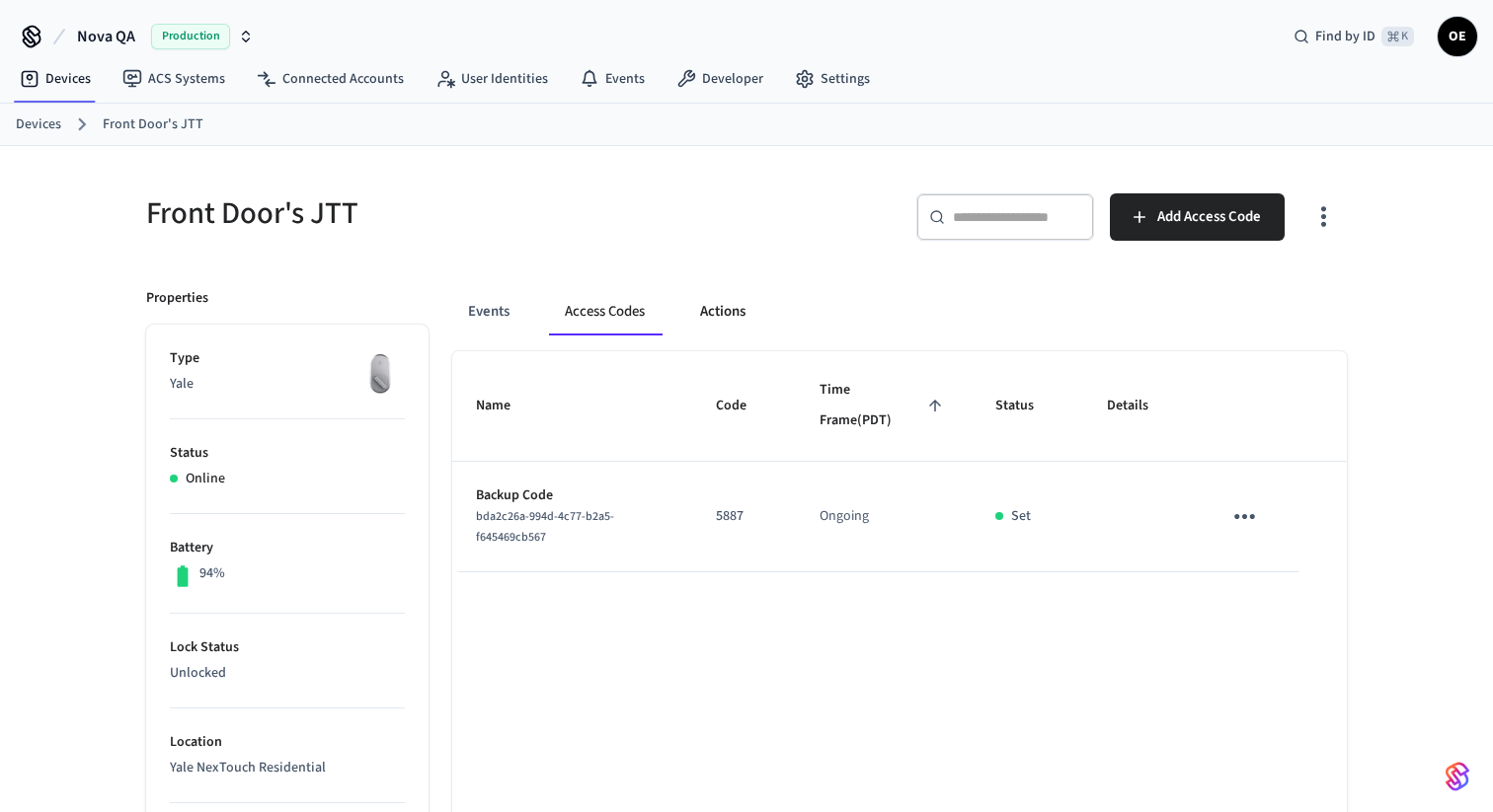
click at [700, 312] on button "Actions" at bounding box center [723, 312] width 77 height 47
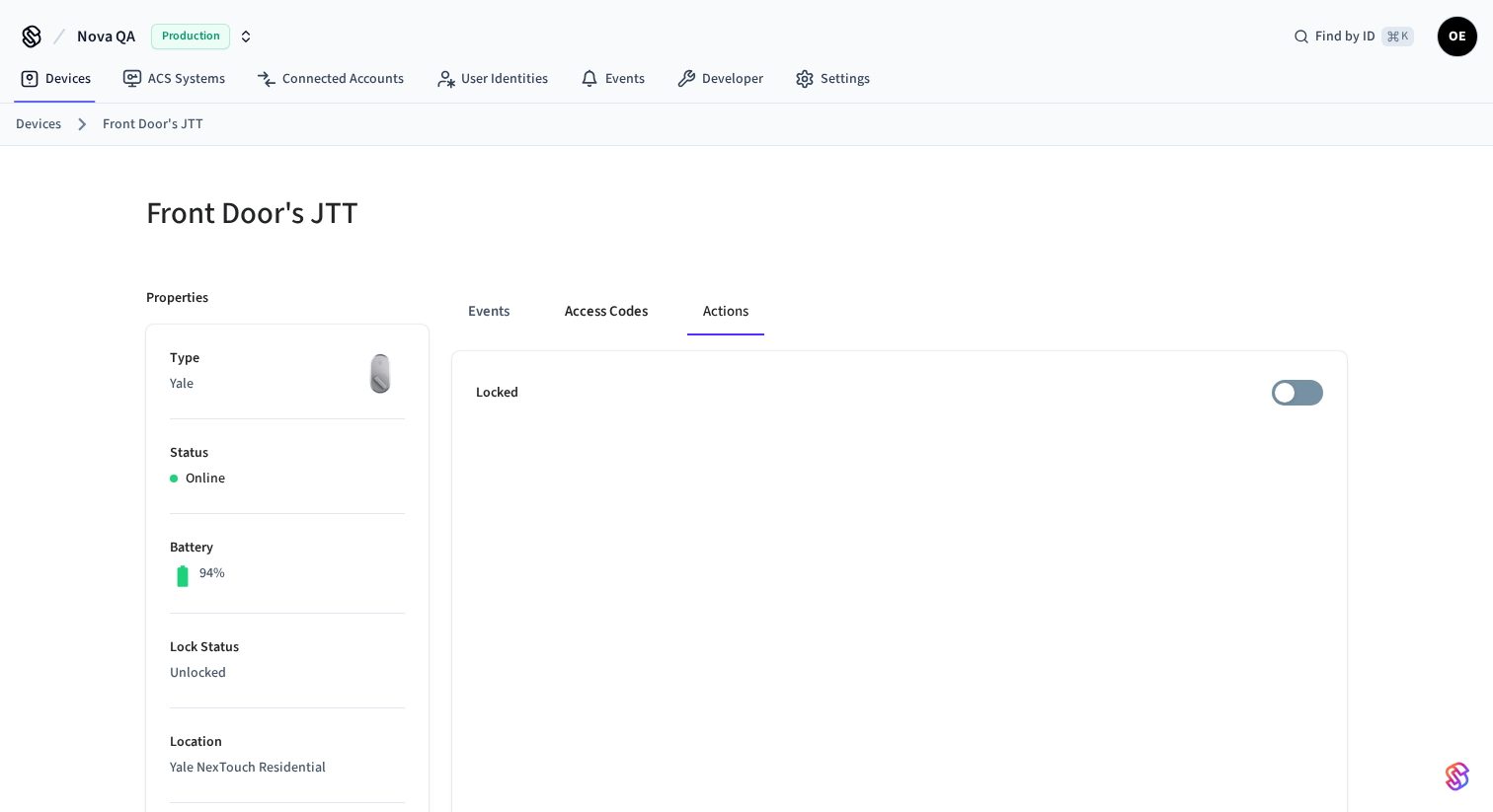
click at [632, 314] on button "Access Codes" at bounding box center [607, 312] width 115 height 47
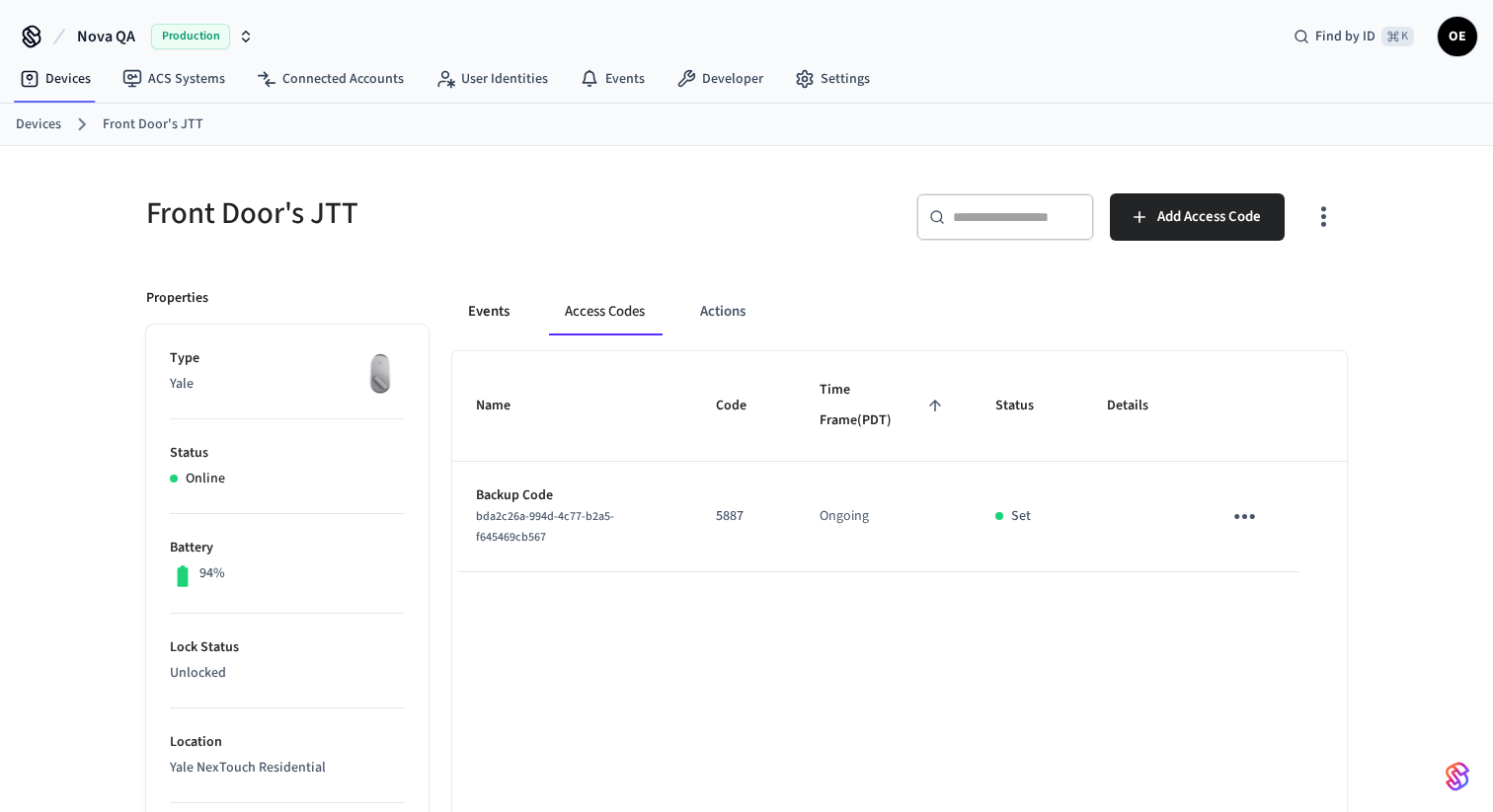
click at [487, 310] on button "Events" at bounding box center [489, 312] width 73 height 47
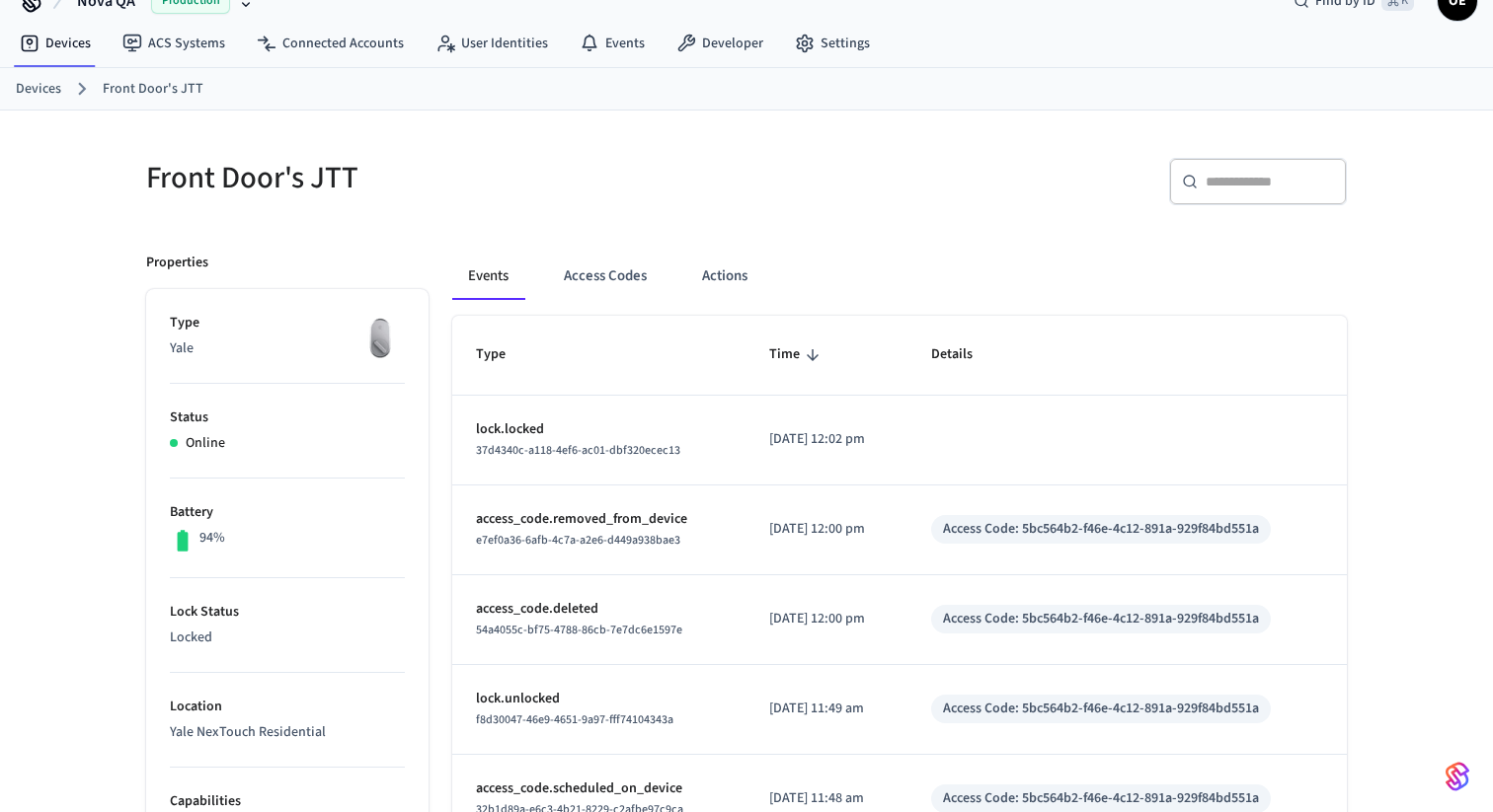
scroll to position [113, 0]
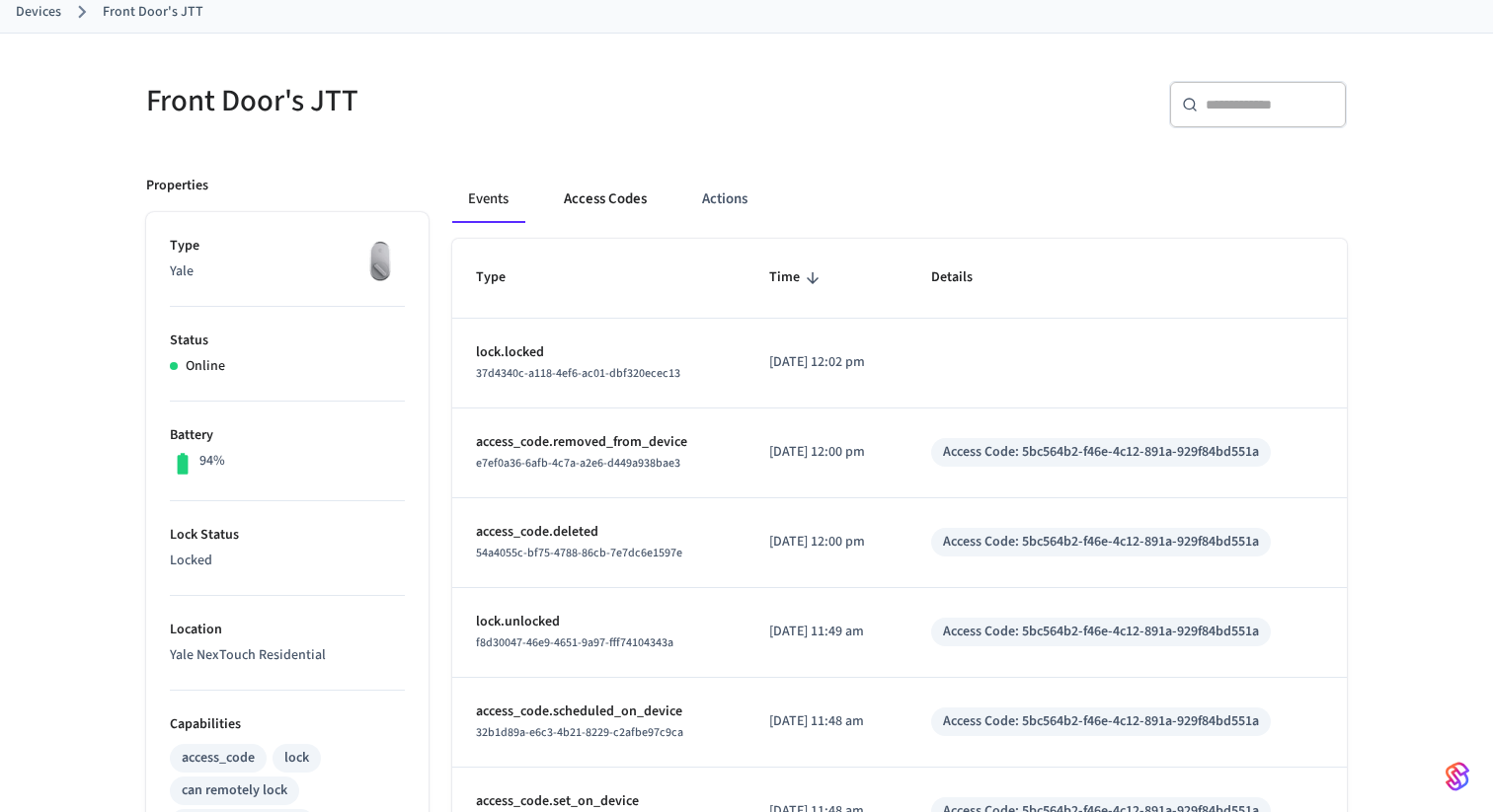
click at [593, 197] on button "Access Codes" at bounding box center [606, 200] width 115 height 47
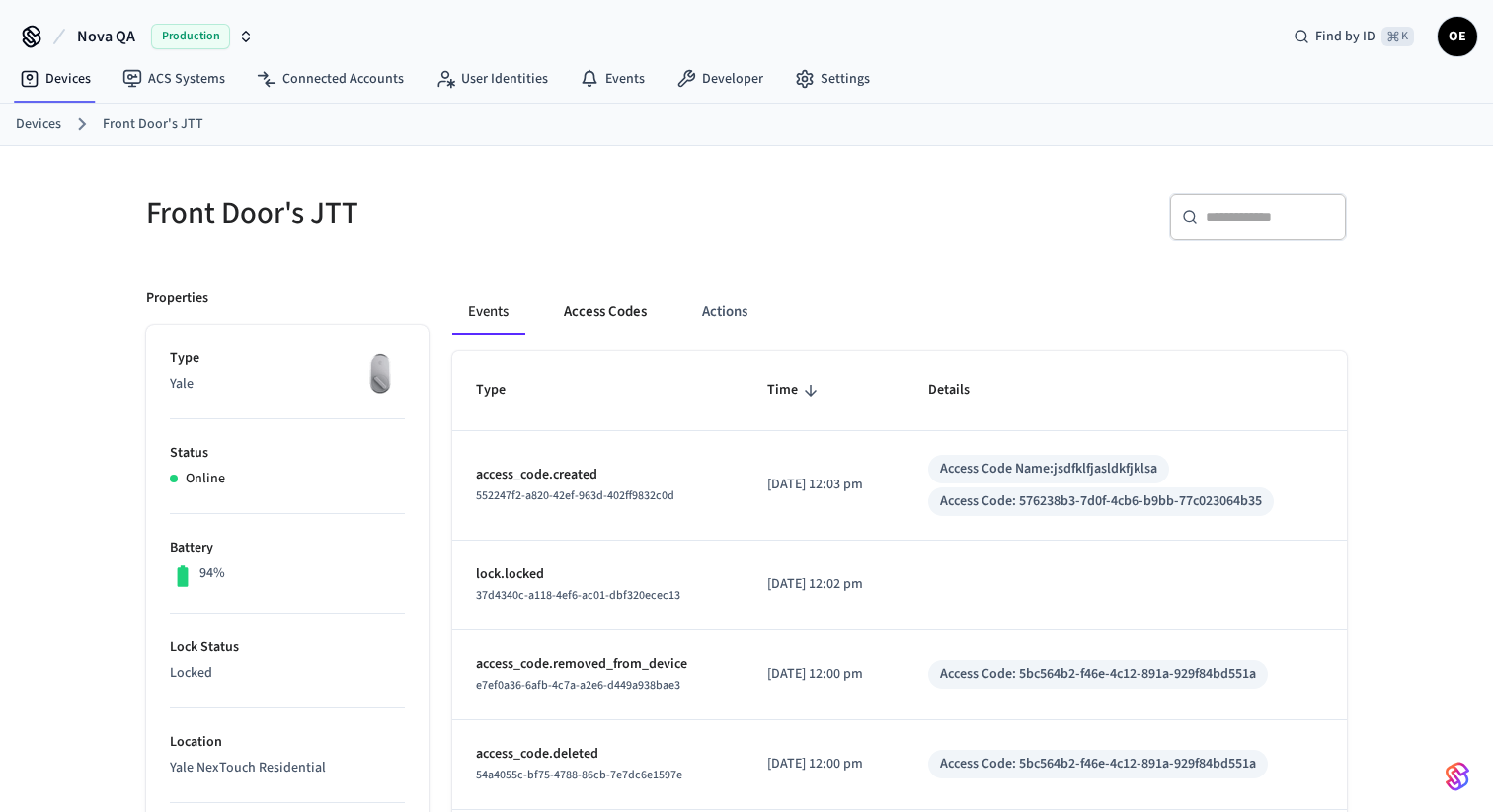
click at [614, 304] on button "Access Codes" at bounding box center [606, 312] width 115 height 47
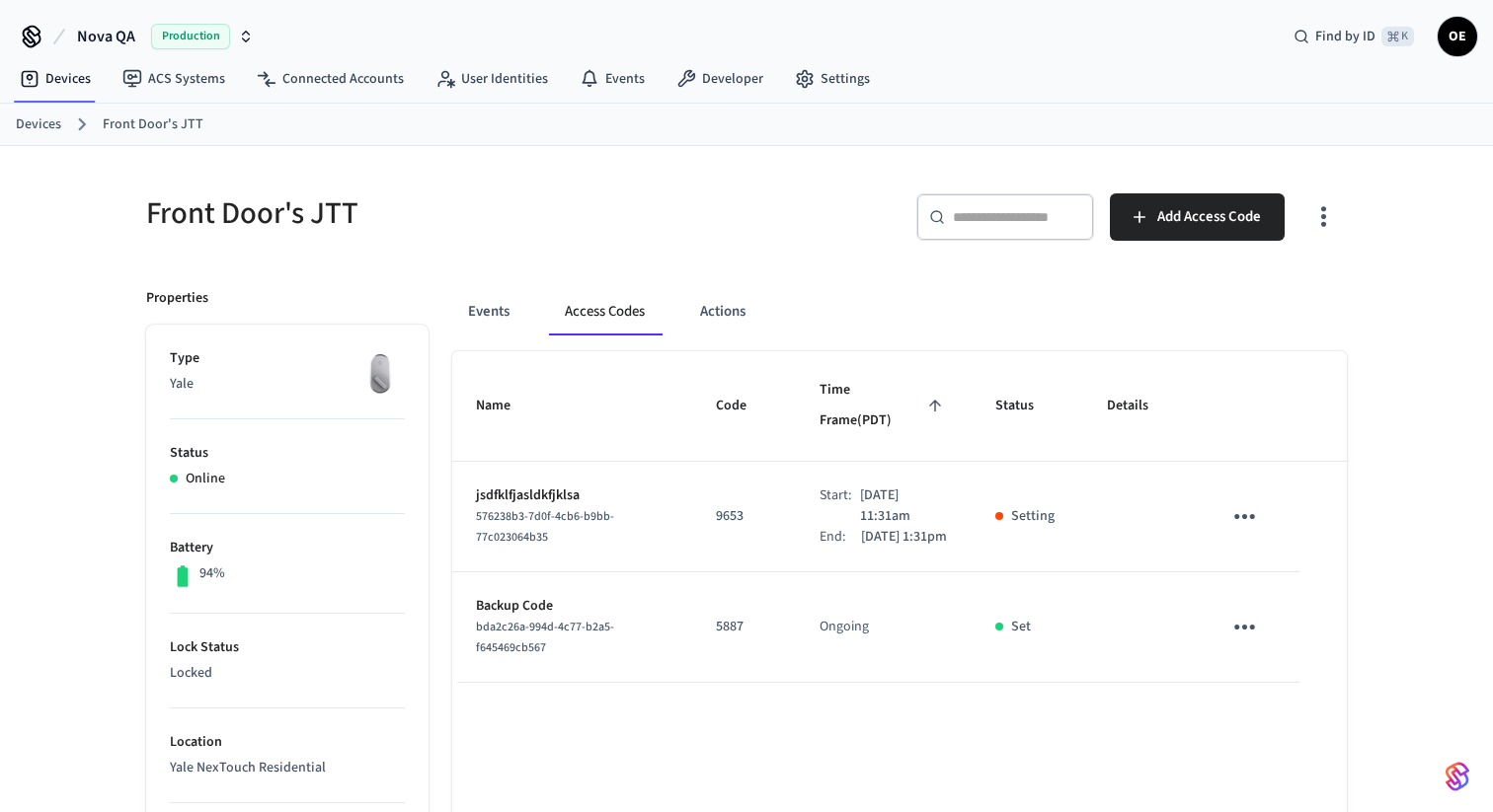
click at [1238, 514] on icon "sticky table" at bounding box center [1244, 516] width 21 height 5
click at [1433, 426] on div at bounding box center [746, 406] width 1493 height 812
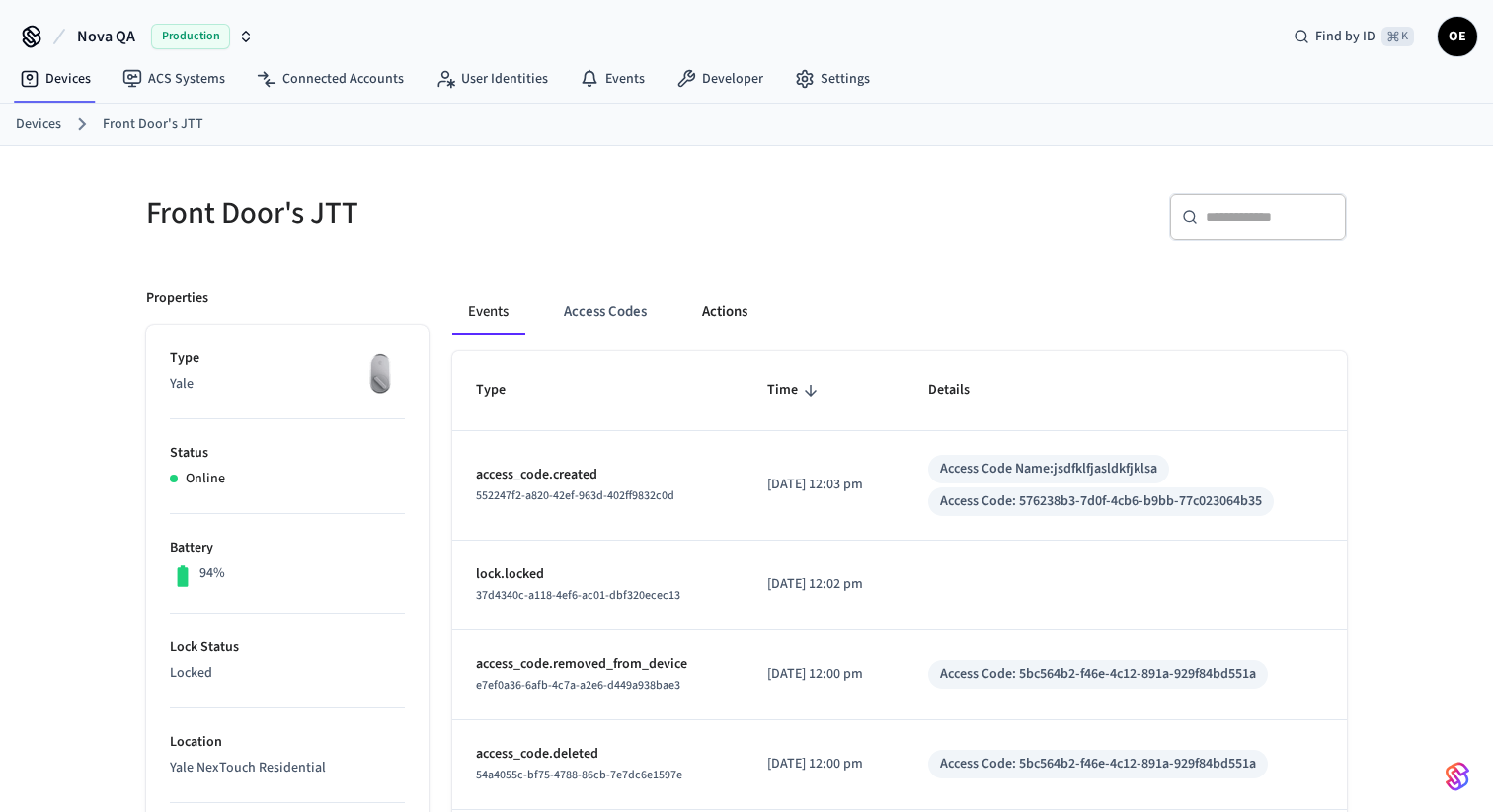
click at [710, 313] on button "Actions" at bounding box center [725, 312] width 77 height 47
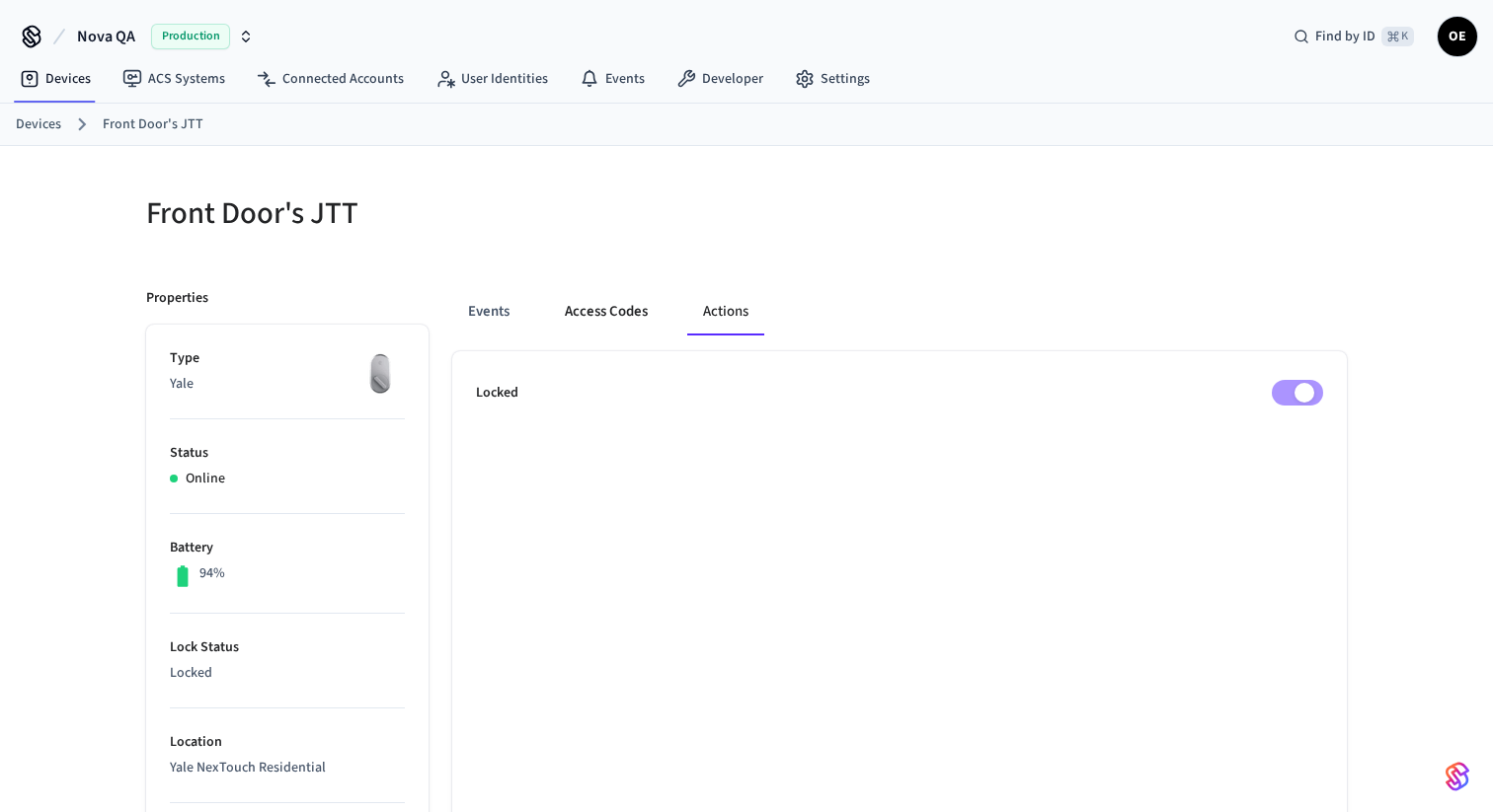
click at [631, 318] on button "Access Codes" at bounding box center [607, 312] width 115 height 47
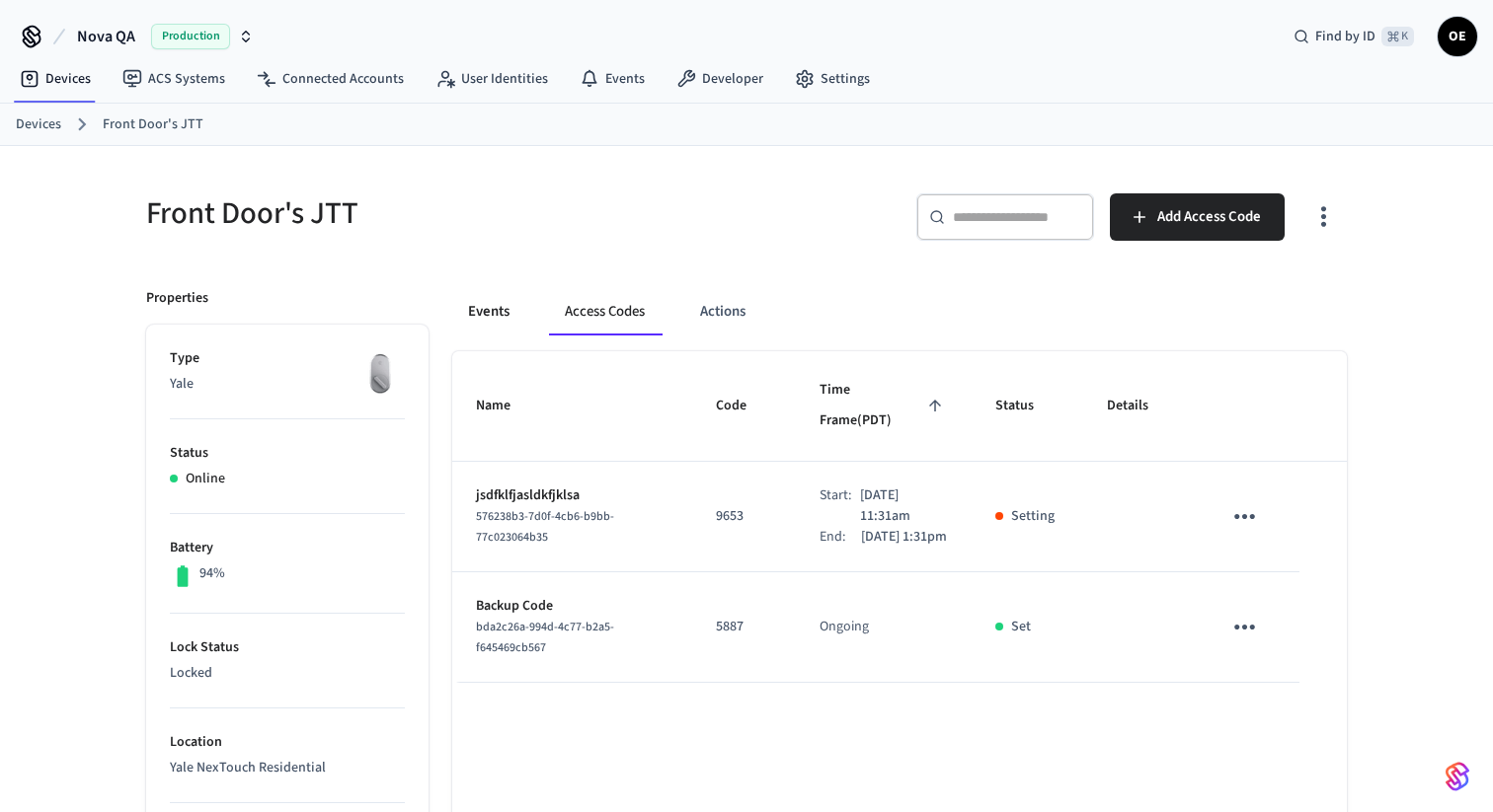
click at [512, 322] on button "Events" at bounding box center [489, 312] width 73 height 47
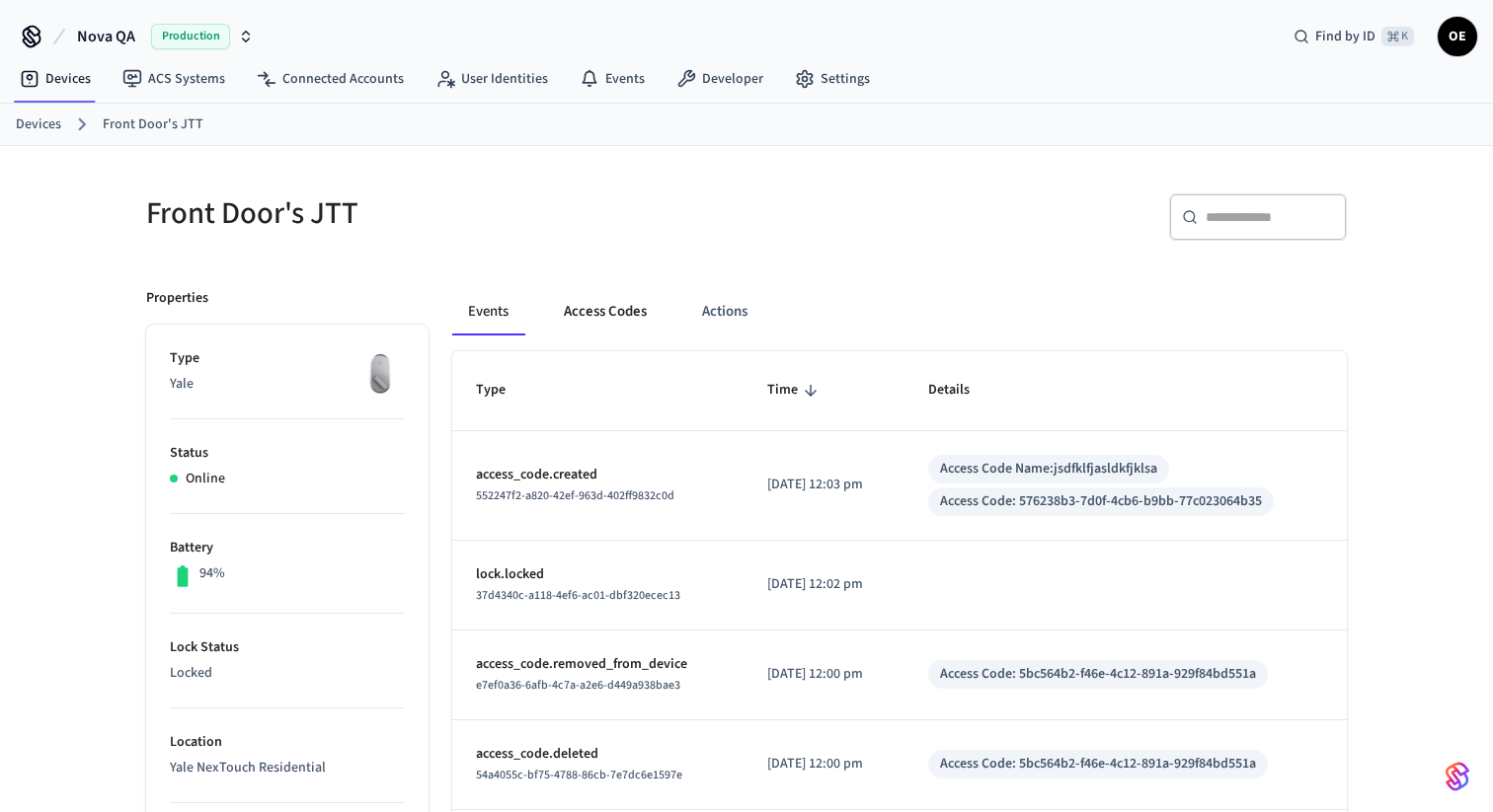
click at [581, 315] on button "Access Codes" at bounding box center [606, 312] width 115 height 47
click at [633, 304] on button "Access Codes" at bounding box center [606, 312] width 115 height 47
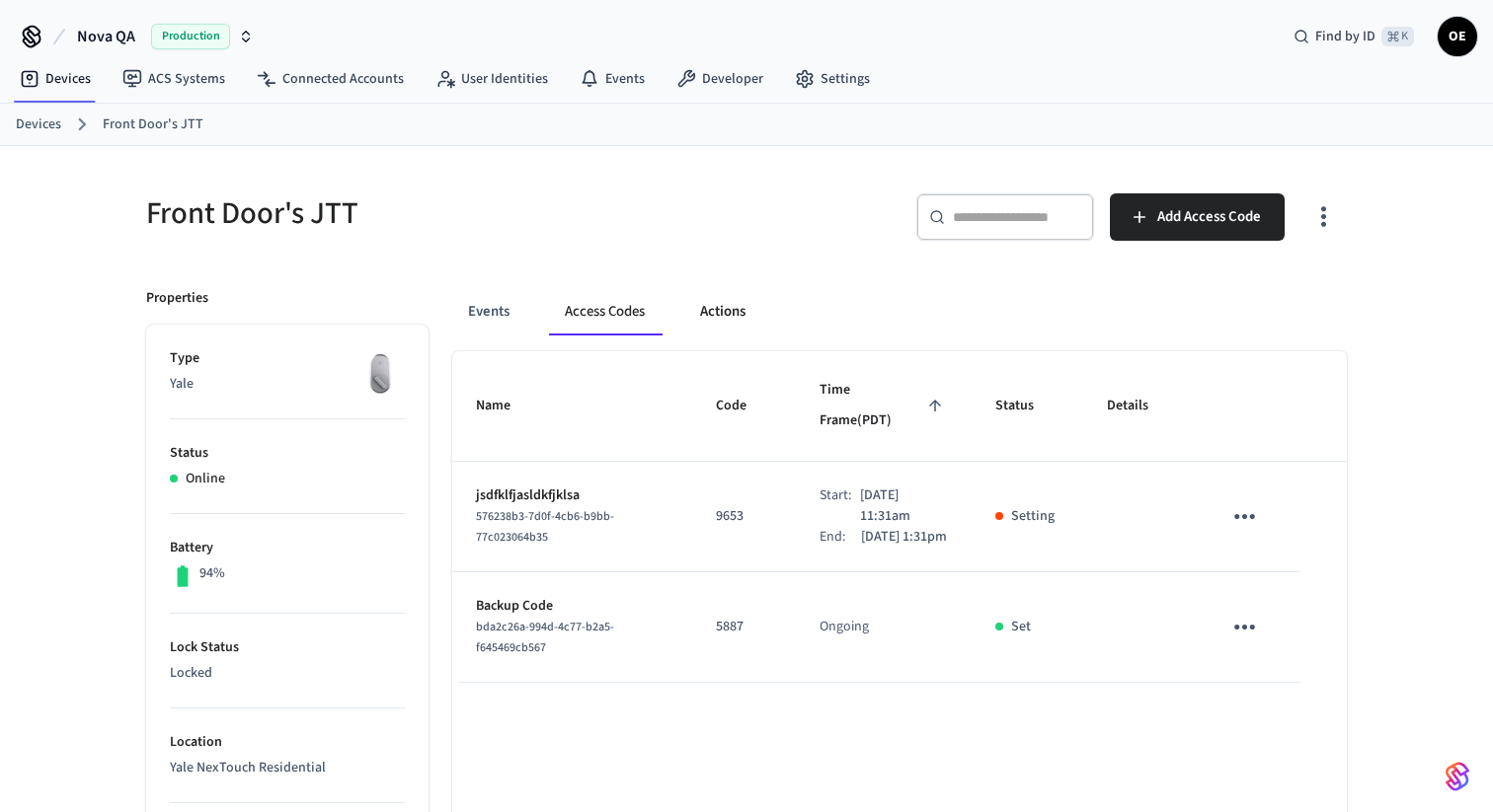
click at [716, 313] on button "Actions" at bounding box center [723, 312] width 77 height 47
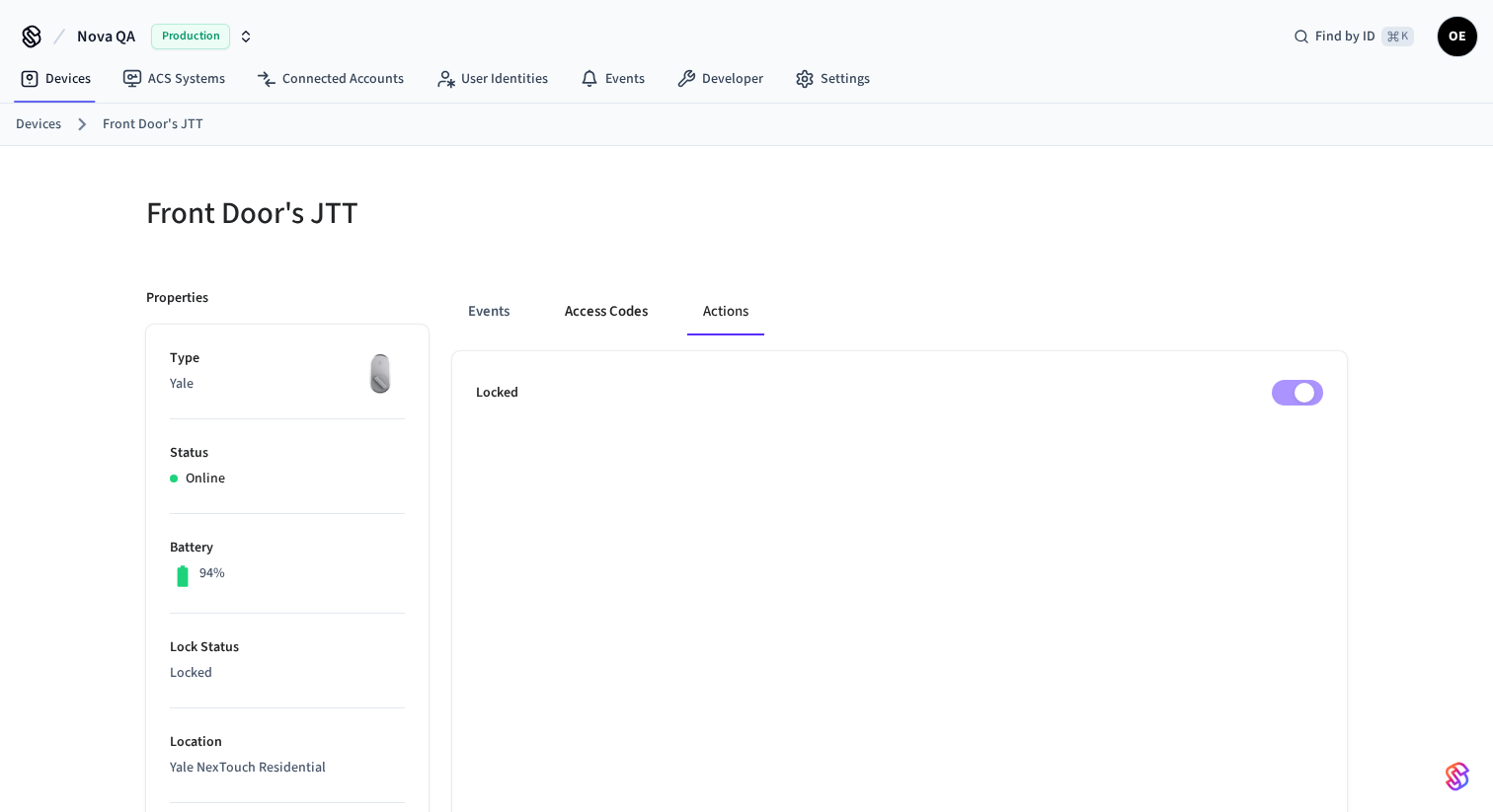
click at [642, 315] on button "Access Codes" at bounding box center [607, 312] width 115 height 47
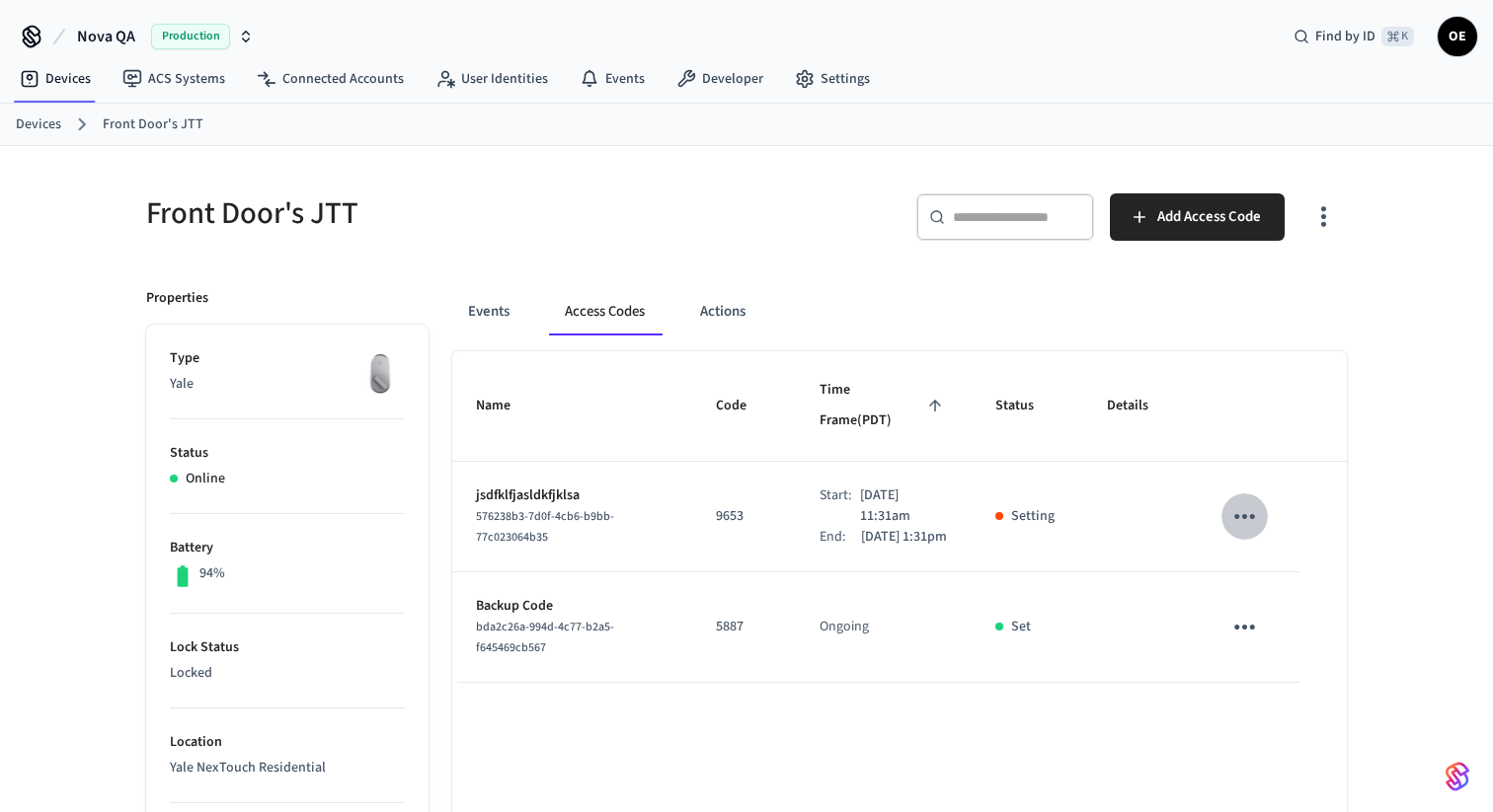
click at [1252, 501] on icon "sticky table" at bounding box center [1244, 516] width 31 height 31
click at [1297, 472] on div at bounding box center [746, 406] width 1493 height 812
click at [508, 307] on button "Events" at bounding box center [489, 312] width 73 height 47
